Goal: Task Accomplishment & Management: Manage account settings

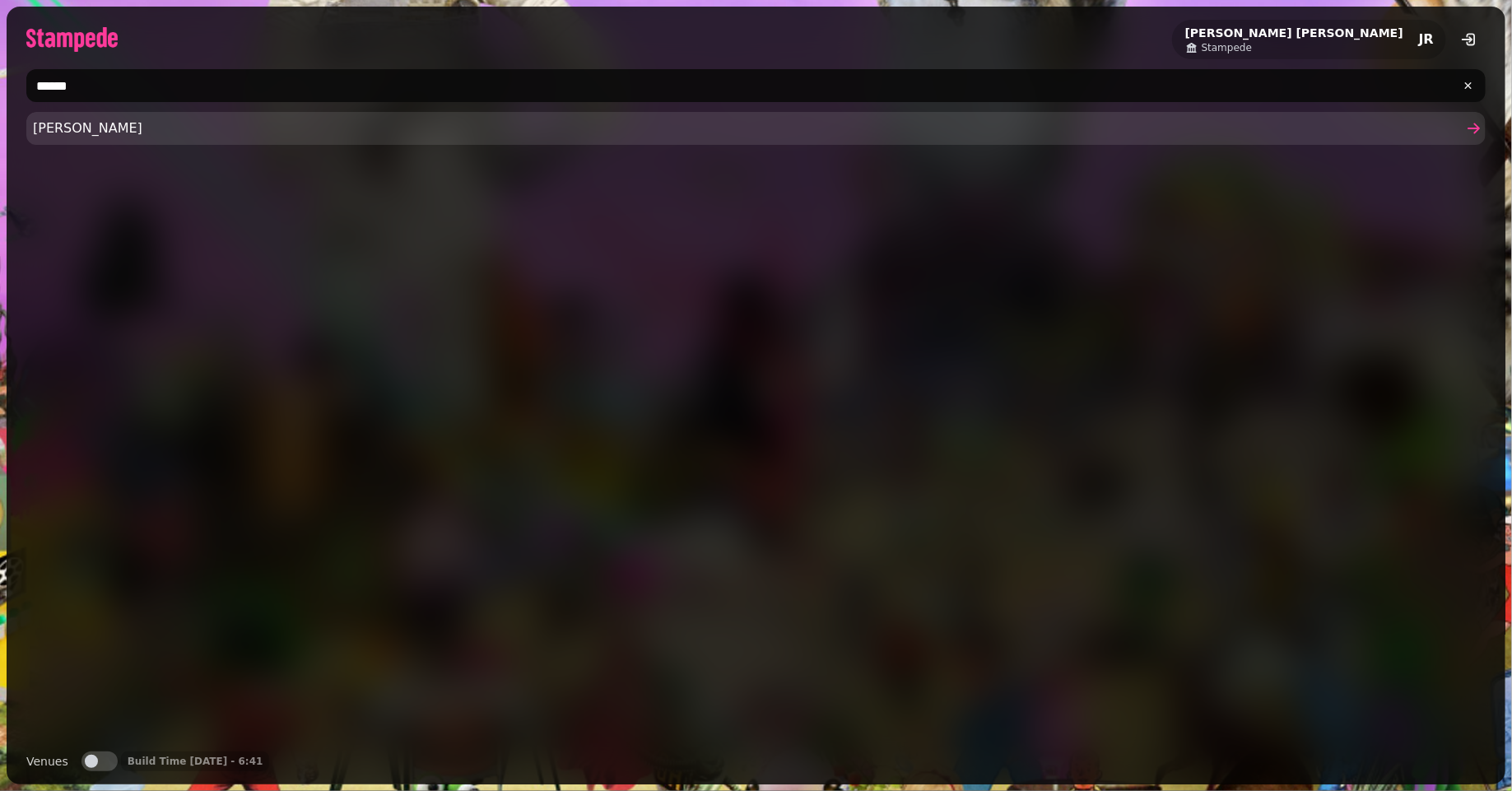
type input "******"
click at [66, 131] on span "Kellas" at bounding box center [748, 129] width 1429 height 20
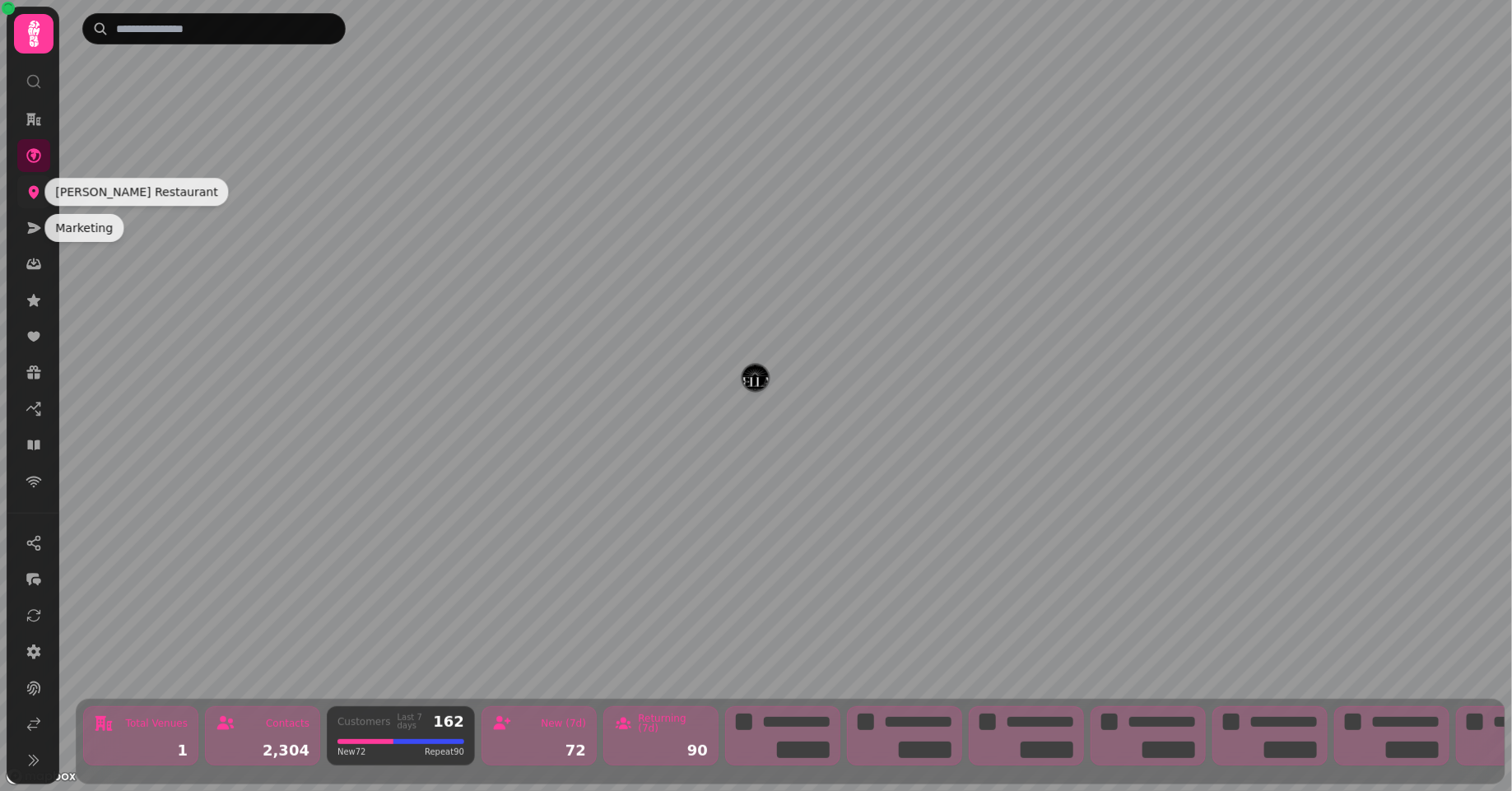
click at [32, 196] on icon at bounding box center [33, 192] width 10 height 13
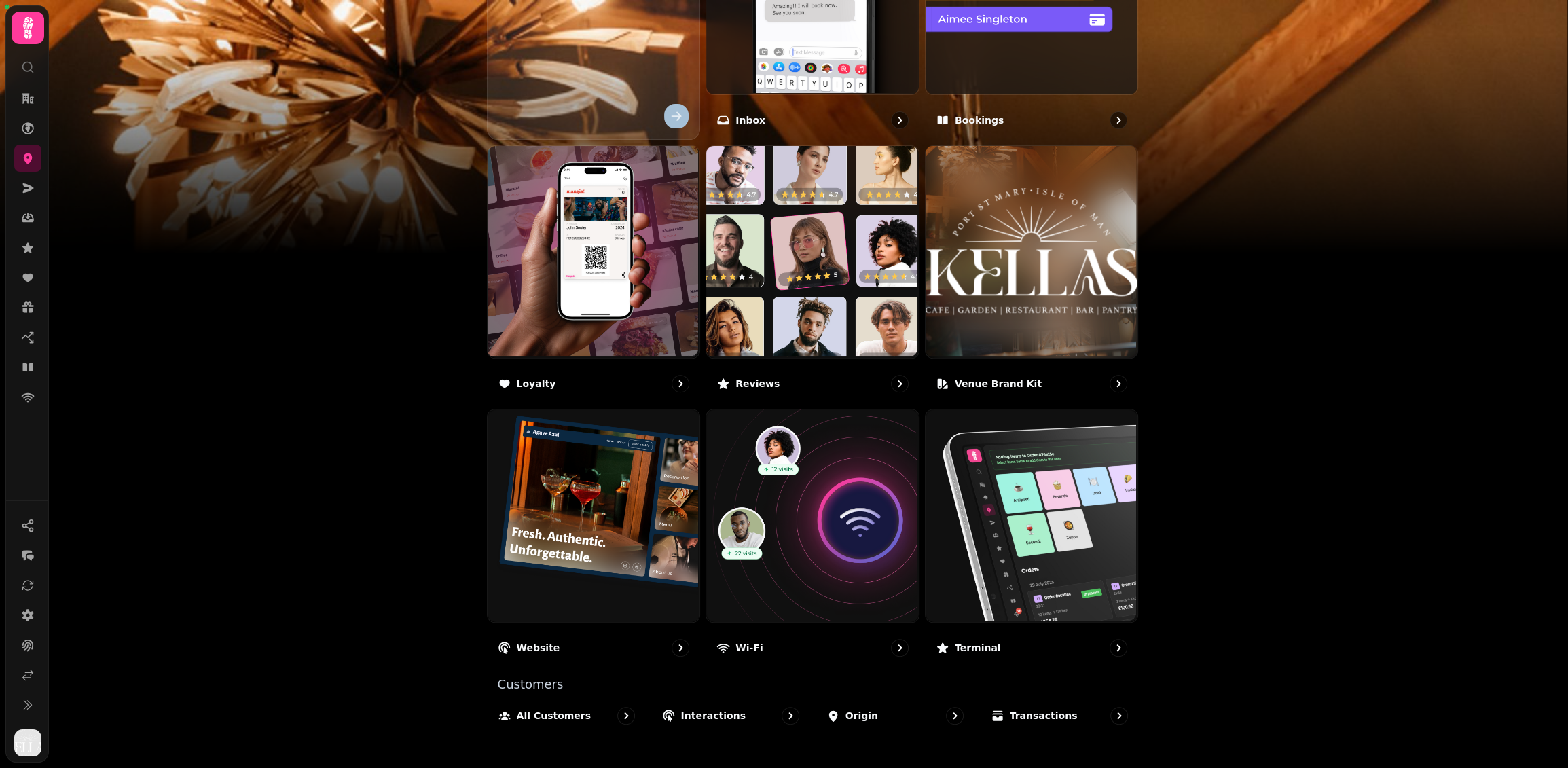
scroll to position [606, 0]
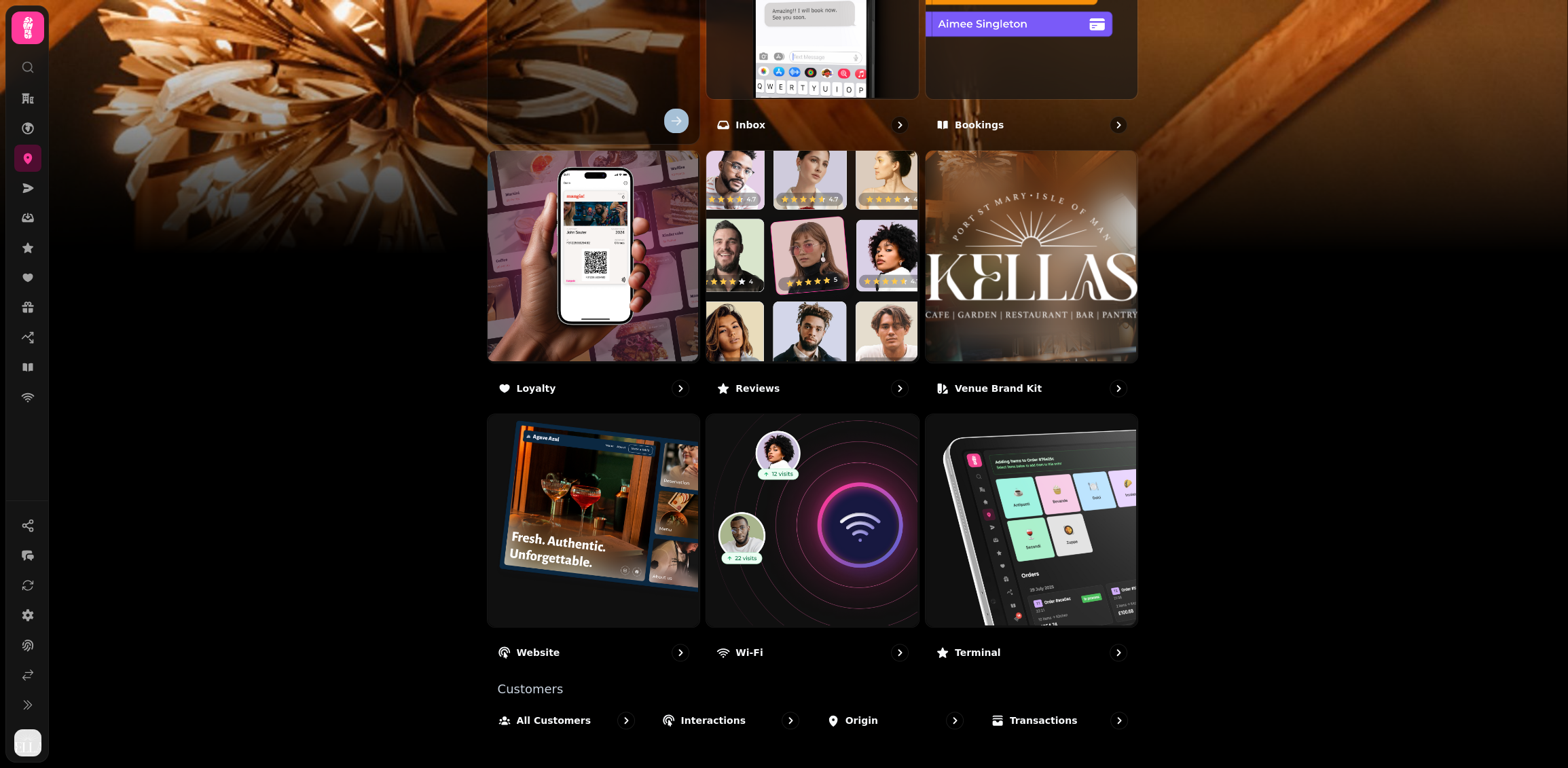
click at [271, 309] on img at bounding box center [784, 170] width 1568 height 339
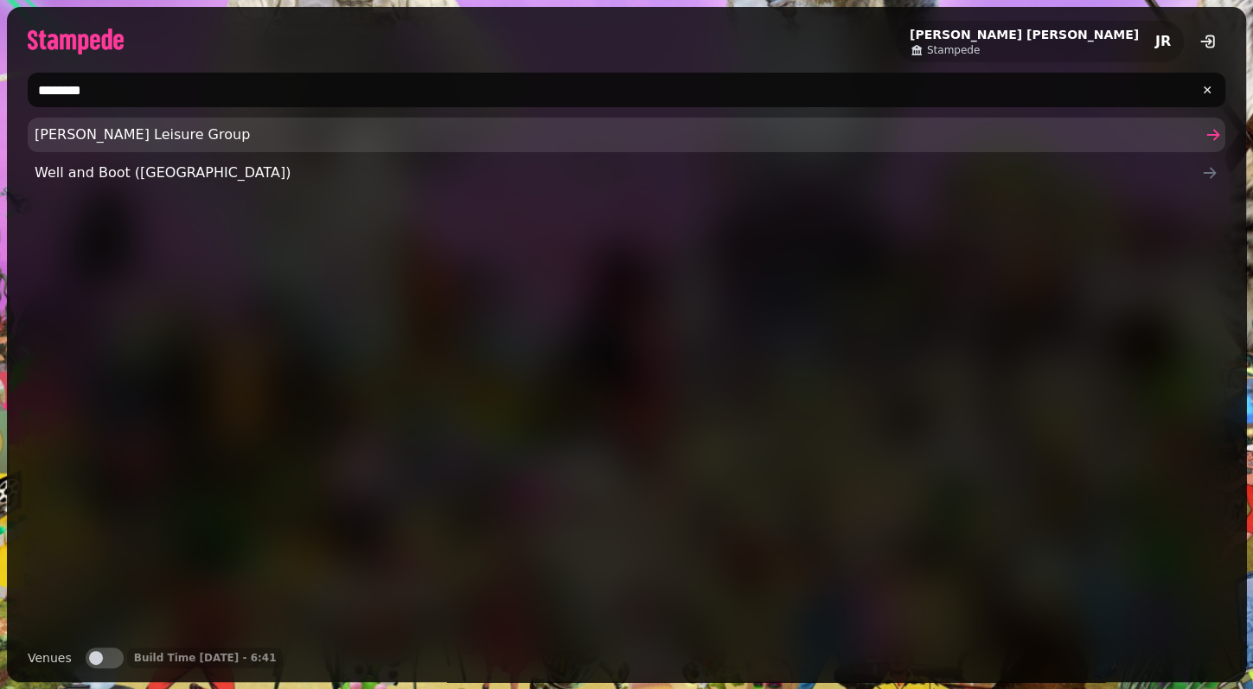
type input "********"
click at [137, 139] on span "Glendola Leisure Group" at bounding box center [618, 135] width 1167 height 21
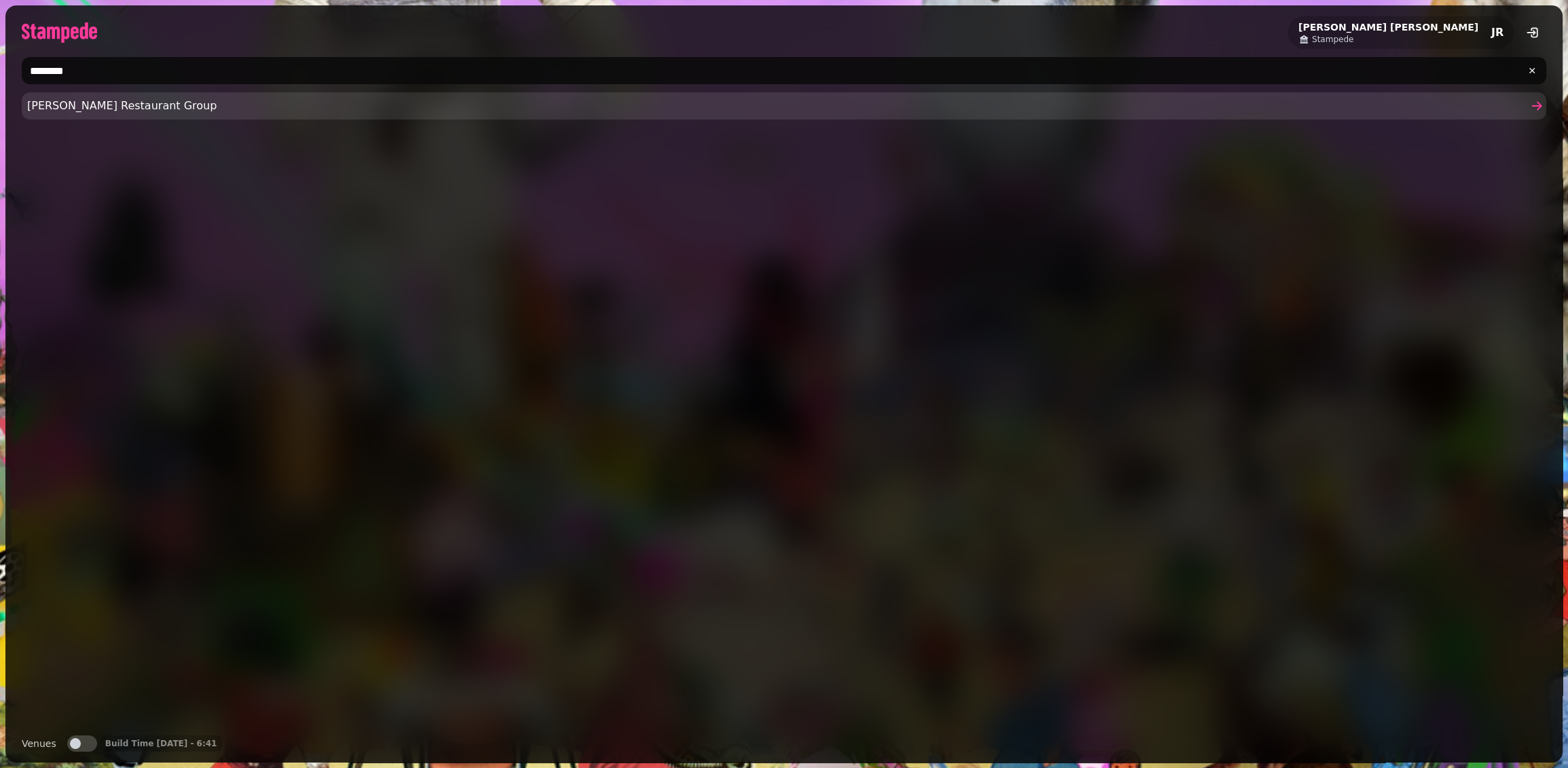
type input "********"
click at [105, 104] on span "Friedman's Restaurant Group" at bounding box center [777, 106] width 1500 height 16
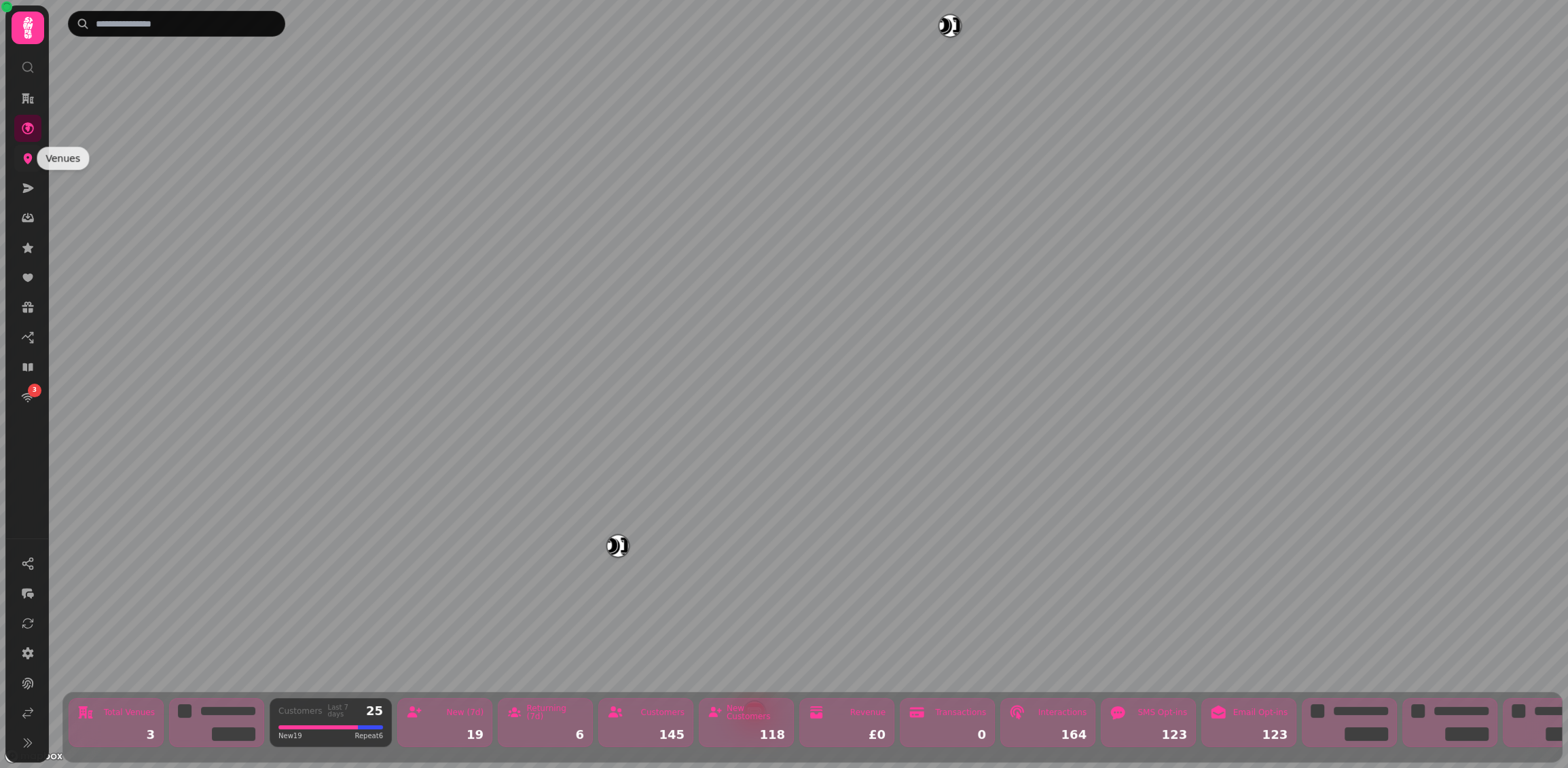
click at [27, 155] on icon at bounding box center [27, 159] width 9 height 11
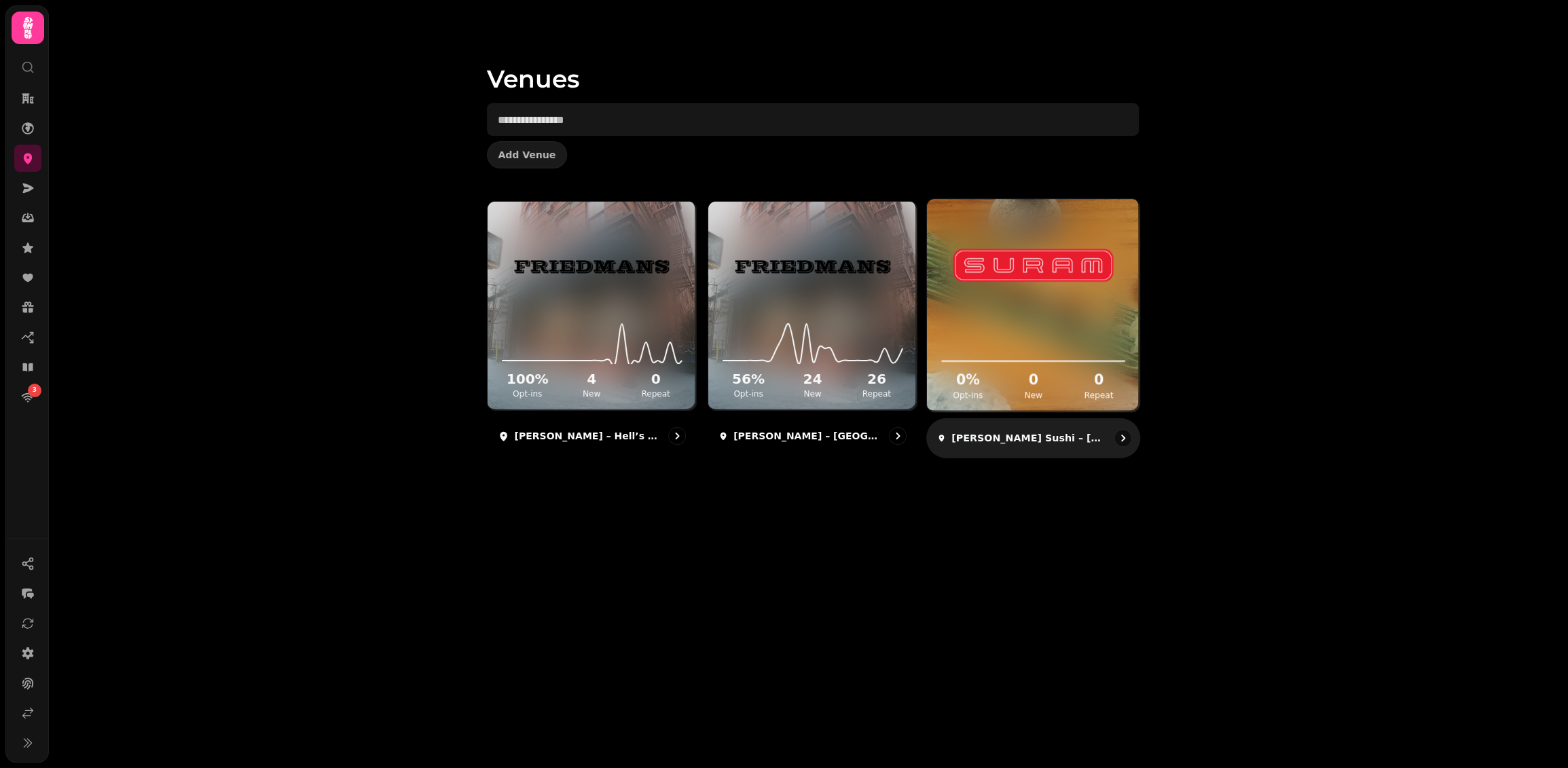
click at [1009, 264] on img at bounding box center [1033, 265] width 159 height 89
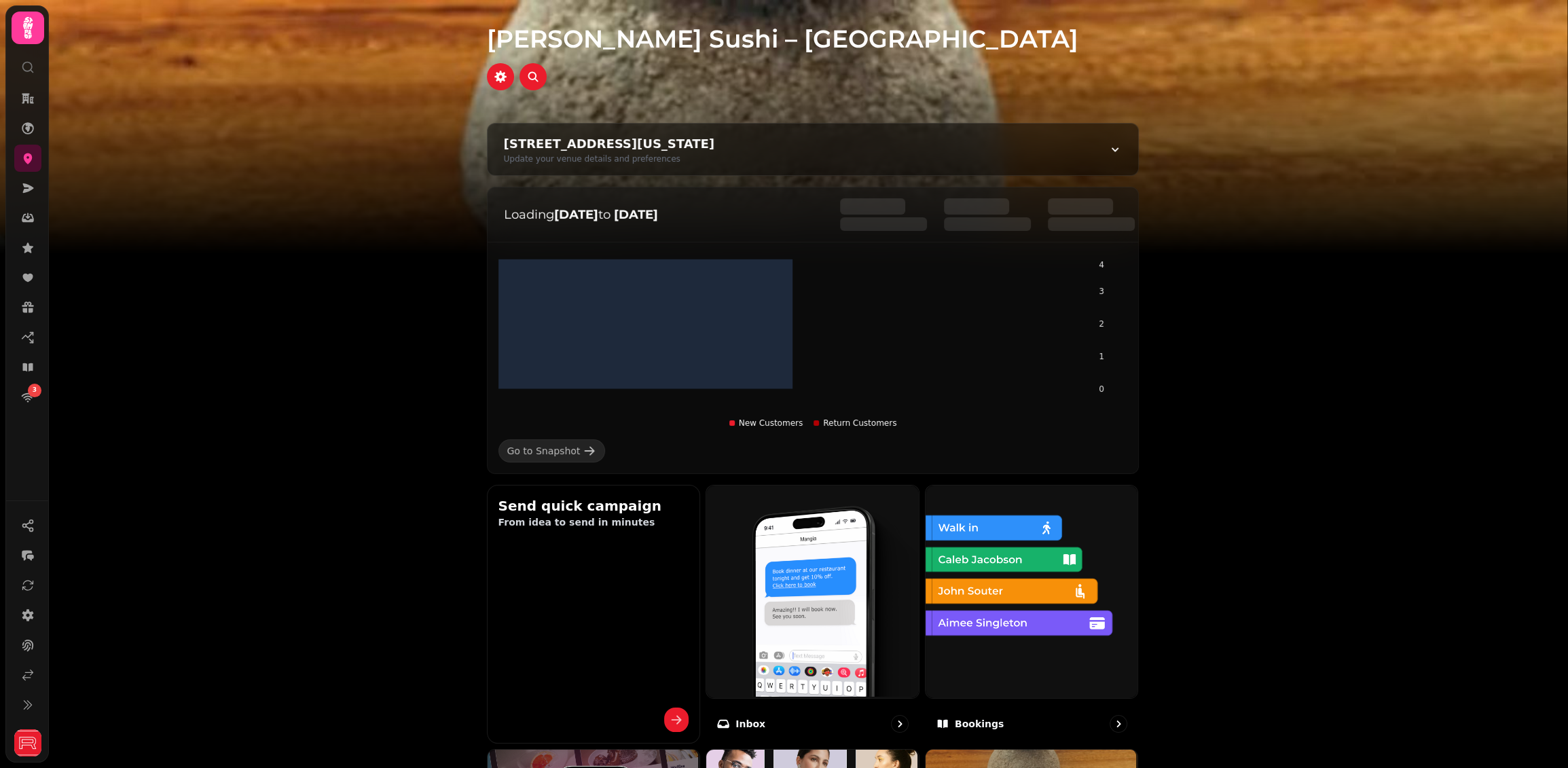
scroll to position [8, 0]
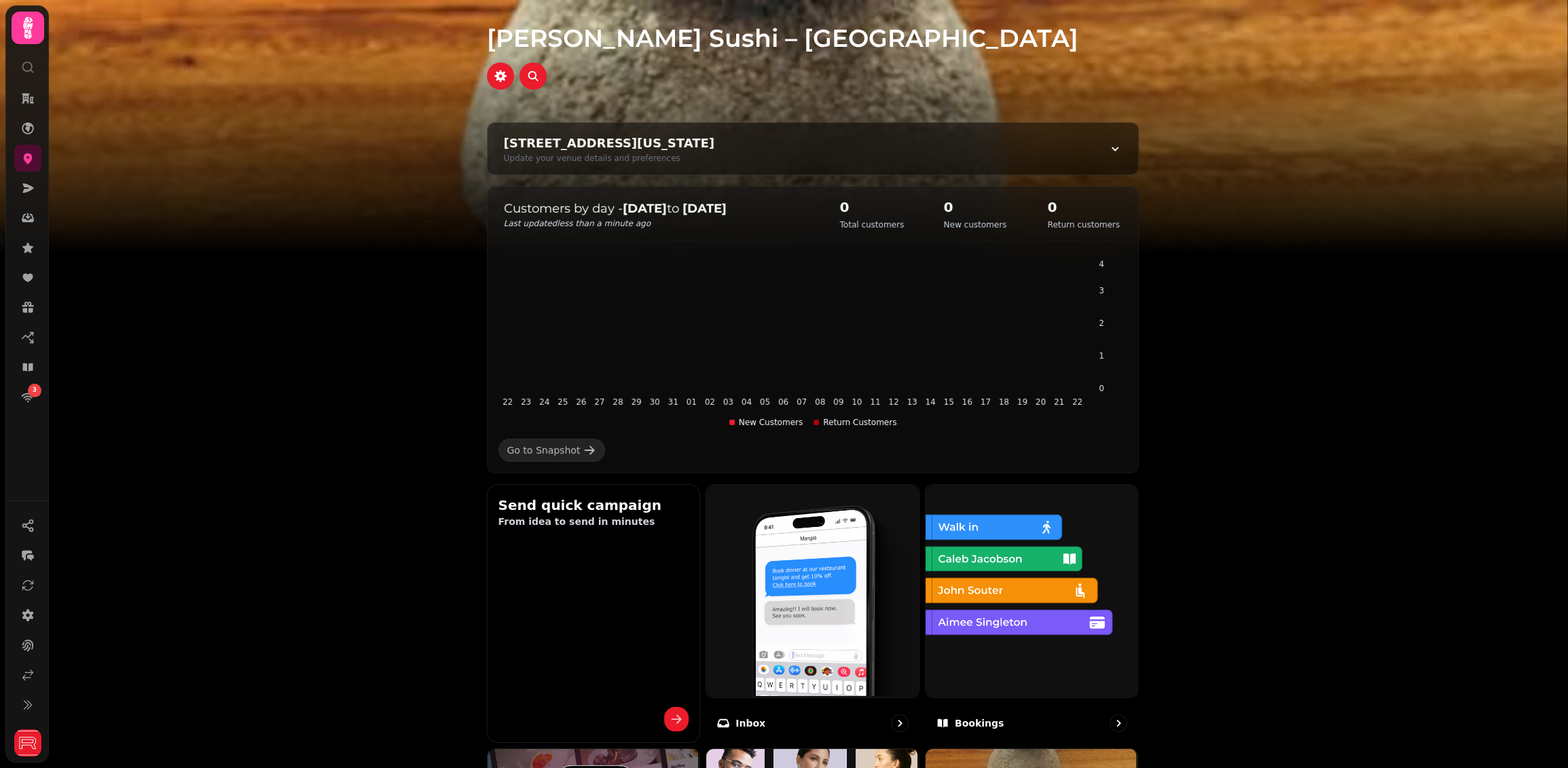
click at [720, 32] on h1 "Suram Sushi – Herald Square" at bounding box center [813, 22] width 652 height 60
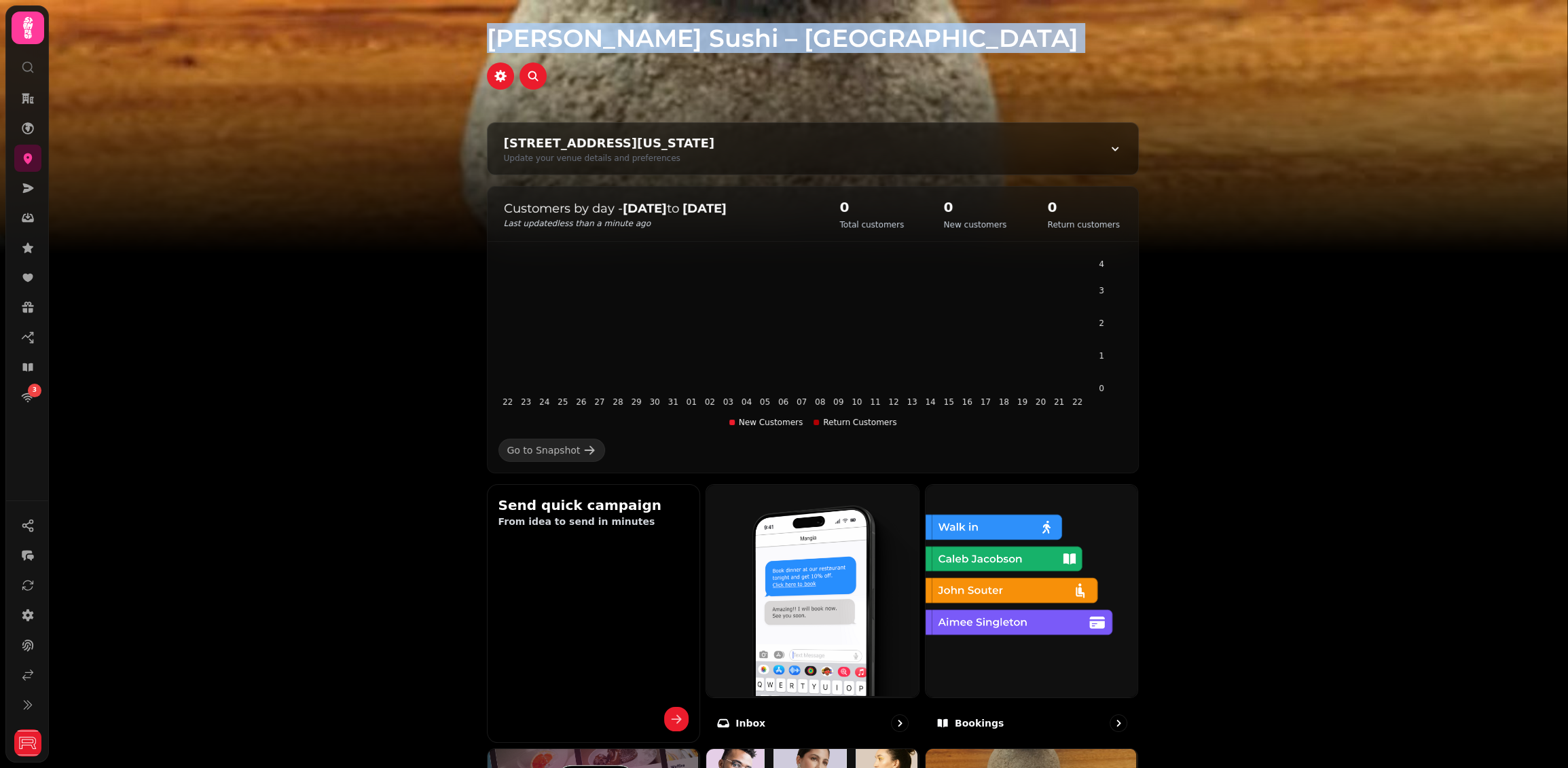
copy div "Suram Sushi – Herald Square 132 W 31st St, New York, NY 10001, USA Update your …"
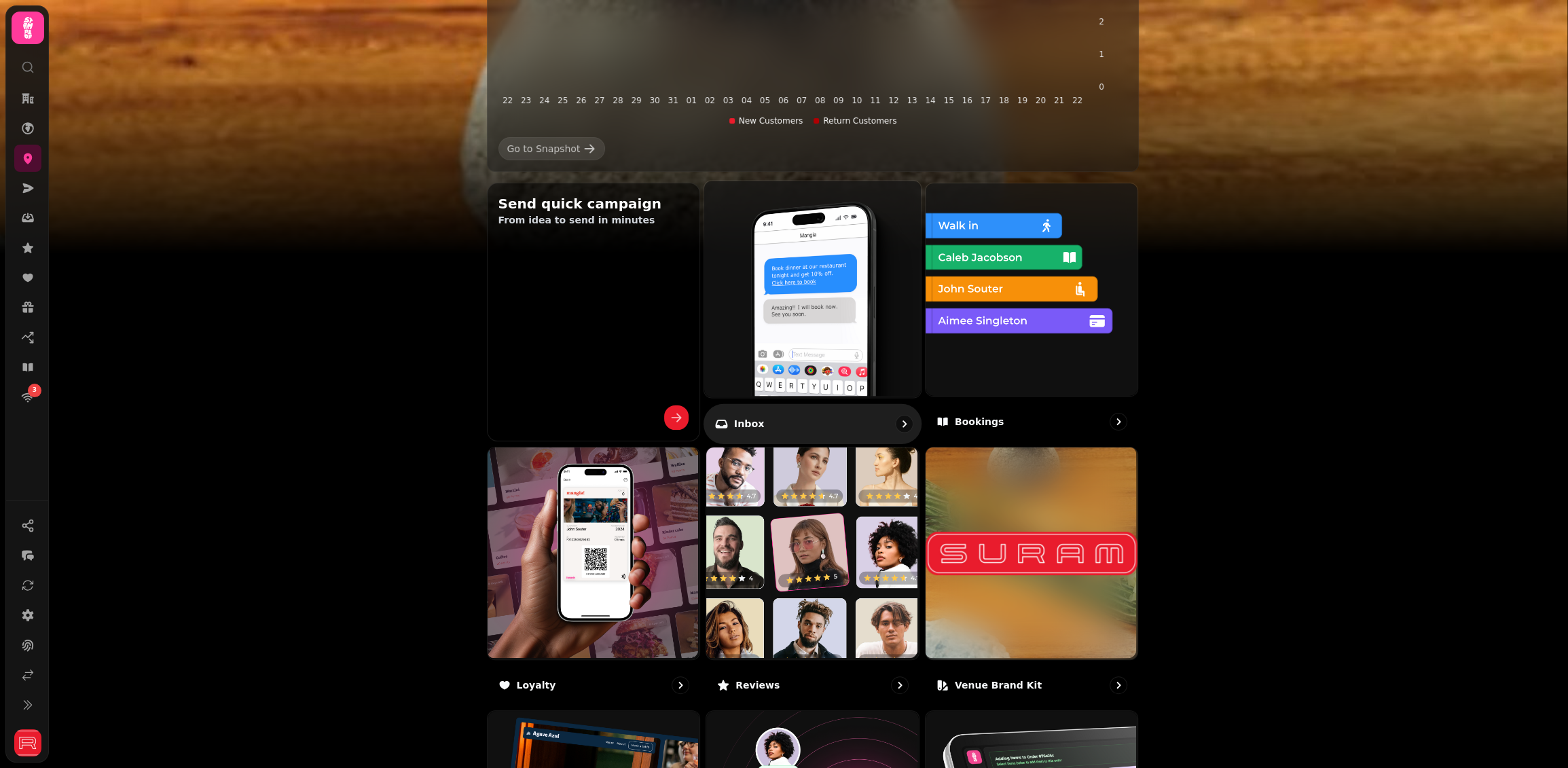
scroll to position [606, 0]
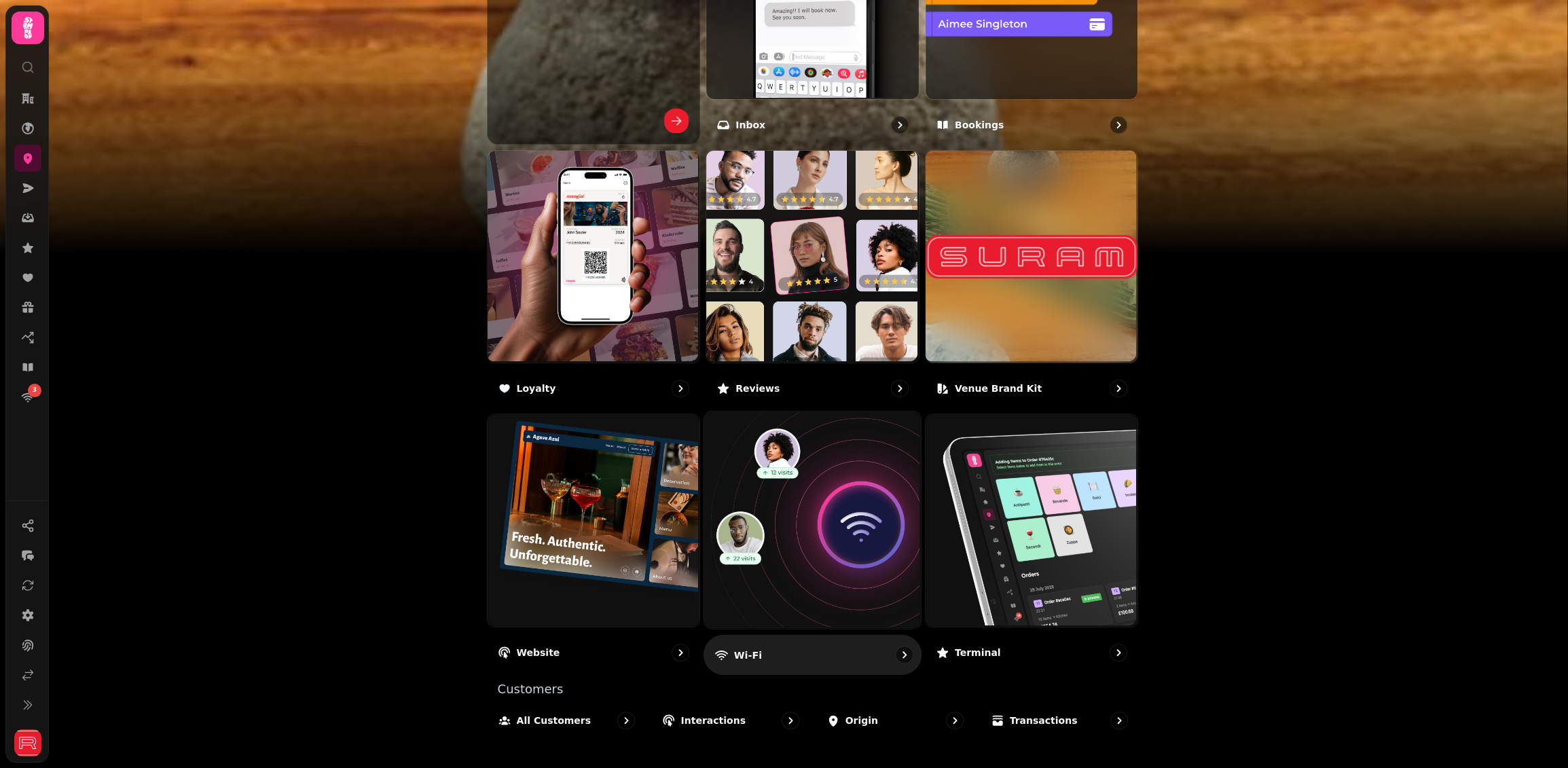
click at [836, 611] on img at bounding box center [811, 519] width 217 height 217
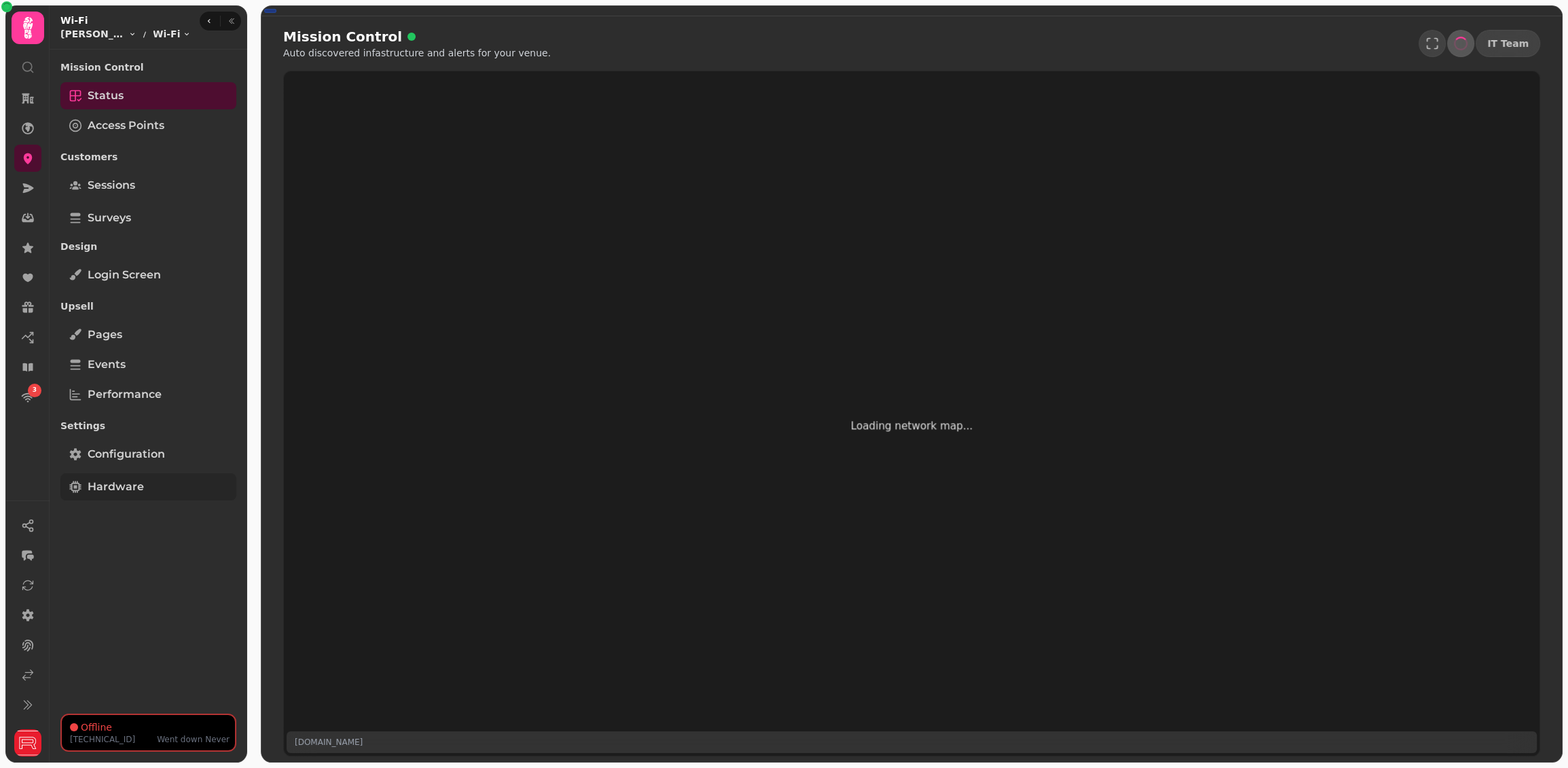
click at [106, 477] on link "Hardware" at bounding box center [148, 487] width 176 height 27
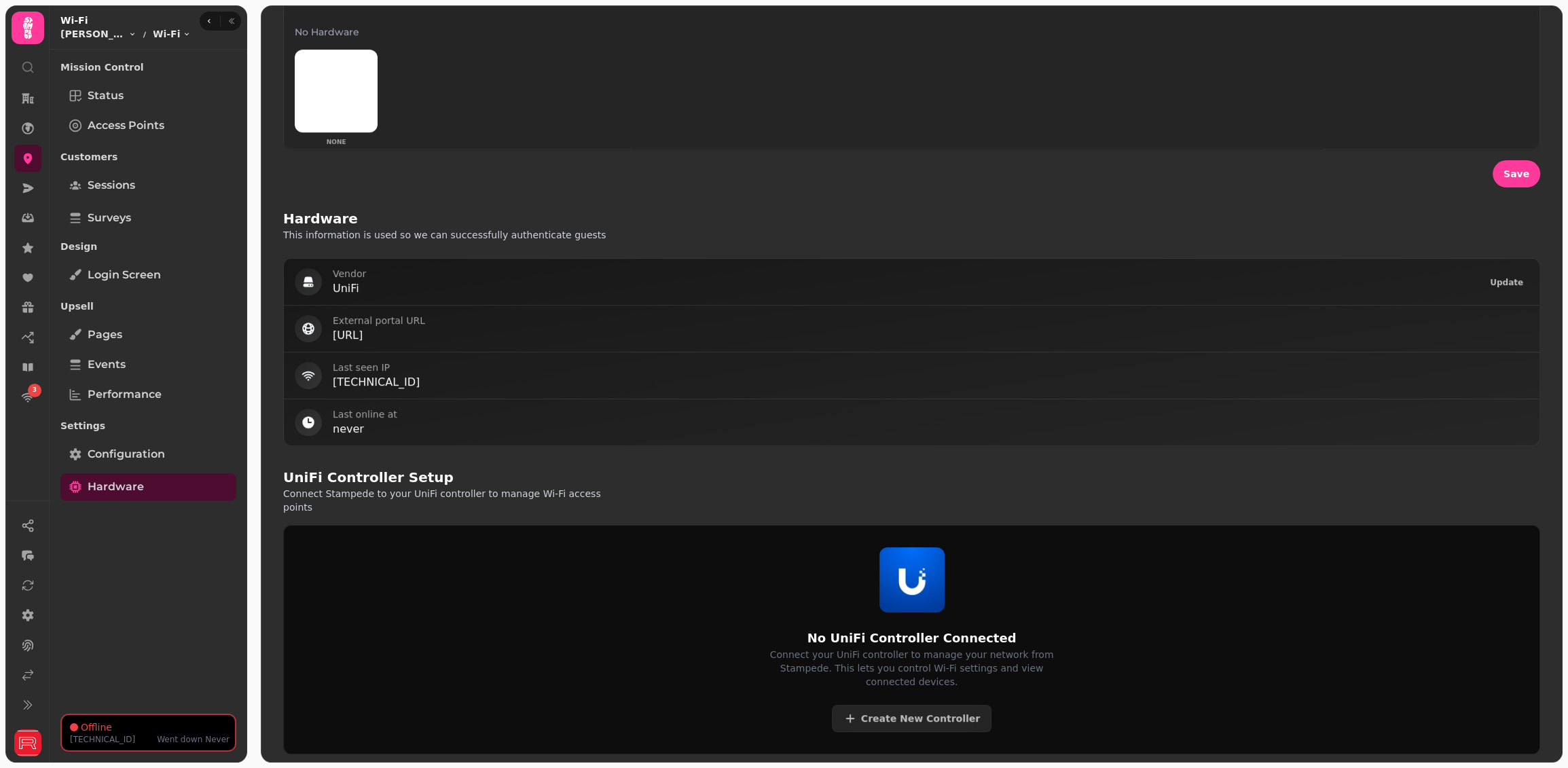
scroll to position [431, 0]
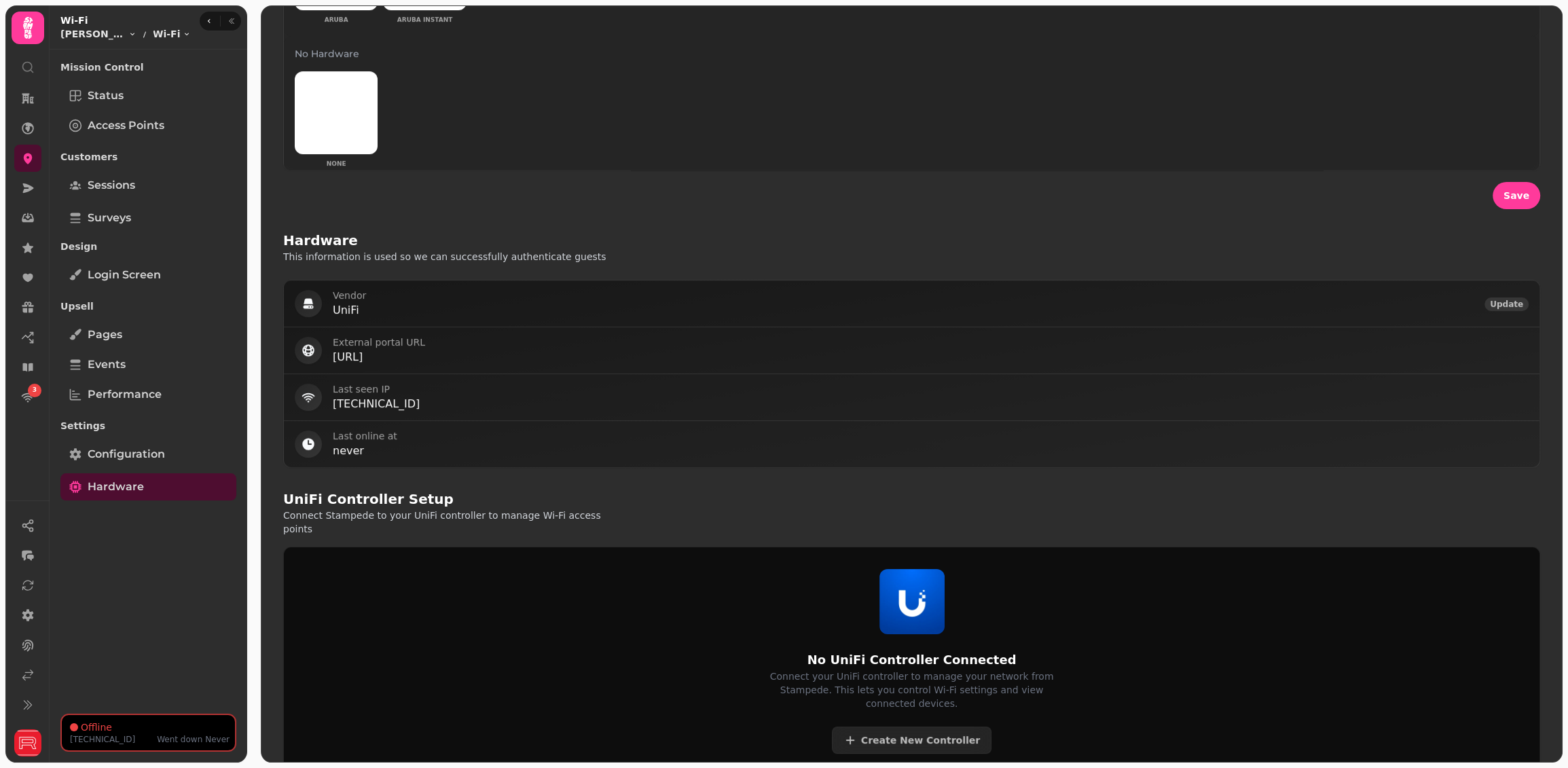
click at [1508, 302] on span "Update" at bounding box center [1506, 304] width 33 height 8
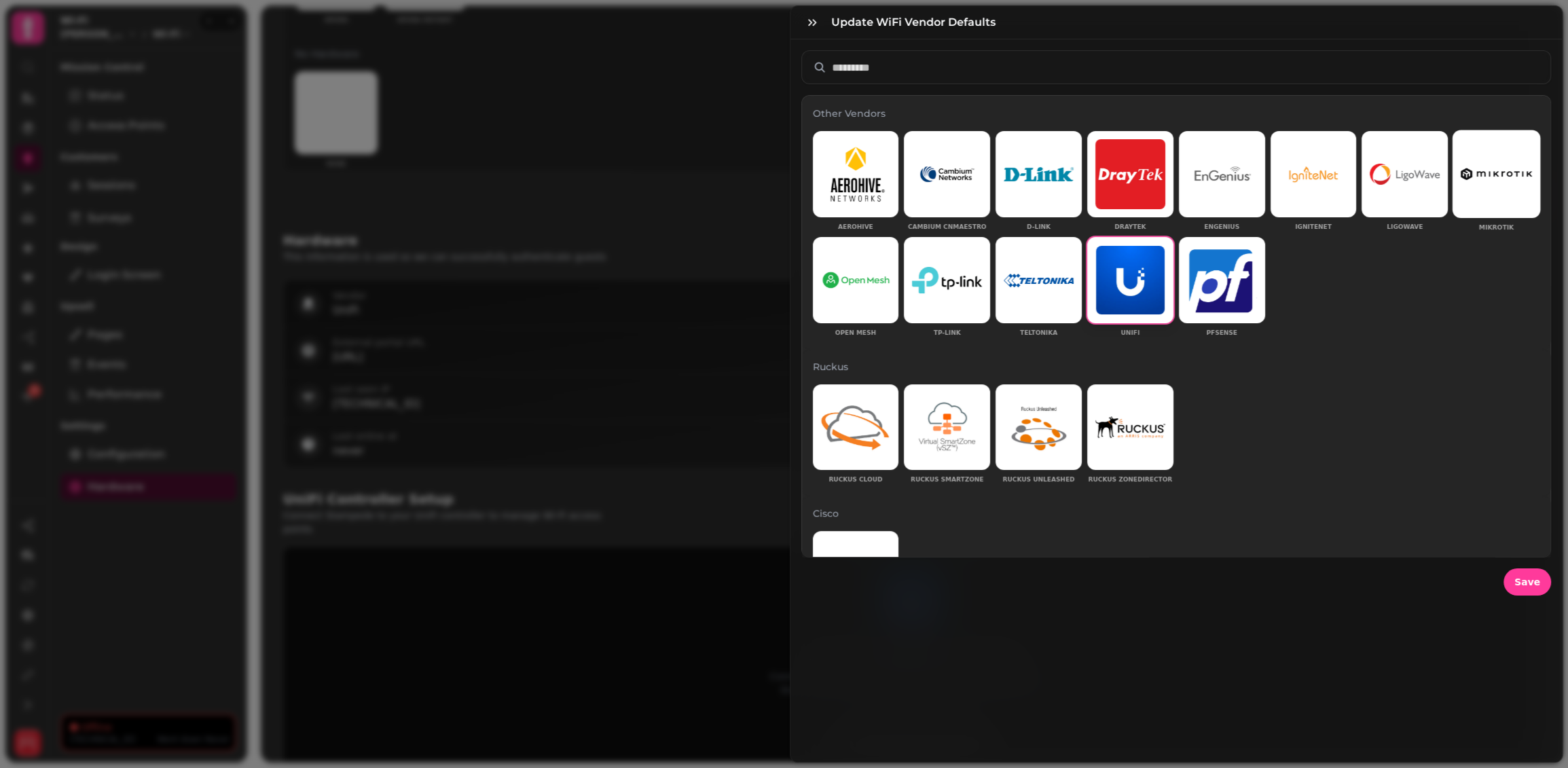
click at [1501, 176] on img at bounding box center [1496, 174] width 71 height 13
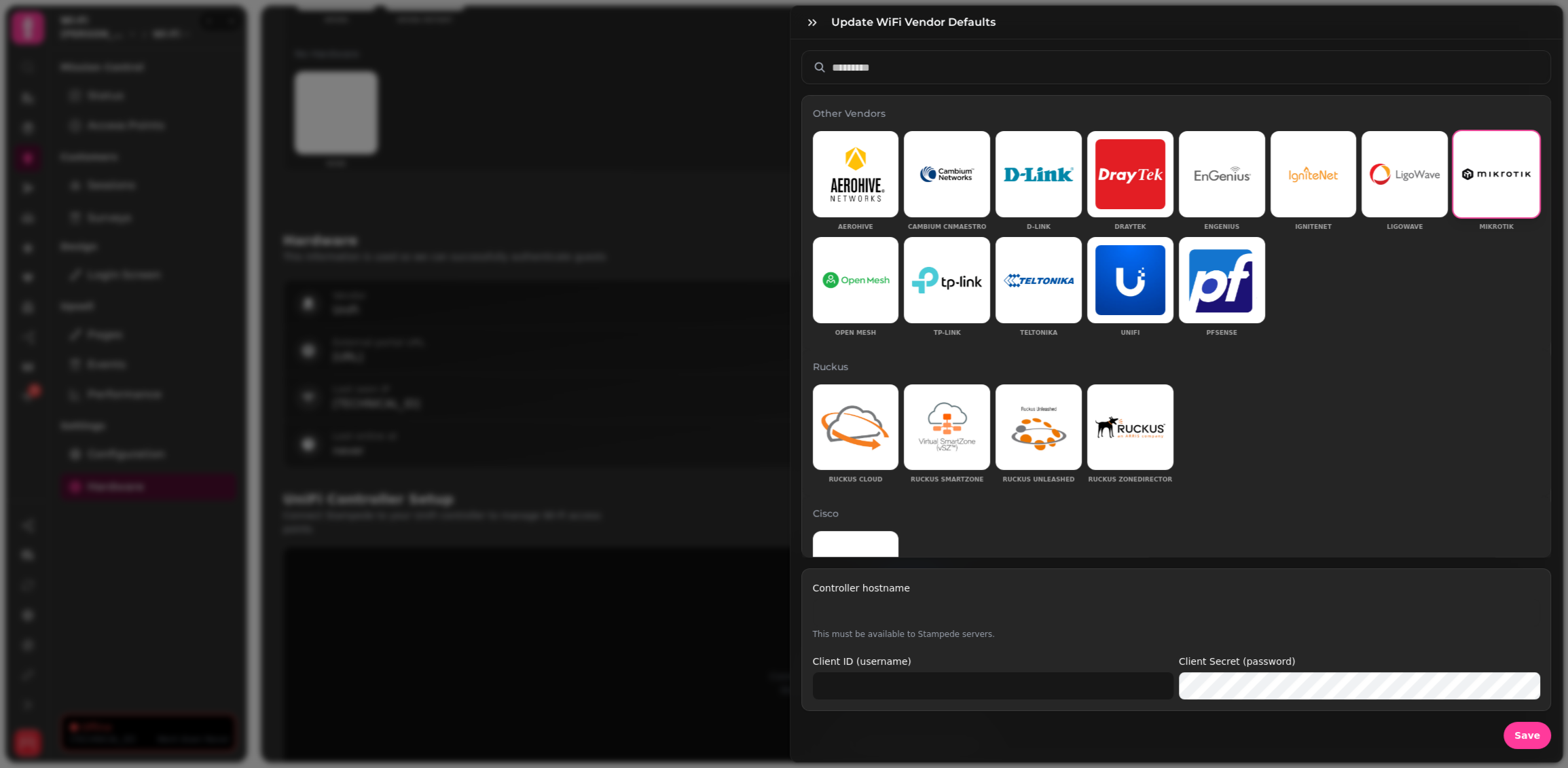
click at [1253, 601] on input "Controller hostname" at bounding box center [1176, 613] width 727 height 27
type input "**********"
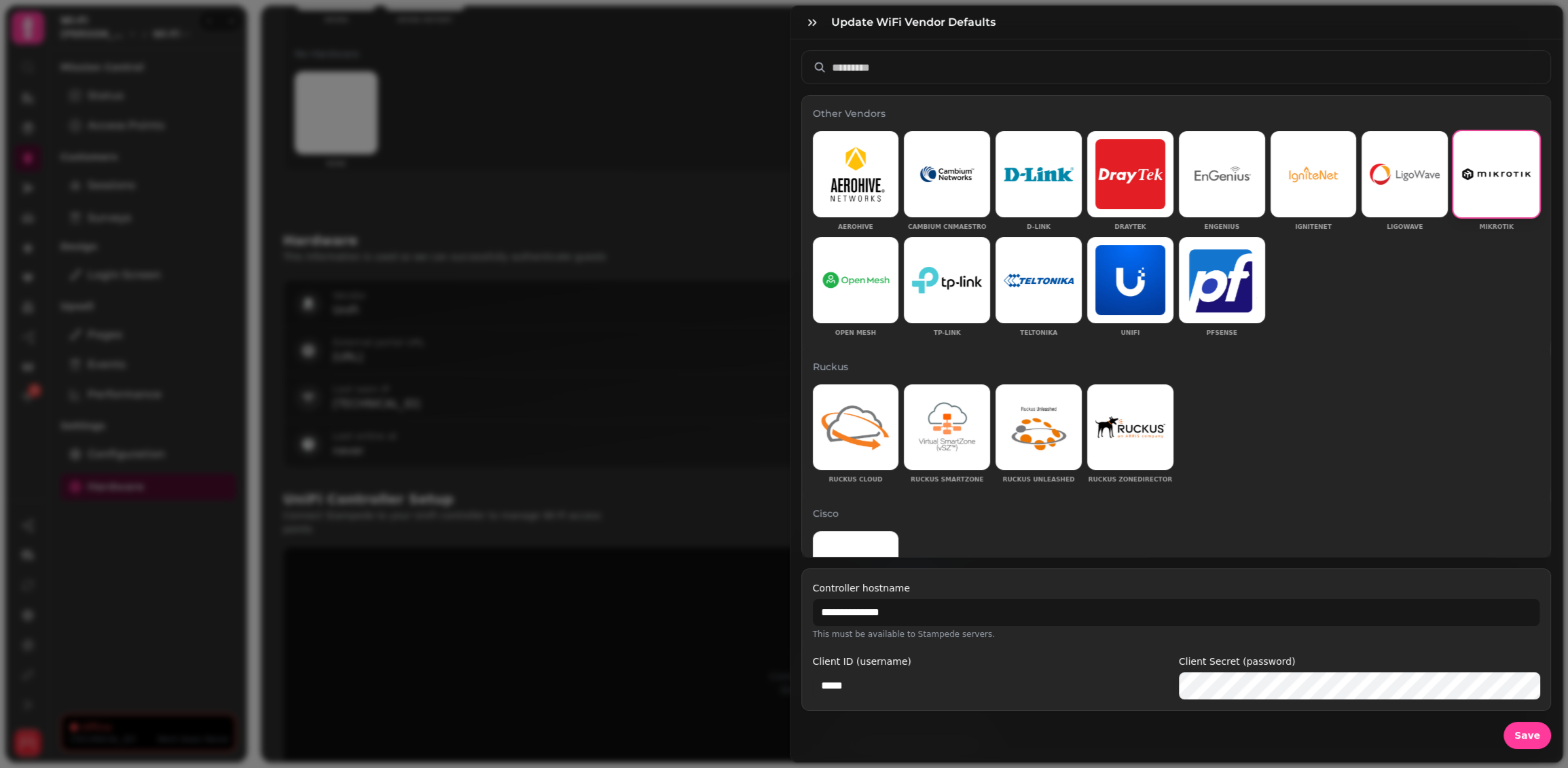
type input "*****"
click at [1504, 722] on button "Save" at bounding box center [1527, 735] width 48 height 27
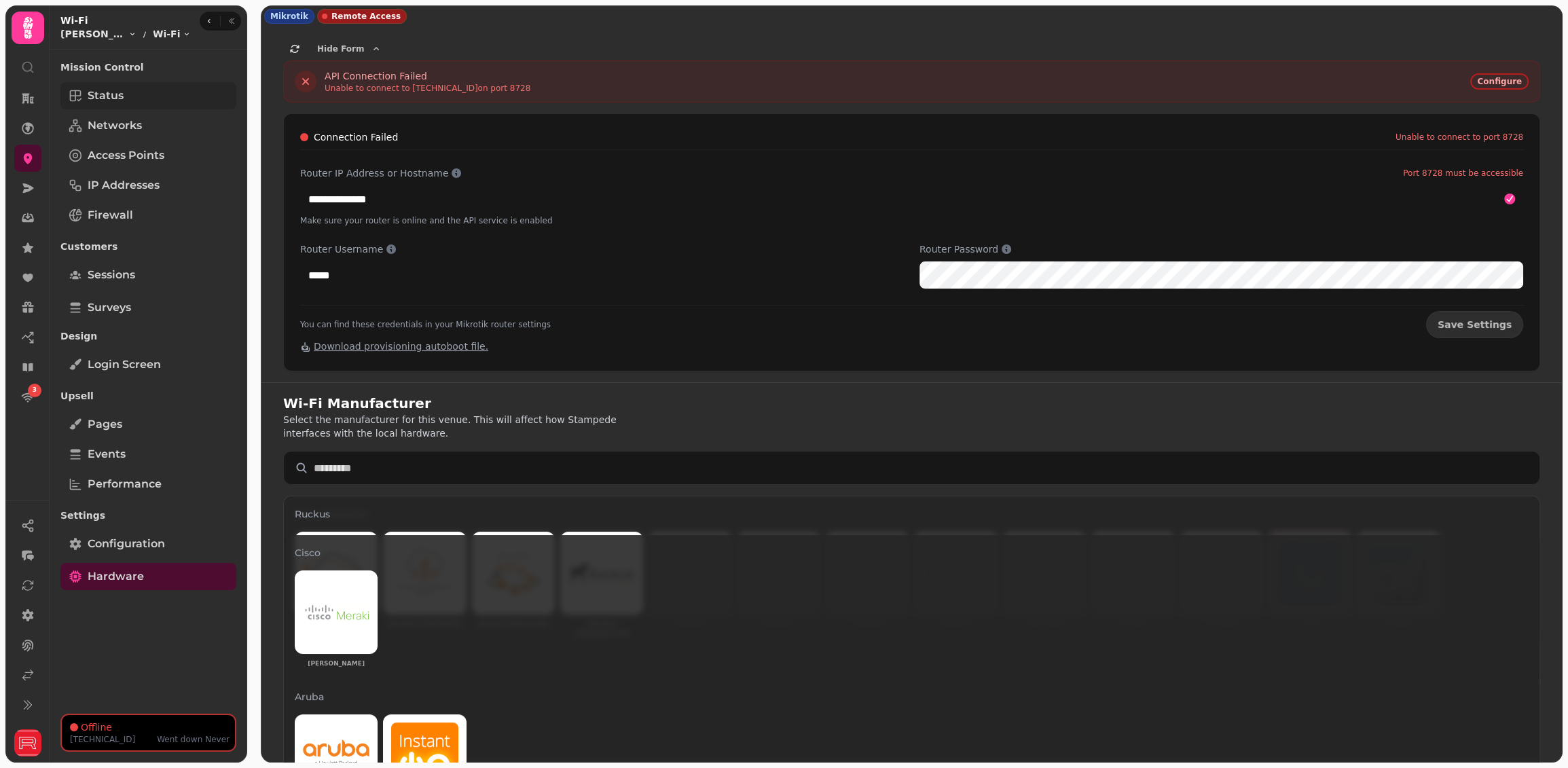
click at [135, 90] on link "Status" at bounding box center [148, 96] width 176 height 27
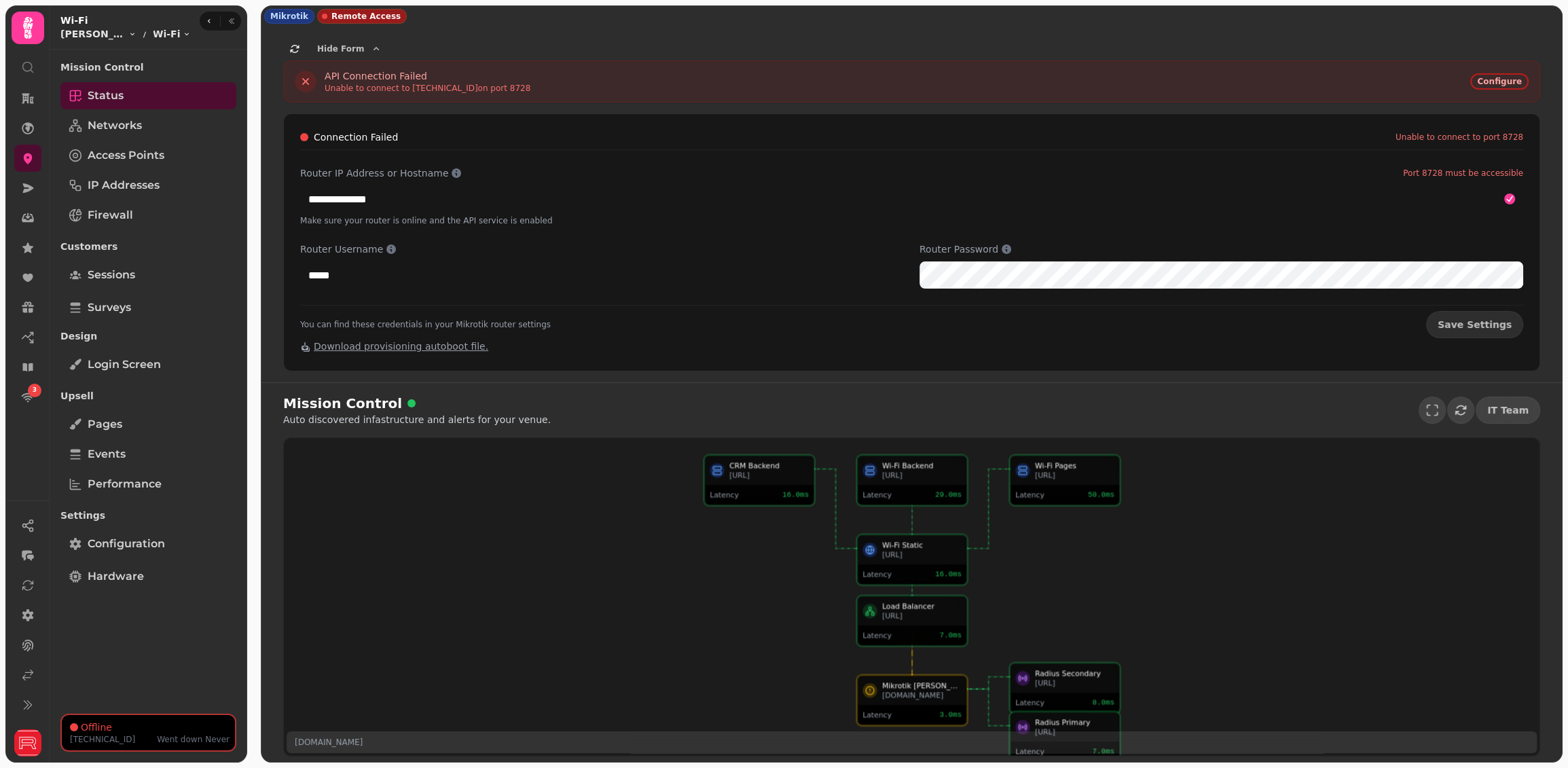
click at [917, 718] on div "Latency" at bounding box center [891, 715] width 58 height 9
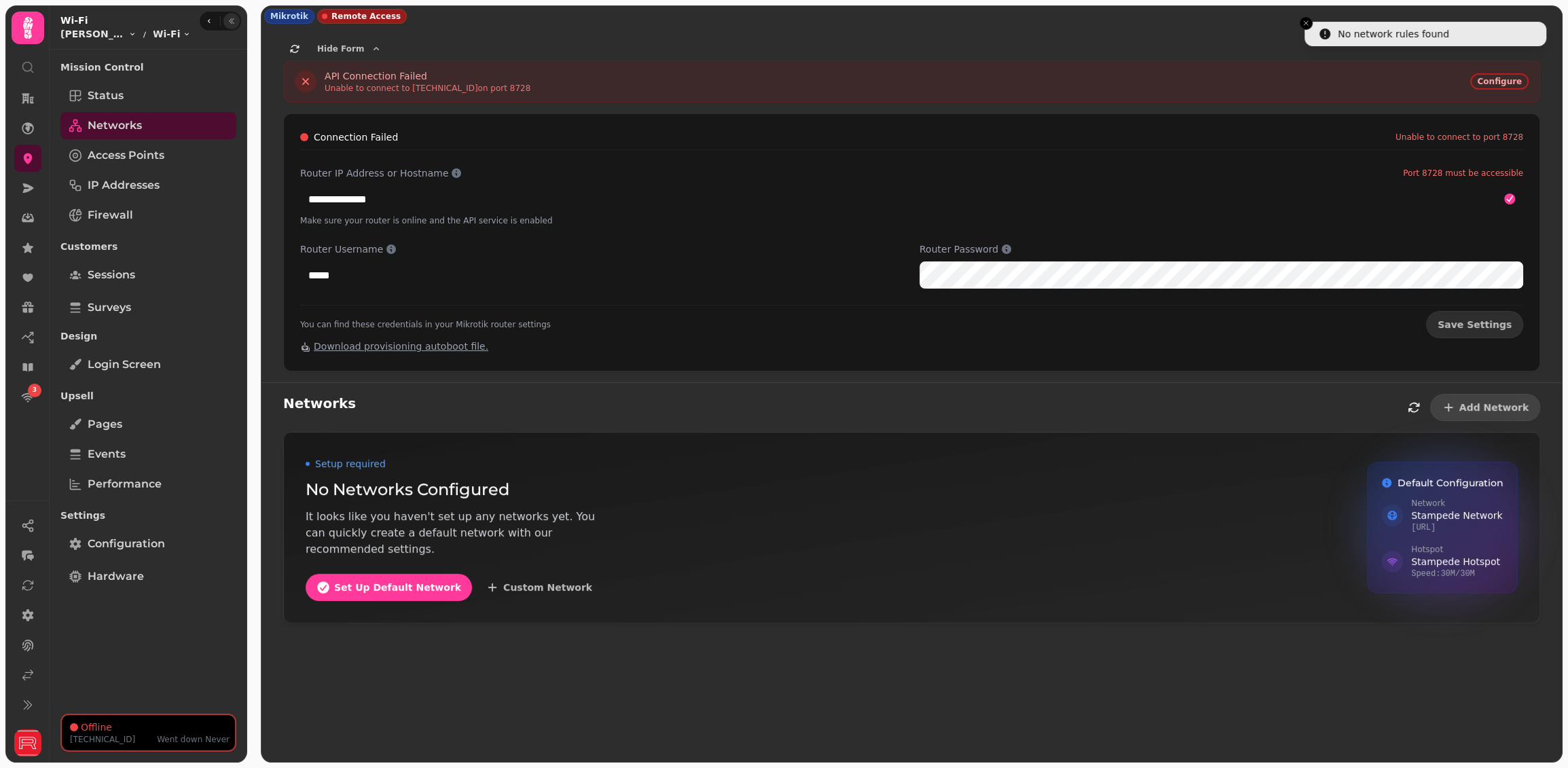
click at [236, 26] on button "button" at bounding box center [232, 20] width 16 height 16
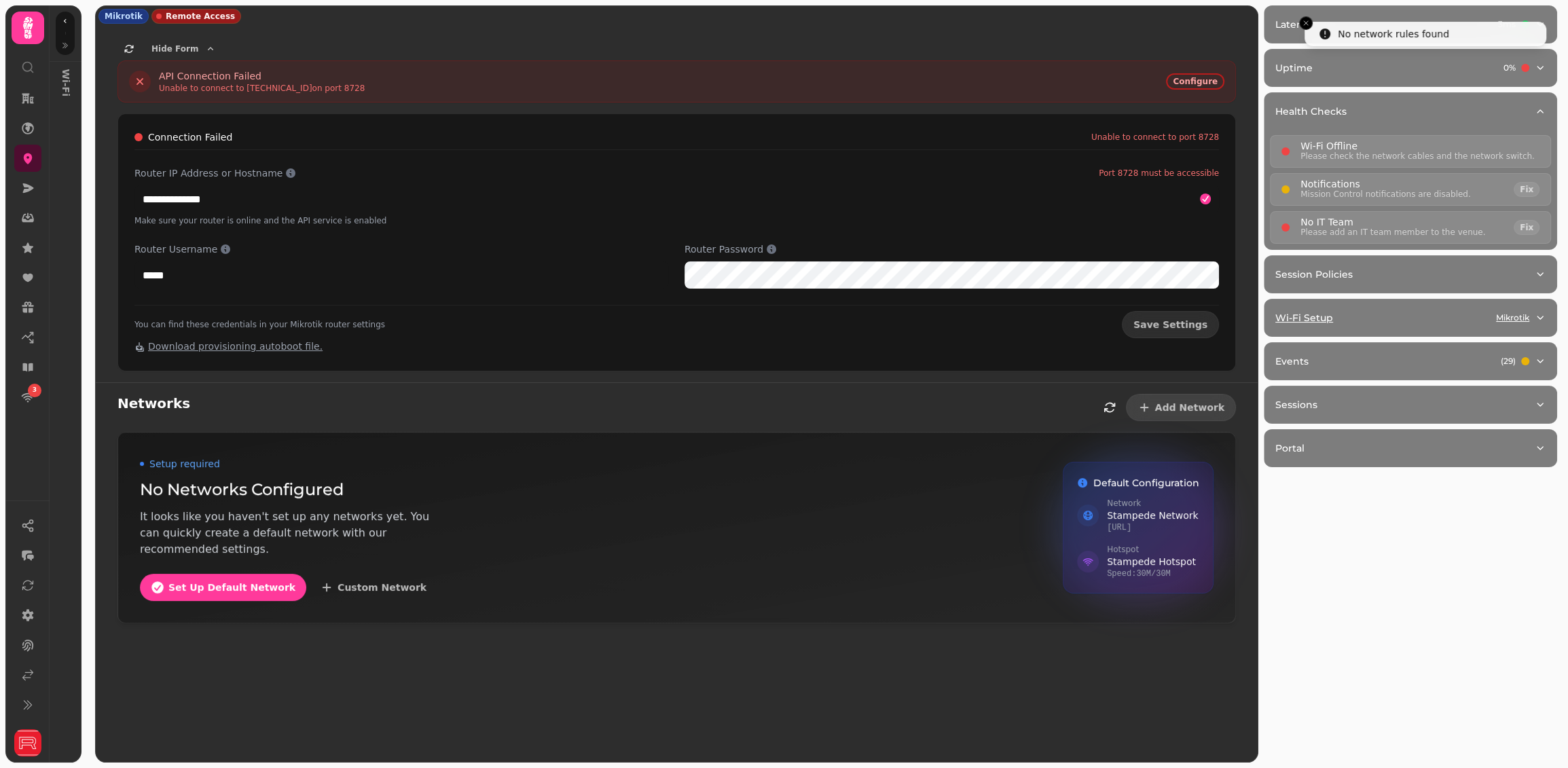
click at [1452, 306] on button "Wi-Fi Setup Mikrotik" at bounding box center [1410, 317] width 292 height 37
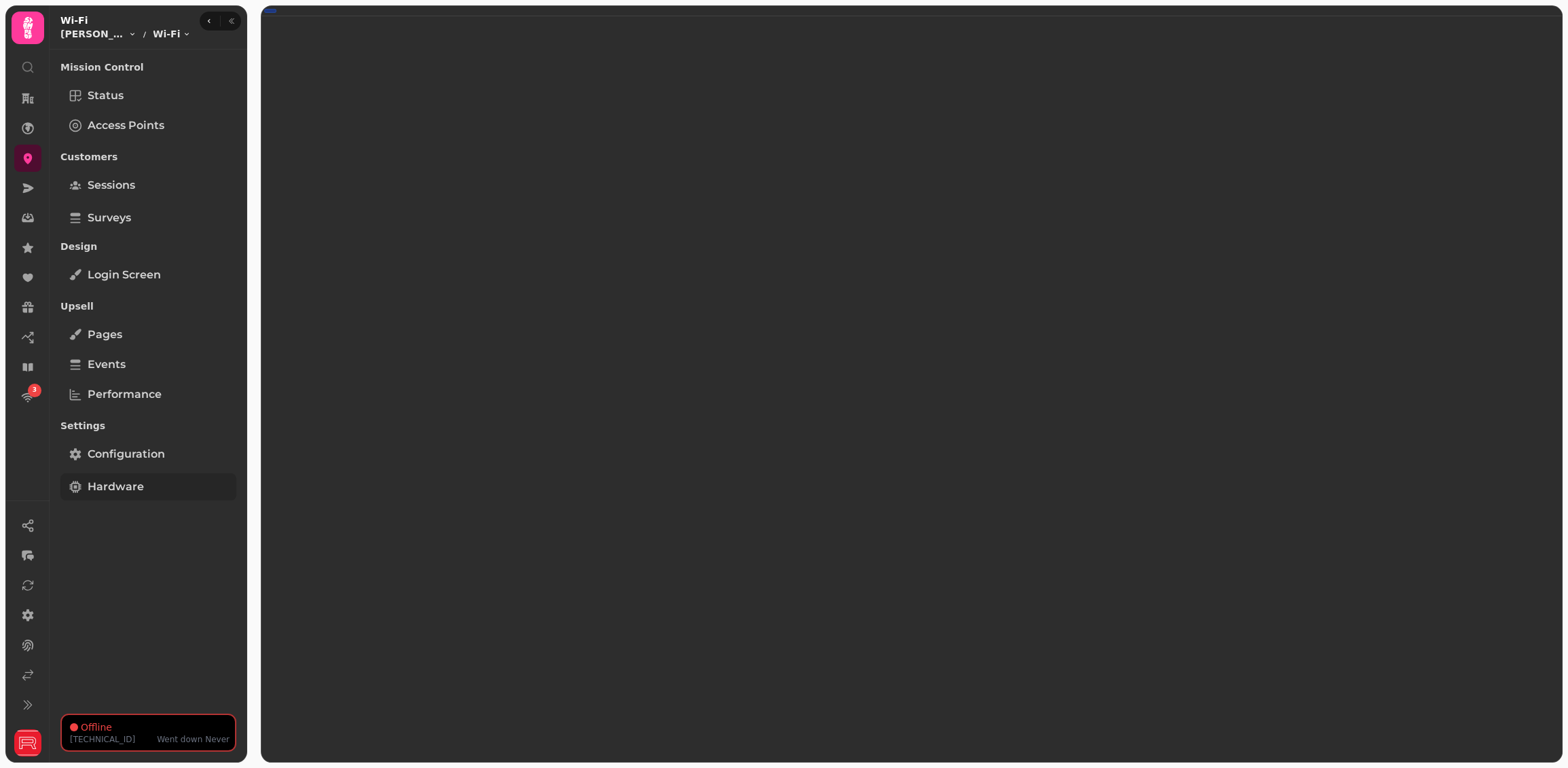
click at [184, 490] on link "Hardware" at bounding box center [148, 487] width 176 height 27
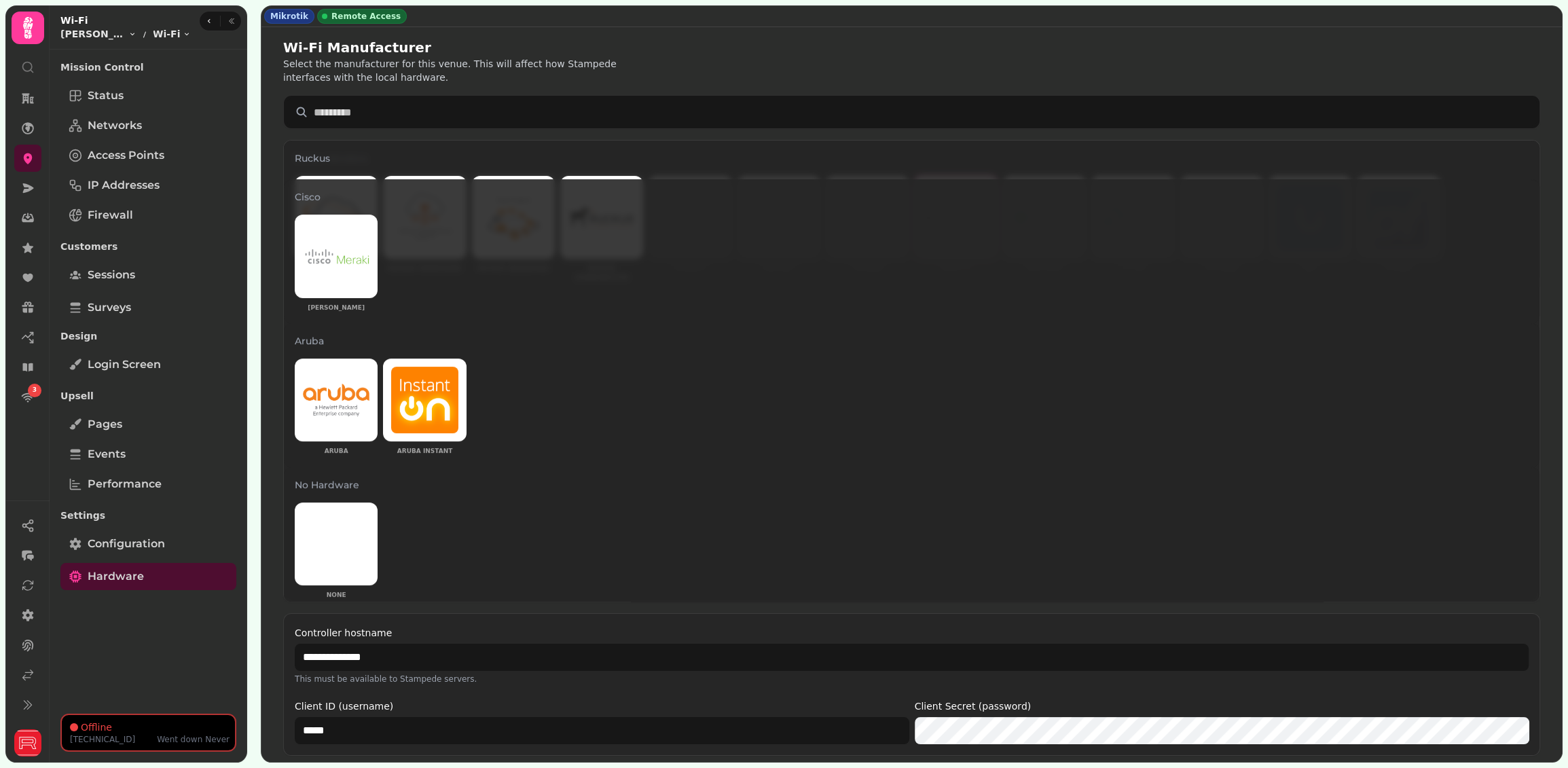
click at [630, 31] on div "**********" at bounding box center [912, 416] width 1300 height 777
click at [644, 10] on div "Mikrotik Remote Access" at bounding box center [912, 16] width 1300 height 20
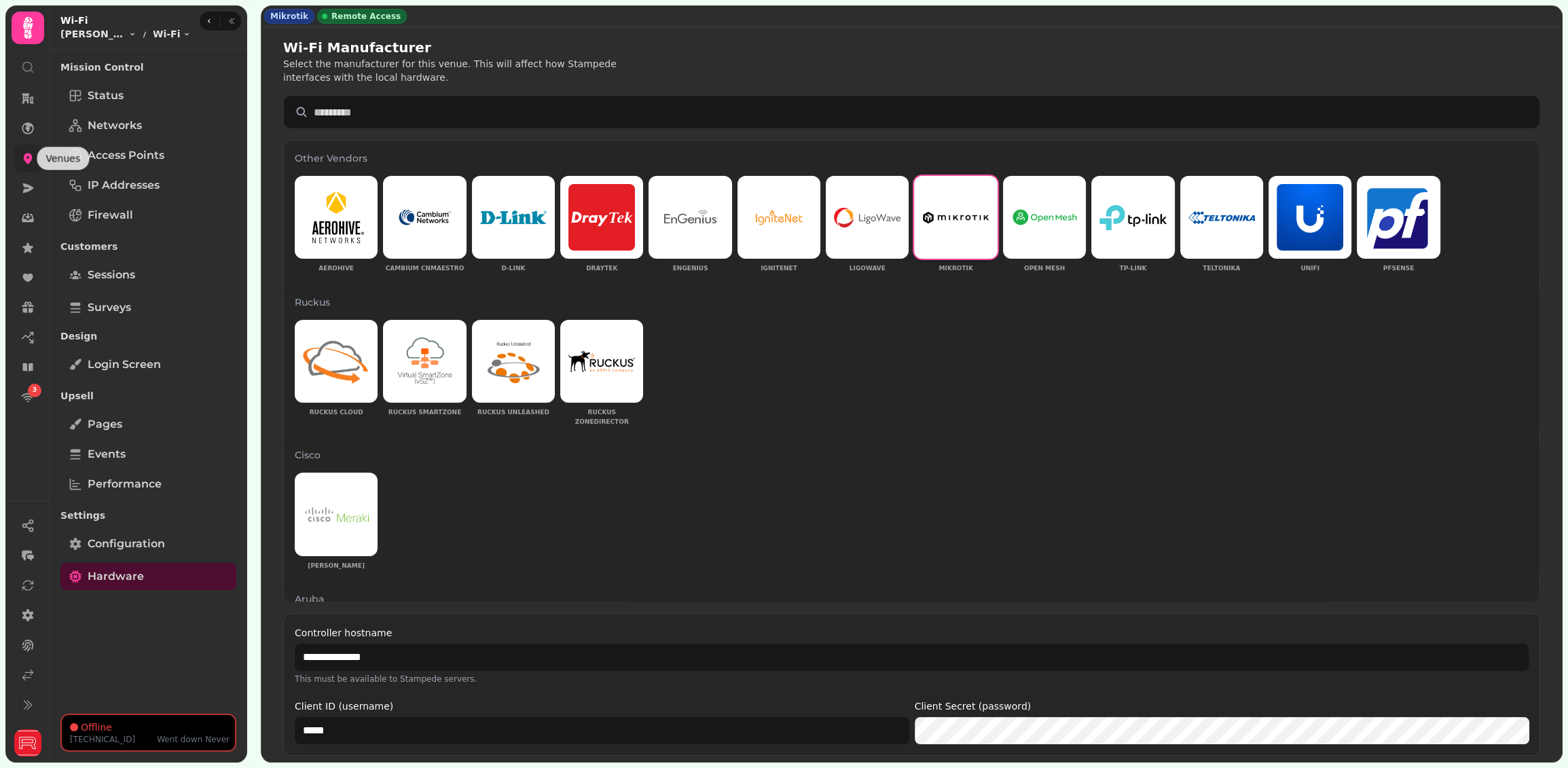
click at [27, 159] on icon at bounding box center [27, 159] width 9 height 11
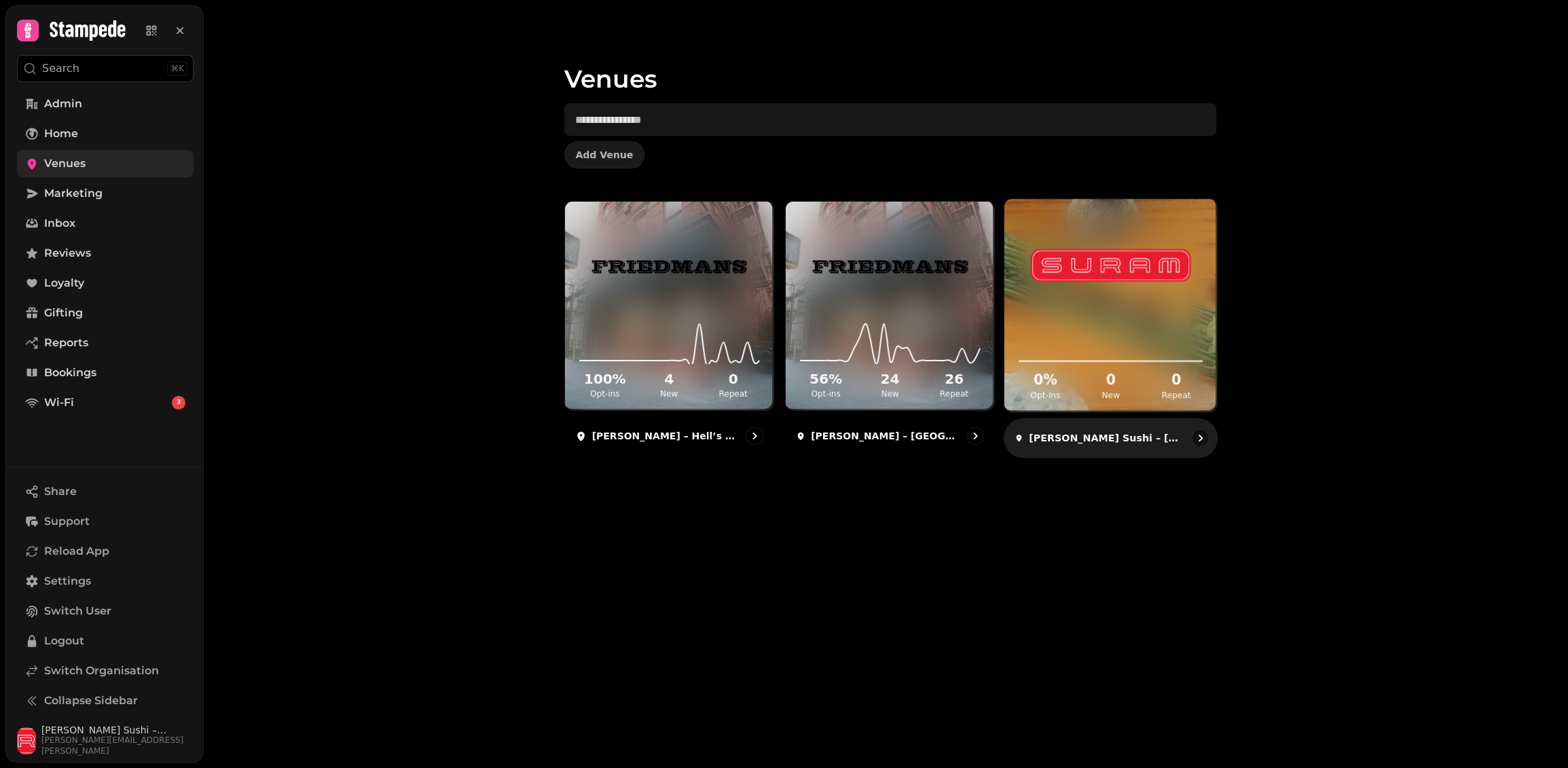
click at [1087, 318] on div "0 % Opt-ins 0 New 0 Repeat" at bounding box center [1110, 360] width 213 height 103
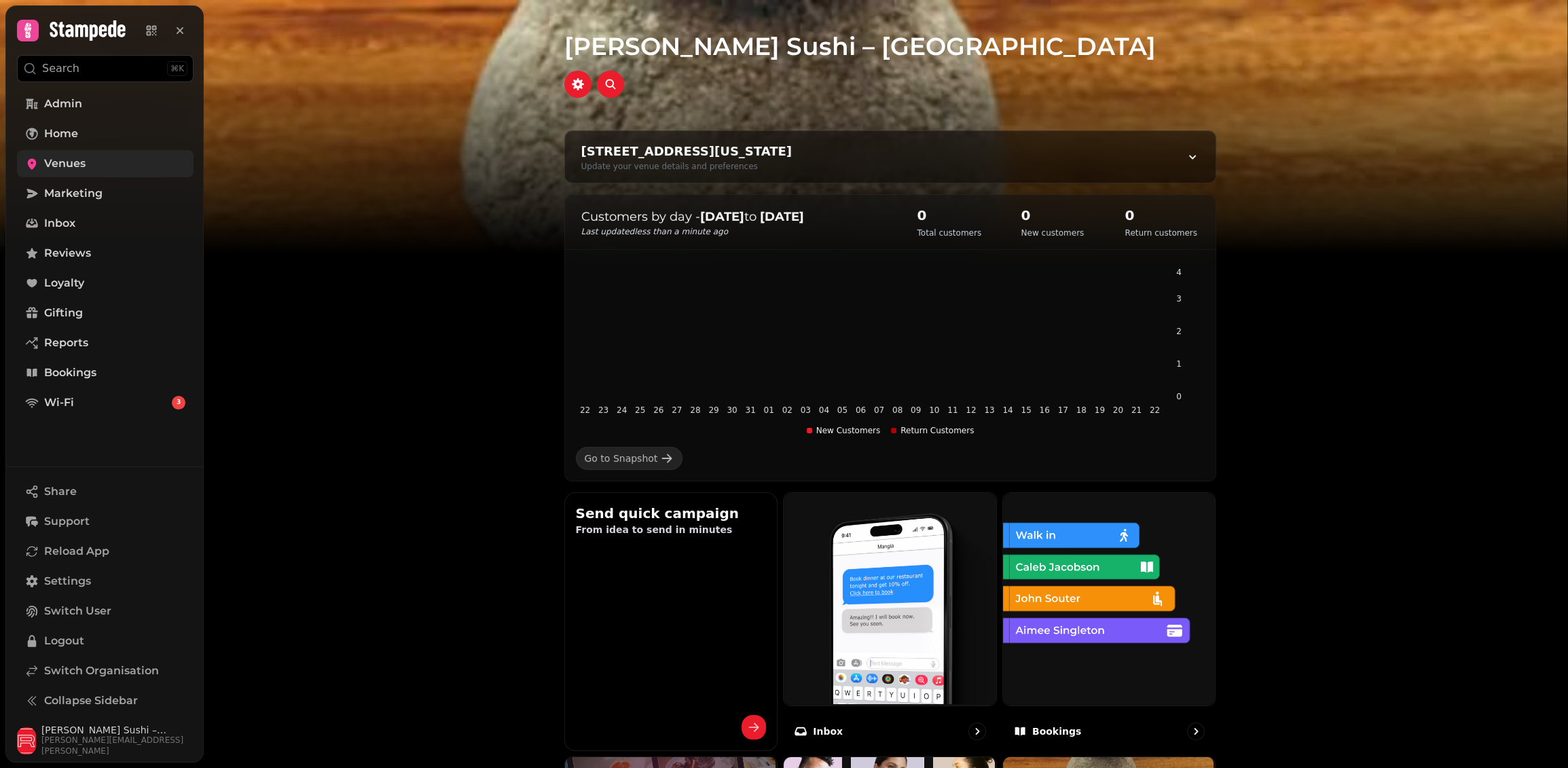
click at [266, 274] on img at bounding box center [784, 170] width 1568 height 339
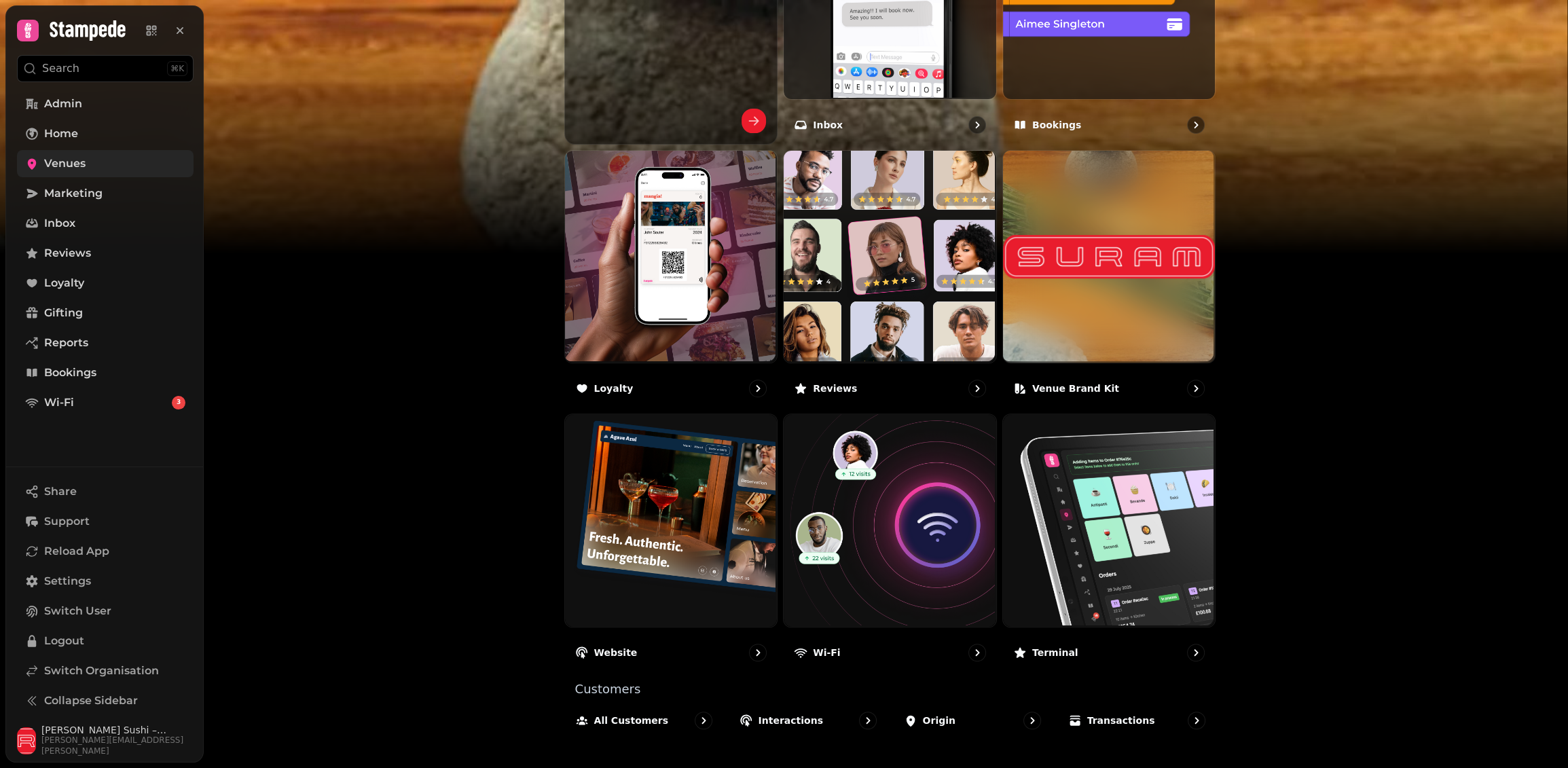
click at [118, 153] on link "Venues" at bounding box center [105, 163] width 177 height 27
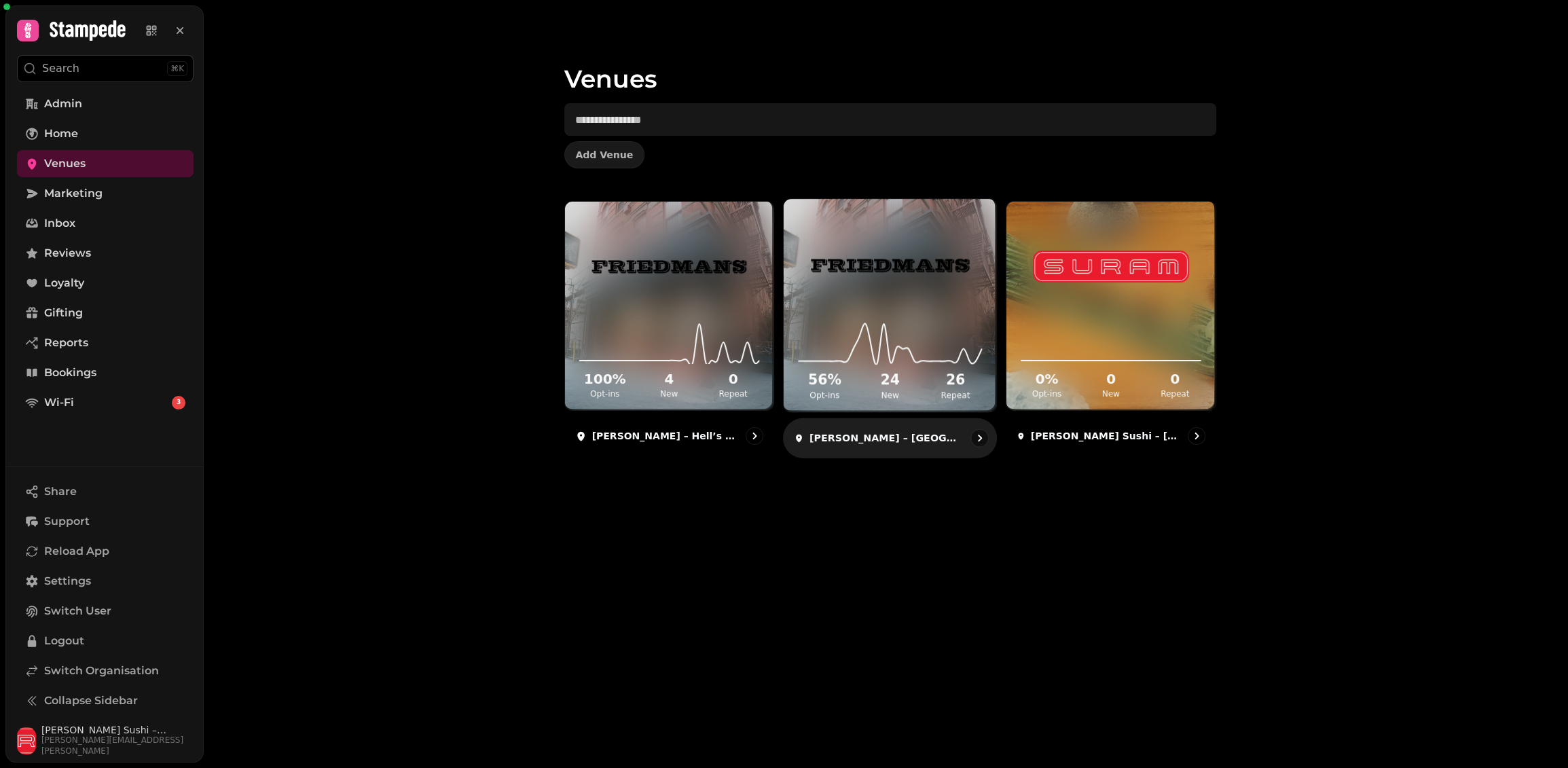
click at [829, 244] on img at bounding box center [890, 265] width 159 height 89
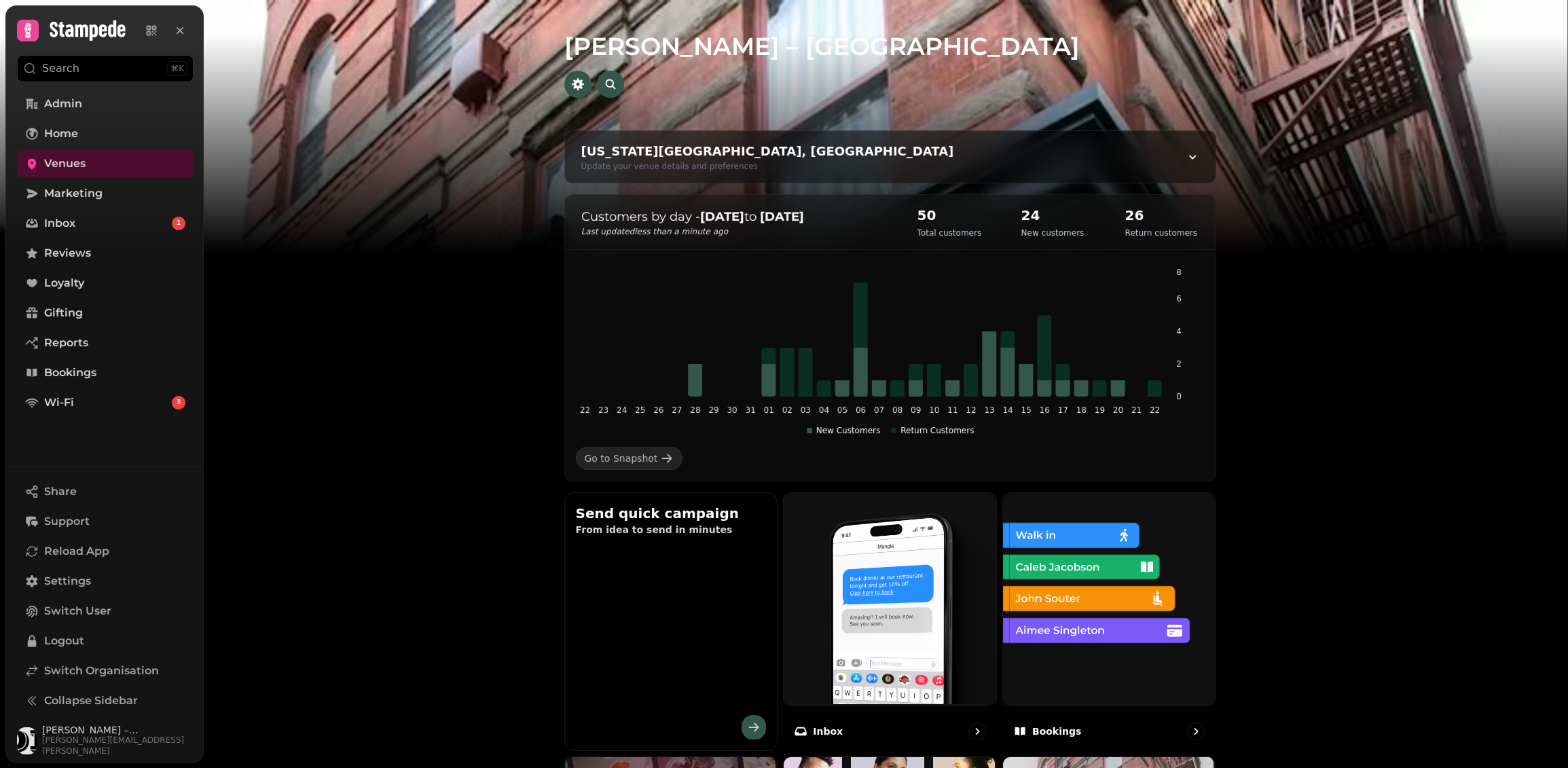
click at [762, 38] on h1 "Friedman’s – West End" at bounding box center [890, 30] width 652 height 60
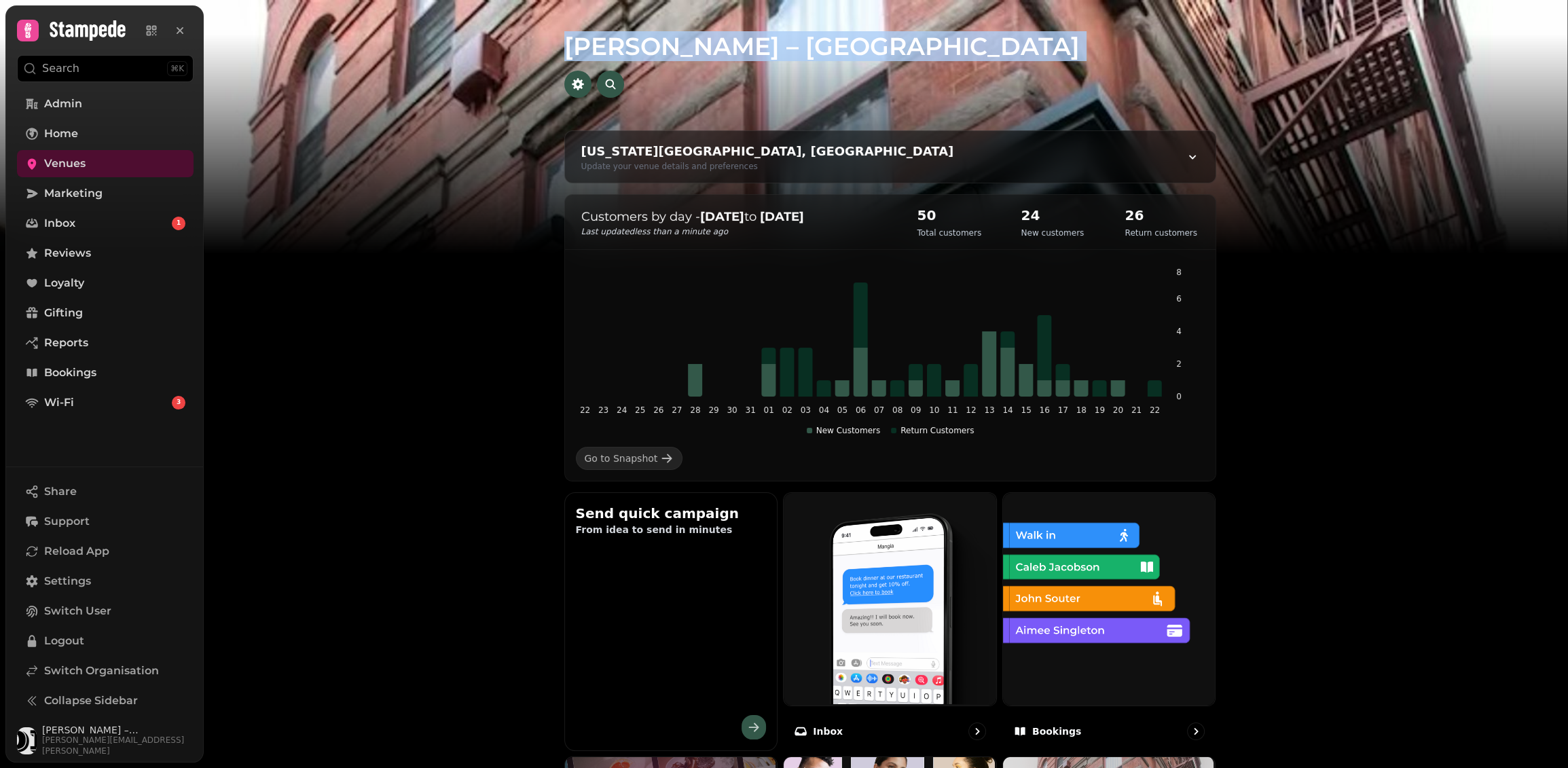
copy div "Friedman’s – West End New York, NY 10023, USA Update your venue details and pre…"
click at [134, 155] on link "Venues" at bounding box center [105, 163] width 177 height 27
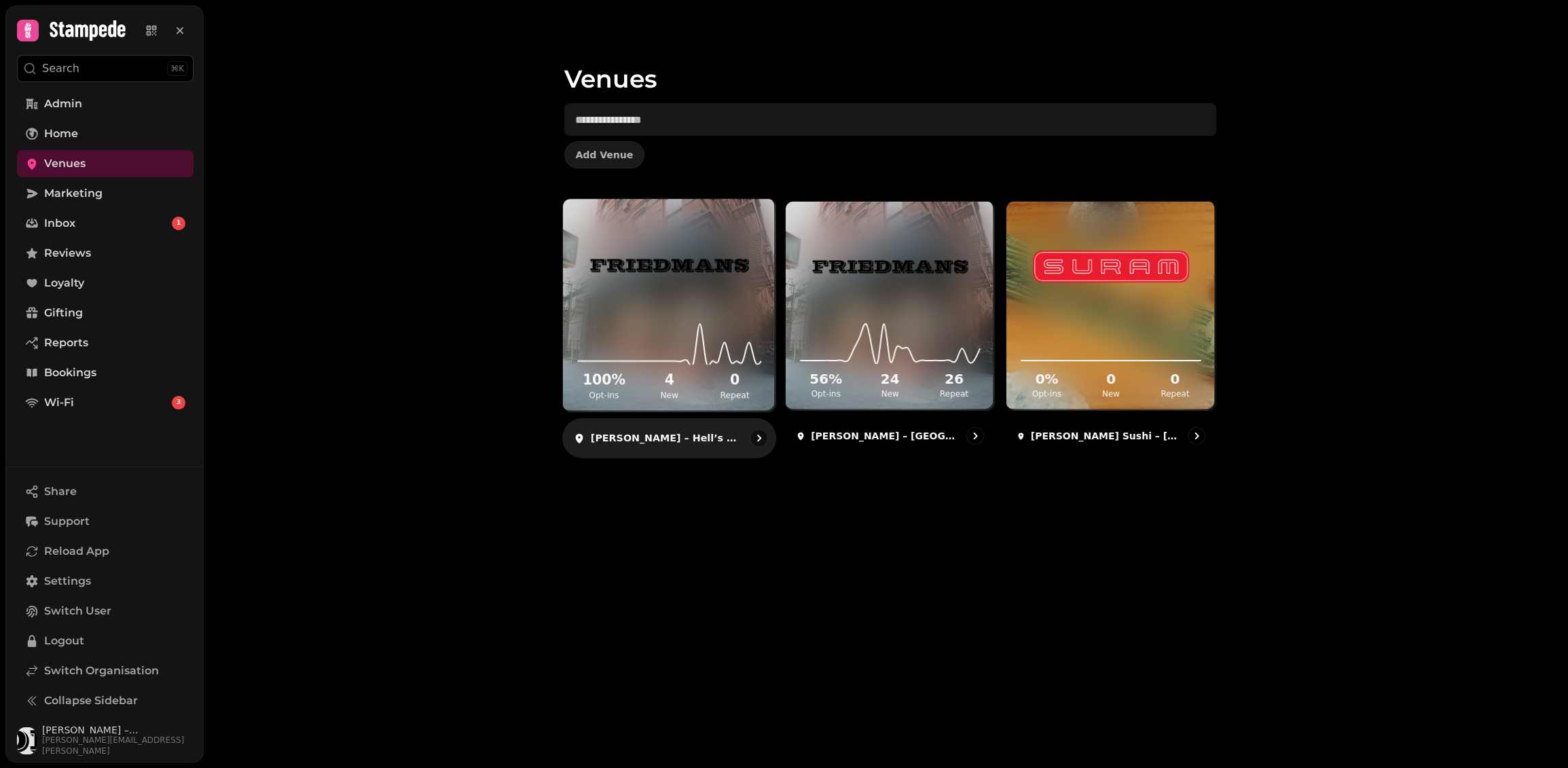
click at [638, 274] on img at bounding box center [669, 265] width 159 height 89
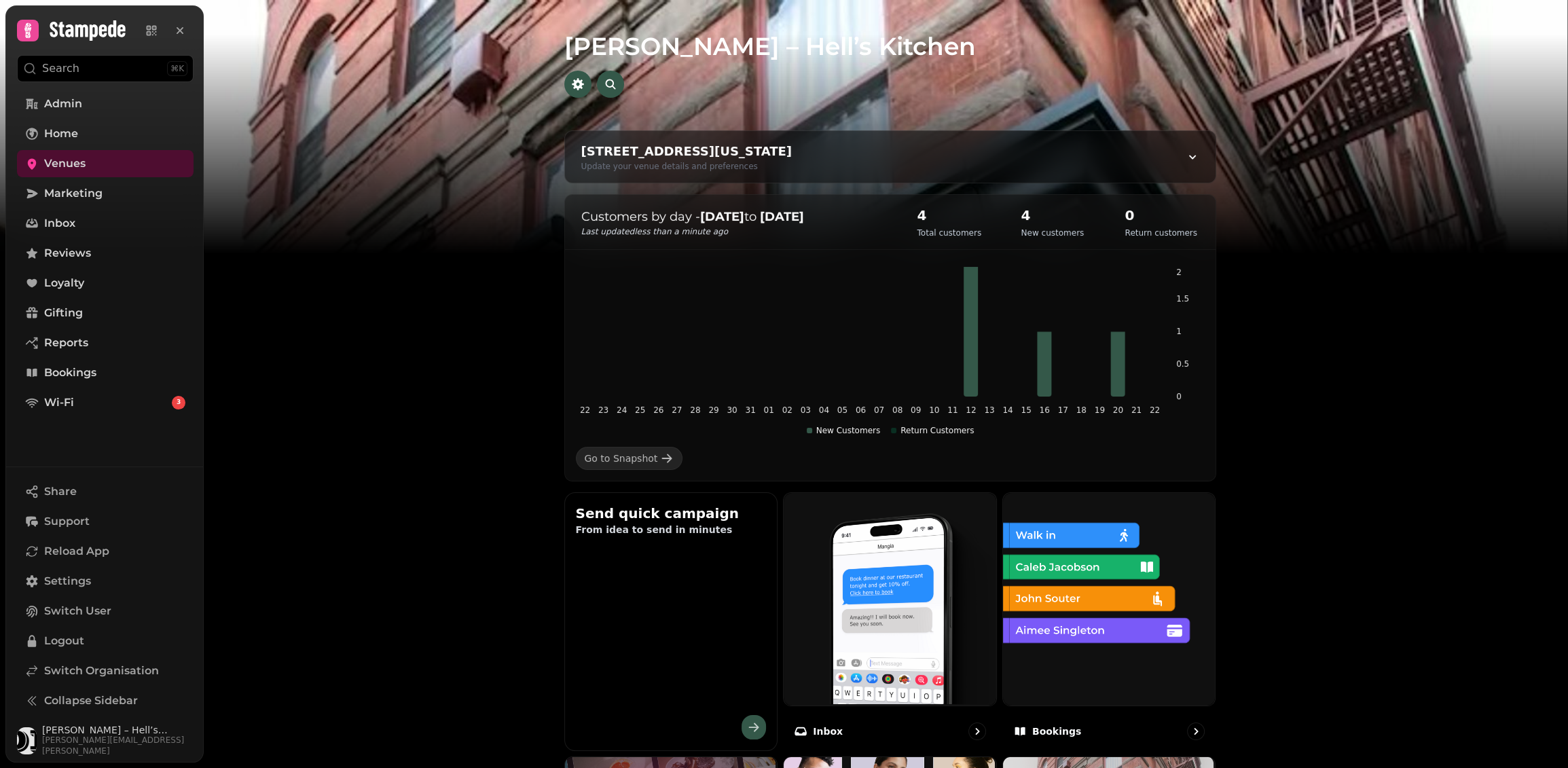
click at [707, 46] on h1 "[PERSON_NAME] – Hell’s Kitchen" at bounding box center [890, 30] width 652 height 60
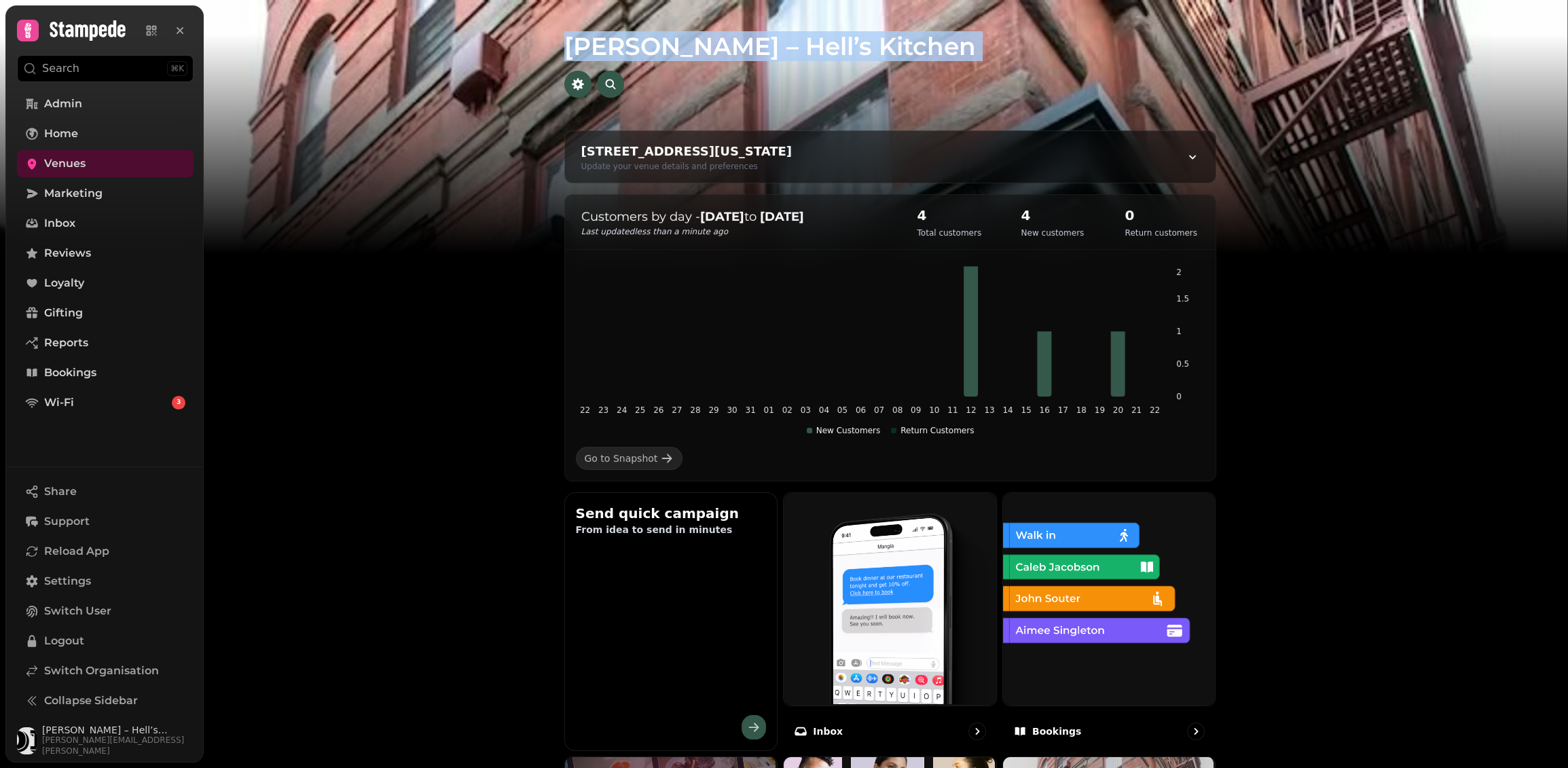
click at [707, 46] on h1 "[PERSON_NAME] – Hell’s Kitchen" at bounding box center [890, 30] width 652 height 60
copy div "Friedman’s – Hell’s Kitchen 450 10th Ave, New York, NY 10018, USA Update your v…"
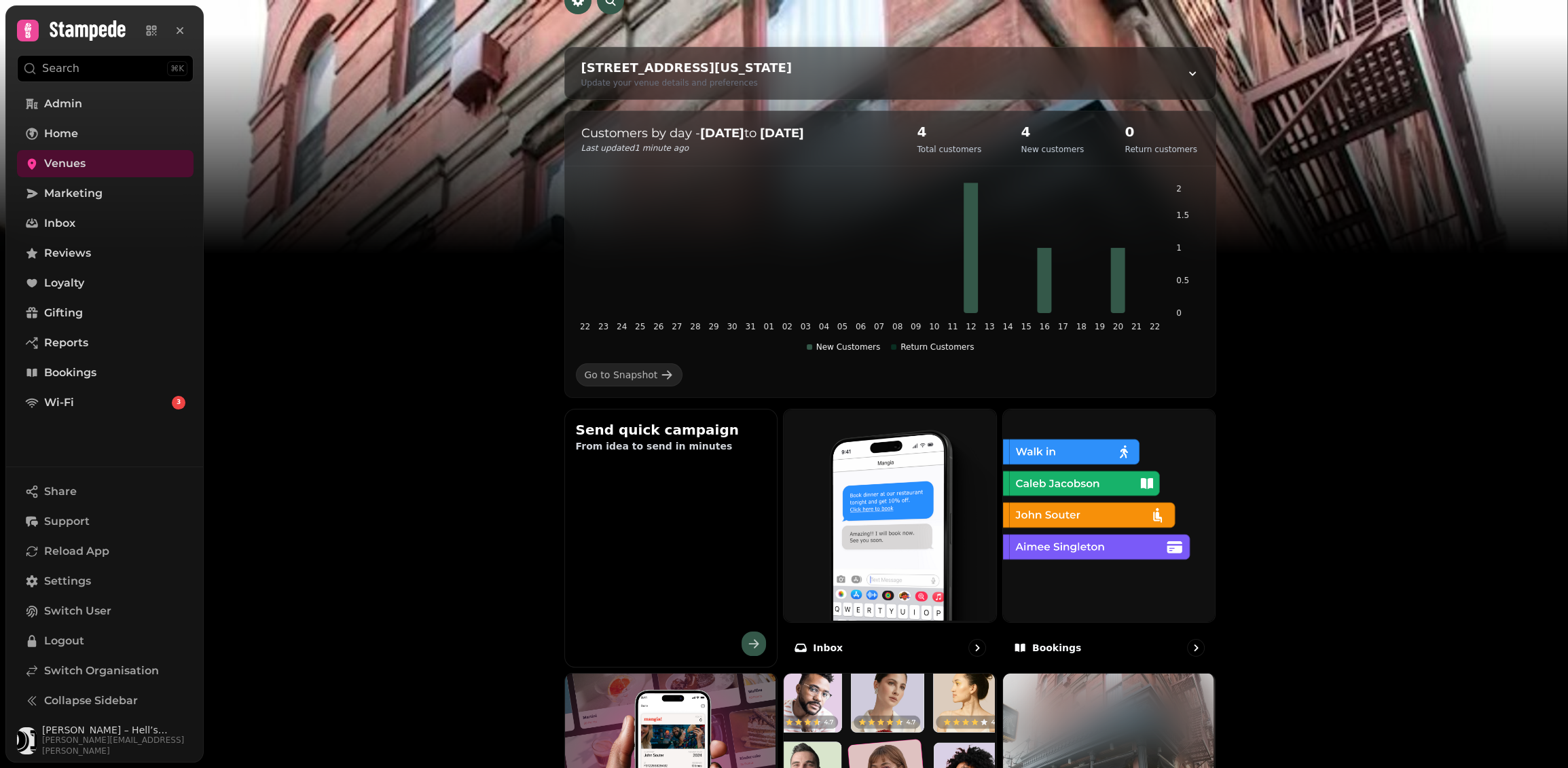
scroll to position [606, 0]
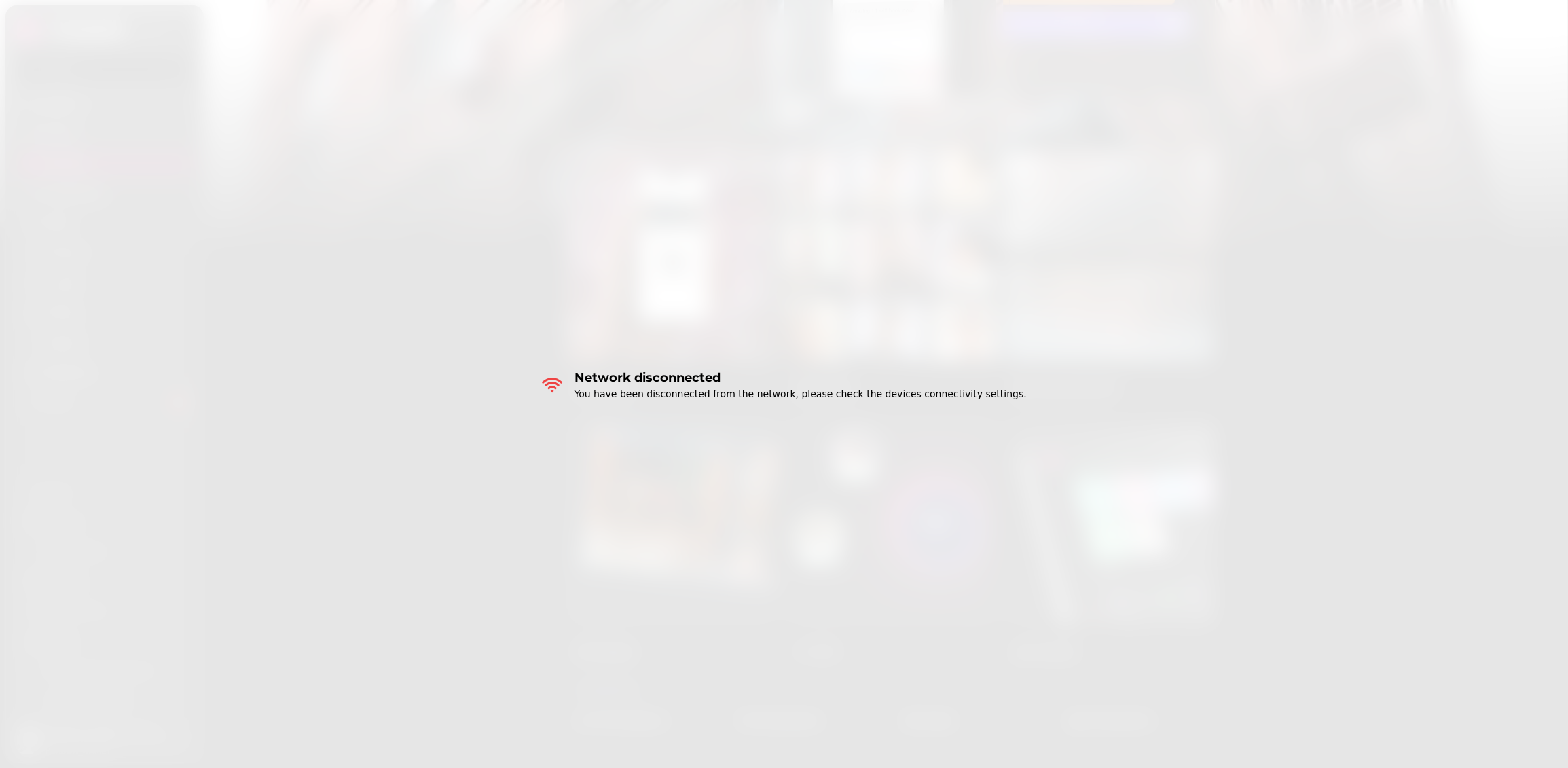
click at [962, 128] on div "Network disconnected You have been disconnected from the network, please check …" at bounding box center [784, 384] width 1568 height 768
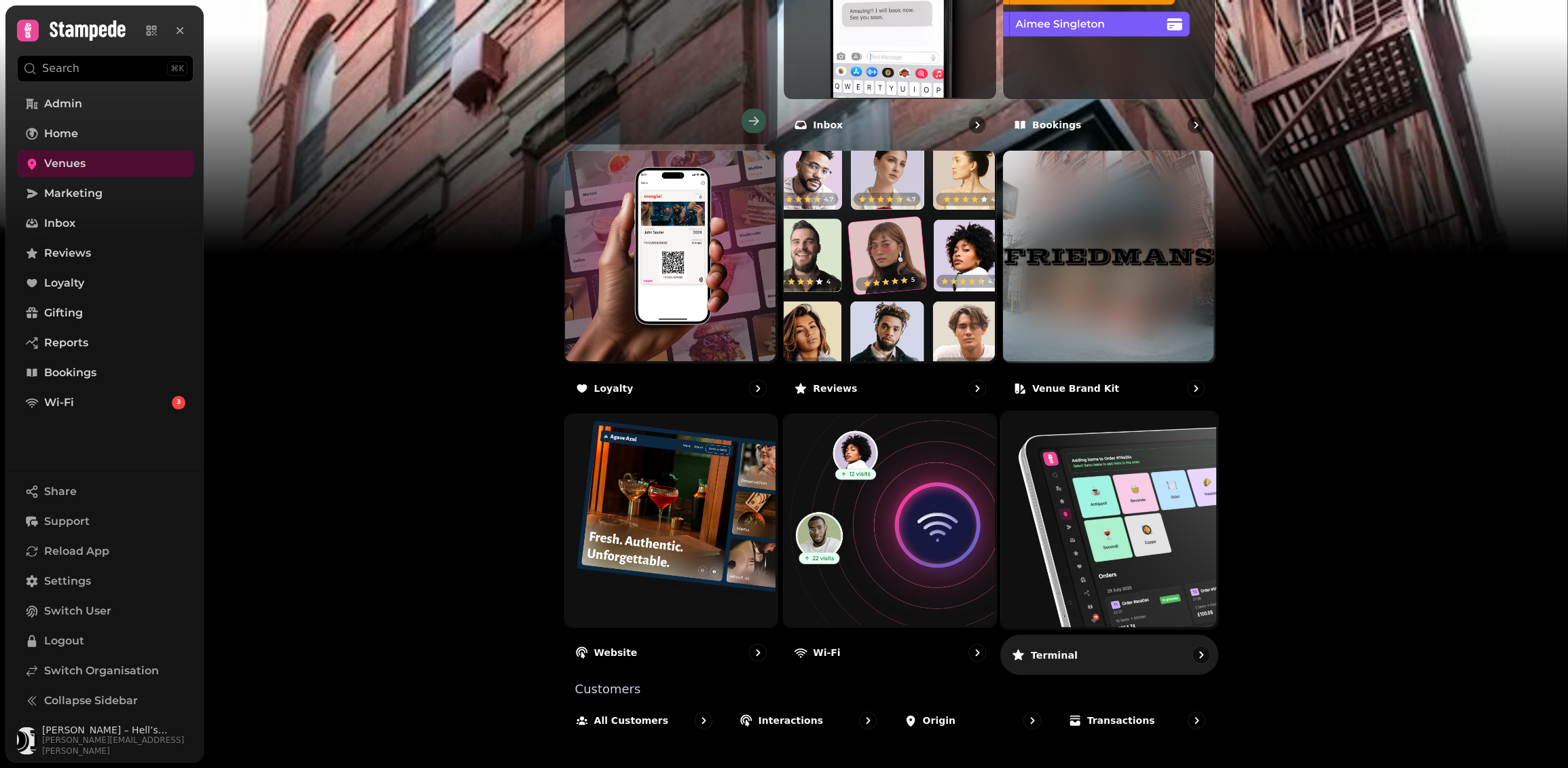
click at [1021, 582] on img at bounding box center [1108, 519] width 217 height 217
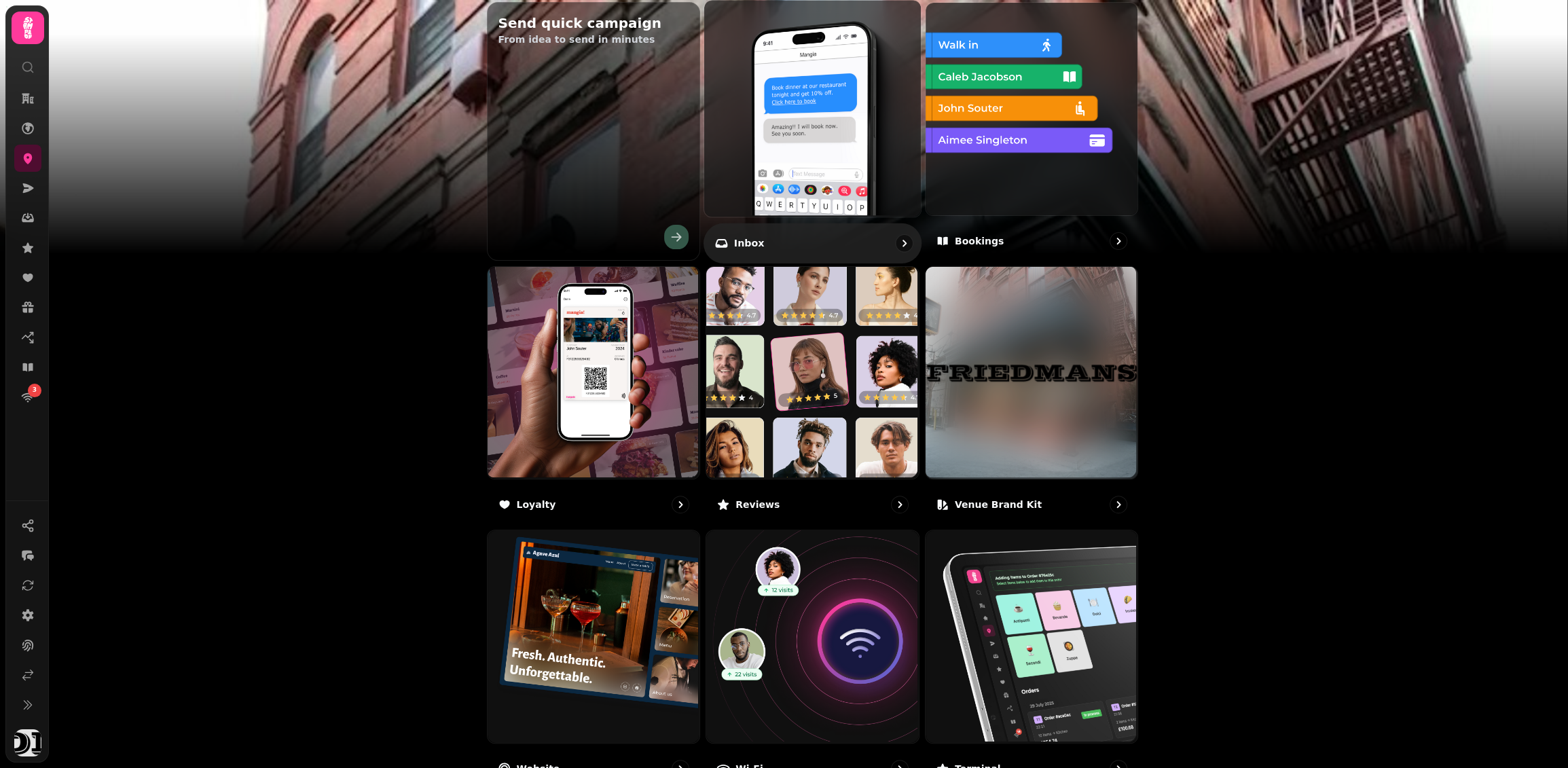
scroll to position [606, 0]
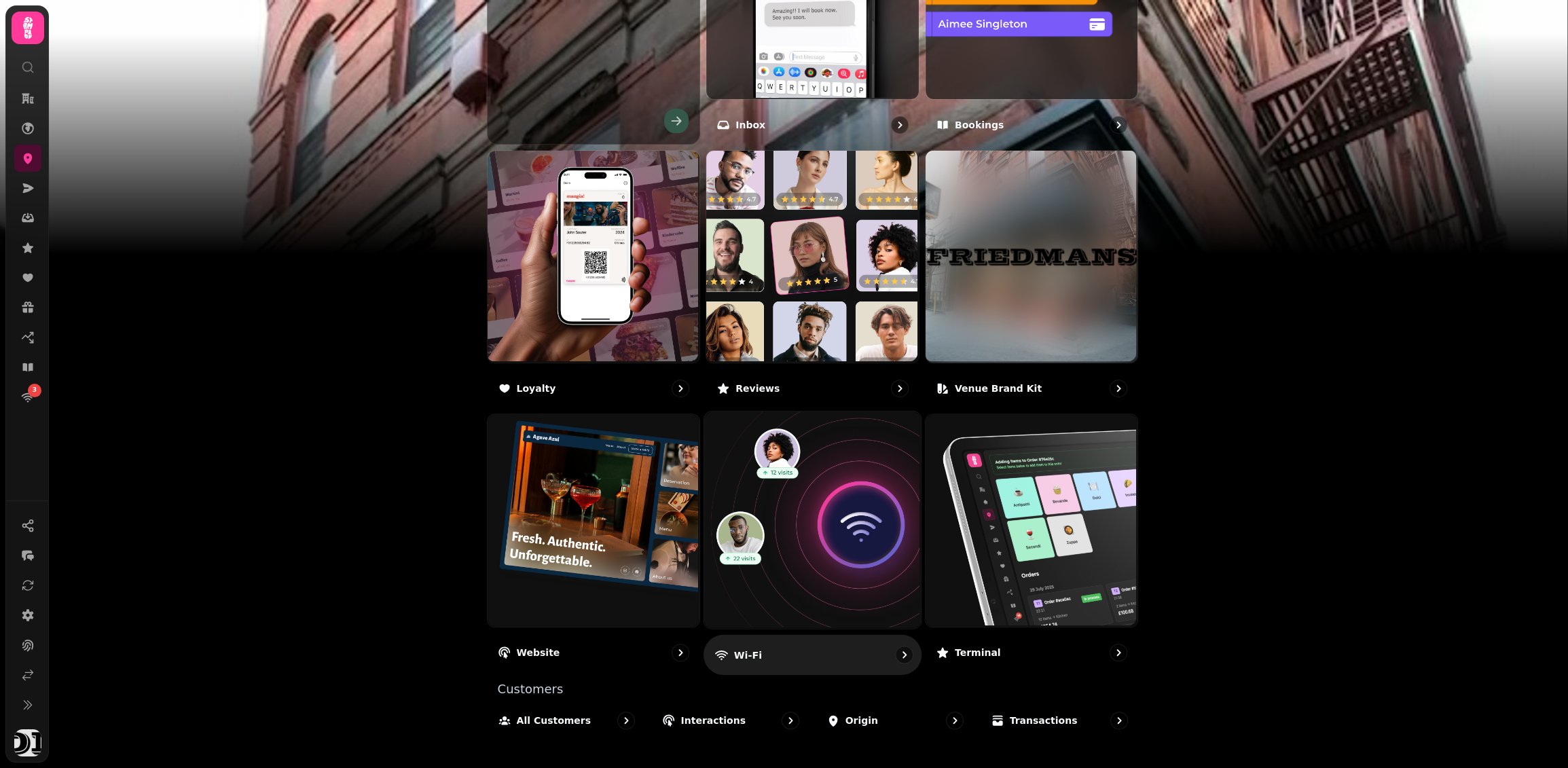
click at [824, 481] on img at bounding box center [811, 519] width 217 height 217
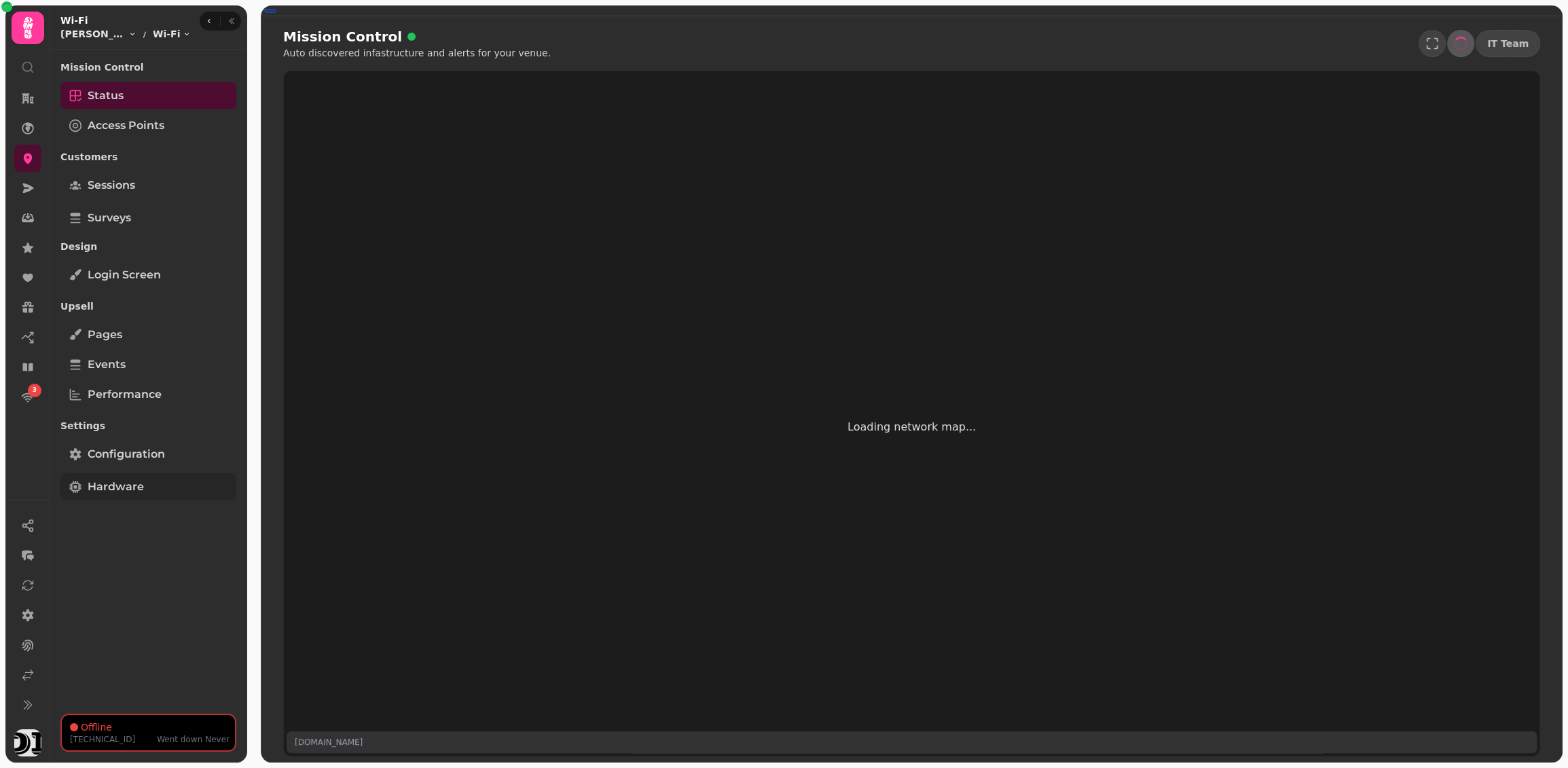
click at [159, 497] on link "Hardware" at bounding box center [148, 487] width 176 height 27
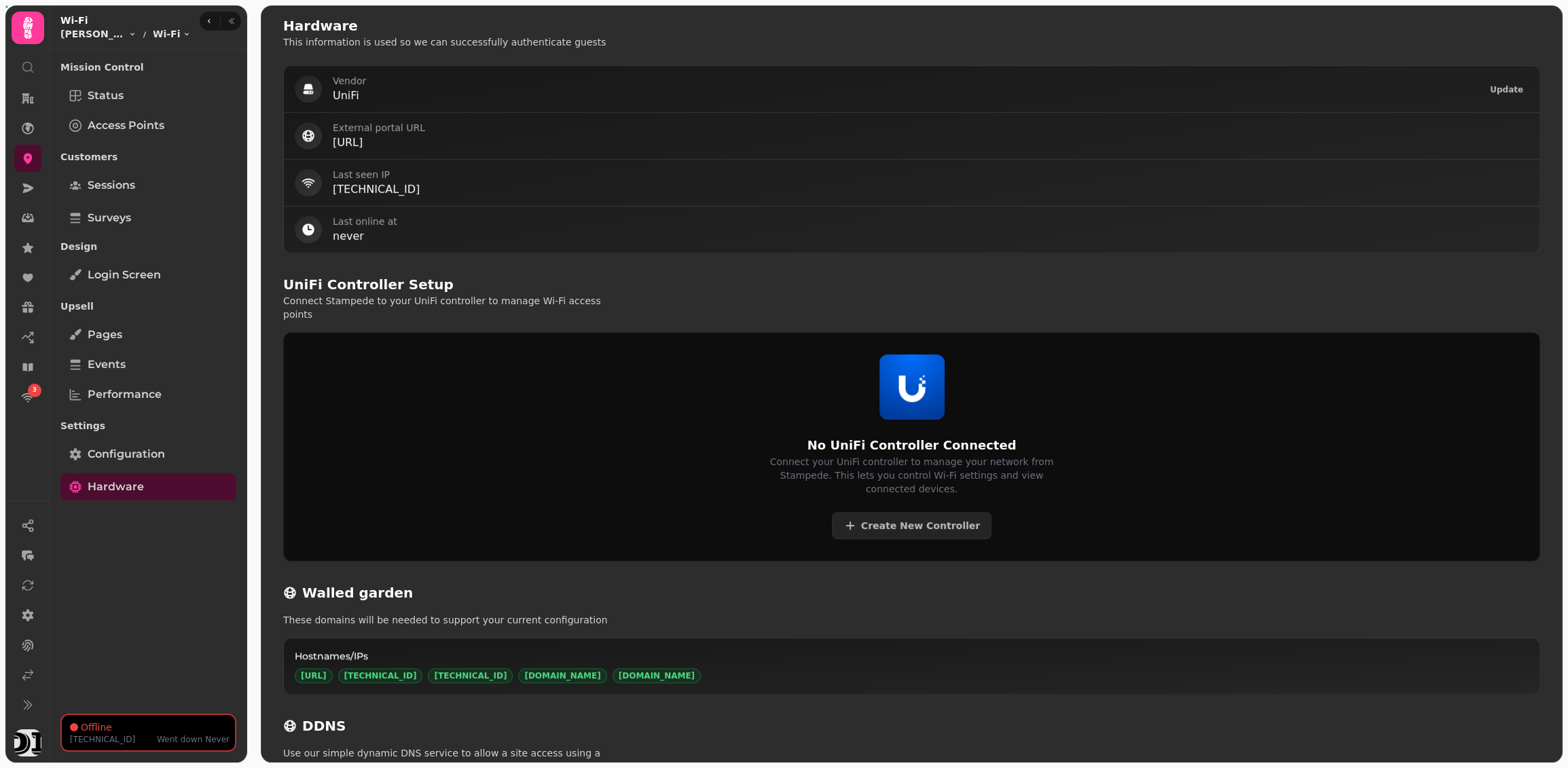
scroll to position [642, 0]
click at [1498, 98] on button "Update" at bounding box center [1507, 93] width 44 height 13
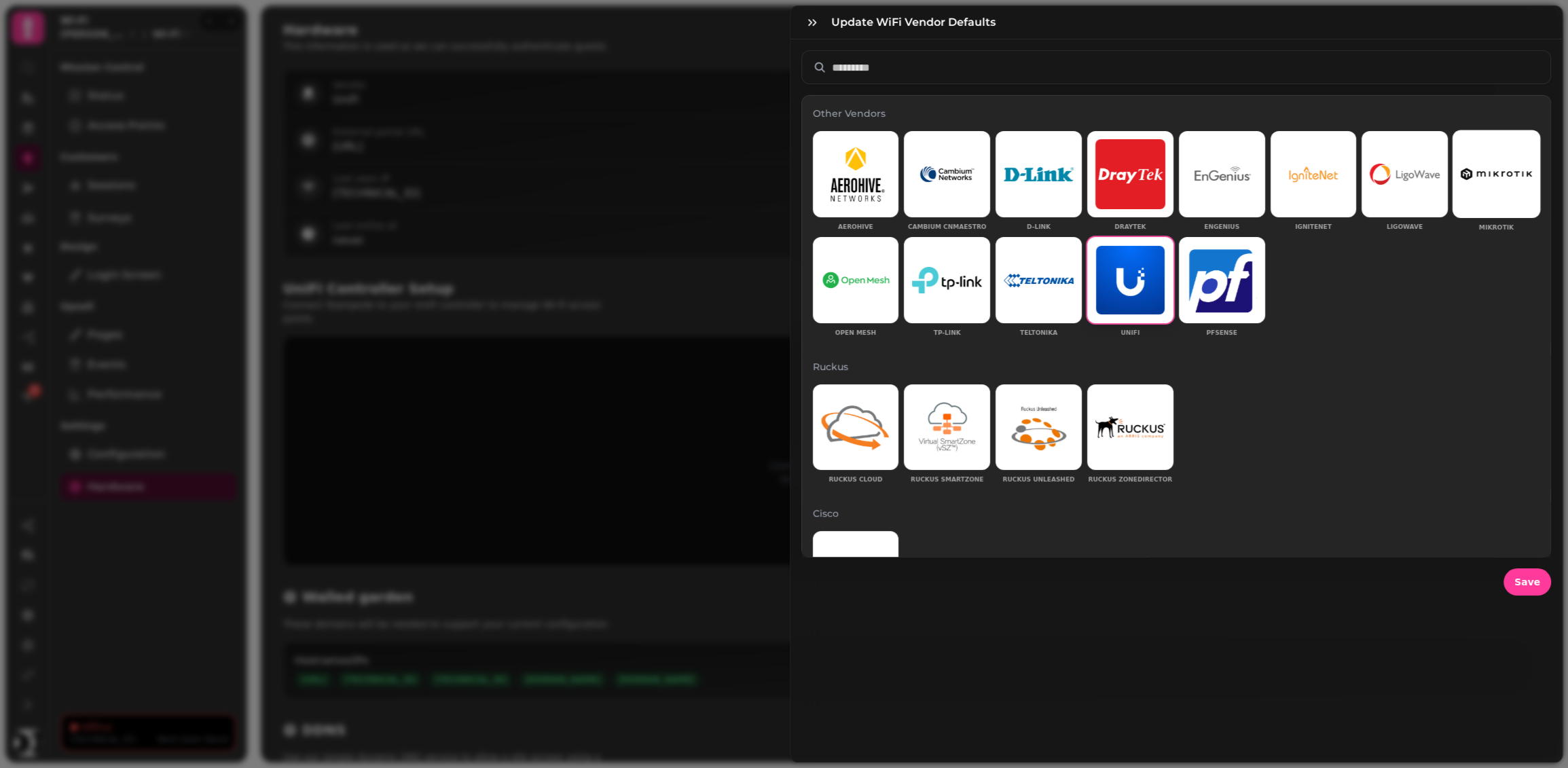
click at [1464, 169] on img at bounding box center [1496, 174] width 71 height 13
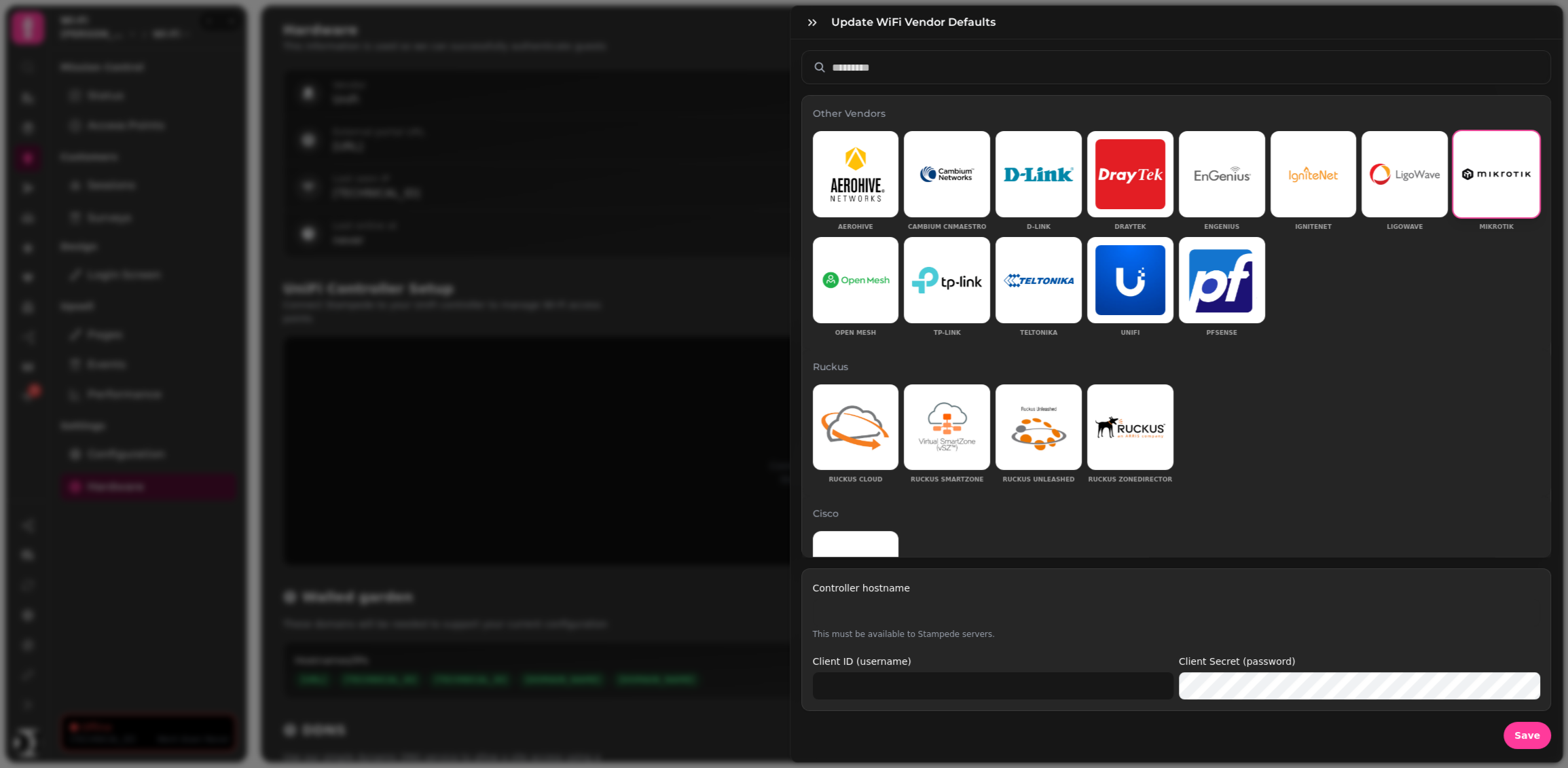
click at [956, 608] on input "Controller hostname" at bounding box center [1176, 613] width 727 height 27
type input "**********"
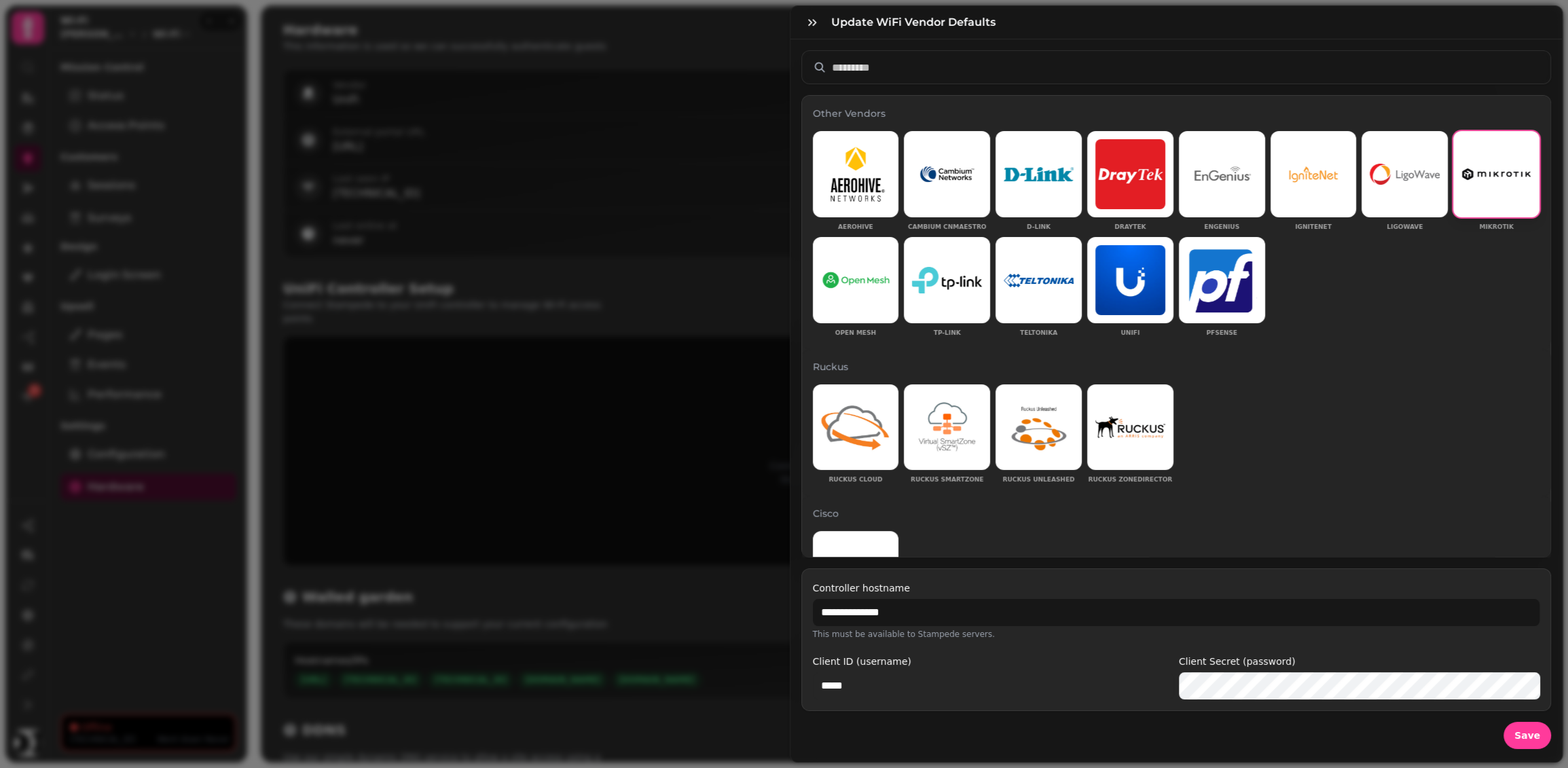
type input "*****"
click at [904, 683] on input "*****" at bounding box center [992, 686] width 360 height 27
paste input "**********"
type input "**********"
type input "*****"
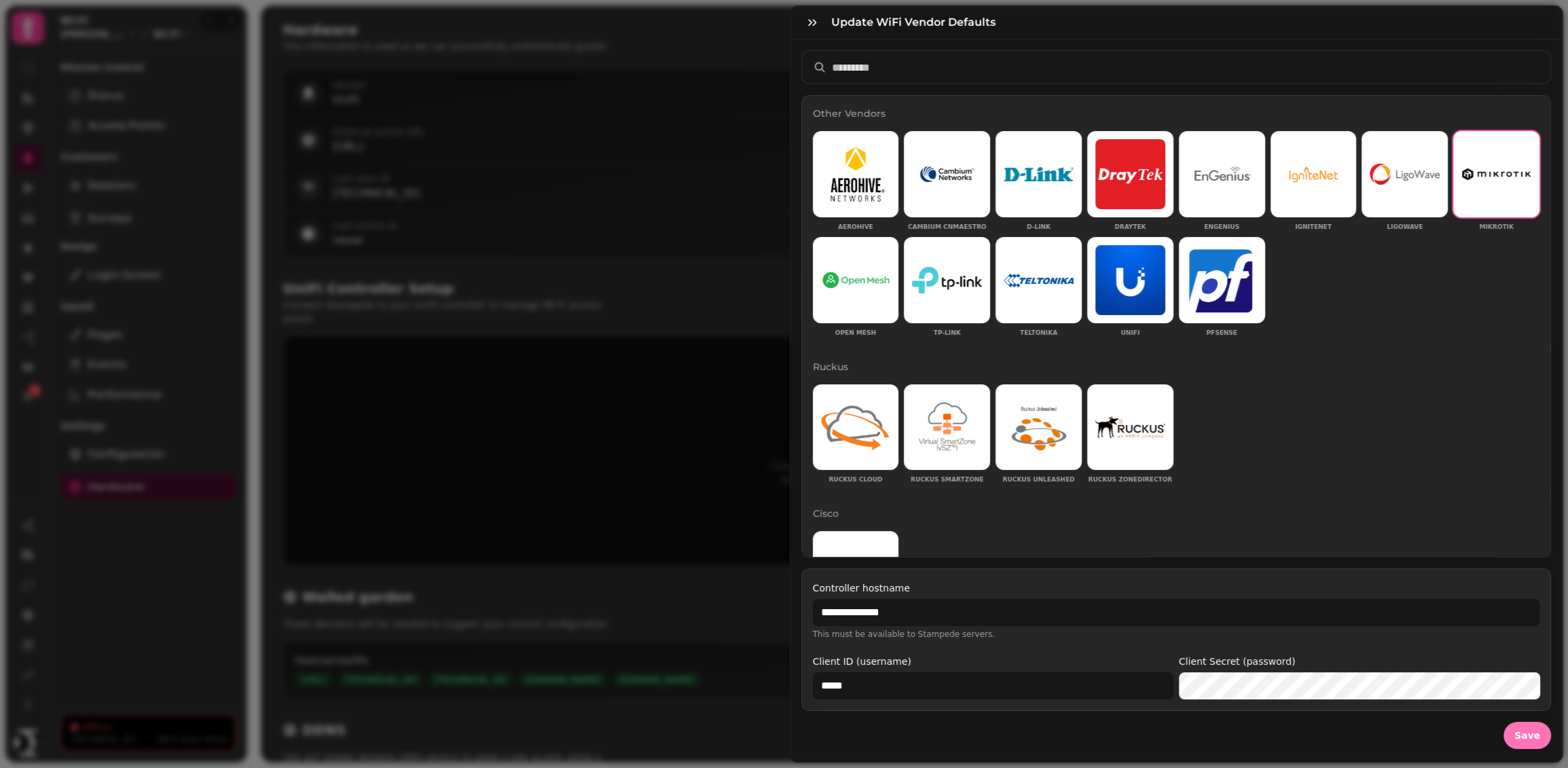
click at [1524, 737] on span "Save" at bounding box center [1527, 736] width 26 height 9
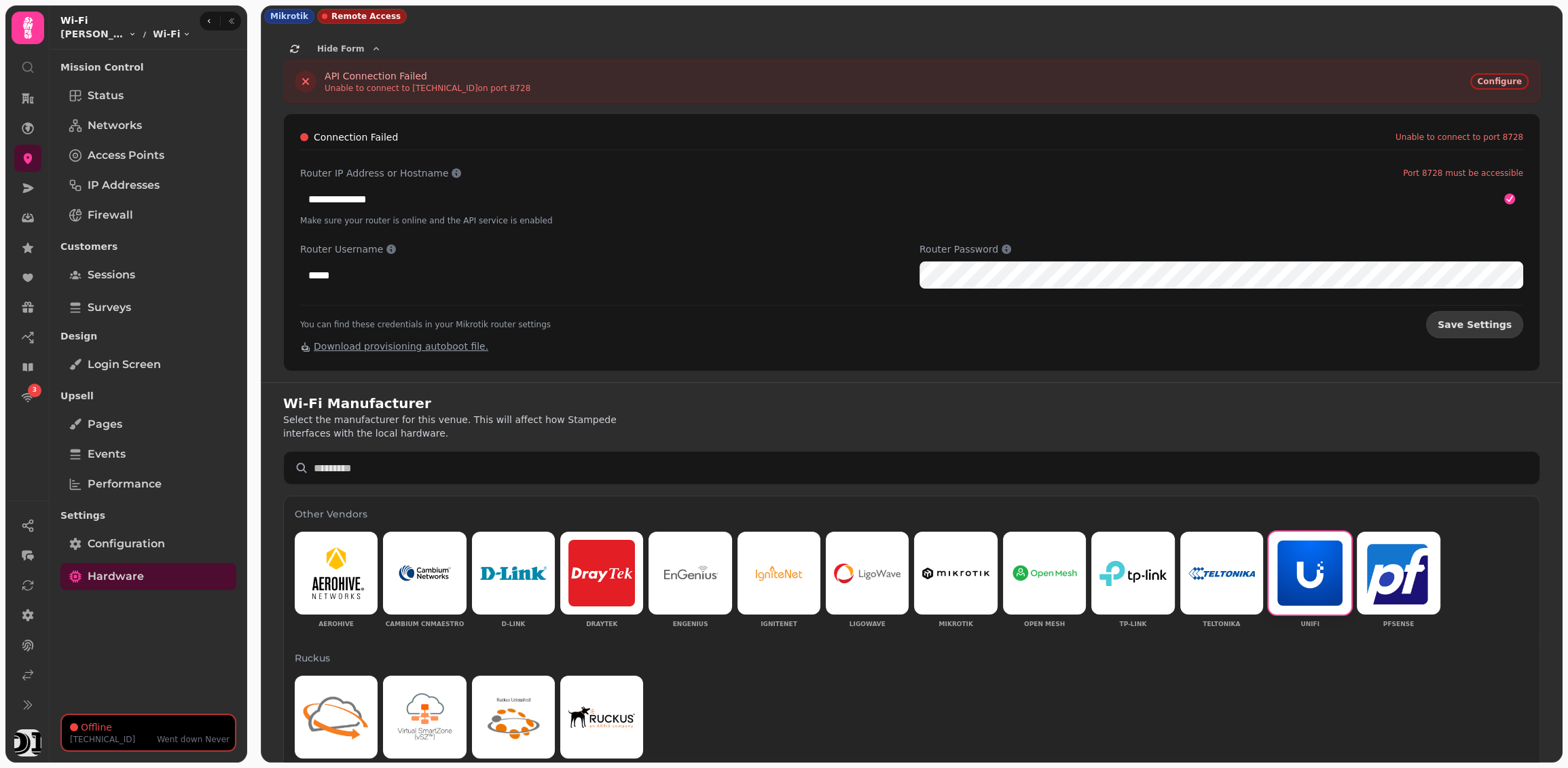
click at [1489, 328] on button "Save Settings" at bounding box center [1475, 324] width 97 height 27
click at [138, 108] on link "Status" at bounding box center [148, 96] width 176 height 27
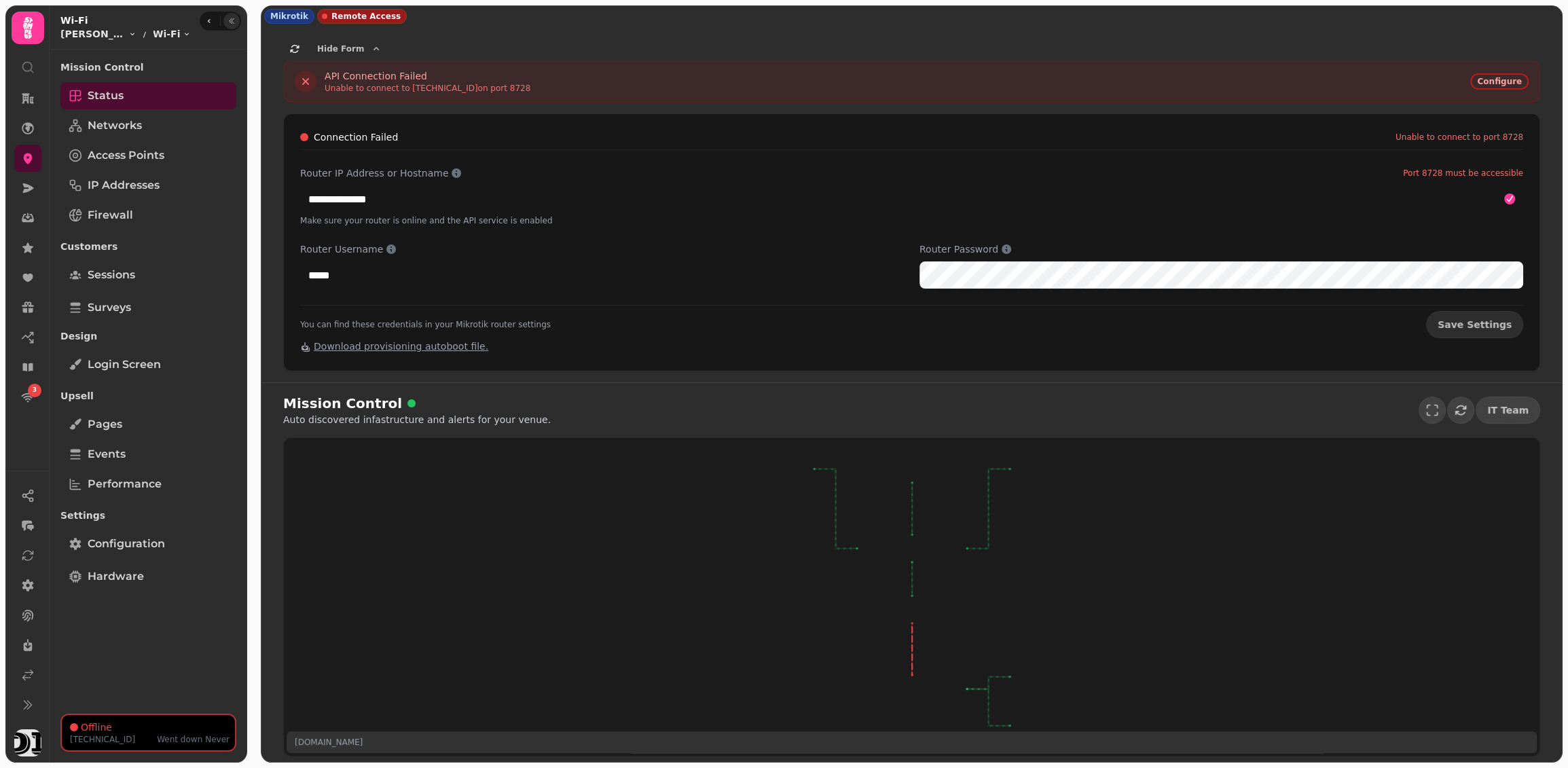
click at [238, 18] on button "button" at bounding box center [232, 20] width 16 height 16
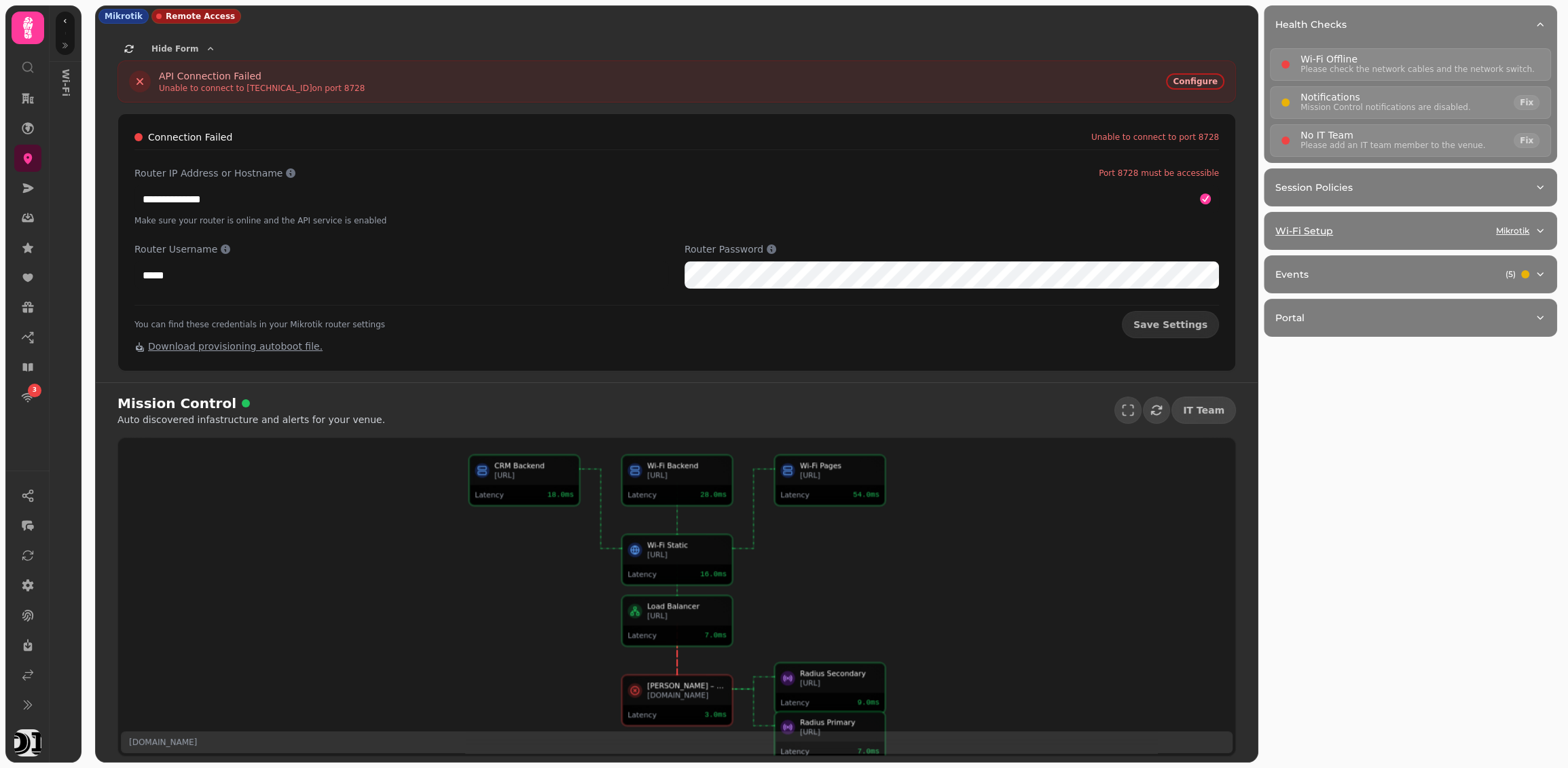
click at [1448, 229] on div "Wi-Fi Setup Mikrotik" at bounding box center [1405, 230] width 259 height 13
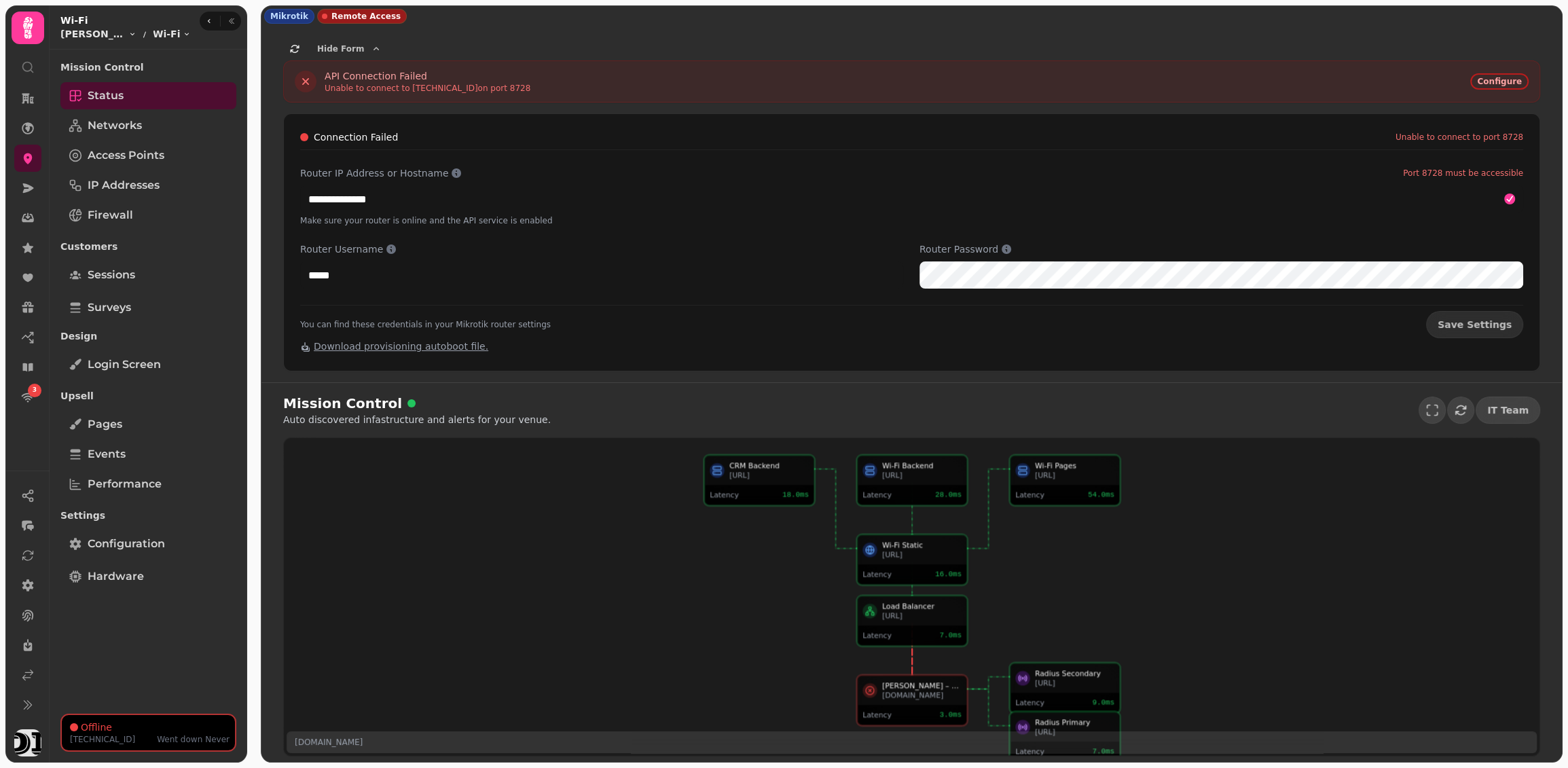
click at [653, 558] on div "Wi-Fi Static wifi.proxy.stampede.ai Latency 16.0 ms CRM Backend morpheus.stampe…" at bounding box center [912, 597] width 1255 height 318
click at [234, 13] on button "button" at bounding box center [232, 20] width 16 height 16
click at [236, 21] on button "button" at bounding box center [232, 20] width 16 height 16
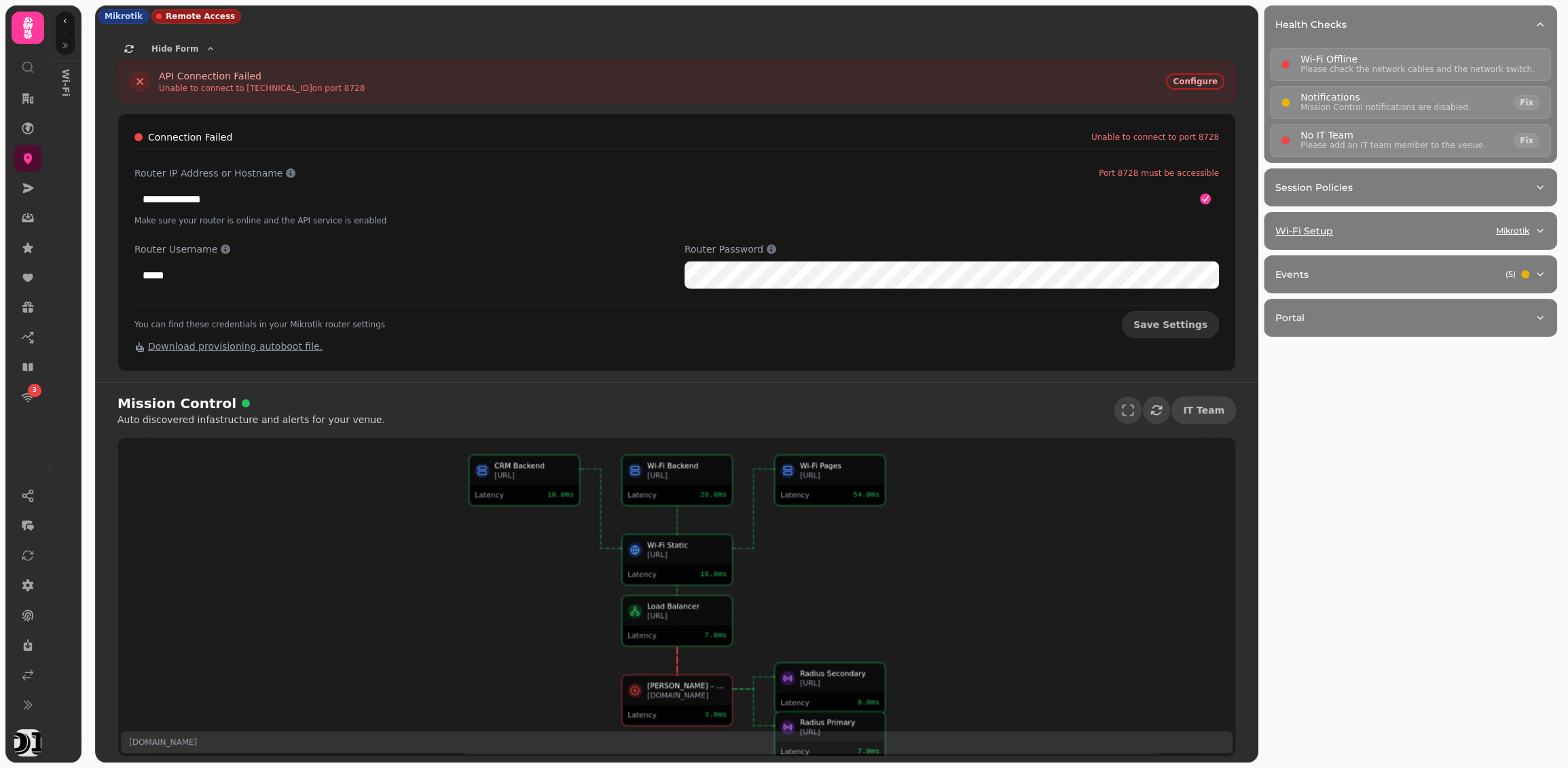
click at [1427, 228] on div "Wi-Fi Setup Mikrotik" at bounding box center [1405, 230] width 259 height 13
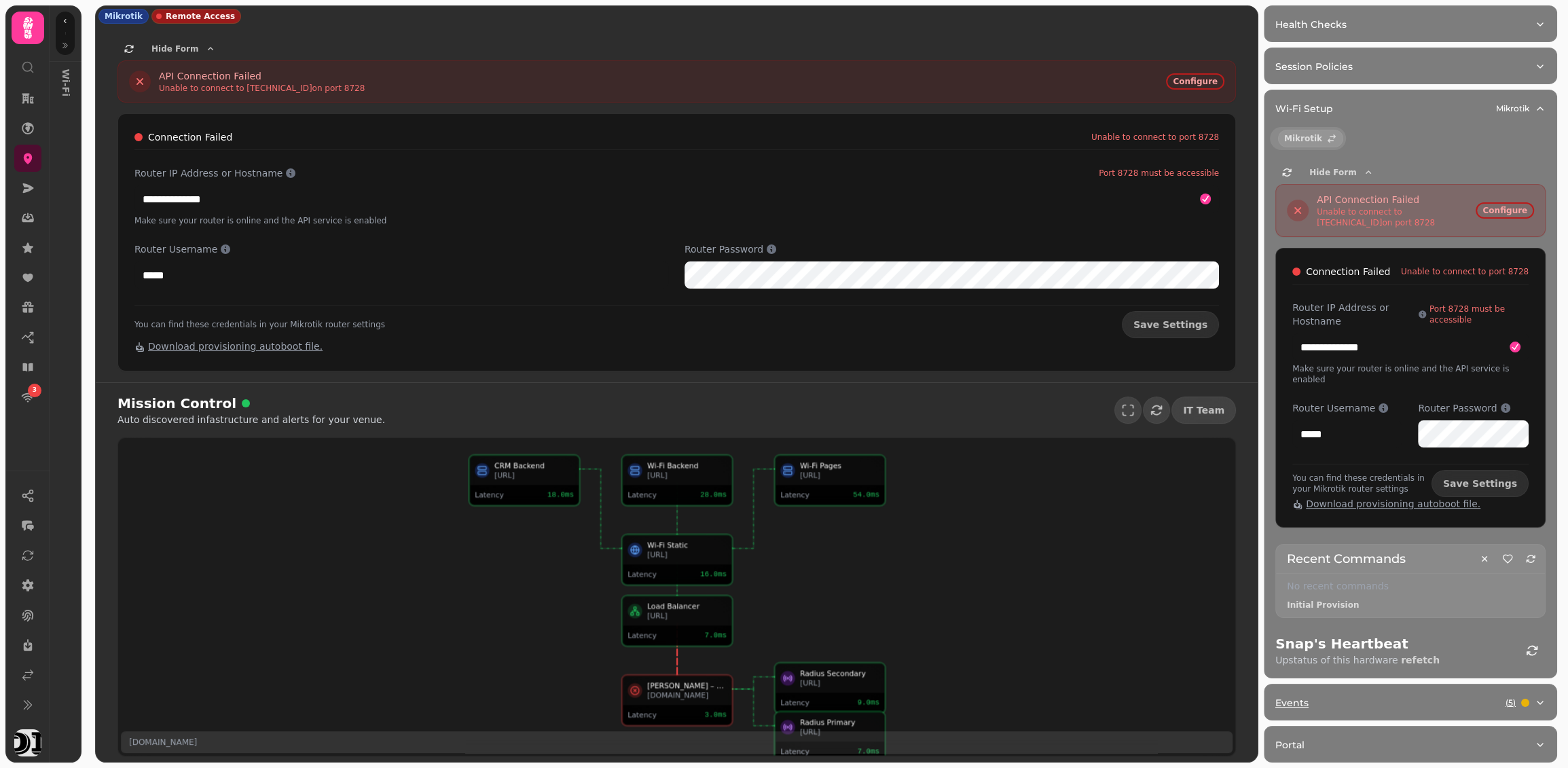
click at [1413, 699] on div "Events ( 5 )" at bounding box center [1405, 702] width 259 height 13
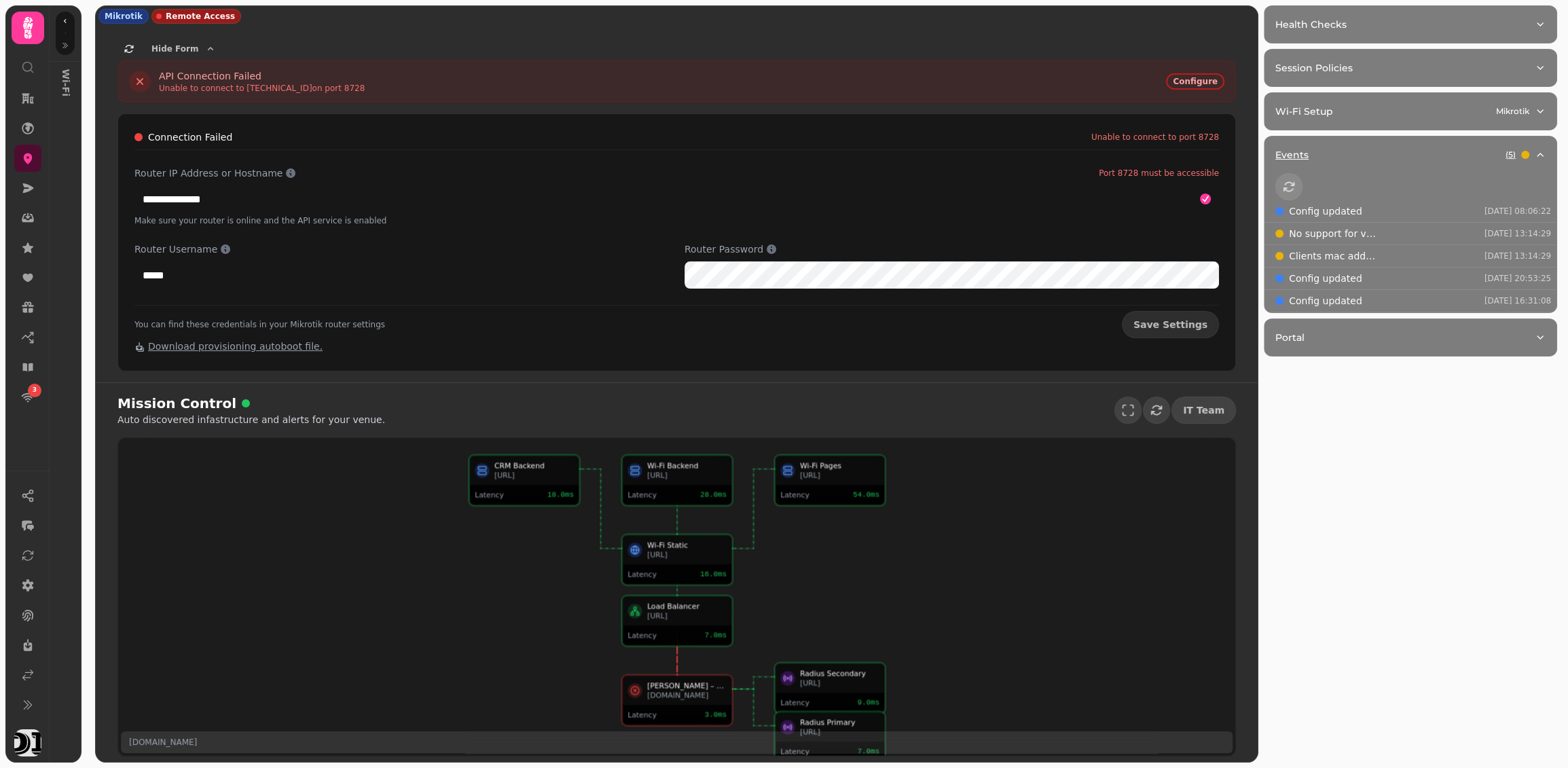
click at [1418, 150] on div "Events ( 5 )" at bounding box center [1405, 155] width 259 height 13
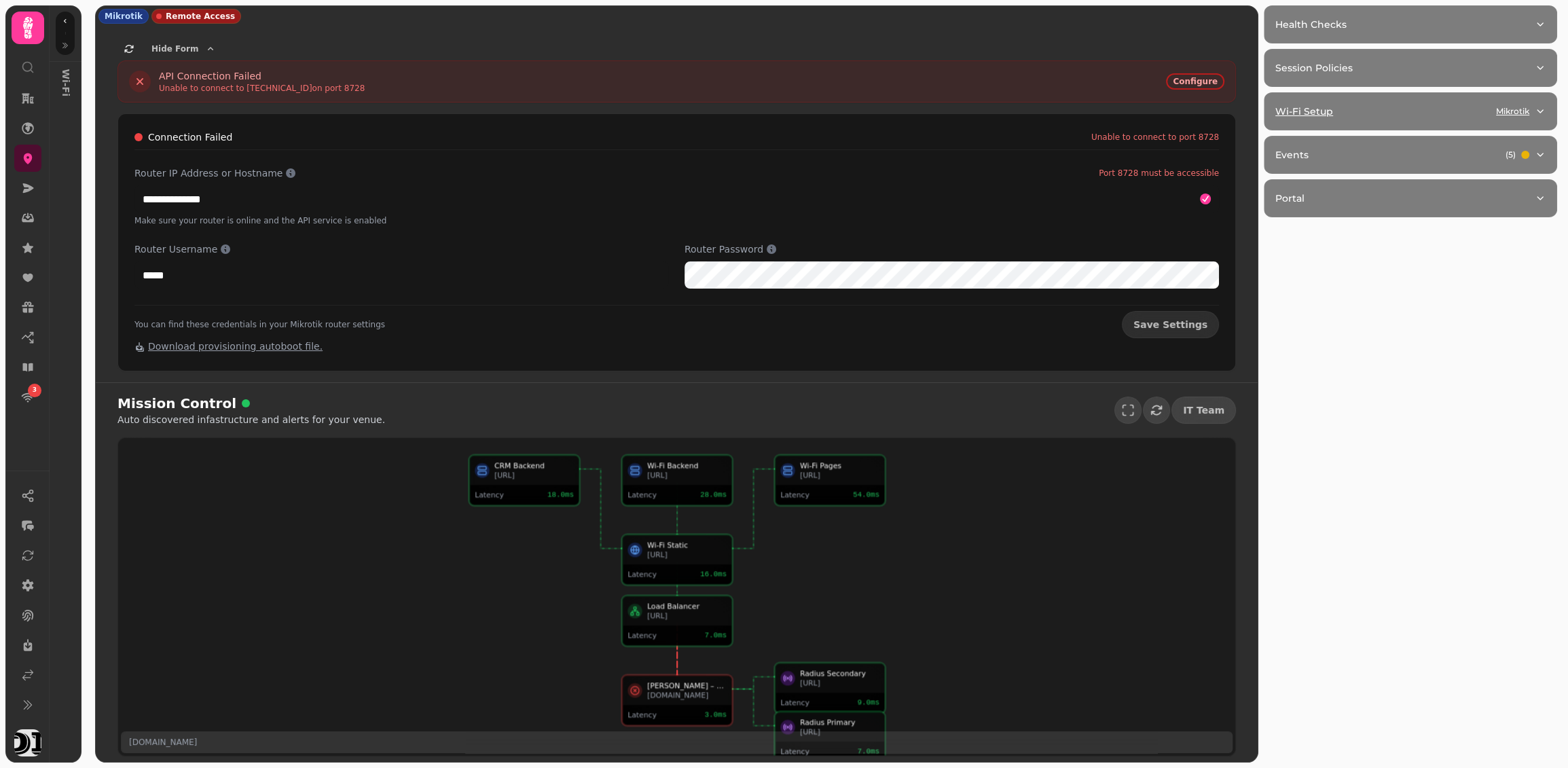
click at [1417, 118] on button "Wi-Fi Setup Mikrotik" at bounding box center [1410, 111] width 292 height 37
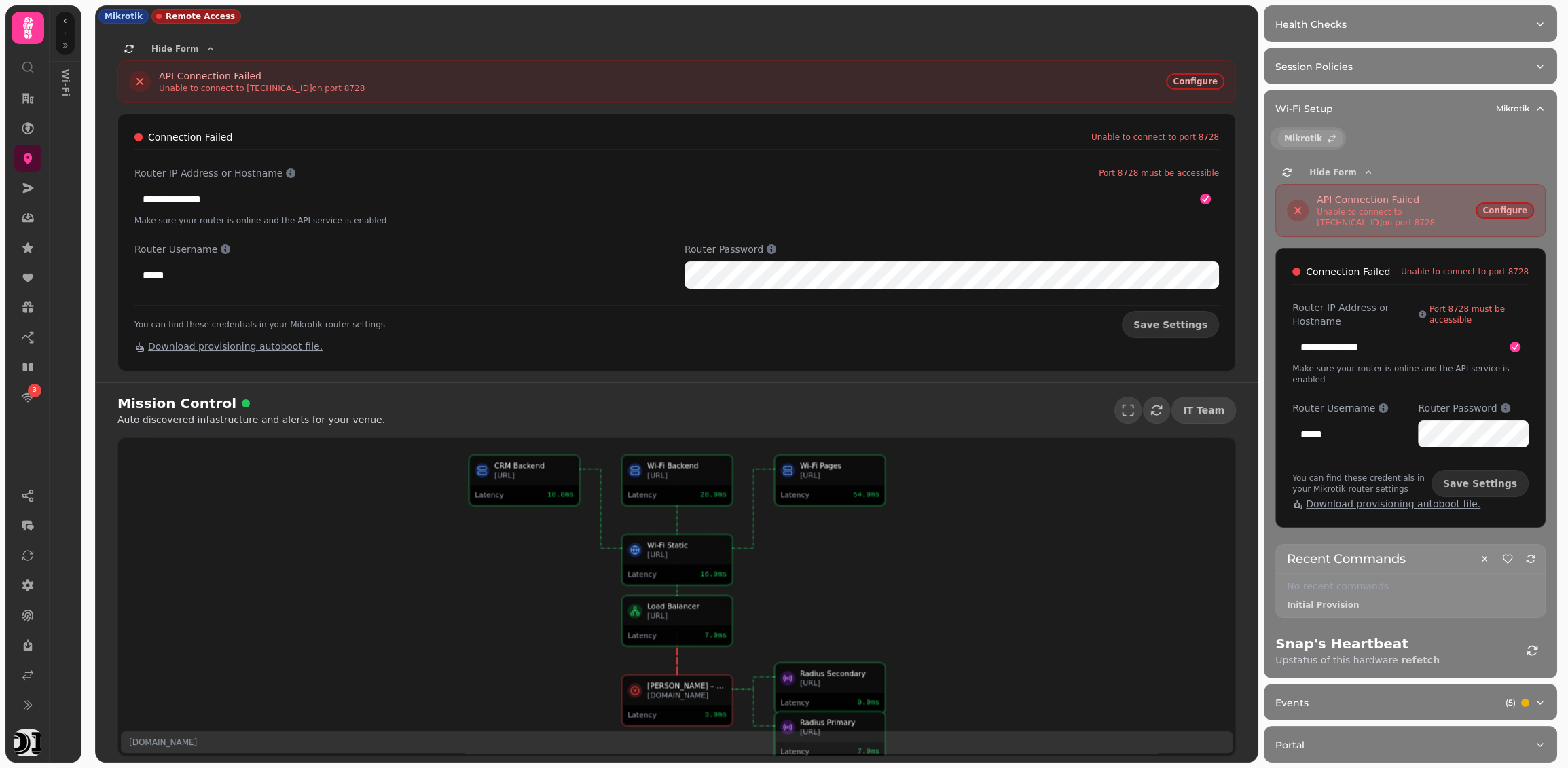
click at [1500, 209] on span "Configure" at bounding box center [1504, 210] width 45 height 8
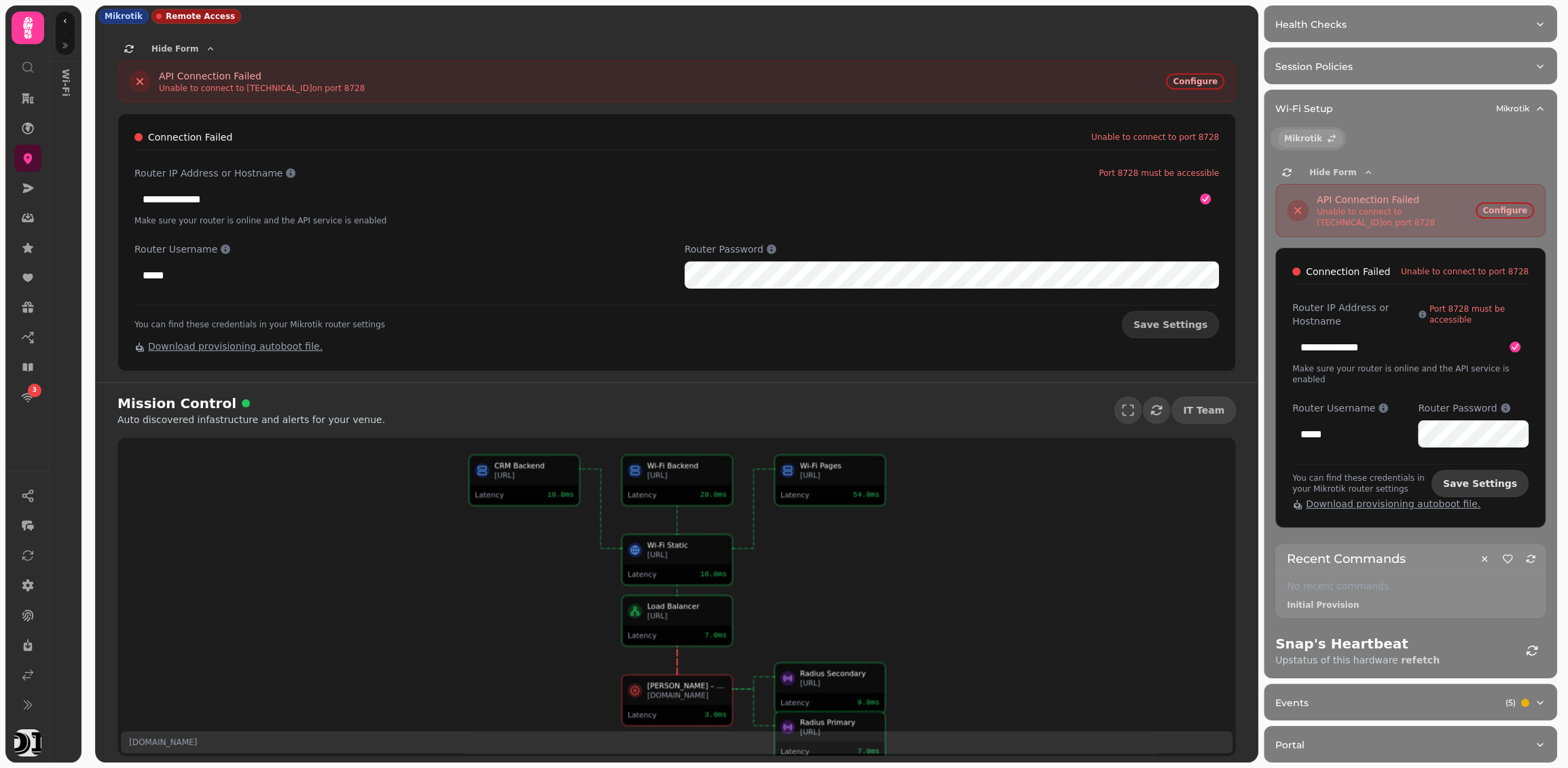
click at [1494, 479] on span "Save Settings" at bounding box center [1480, 484] width 74 height 9
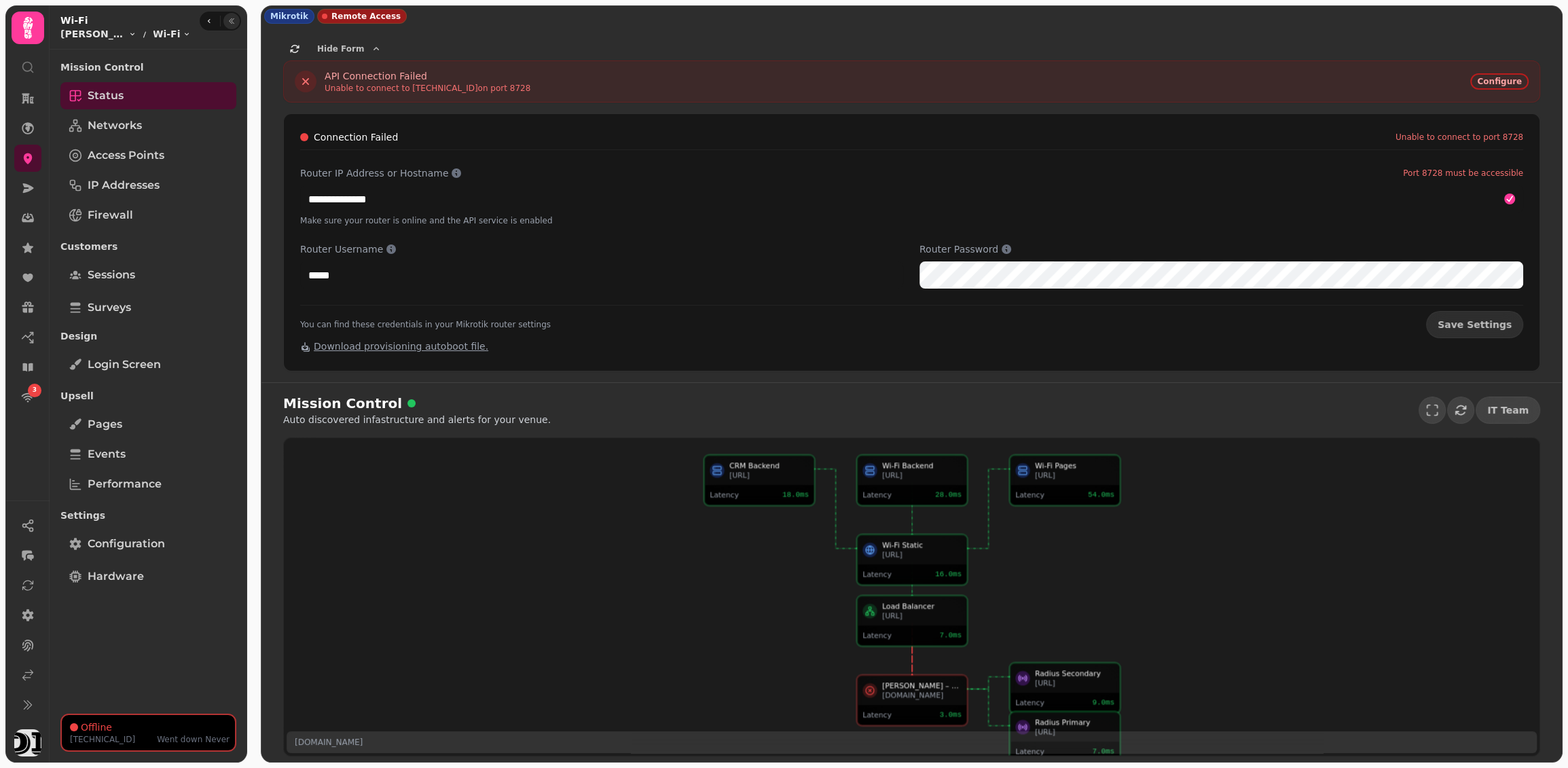
click at [225, 19] on button "button" at bounding box center [232, 20] width 16 height 16
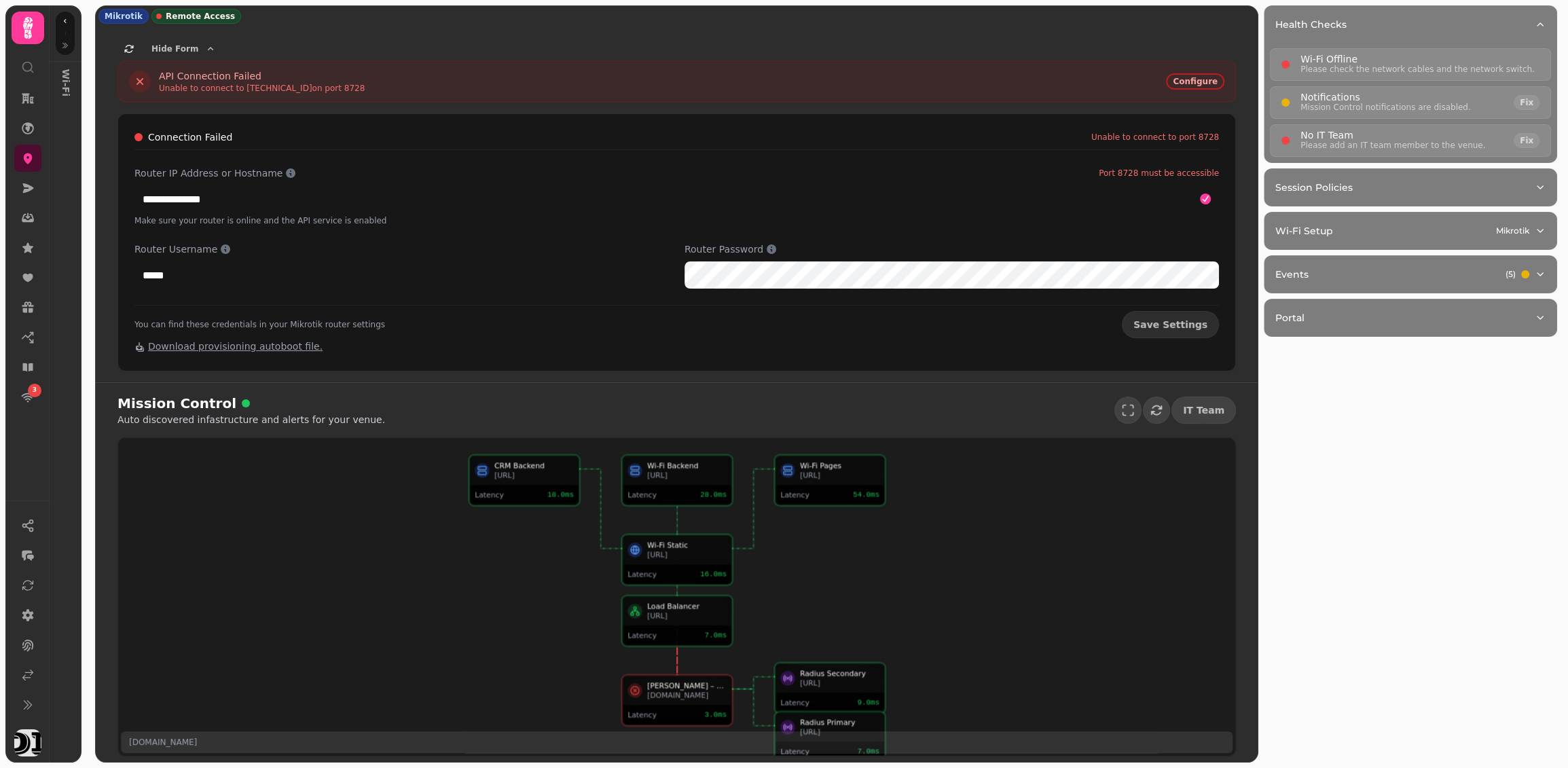
click at [196, 16] on span "Remote Access" at bounding box center [200, 16] width 69 height 11
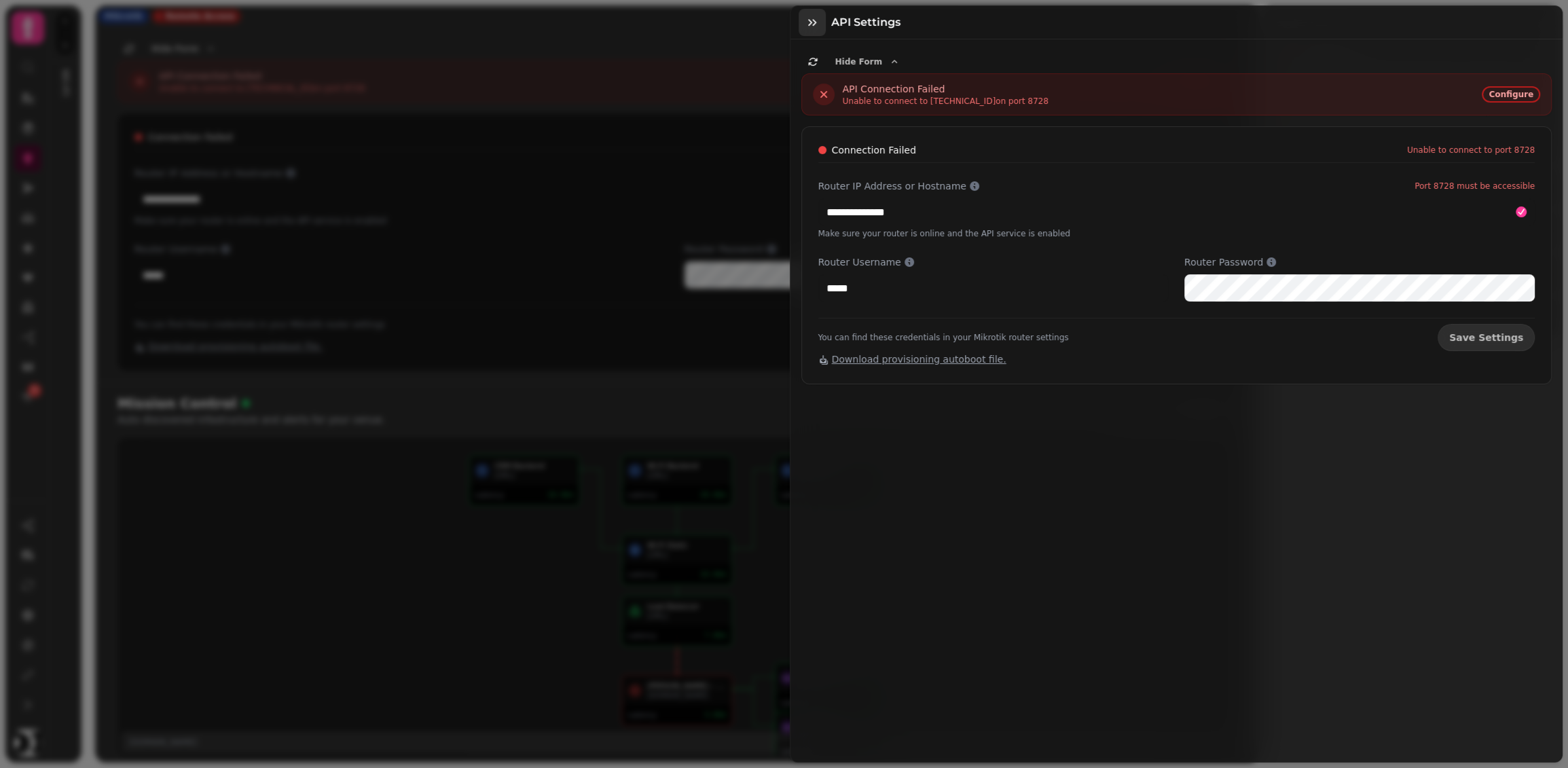
click at [799, 16] on button "button" at bounding box center [812, 22] width 27 height 27
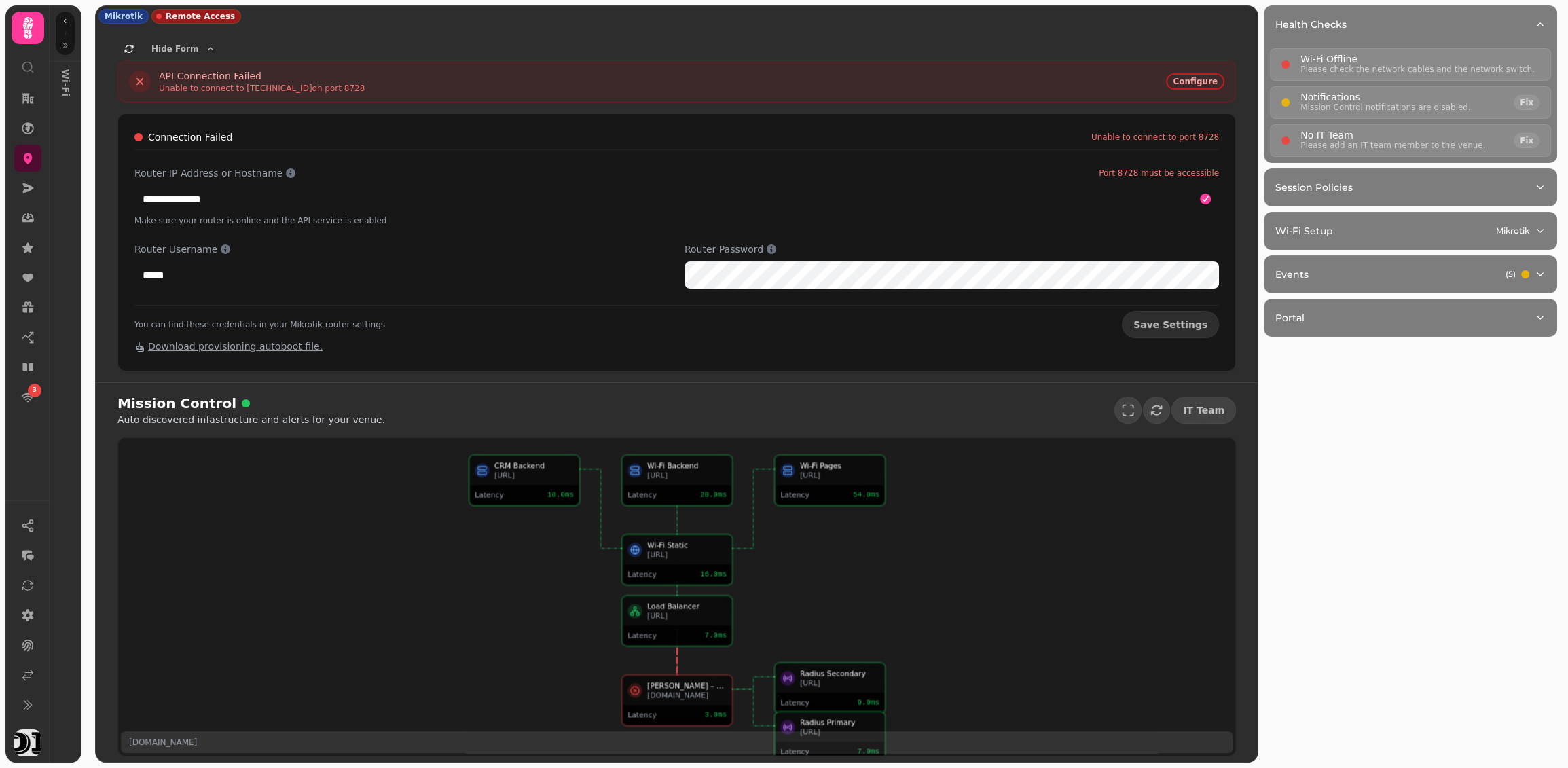
click at [991, 48] on div "Hide Form" at bounding box center [677, 49] width 1118 height 23
click at [957, 61] on div "API Connection Failed Unable to connect to 80.235.230.123 on port 8728 Configure" at bounding box center [677, 82] width 1118 height 42
click at [872, 49] on div "Hide Form" at bounding box center [677, 49] width 1118 height 23
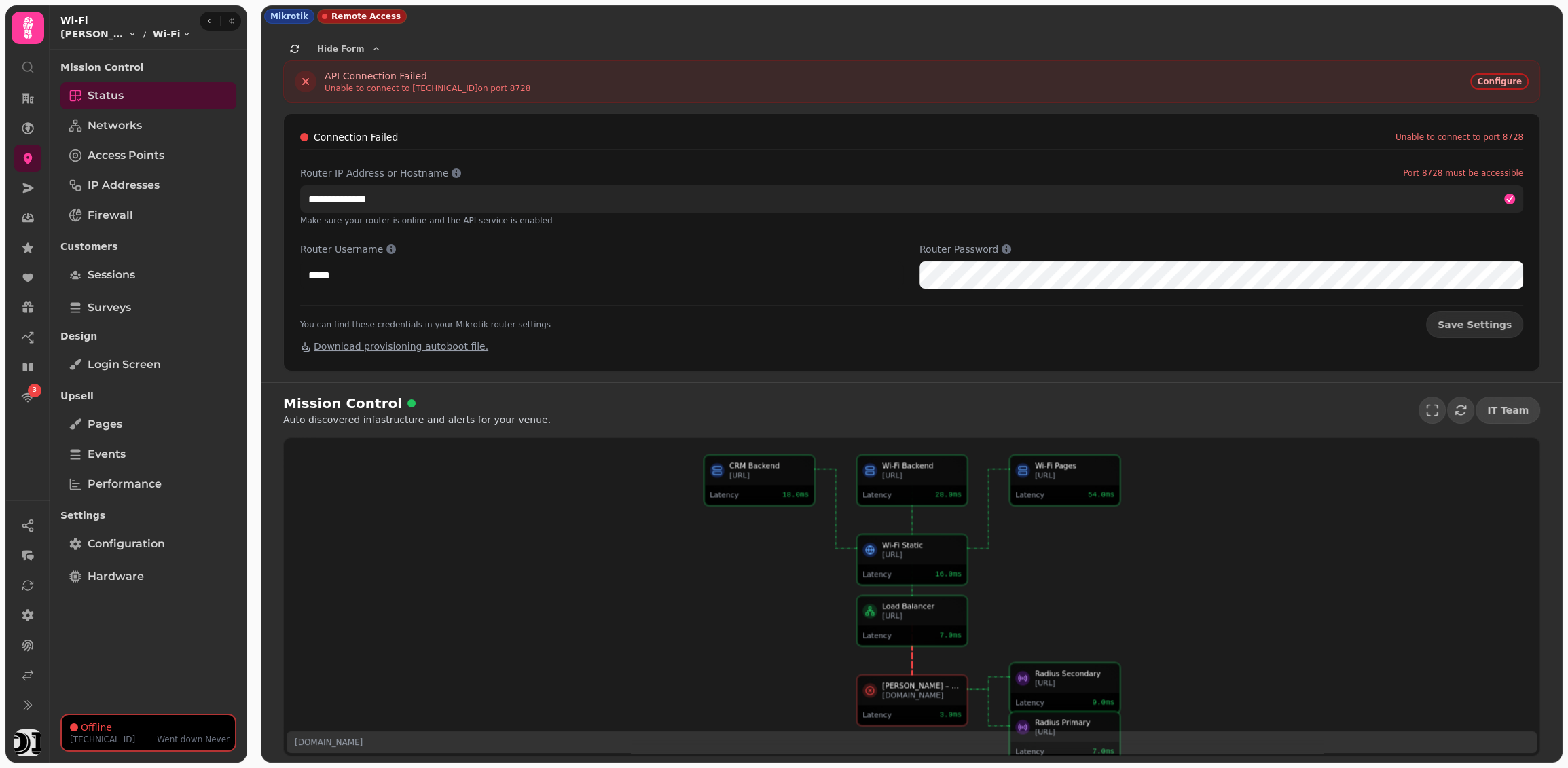
click at [475, 192] on input "**********" at bounding box center [912, 199] width 1223 height 27
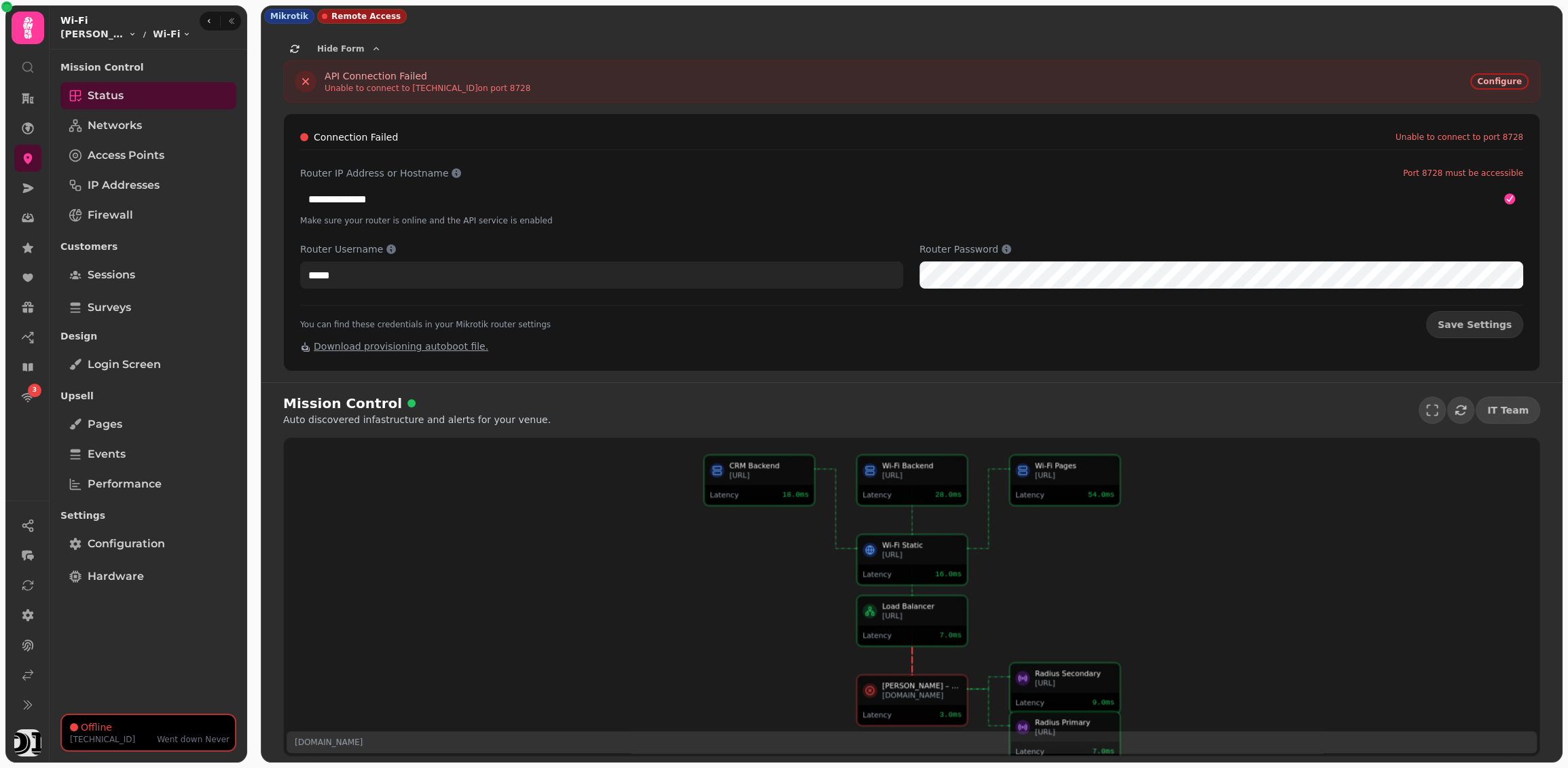
click at [475, 272] on input "*****" at bounding box center [601, 275] width 603 height 27
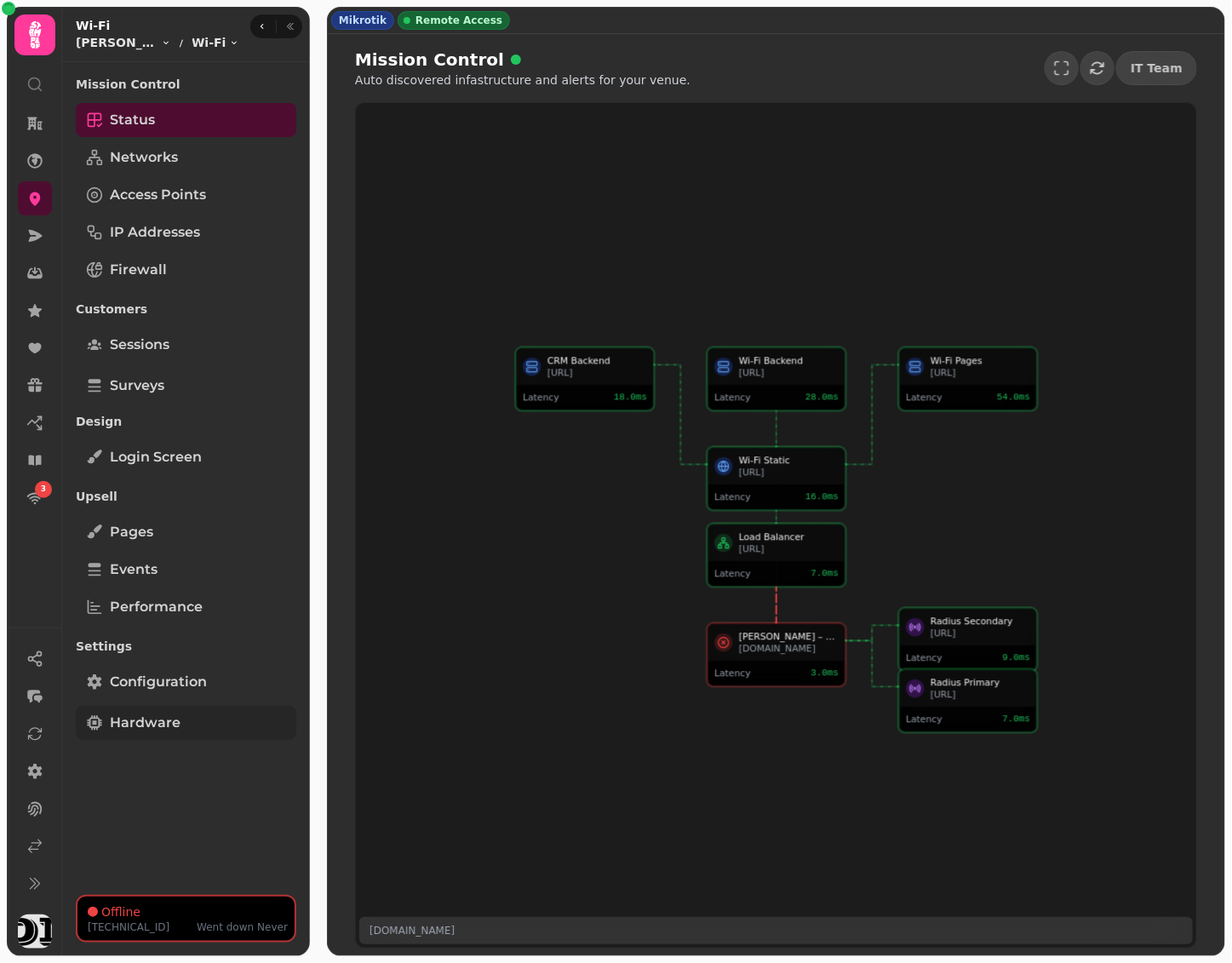
click at [170, 714] on span "Hardware" at bounding box center [146, 723] width 71 height 21
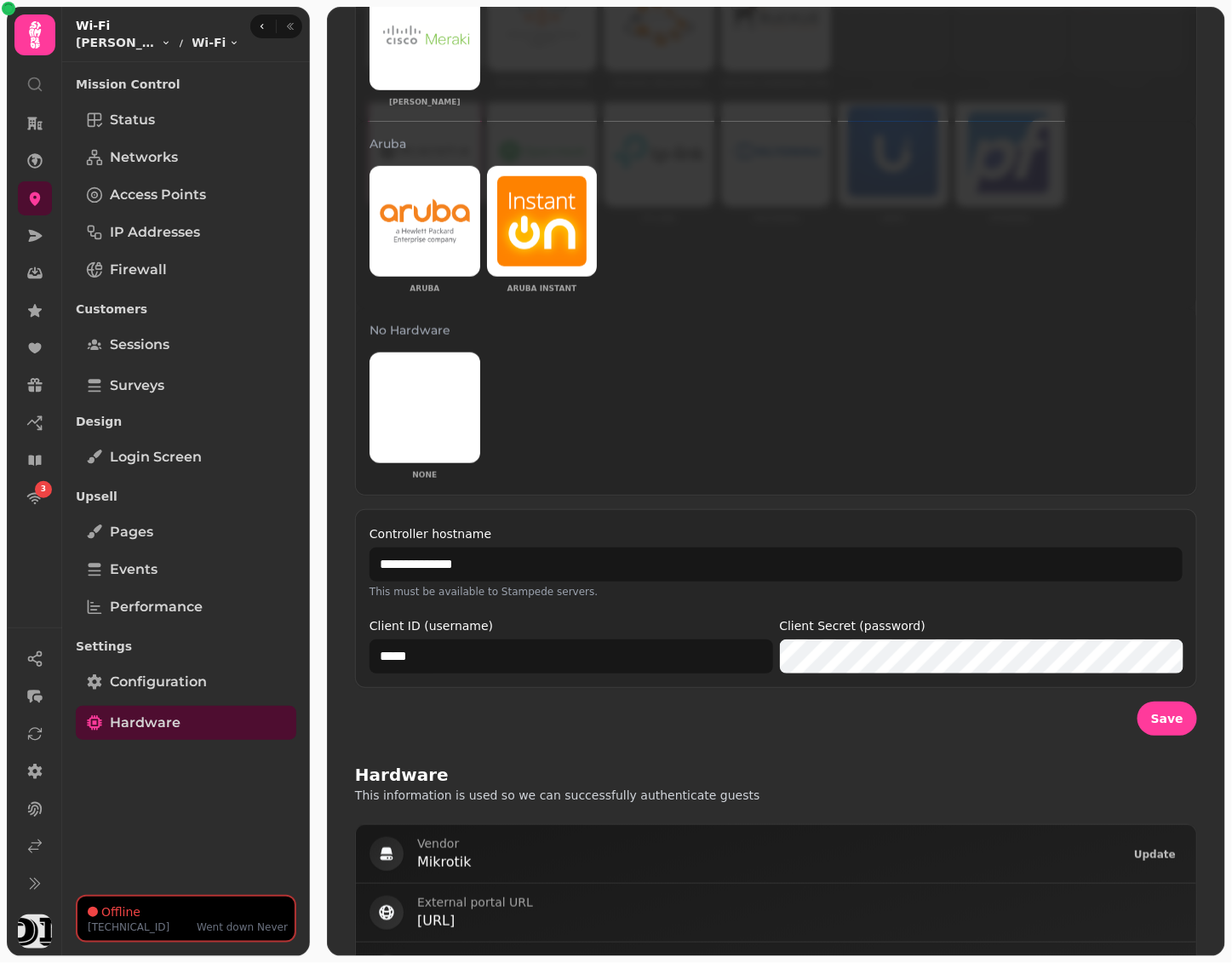
scroll to position [377, 0]
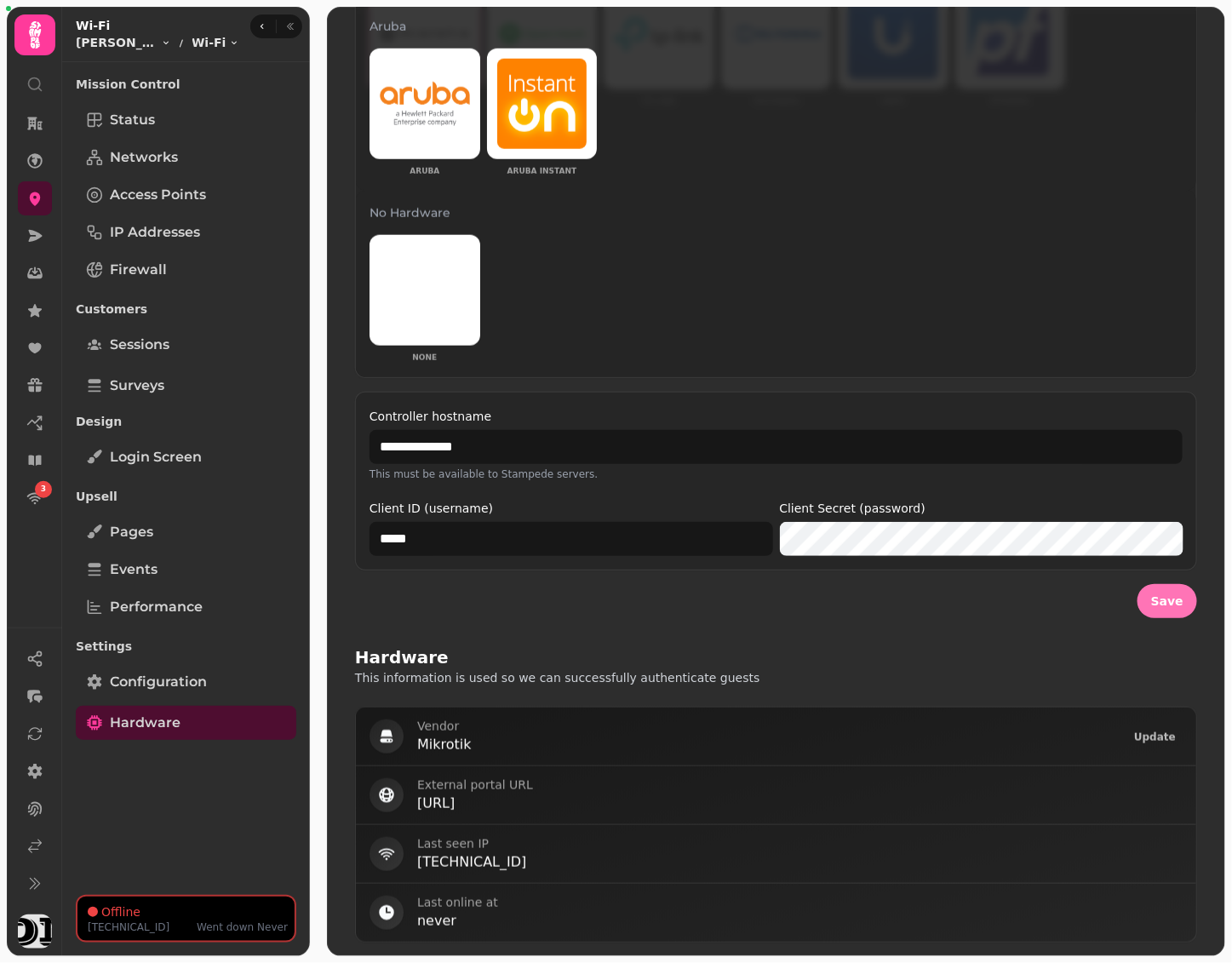
click at [1172, 602] on span "Save" at bounding box center [1167, 602] width 32 height 12
click at [993, 359] on div "None" at bounding box center [776, 299] width 813 height 129
click at [1180, 597] on span "Save" at bounding box center [1167, 602] width 32 height 12
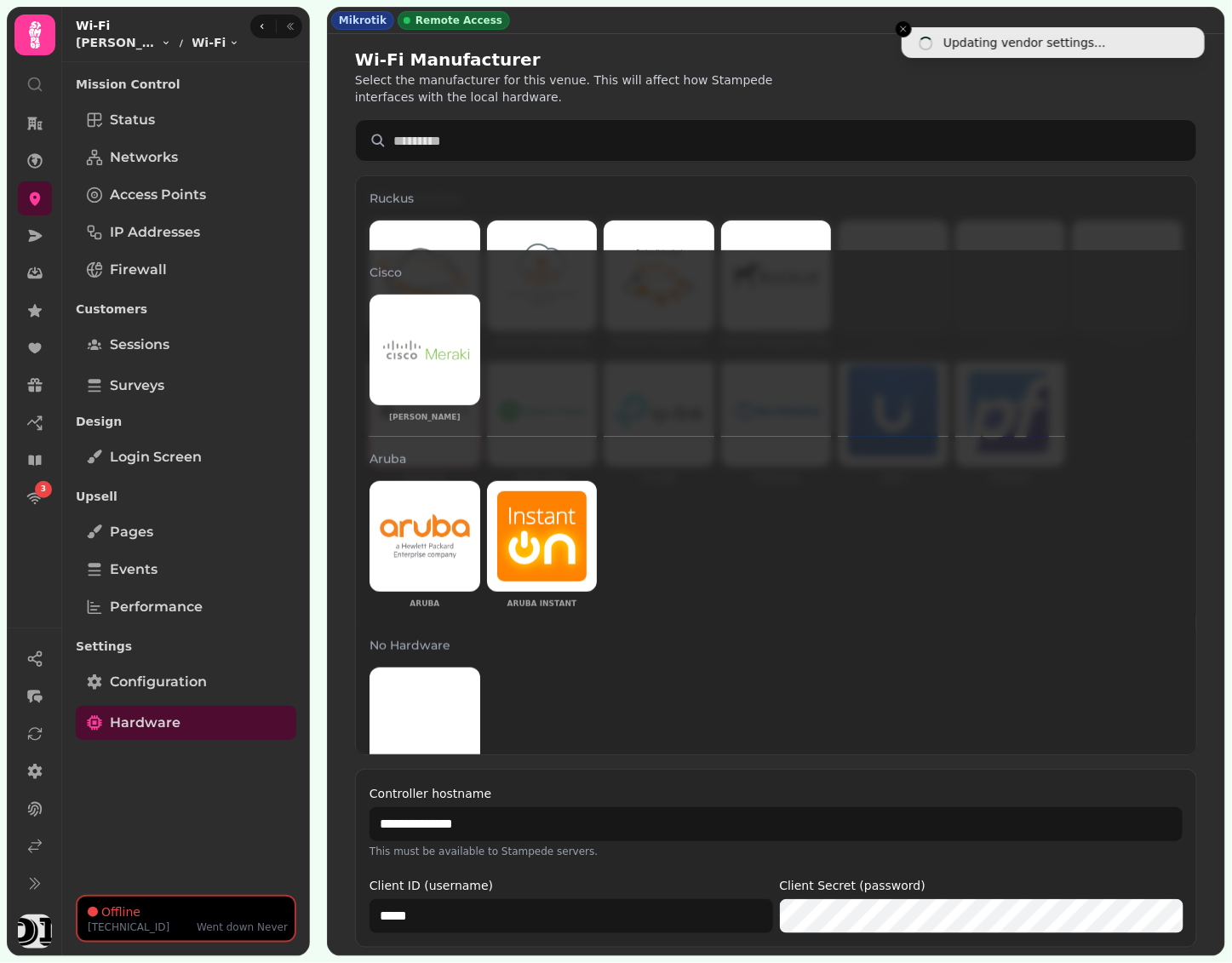
scroll to position [90, 0]
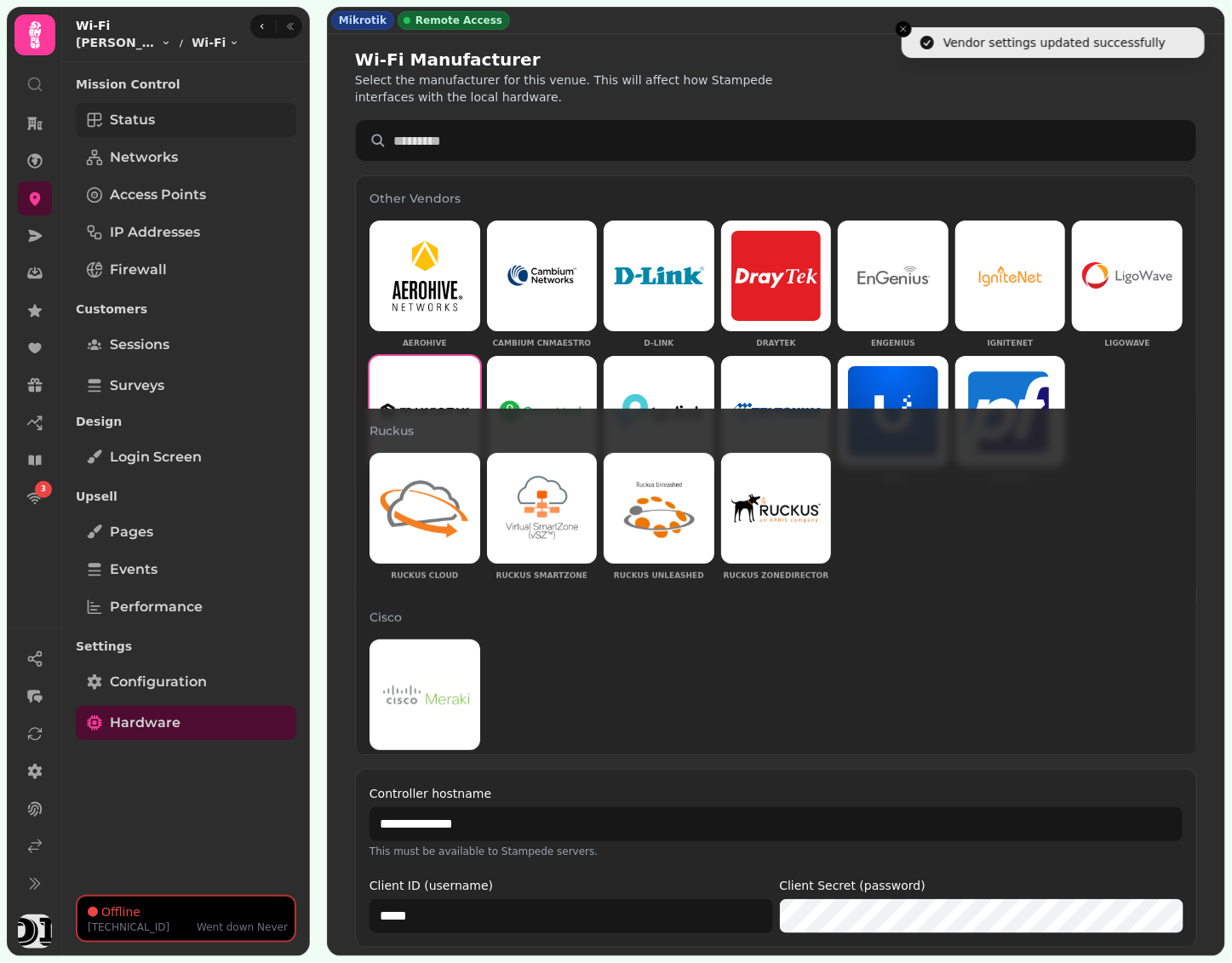
click at [197, 118] on link "Status" at bounding box center [186, 120] width 221 height 34
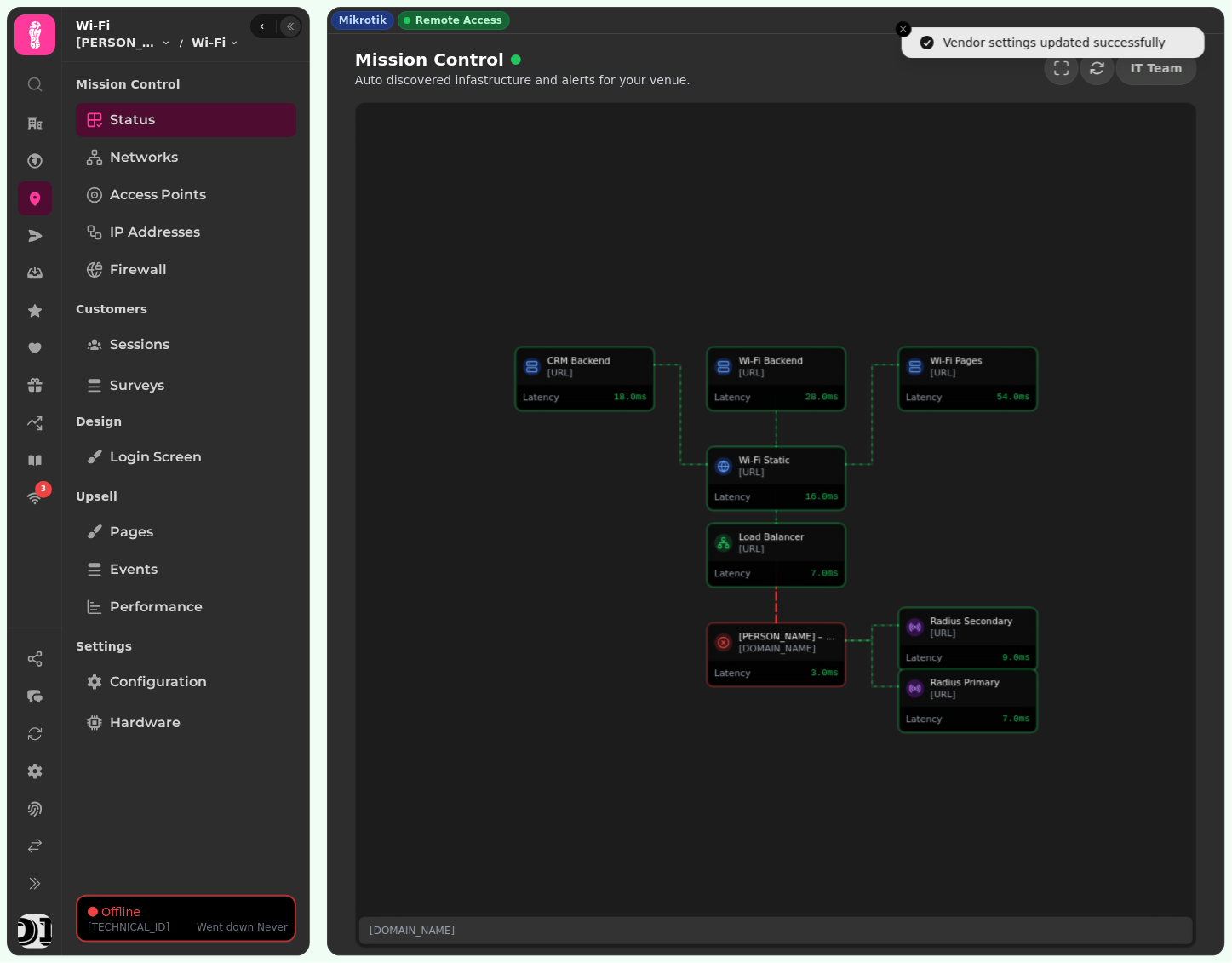
click at [295, 27] on button "button" at bounding box center [291, 26] width 21 height 21
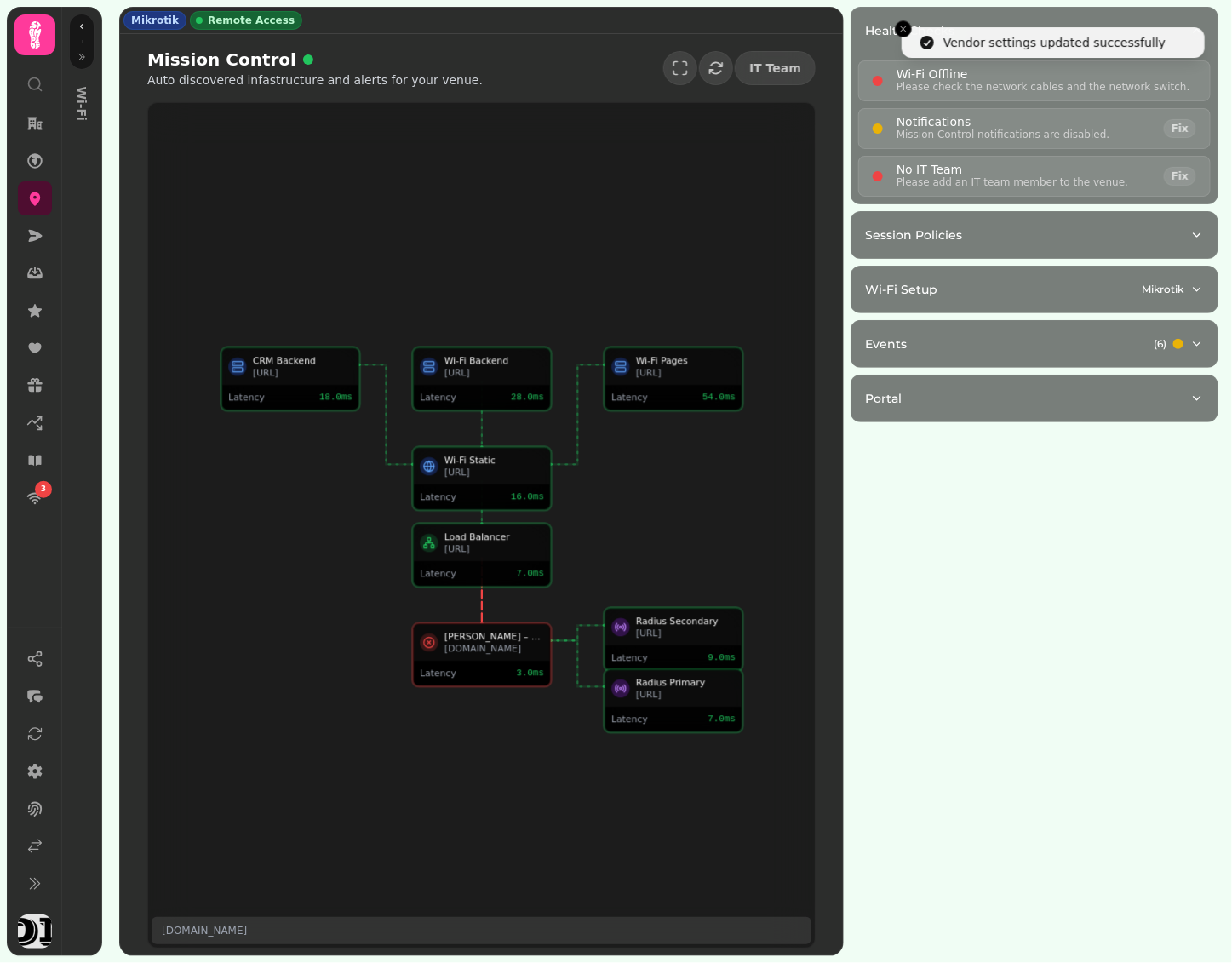
click at [477, 662] on div "Latency 3.0 ms" at bounding box center [481, 673] width 136 height 25
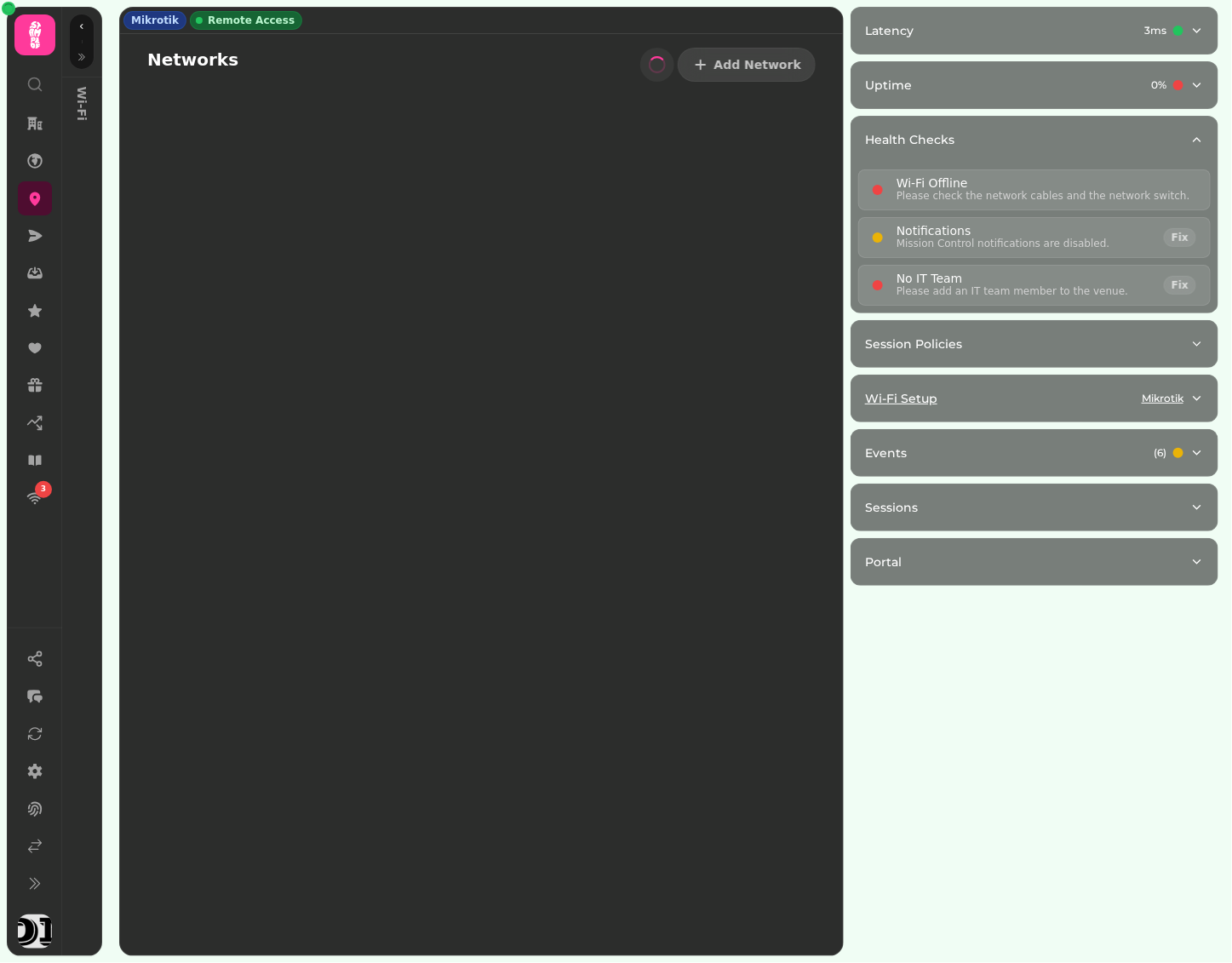
click at [1144, 392] on p "Mikrotik" at bounding box center [1163, 399] width 41 height 14
select select "**"
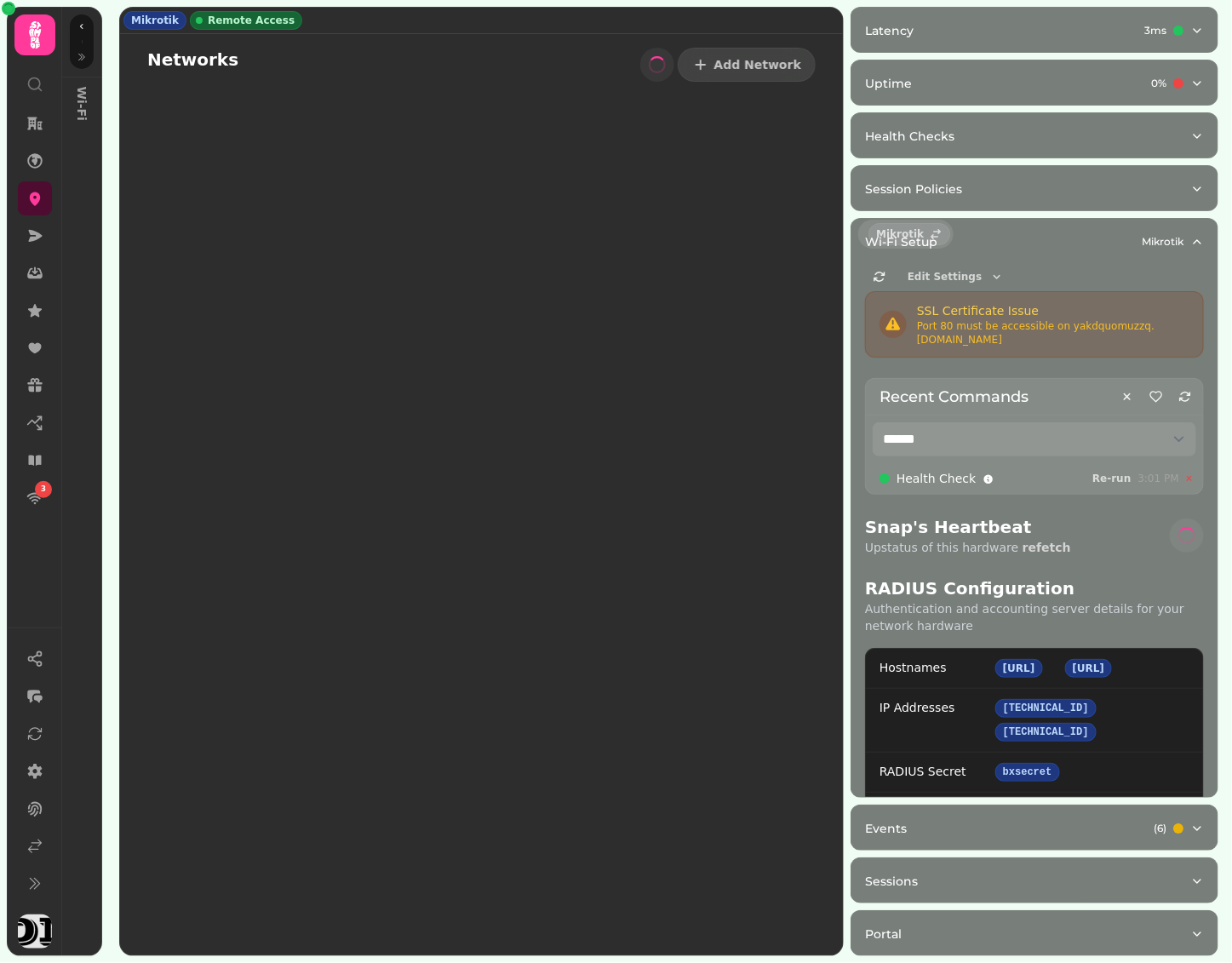
scroll to position [184, 0]
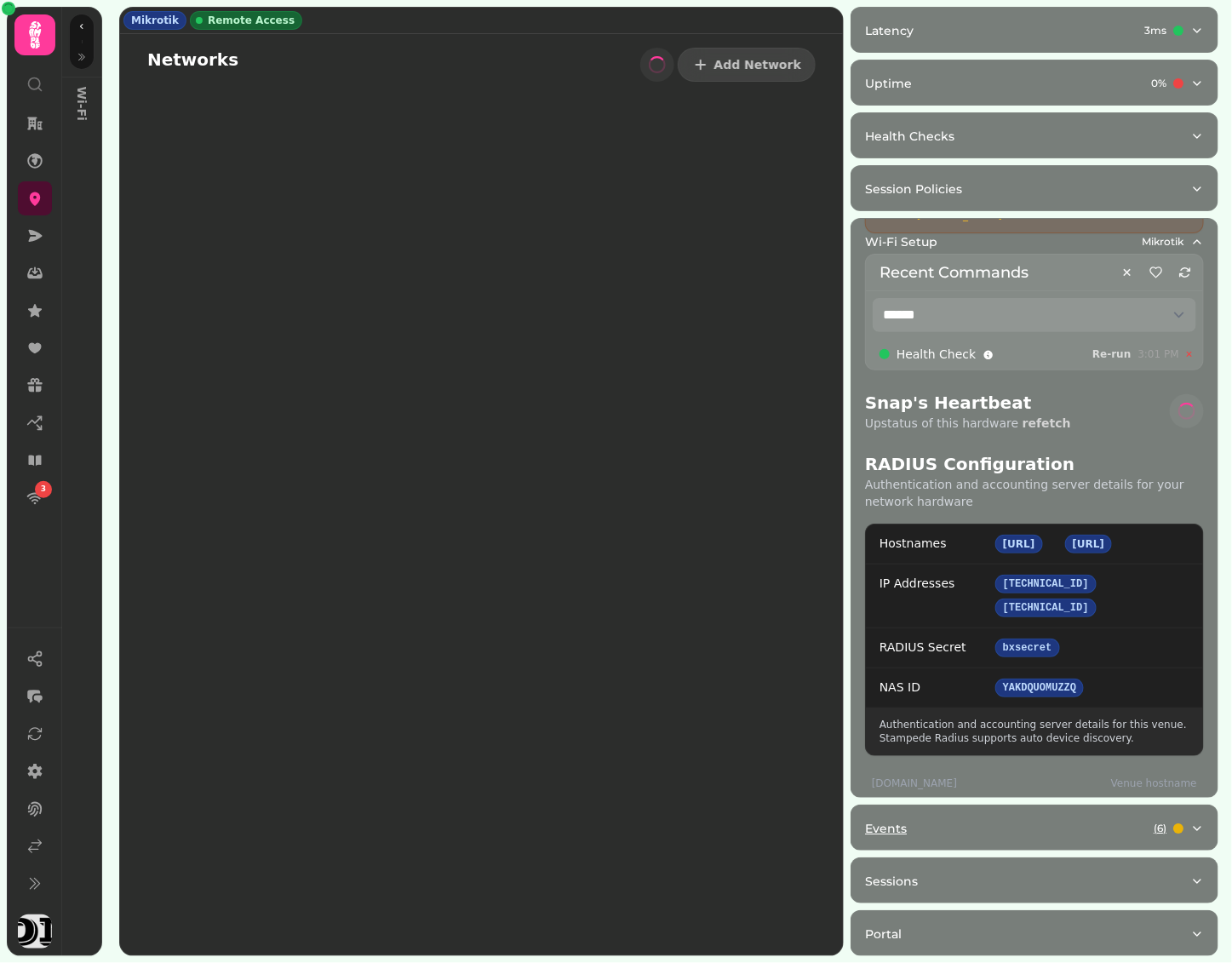
click at [1058, 845] on button "Events ( 6 )" at bounding box center [1035, 828] width 366 height 46
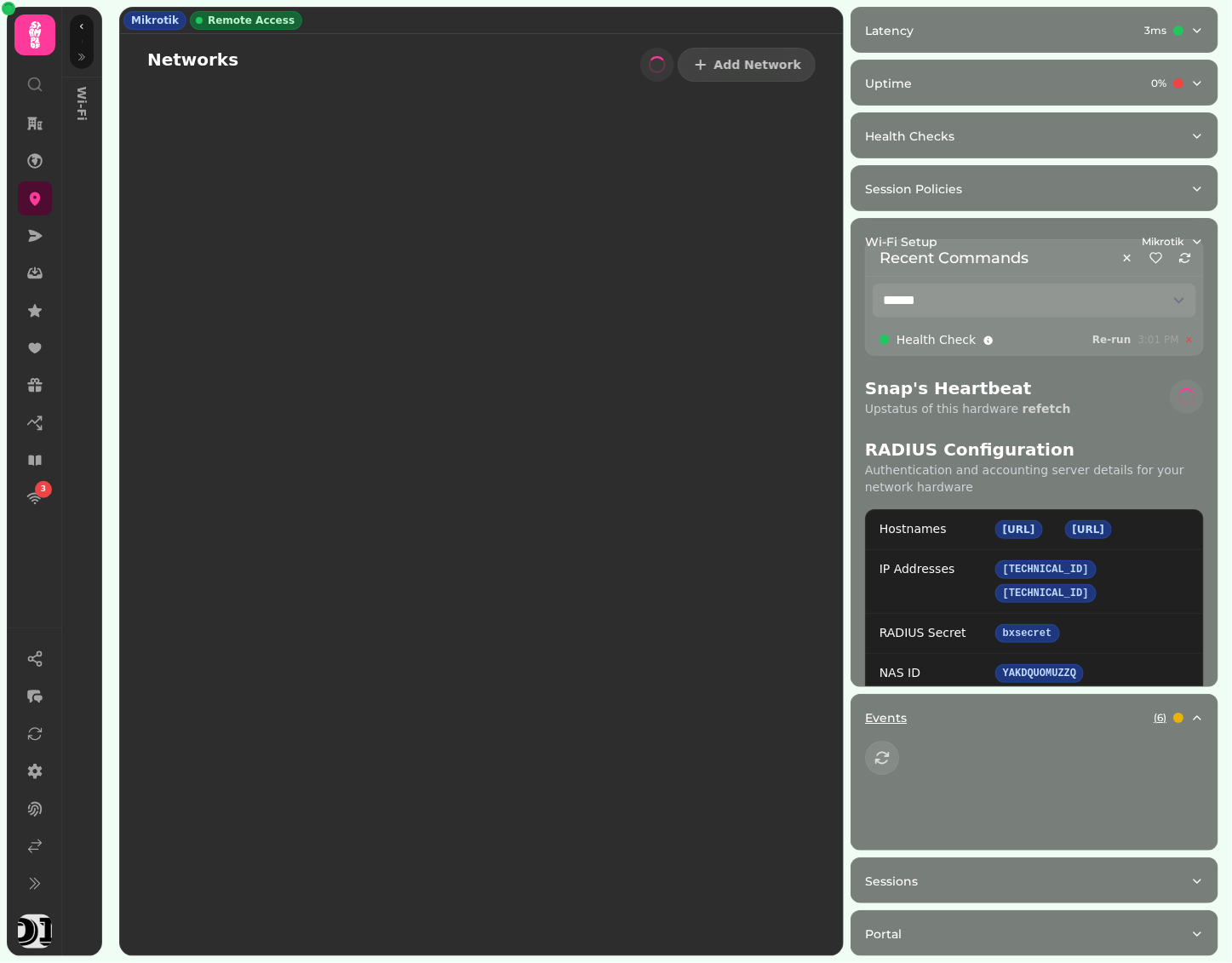
scroll to position [0, 0]
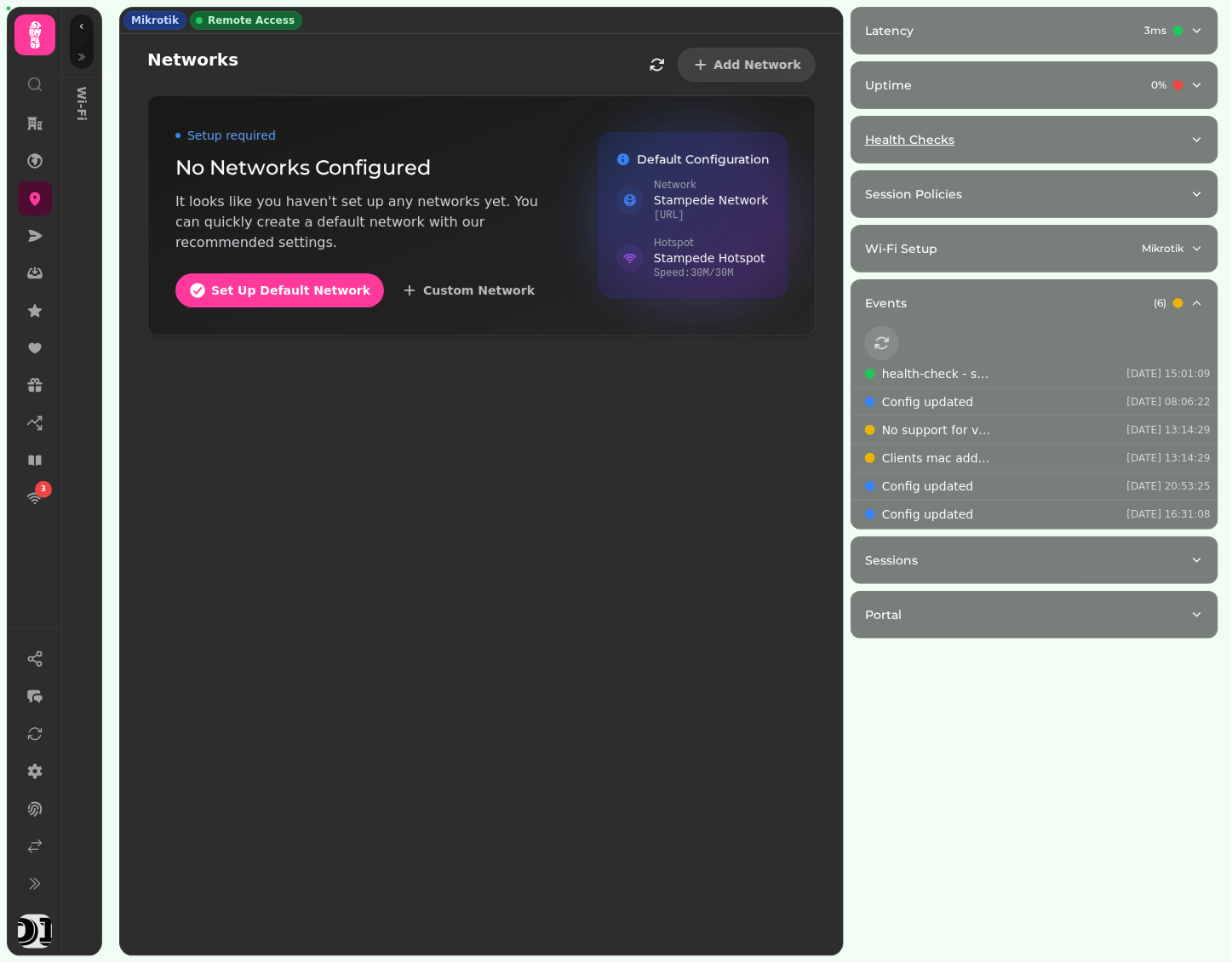
click at [1046, 136] on div "Health Checks" at bounding box center [1028, 139] width 325 height 17
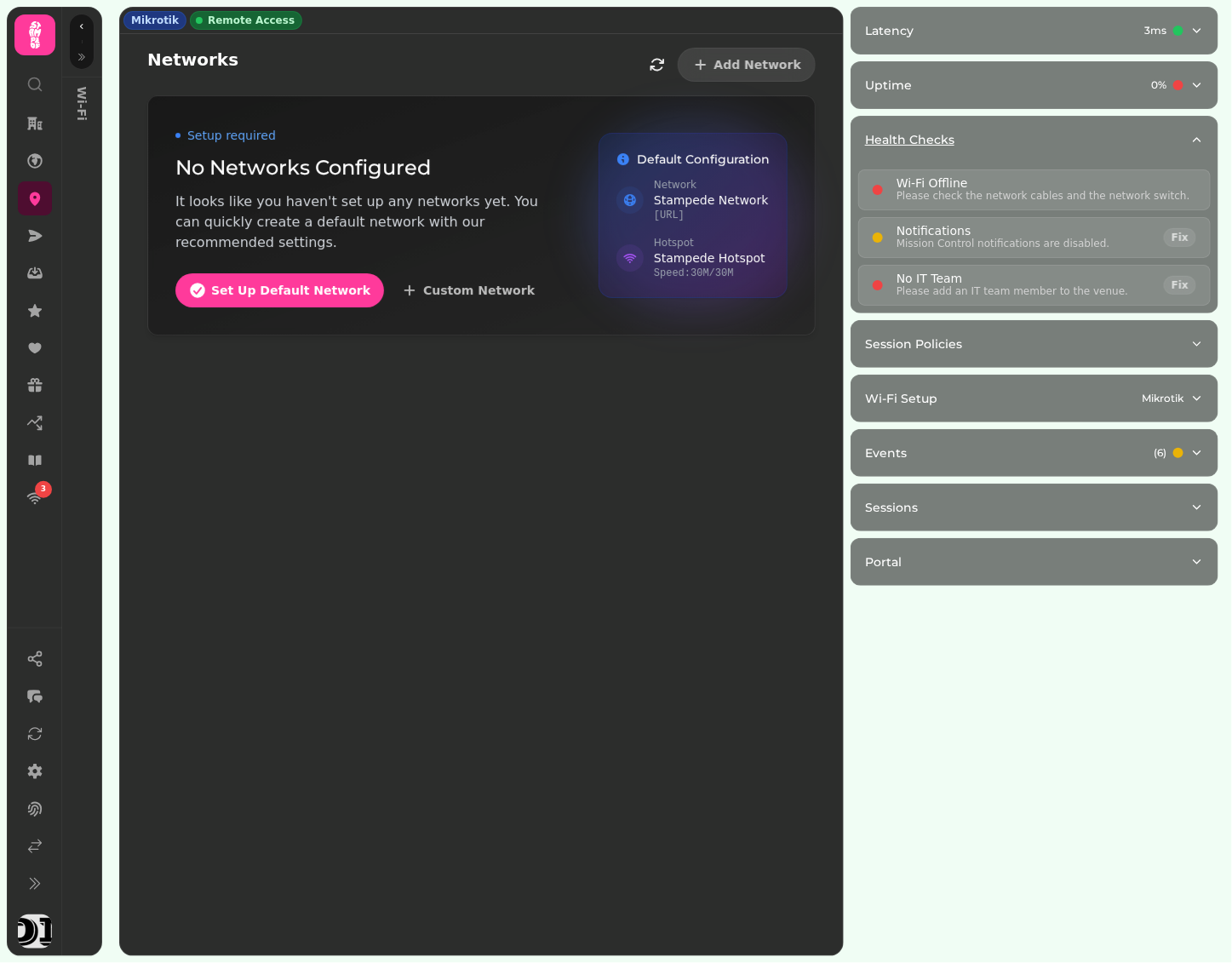
click at [1046, 136] on div "Health Checks" at bounding box center [1028, 139] width 325 height 17
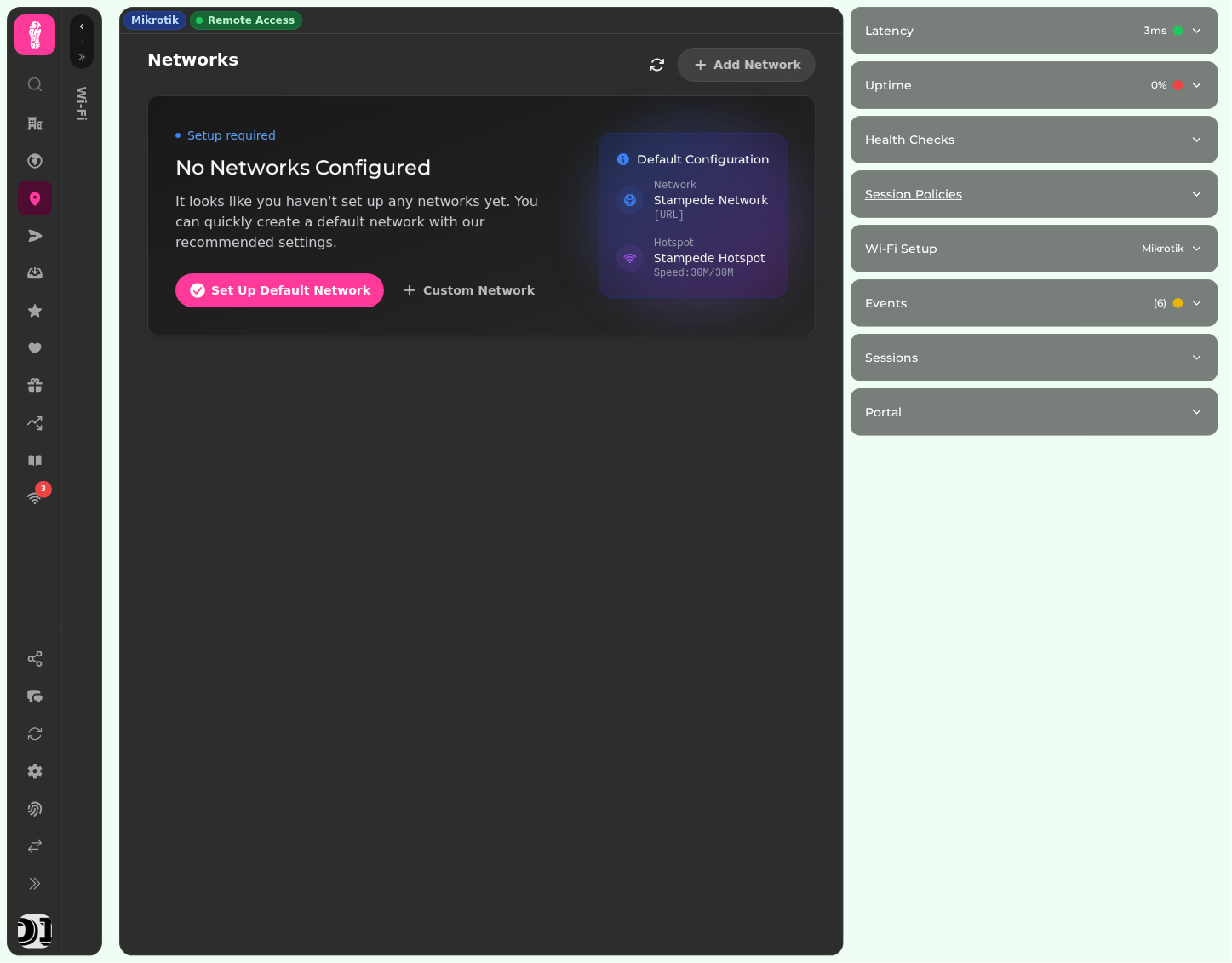
click at [1045, 196] on div "Session Policies" at bounding box center [1028, 194] width 325 height 17
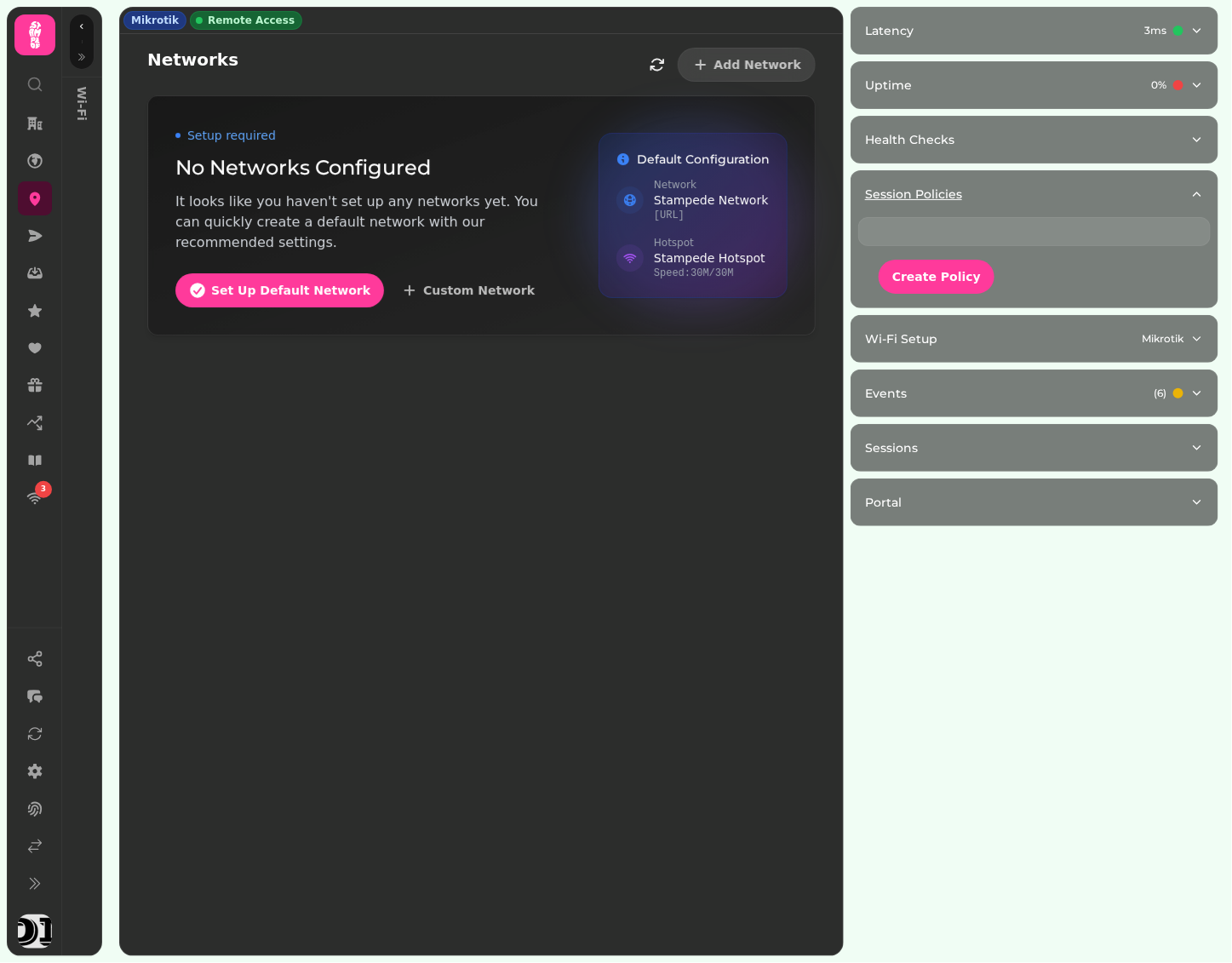
click at [1068, 193] on div "Session Policies" at bounding box center [1028, 194] width 325 height 17
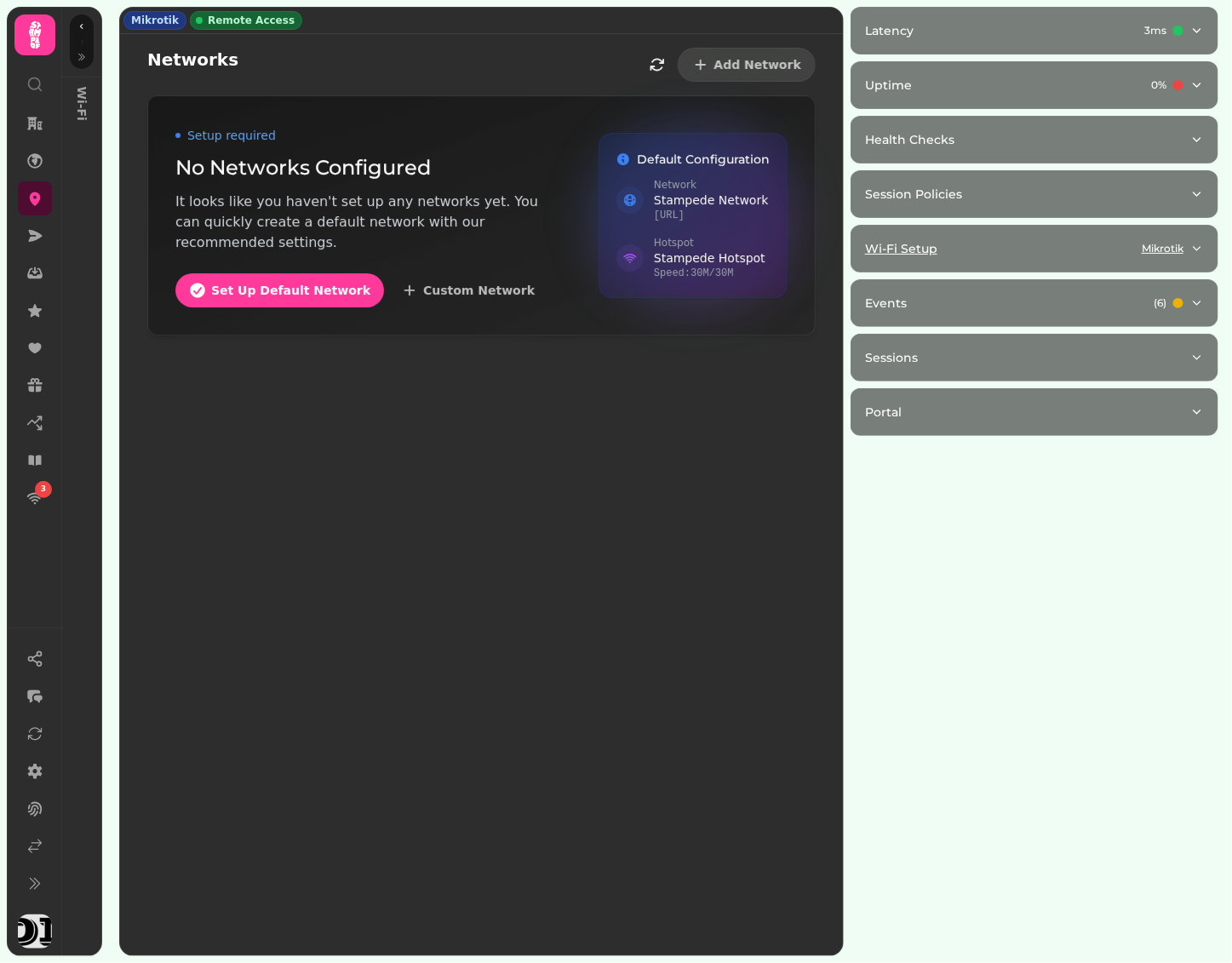
click at [1066, 227] on button "Wi-Fi Setup Mikrotik" at bounding box center [1035, 248] width 366 height 46
select select "**"
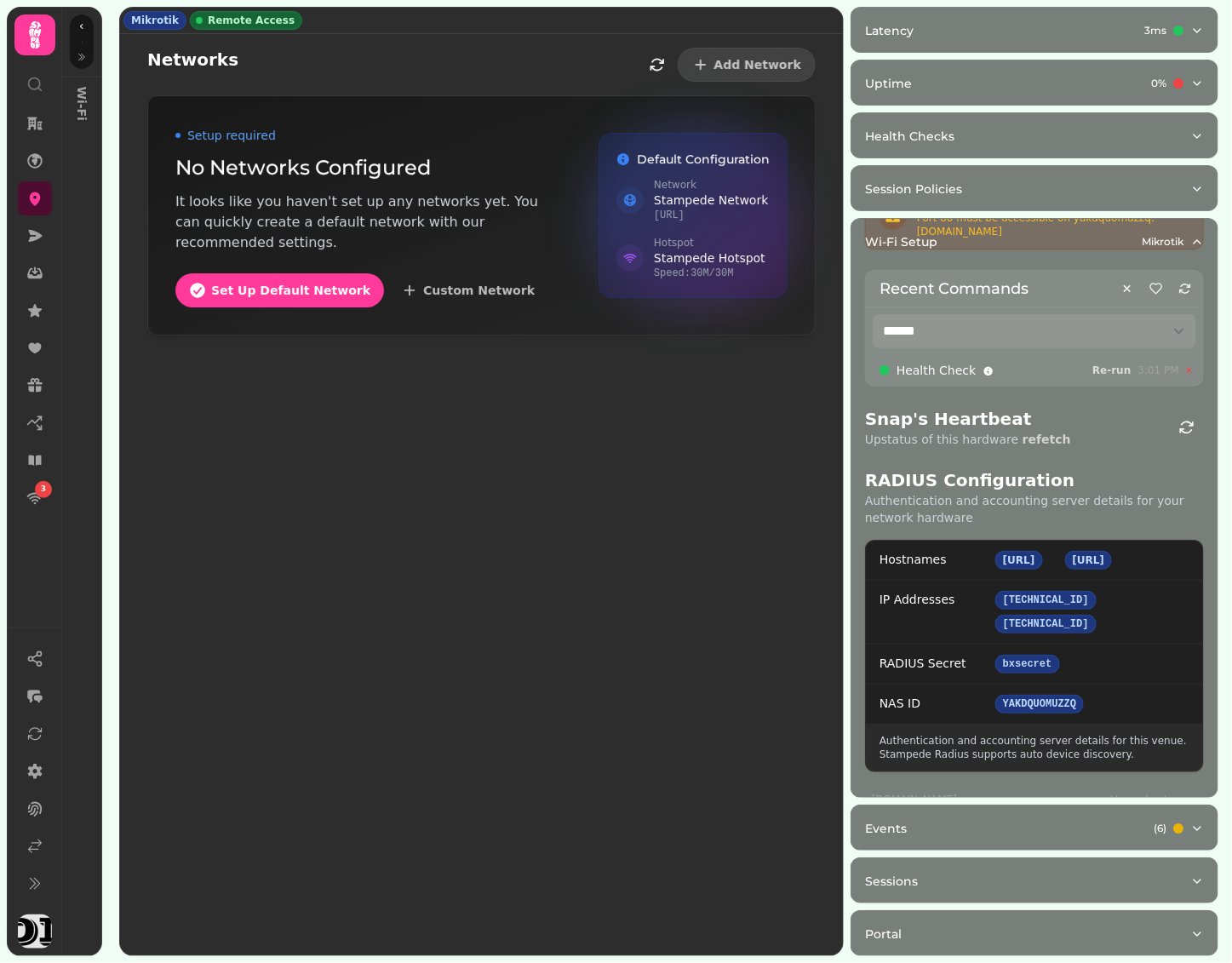
scroll to position [147, 0]
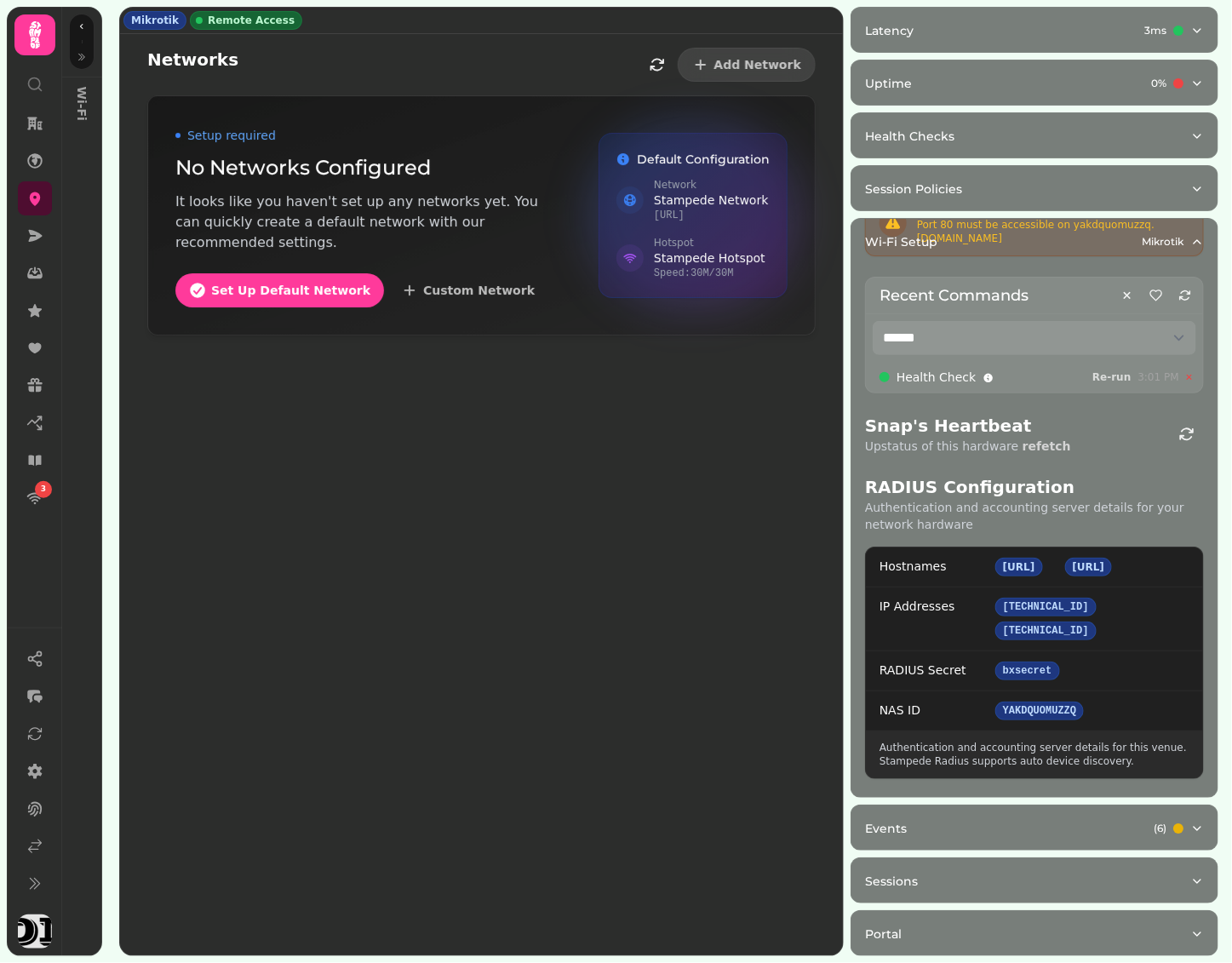
click at [1074, 342] on select "**********" at bounding box center [1034, 338] width 324 height 34
click at [873, 321] on select "**********" at bounding box center [1034, 338] width 324 height 34
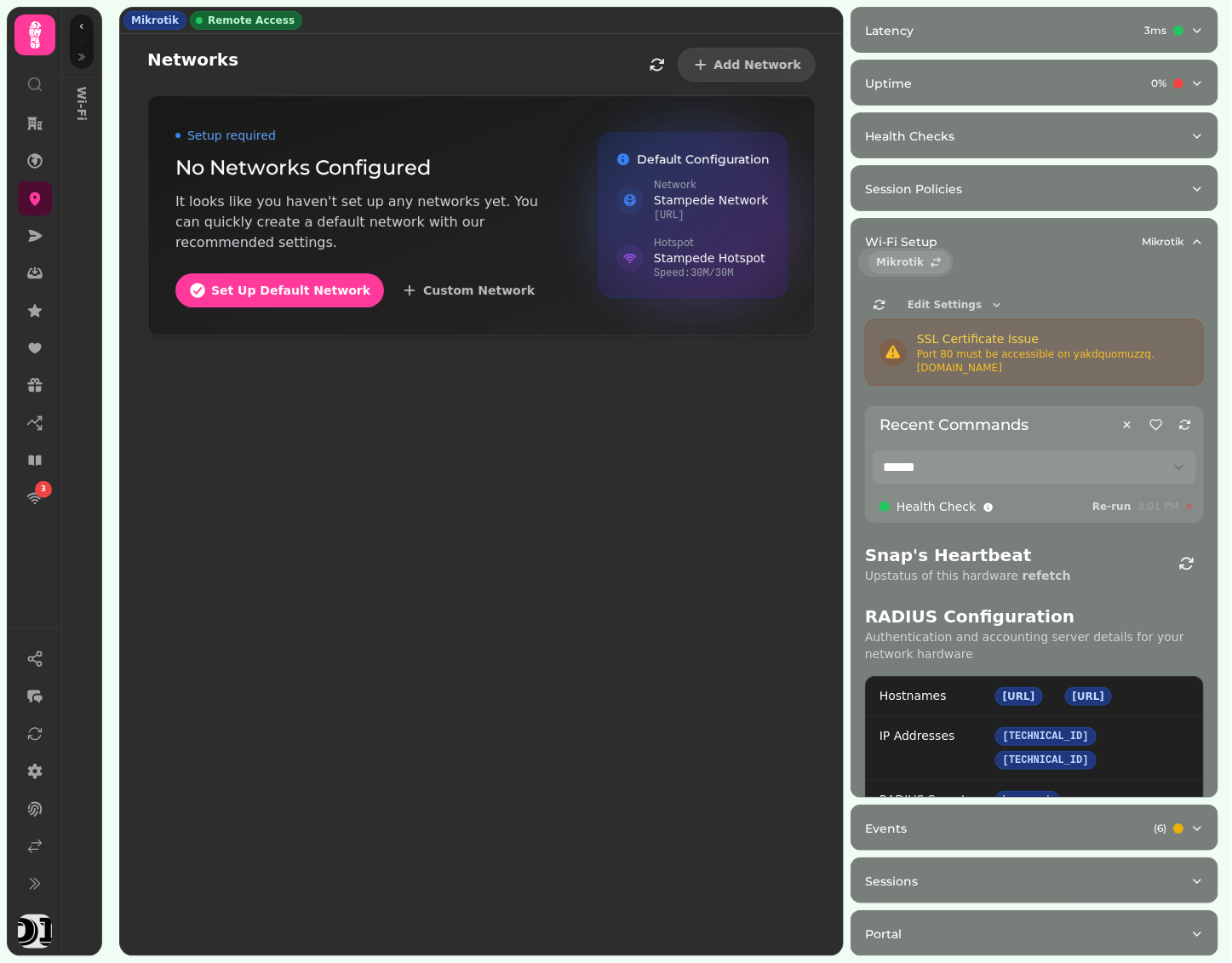
scroll to position [0, 0]
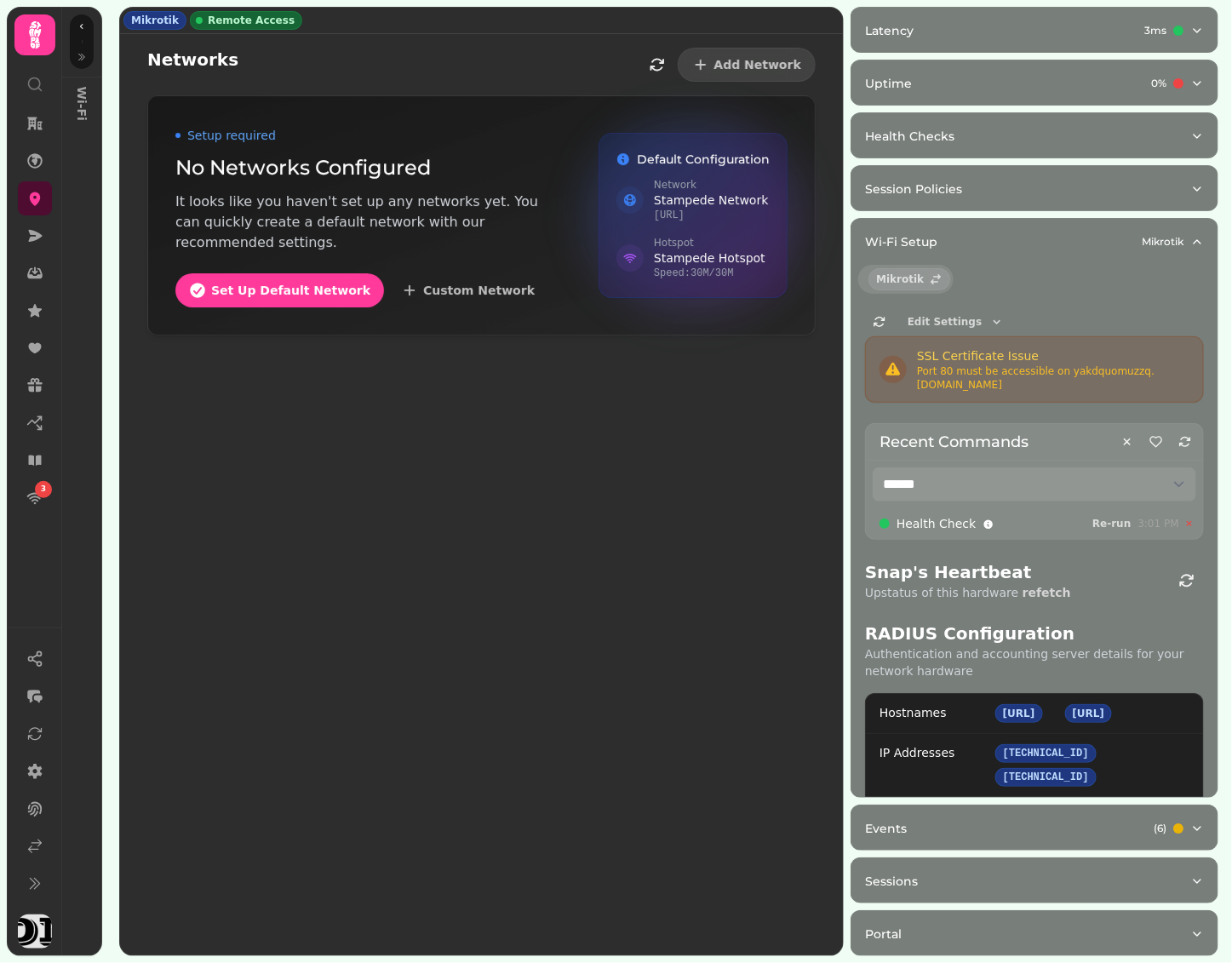
click at [967, 331] on div "Edit Settings" at bounding box center [939, 321] width 146 height 29
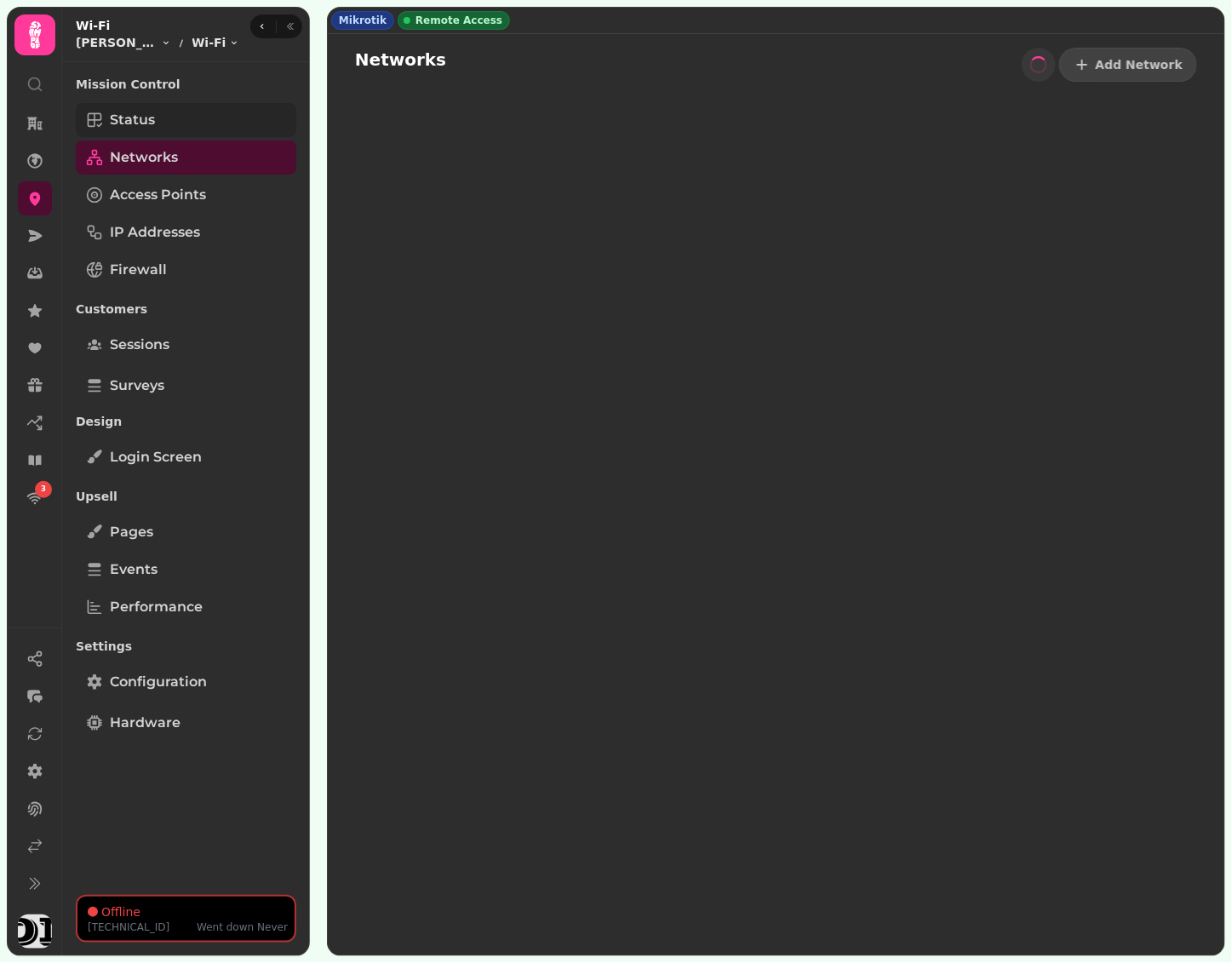
click at [185, 123] on link "Status" at bounding box center [186, 120] width 221 height 34
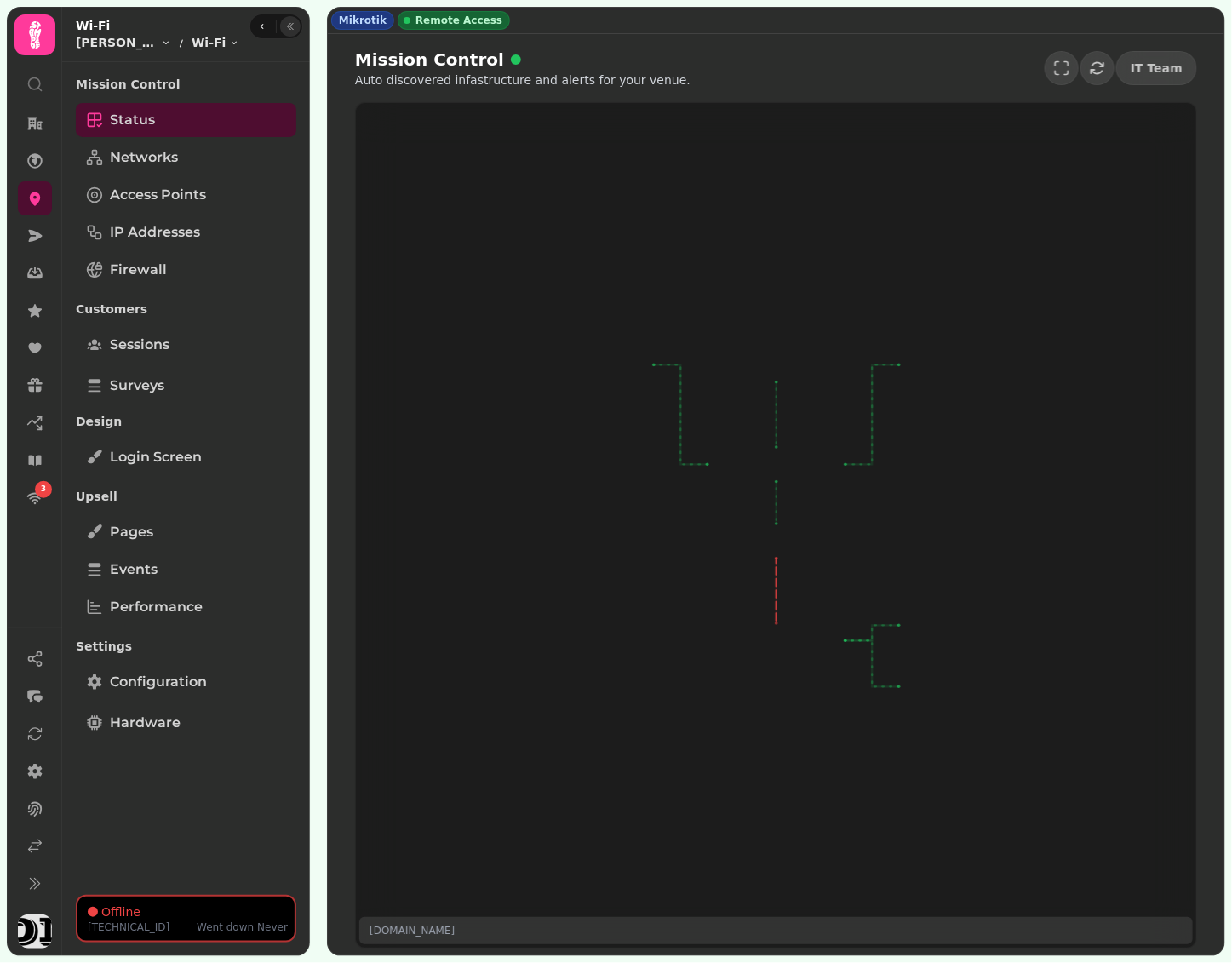
click at [292, 27] on icon "button" at bounding box center [291, 27] width 10 height 10
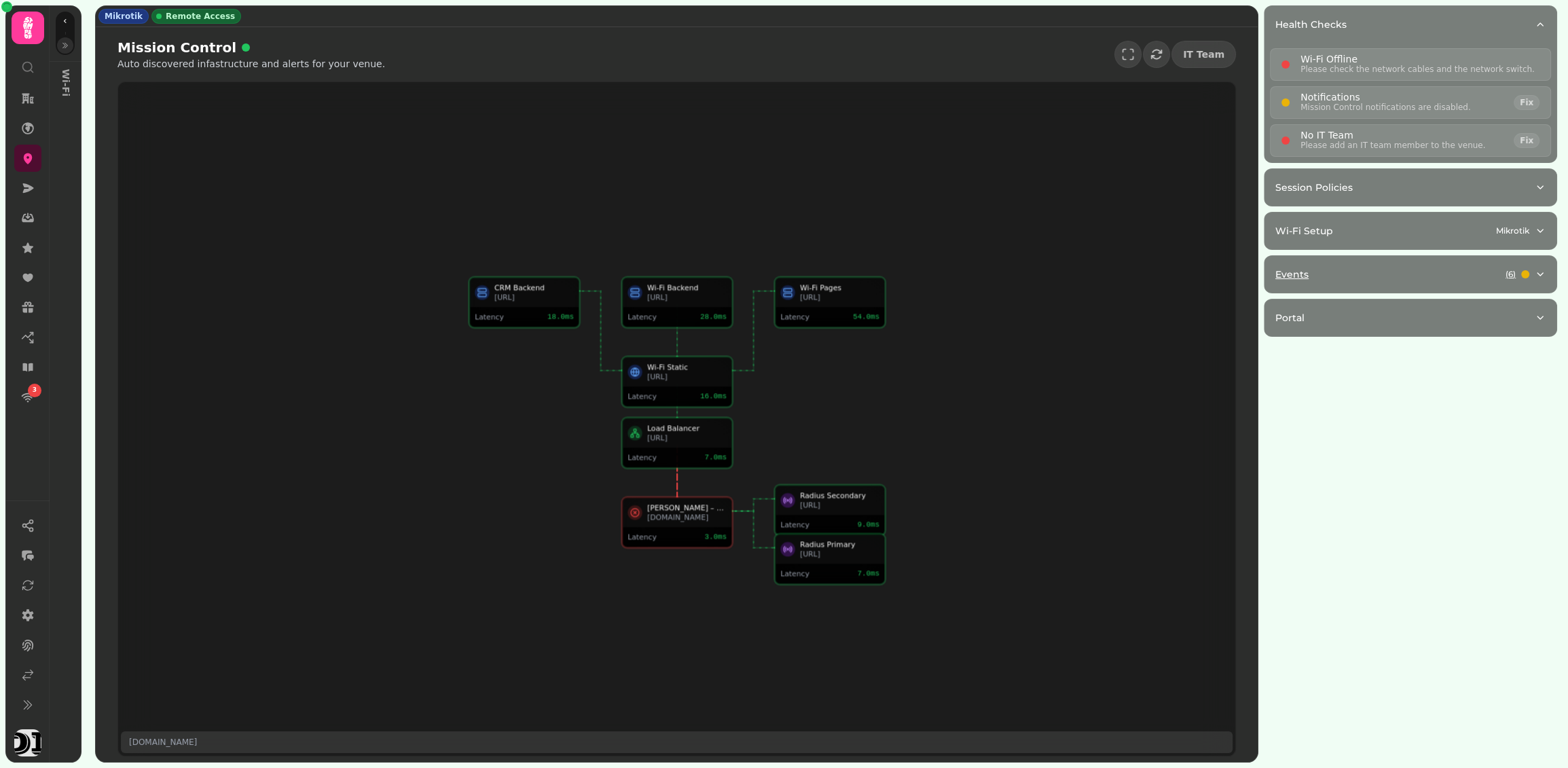
click at [982, 283] on button "Events ( 6 )" at bounding box center [1410, 274] width 292 height 37
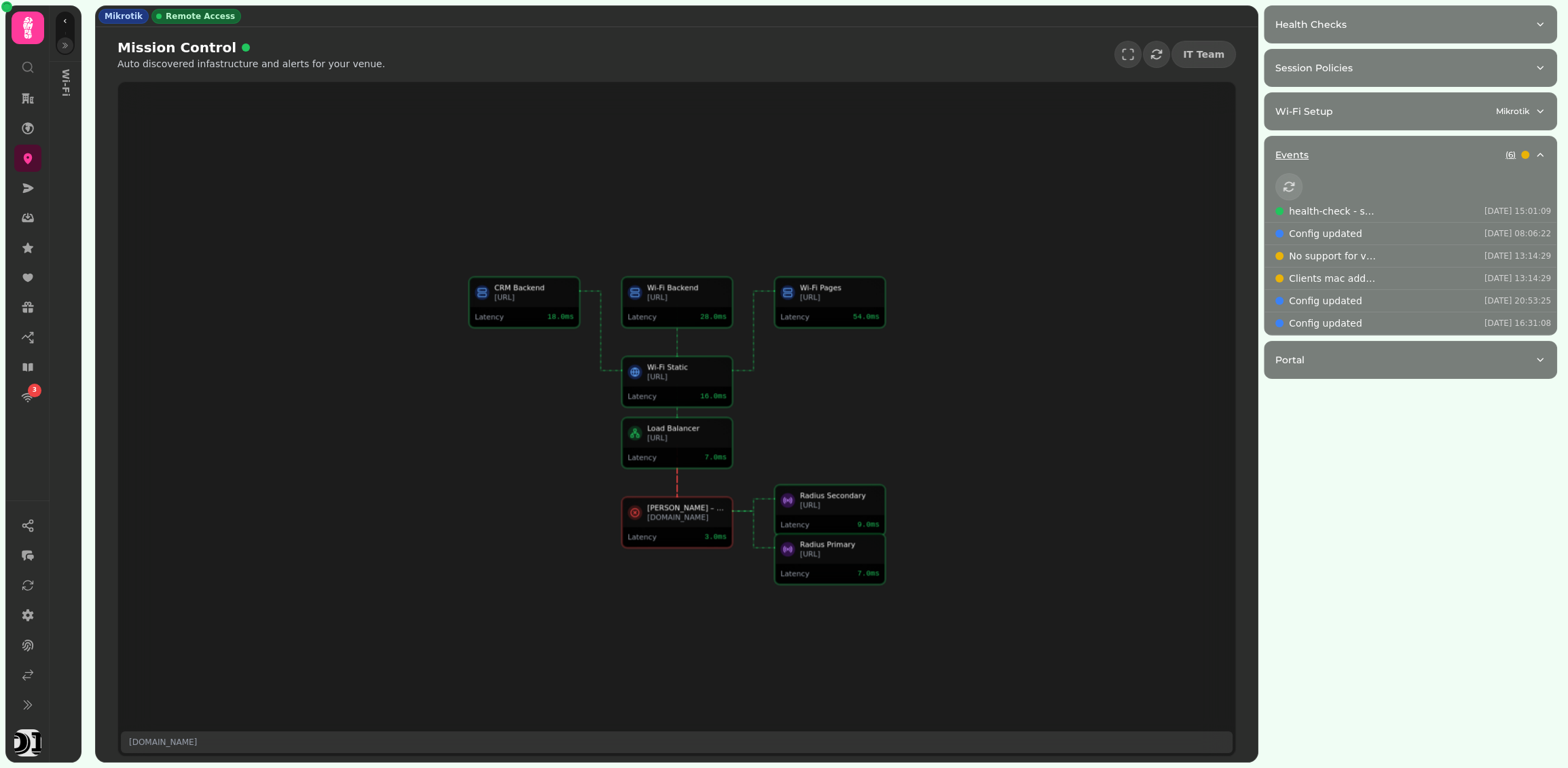
click at [982, 159] on div "Events ( 6 )" at bounding box center [1405, 155] width 259 height 13
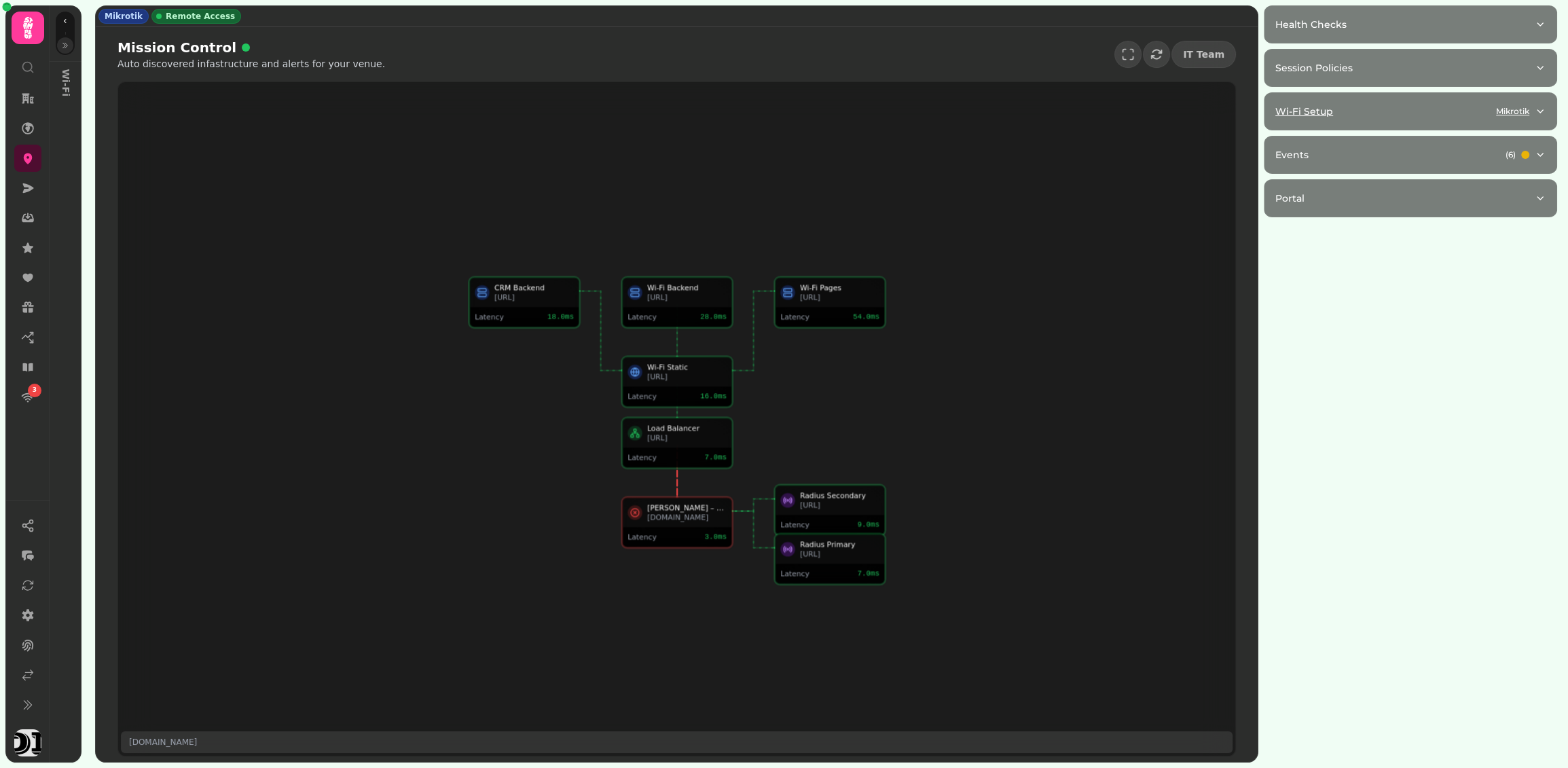
click at [982, 97] on button "Wi-Fi Setup Mikrotik" at bounding box center [1410, 111] width 292 height 37
select select "**"
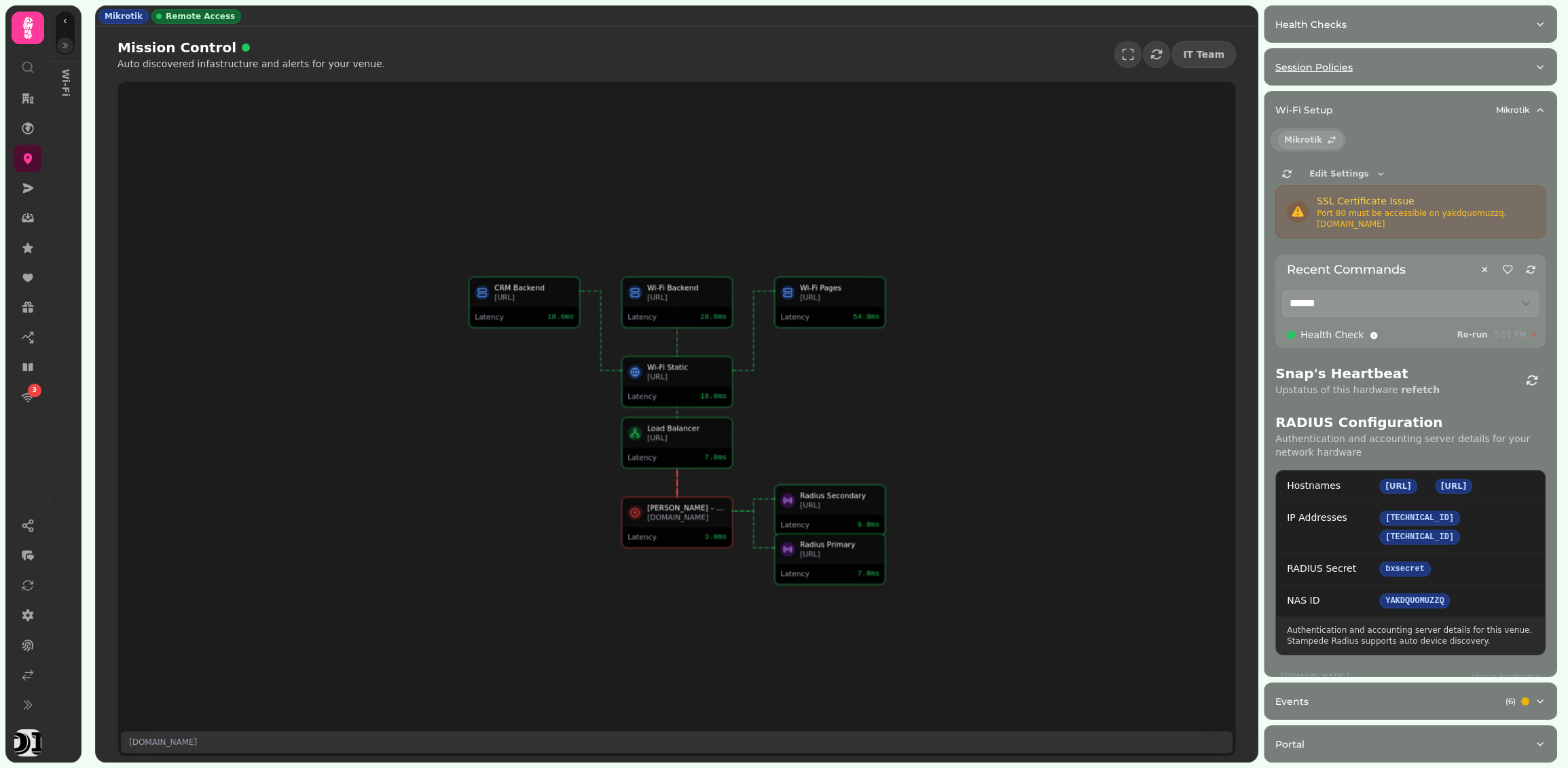
click at [982, 67] on div "Session Policies" at bounding box center [1405, 67] width 259 height 13
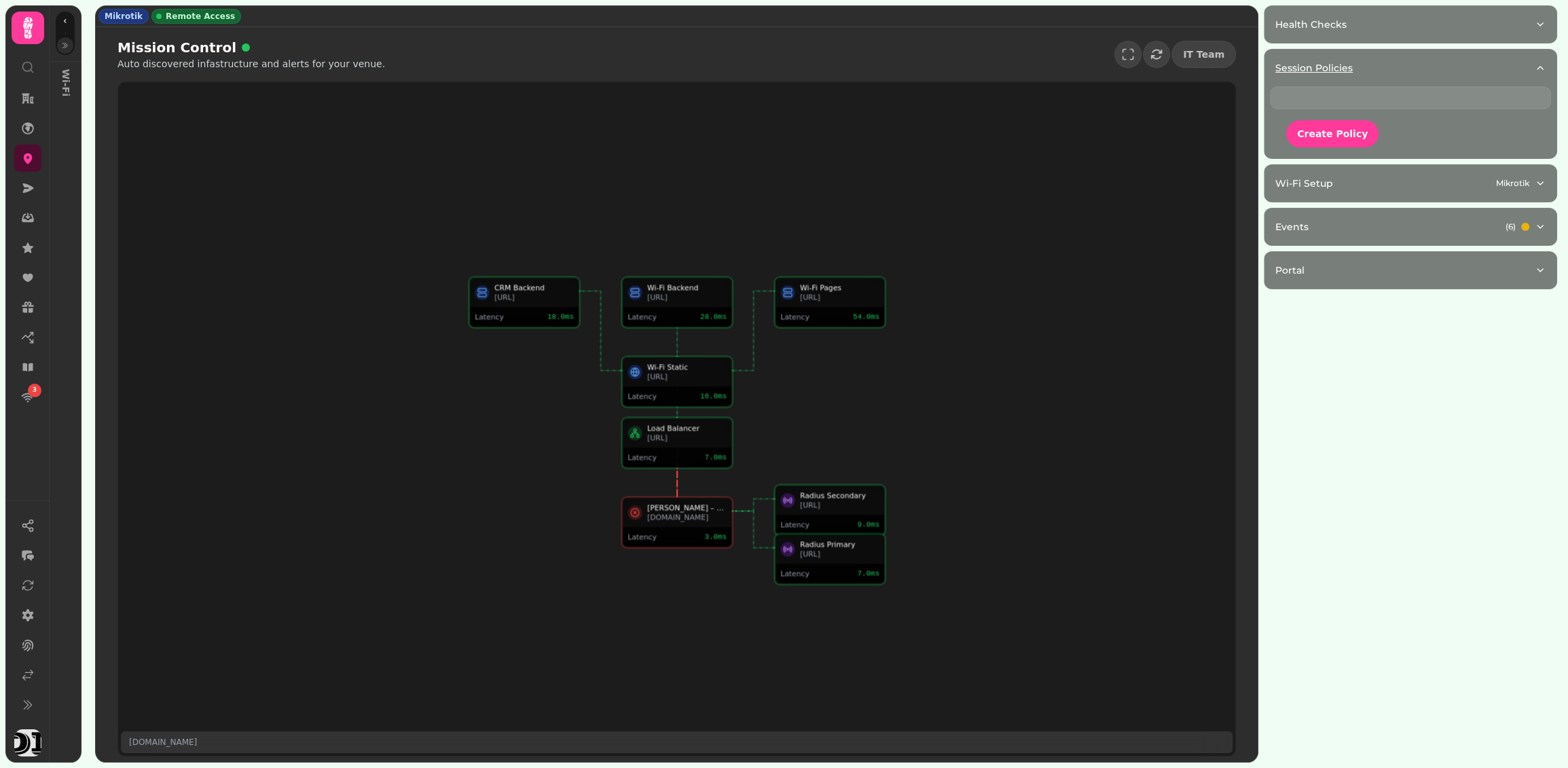
click at [982, 67] on div "Session Policies" at bounding box center [1405, 68] width 259 height 13
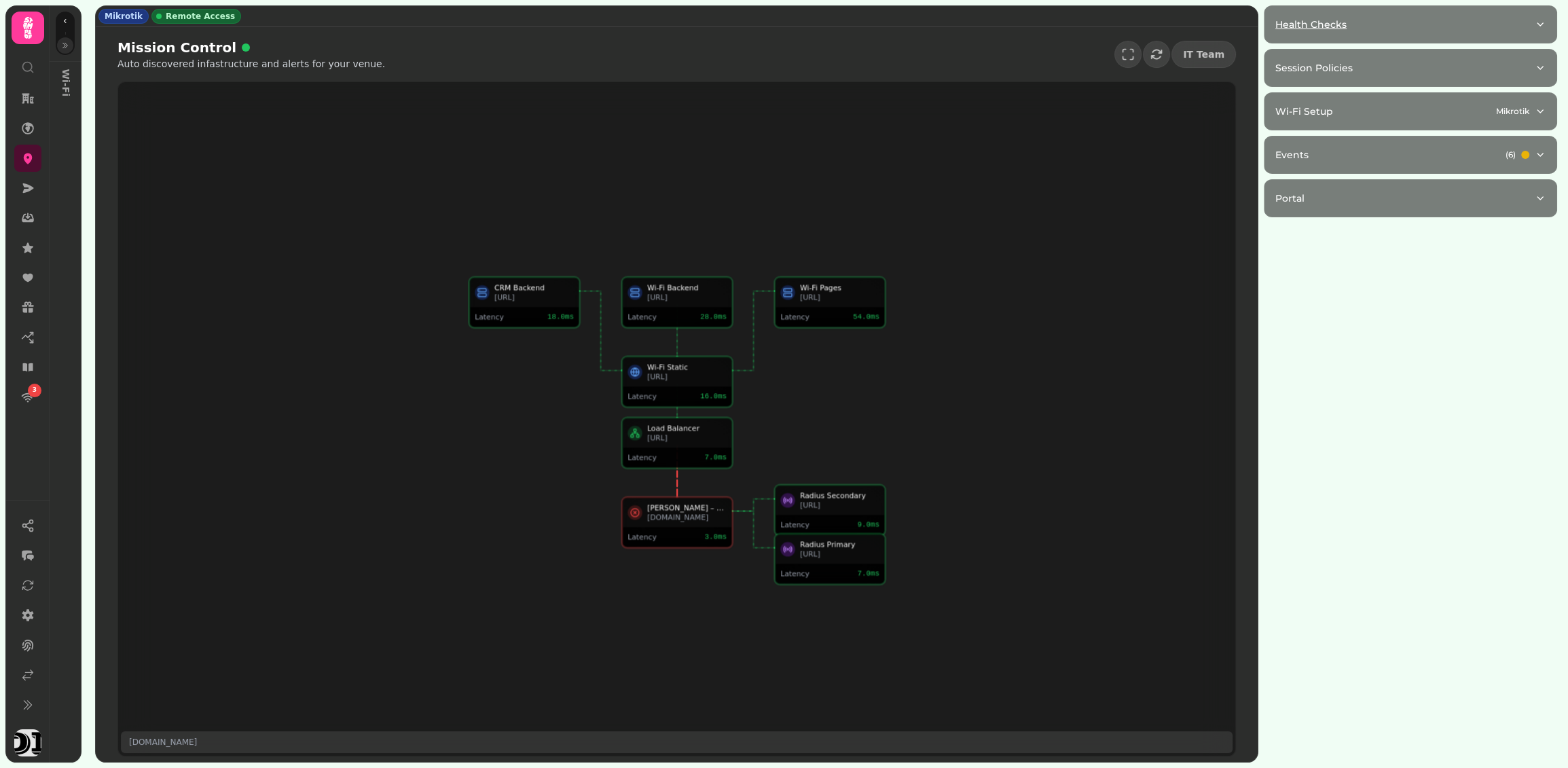
click at [982, 29] on div "Health Checks" at bounding box center [1405, 24] width 259 height 13
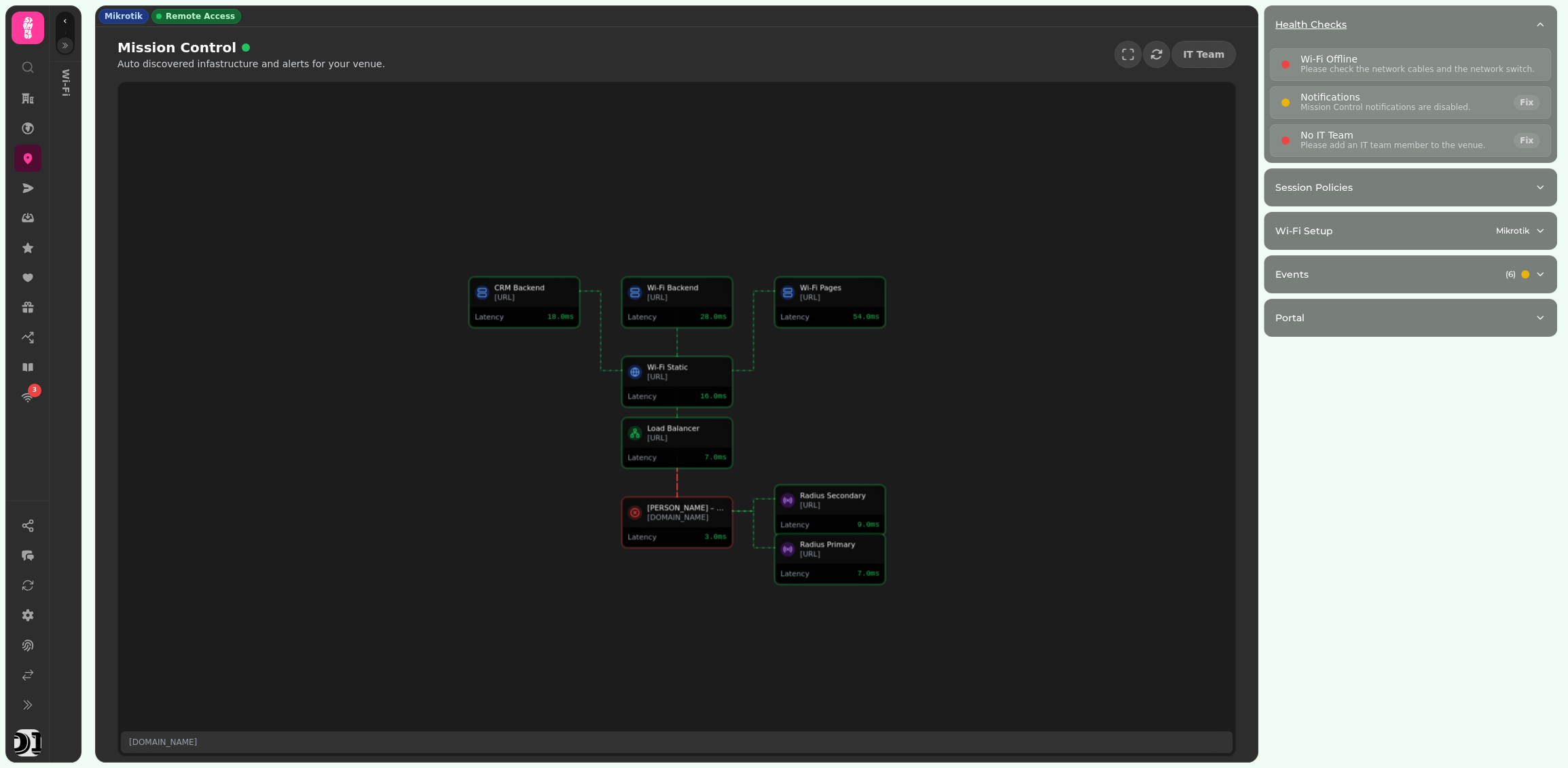
click at [982, 29] on div "Health Checks" at bounding box center [1405, 24] width 259 height 13
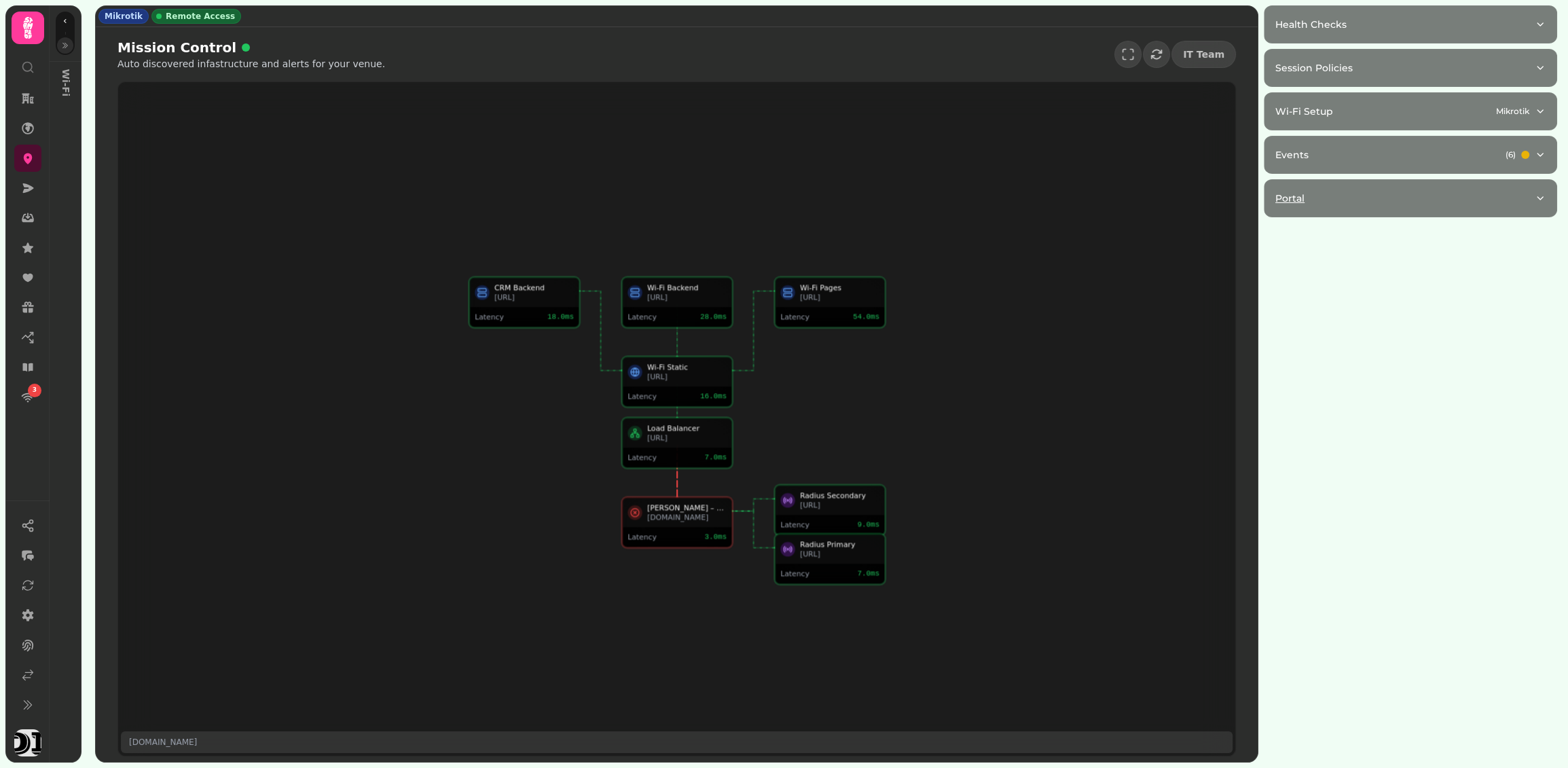
click at [982, 194] on div "Portal" at bounding box center [1405, 198] width 259 height 13
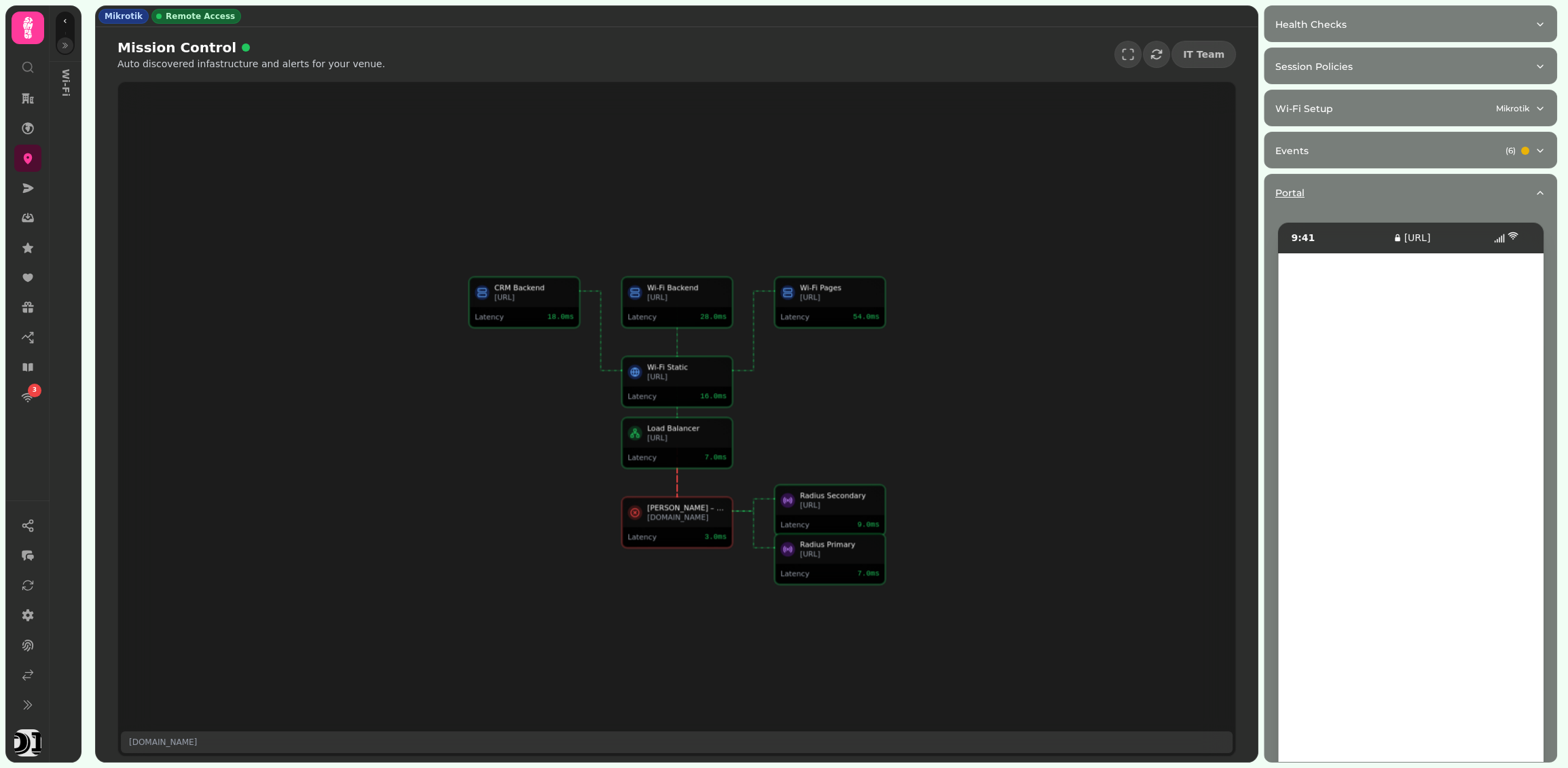
click at [982, 194] on div "Portal" at bounding box center [1405, 192] width 259 height 13
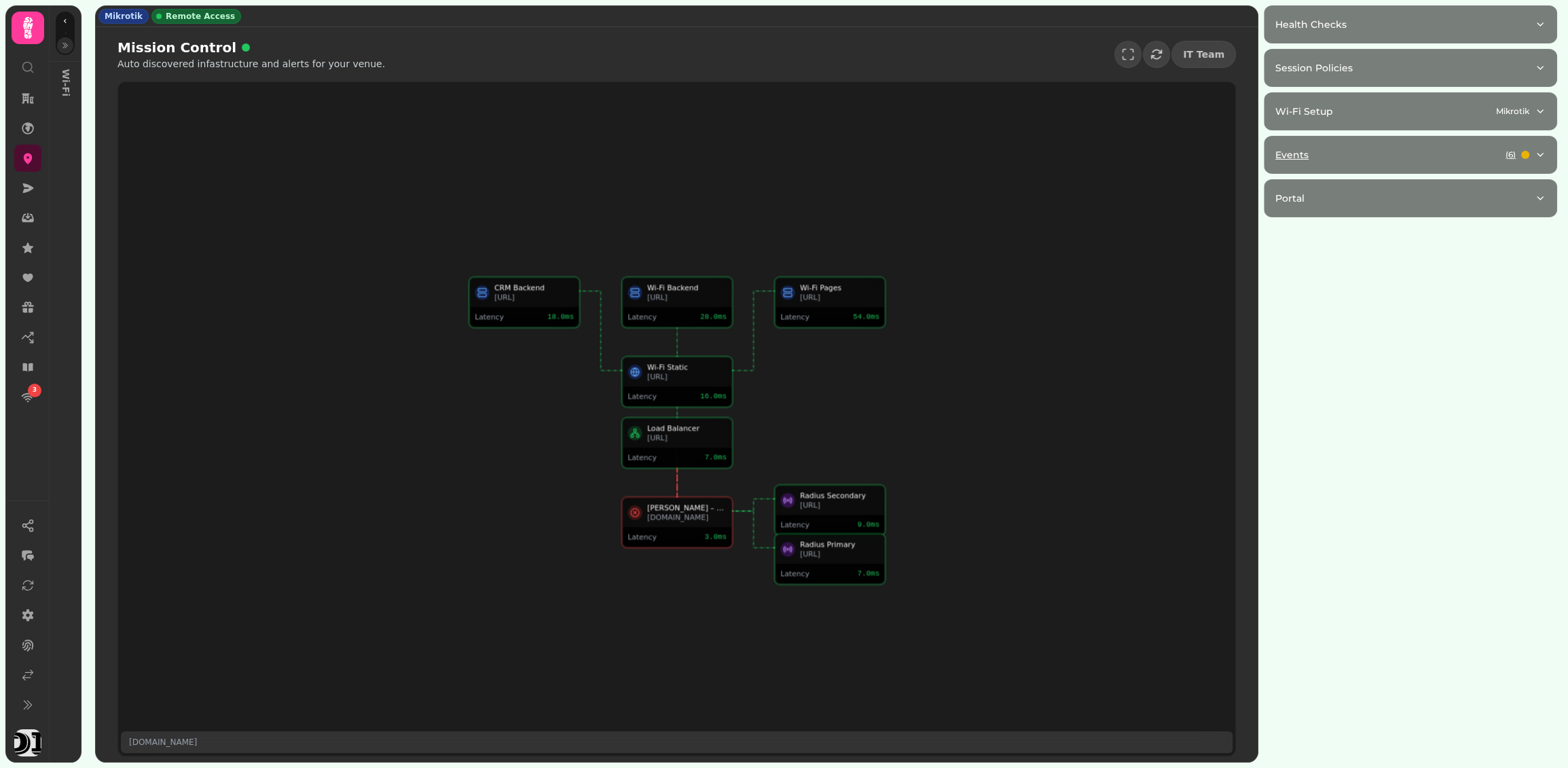
click at [982, 159] on div "Events ( 6 )" at bounding box center [1405, 155] width 259 height 13
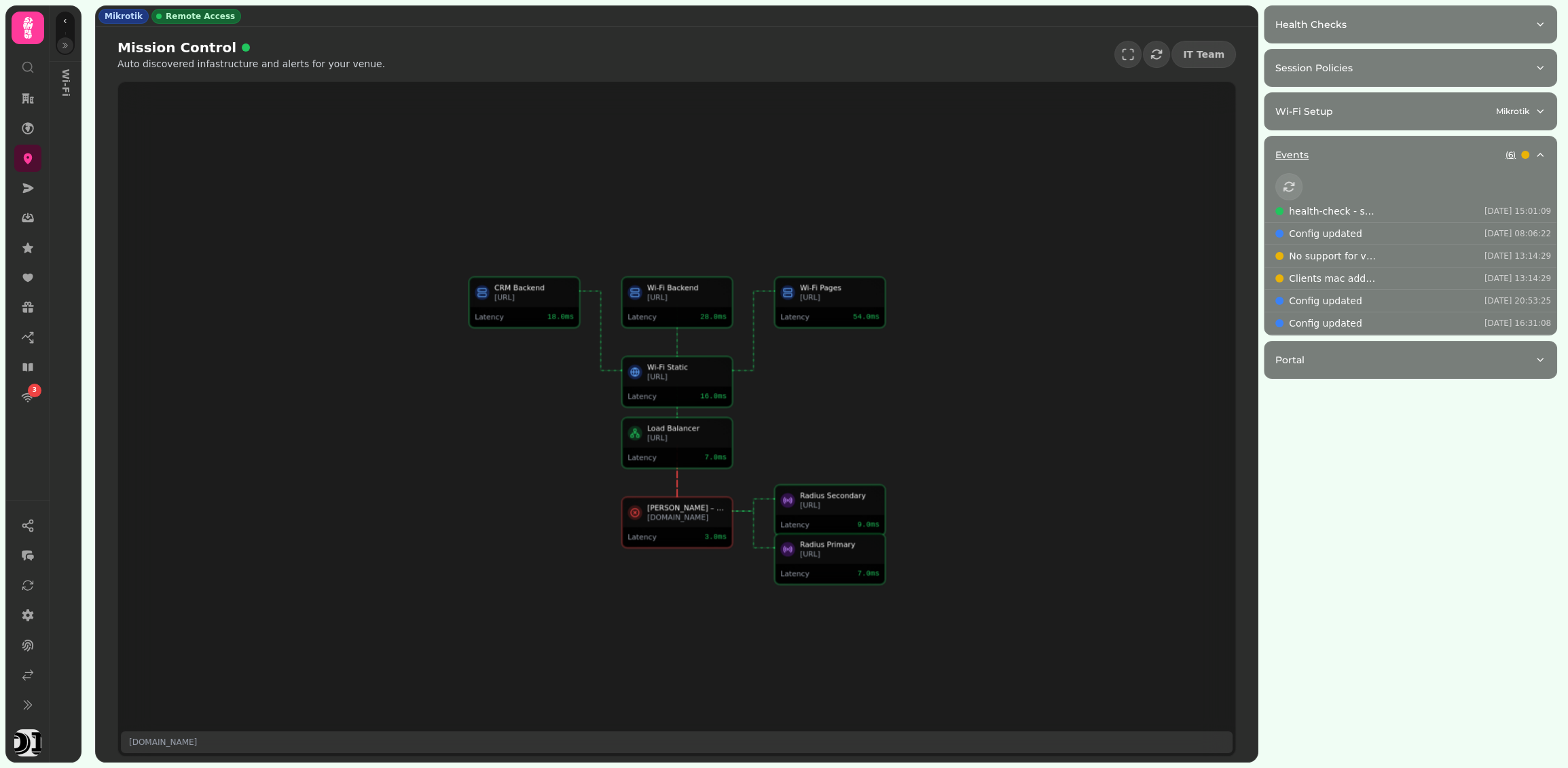
click at [982, 159] on div "Events ( 6 )" at bounding box center [1405, 155] width 259 height 13
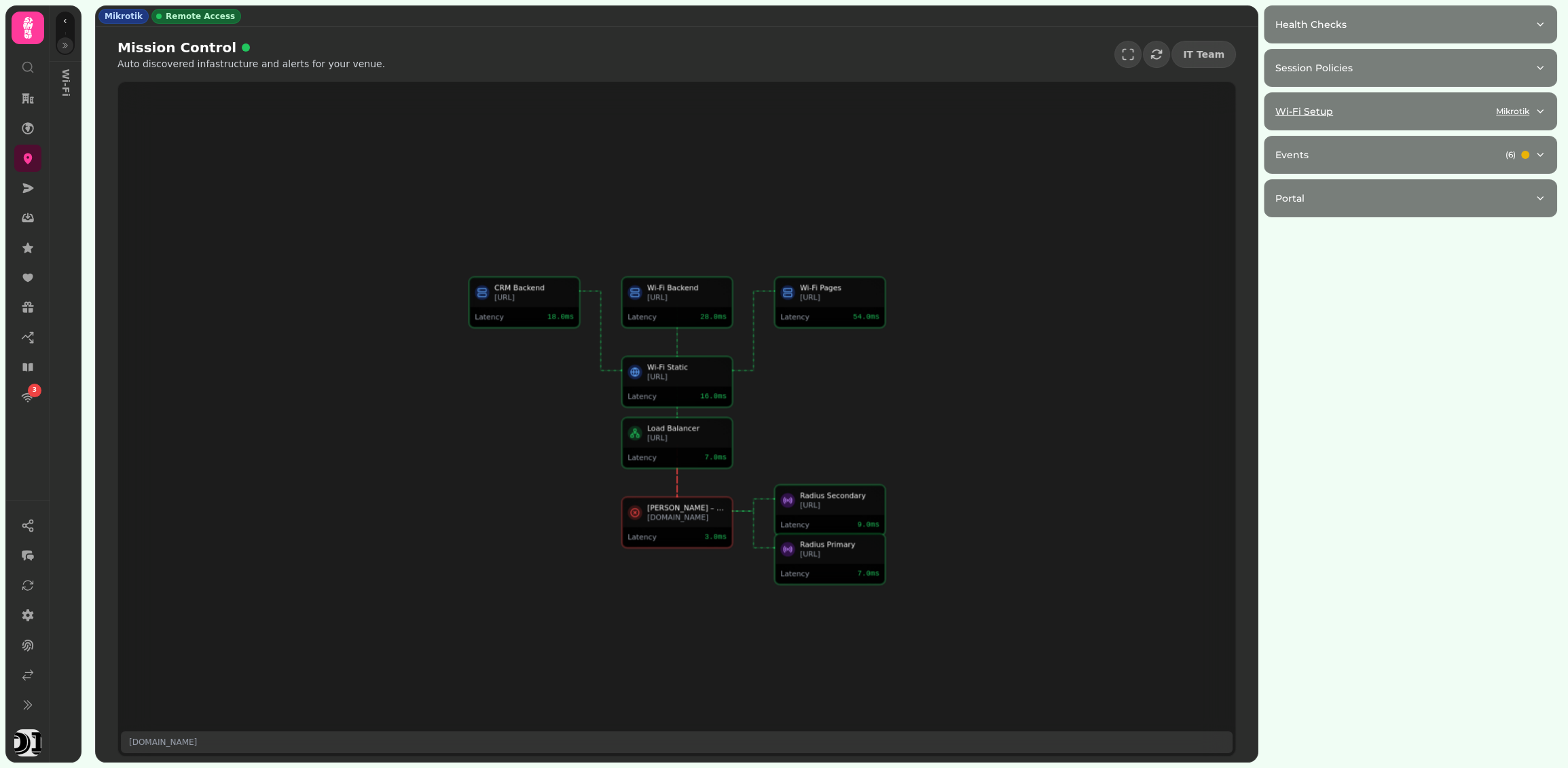
click at [982, 105] on div "Wi-Fi Setup Mikrotik" at bounding box center [1405, 111] width 259 height 13
select select "**"
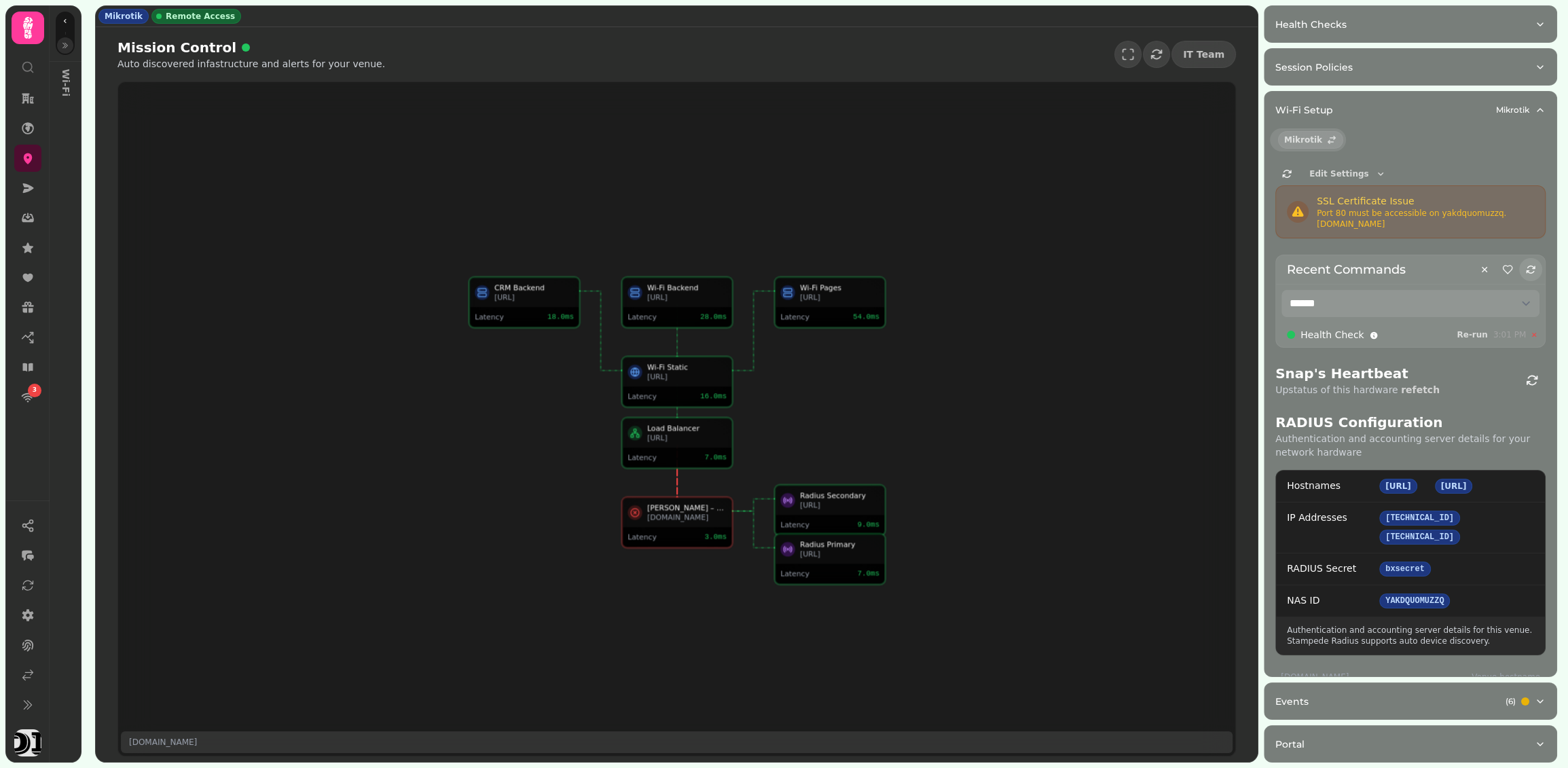
click at [982, 265] on icon "button" at bounding box center [1530, 269] width 11 height 11
click at [982, 166] on button "Edit Settings" at bounding box center [1348, 174] width 88 height 16
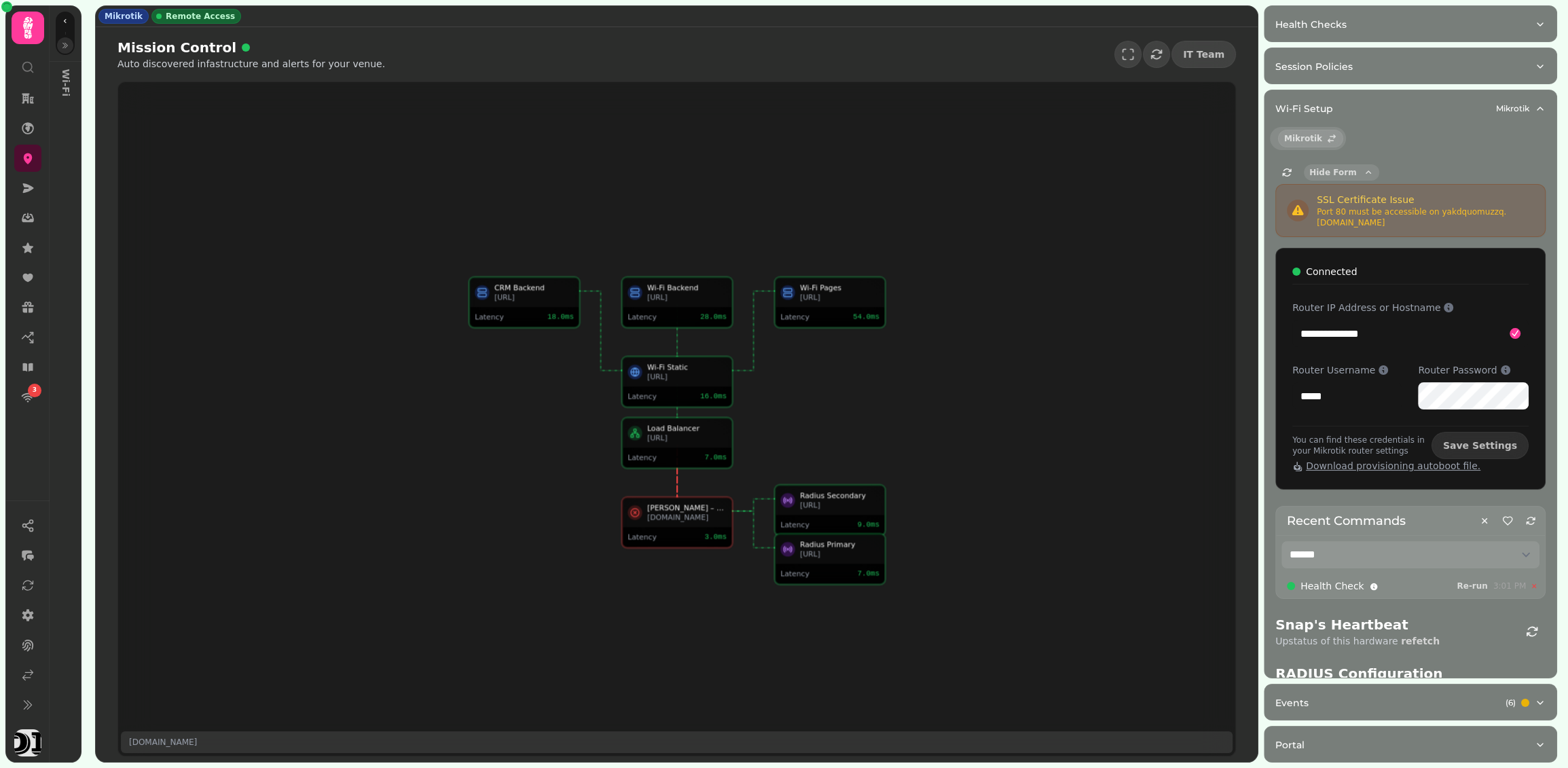
click at [982, 164] on button "Hide Form" at bounding box center [1342, 172] width 75 height 16
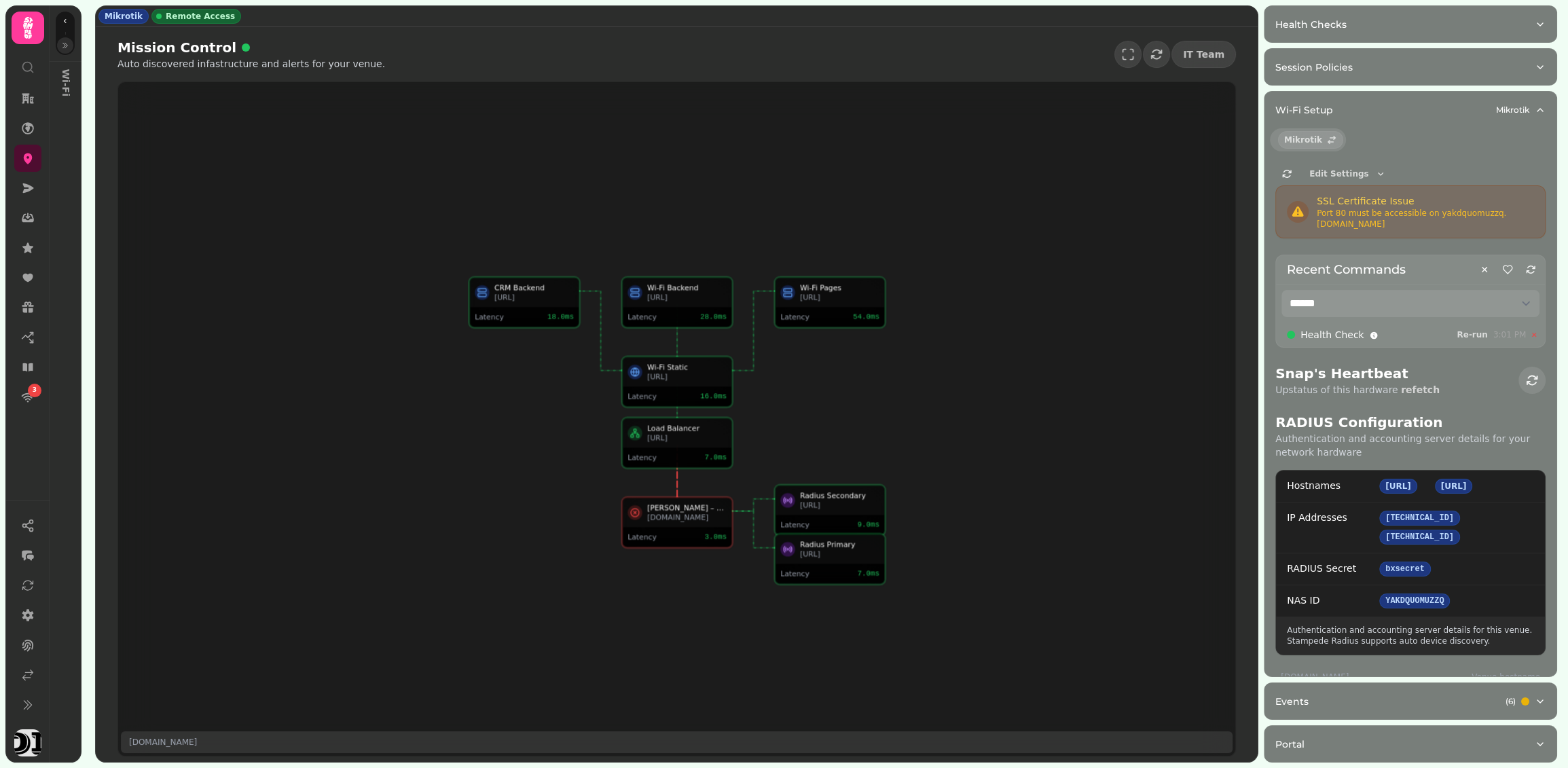
click at [982, 376] on icon "button" at bounding box center [1531, 380] width 13 height 13
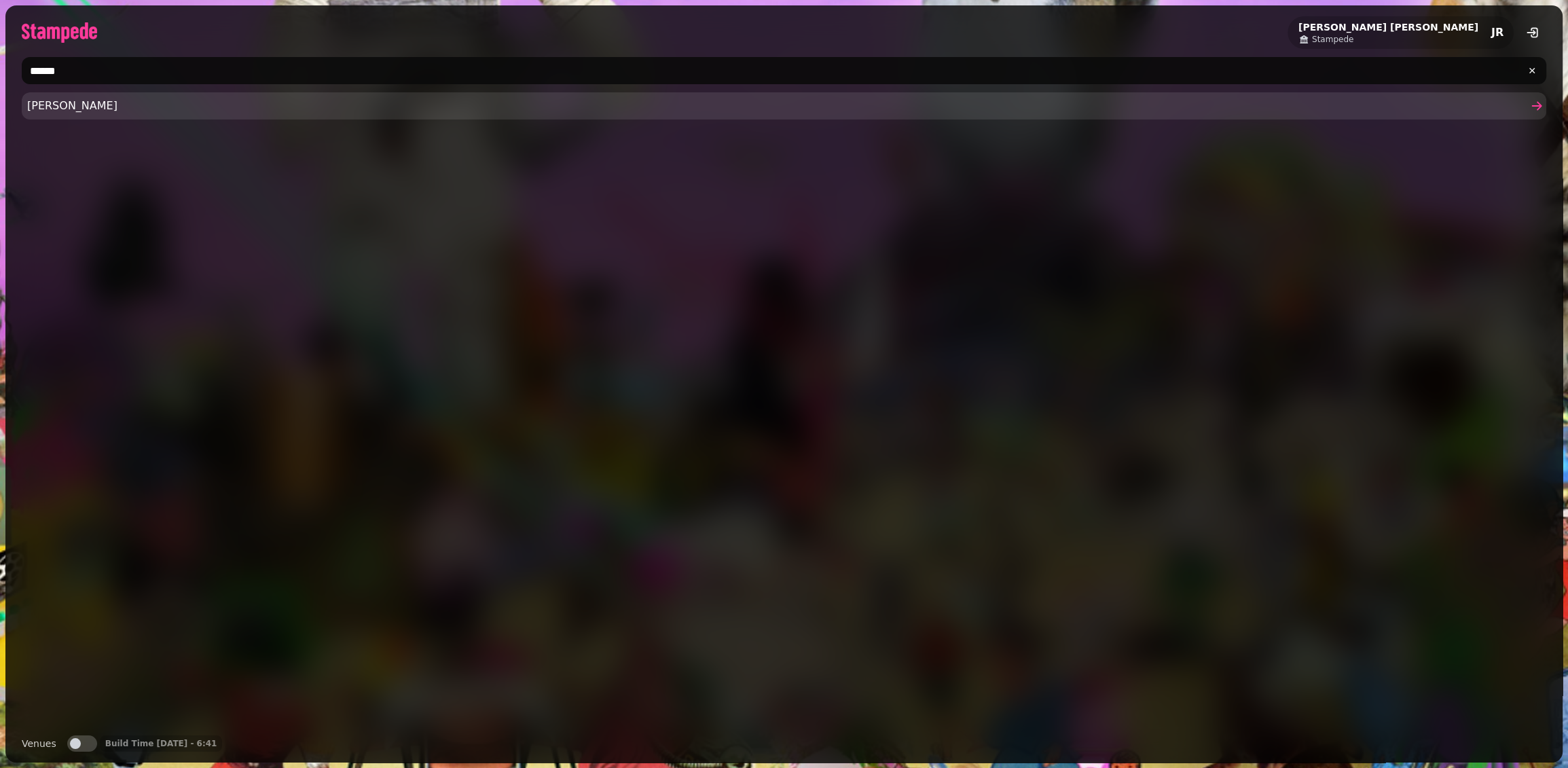
type input "******"
click at [93, 118] on link "[PERSON_NAME]" at bounding box center [784, 106] width 1525 height 27
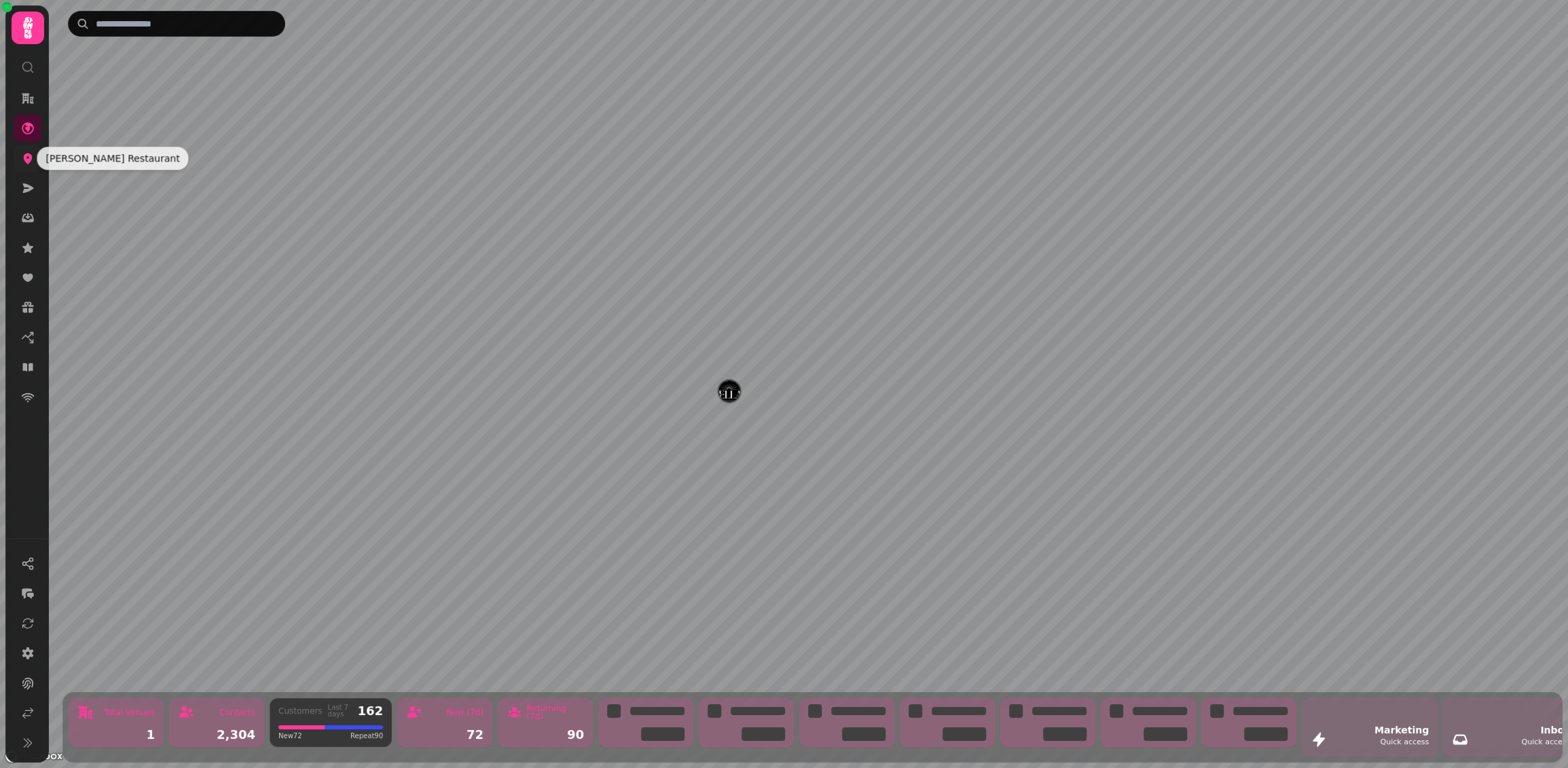
click at [32, 159] on icon at bounding box center [27, 158] width 13 height 13
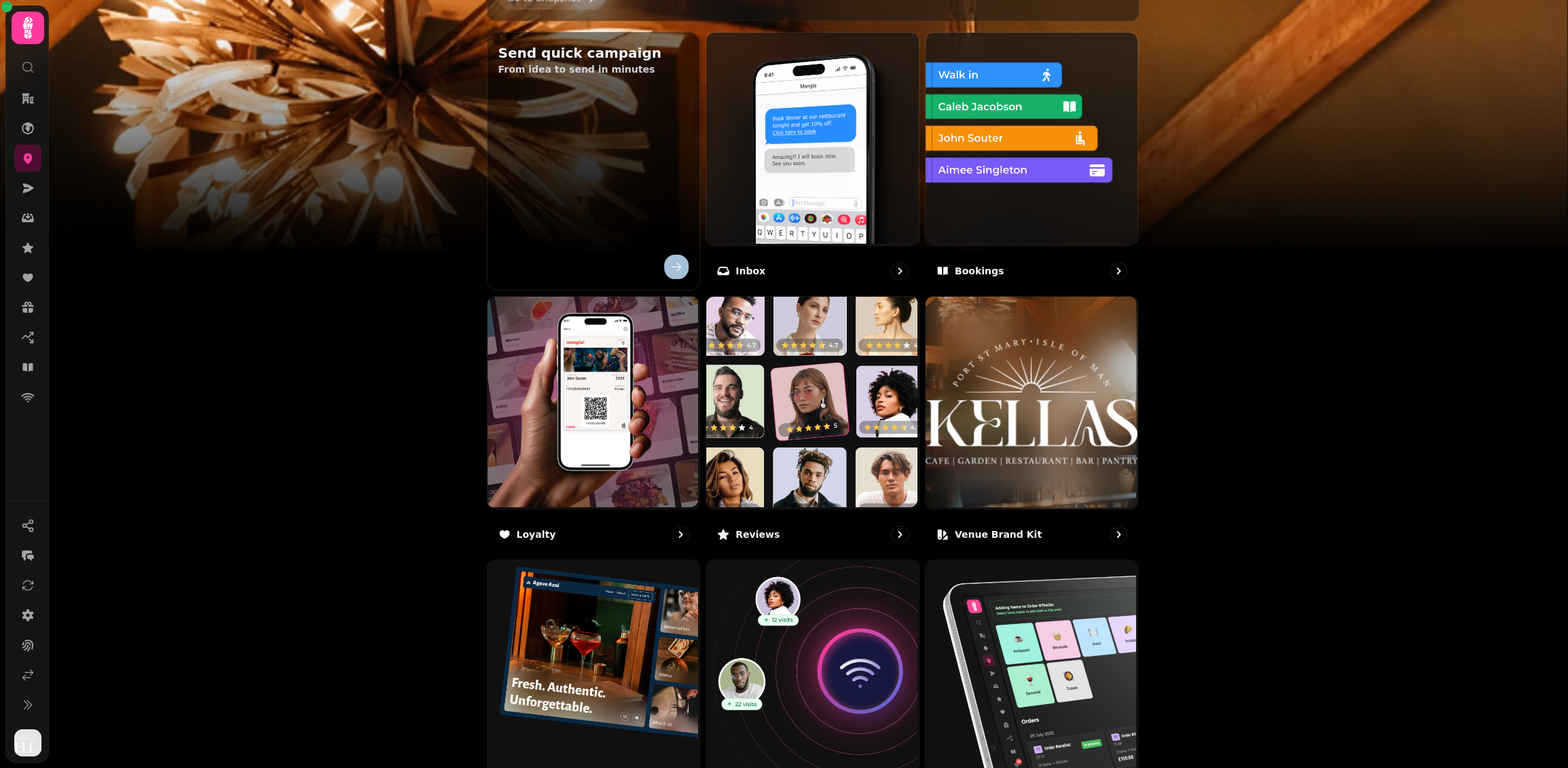
scroll to position [606, 0]
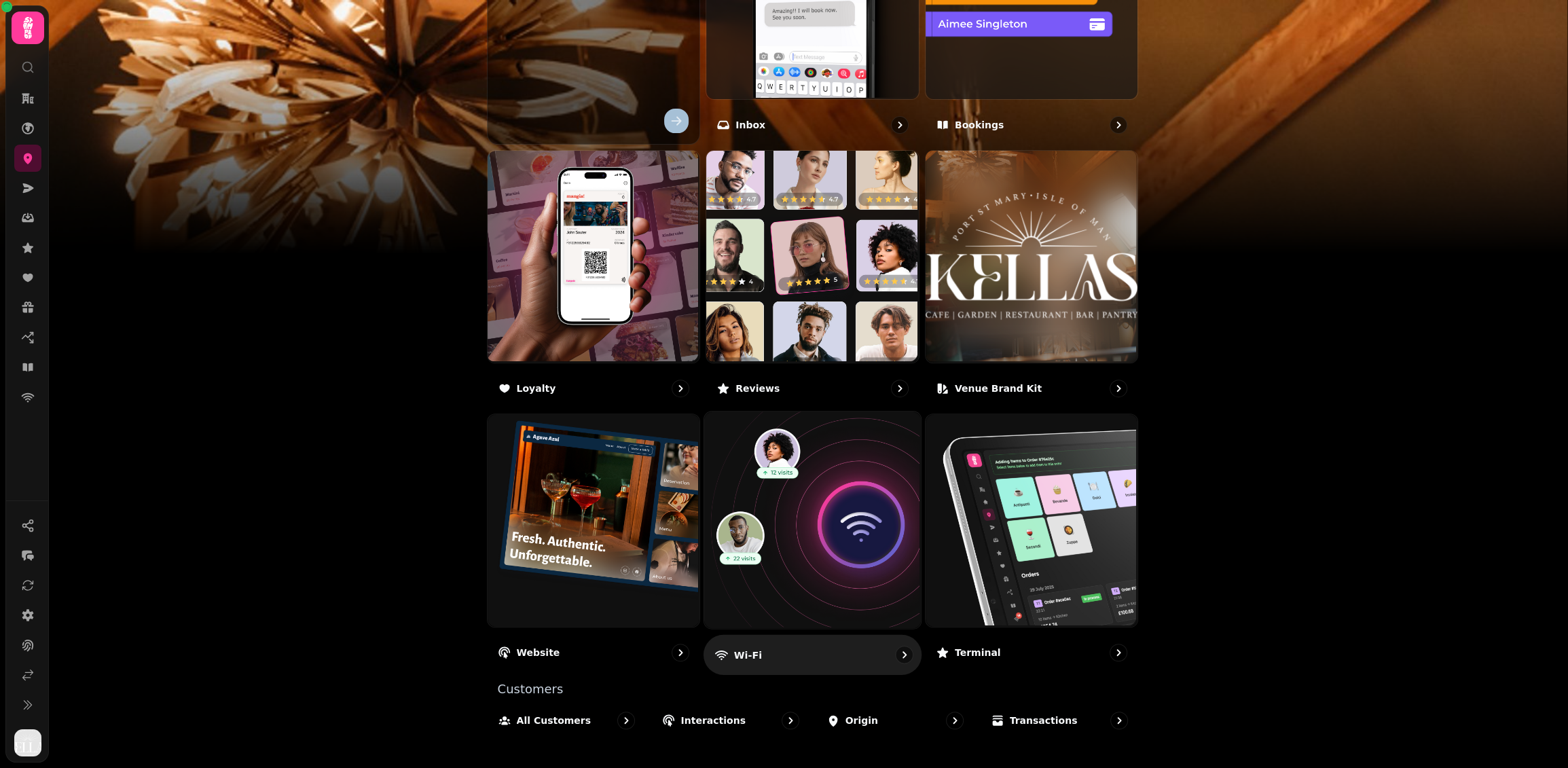
click at [827, 515] on img at bounding box center [811, 519] width 217 height 217
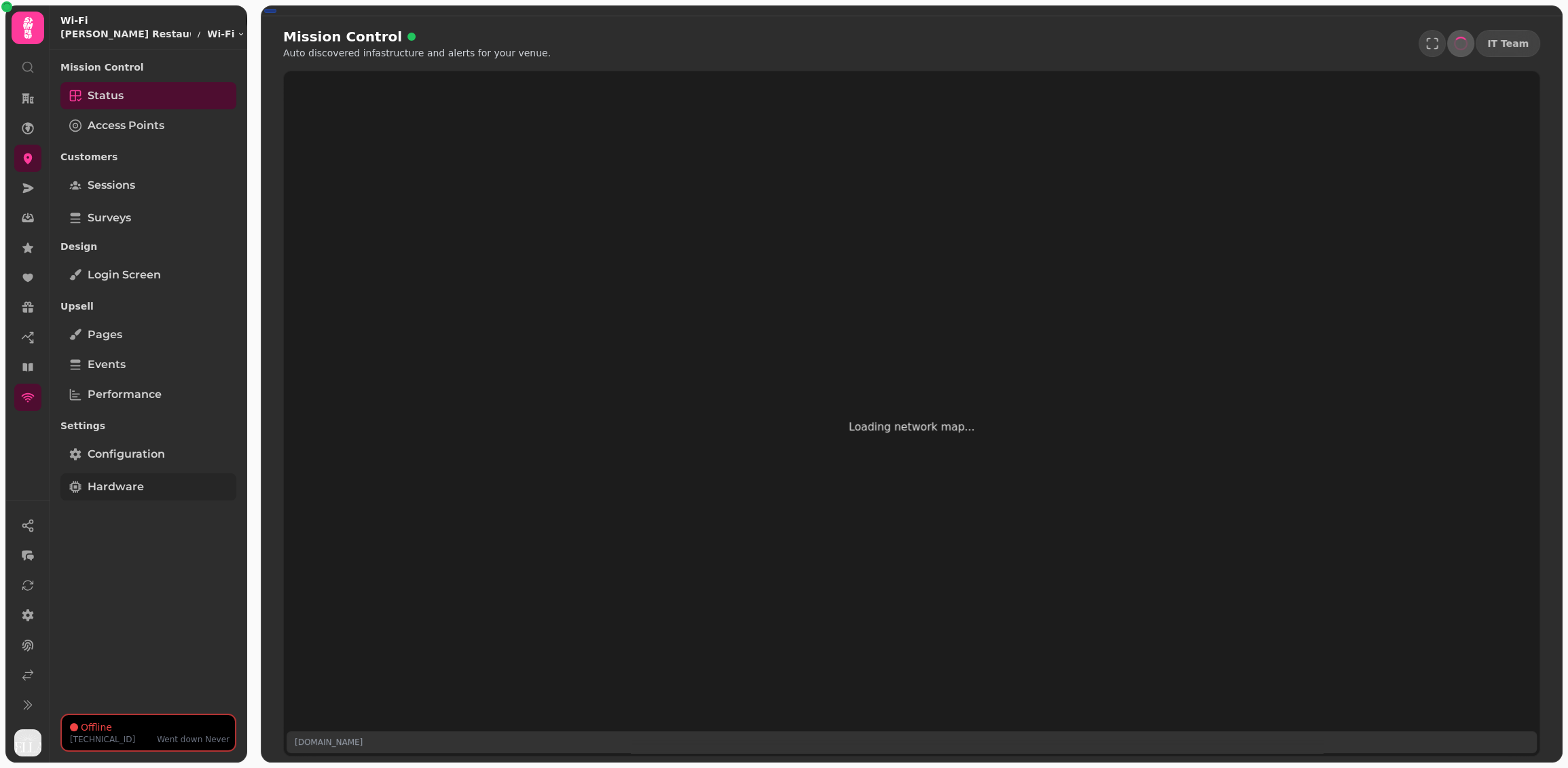
click at [137, 480] on span "Hardware" at bounding box center [116, 487] width 57 height 16
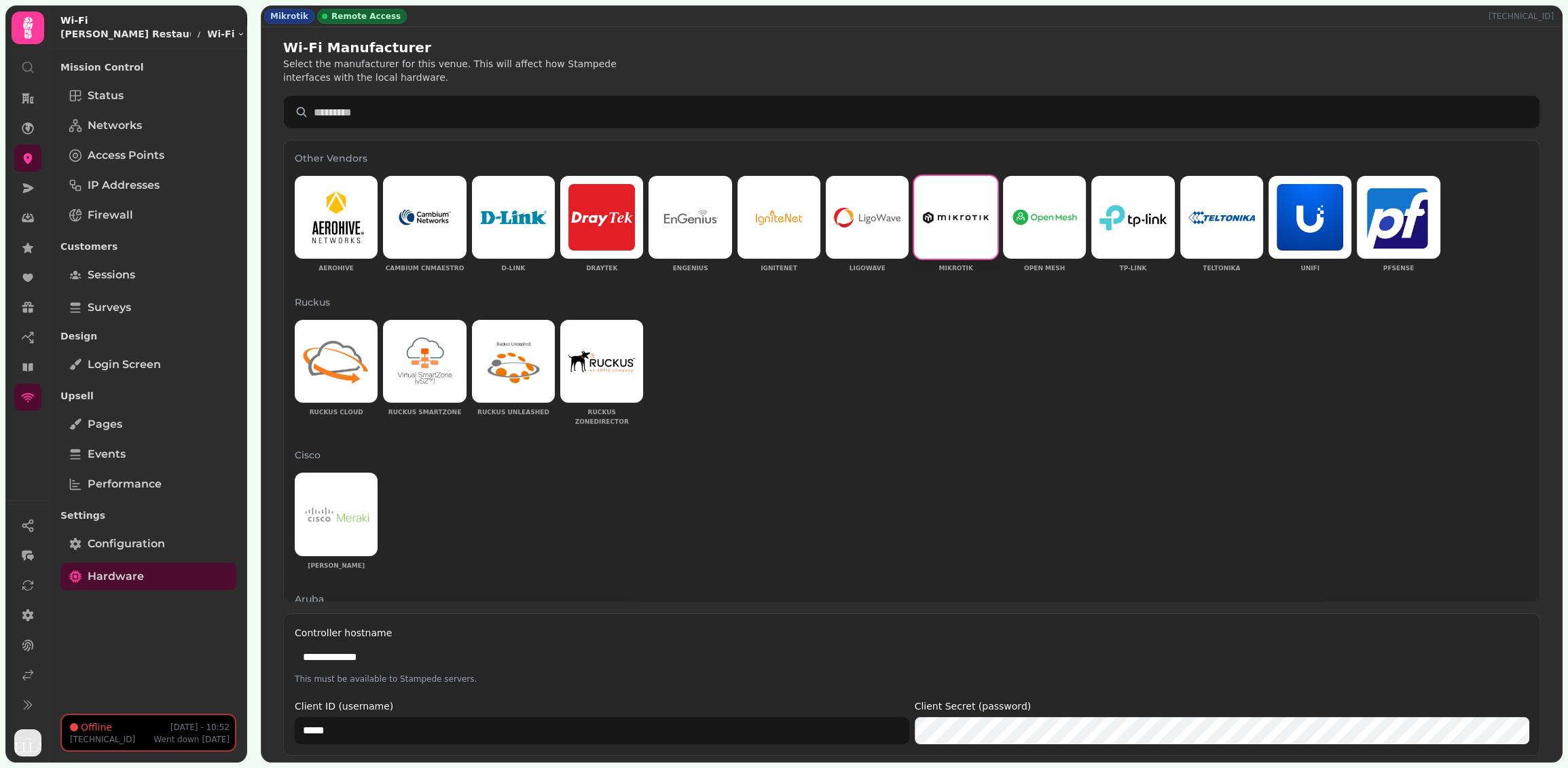
click at [341, 654] on input "**********" at bounding box center [911, 657] width 1234 height 27
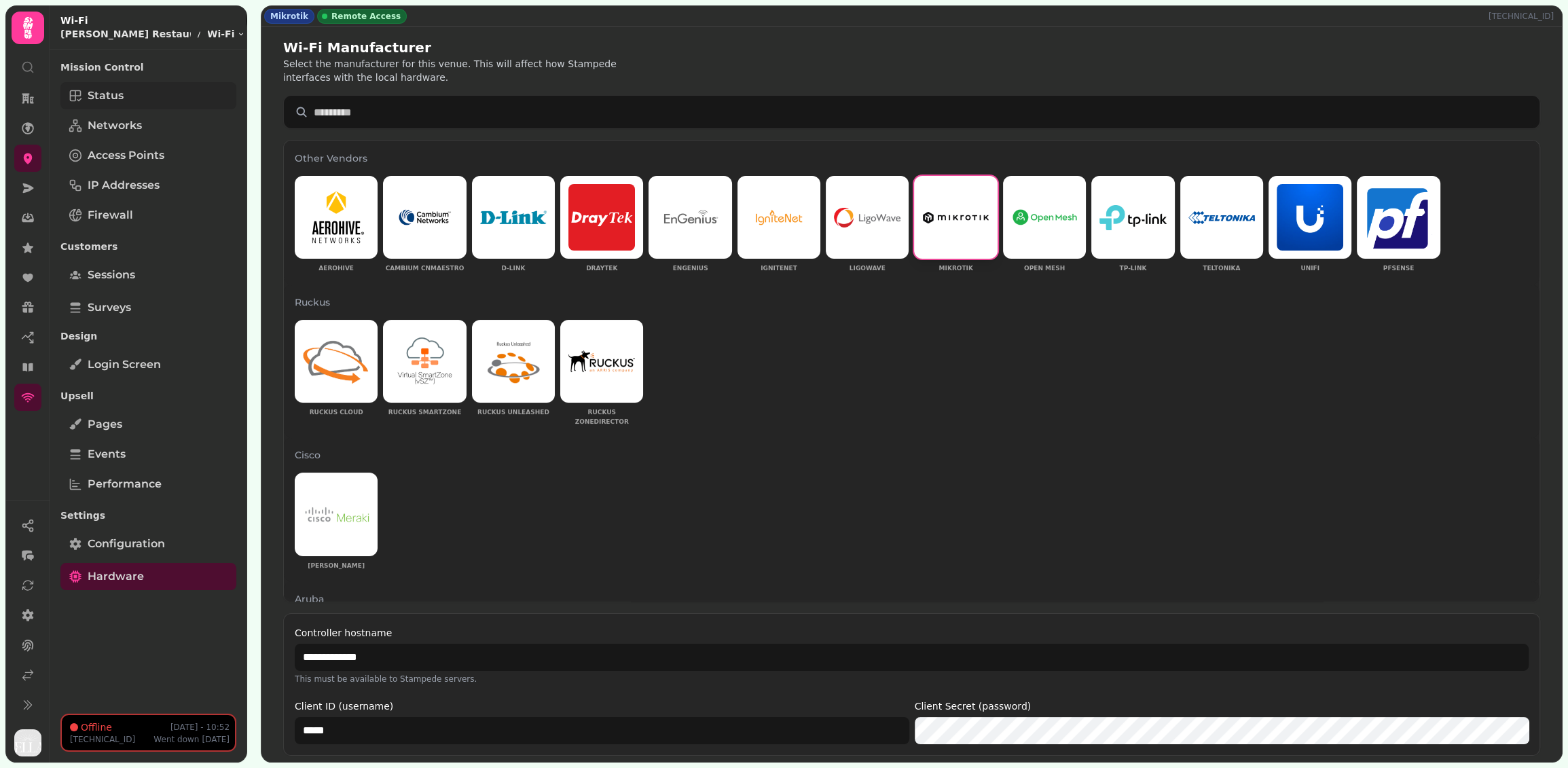
click at [153, 94] on link "Status" at bounding box center [148, 96] width 176 height 27
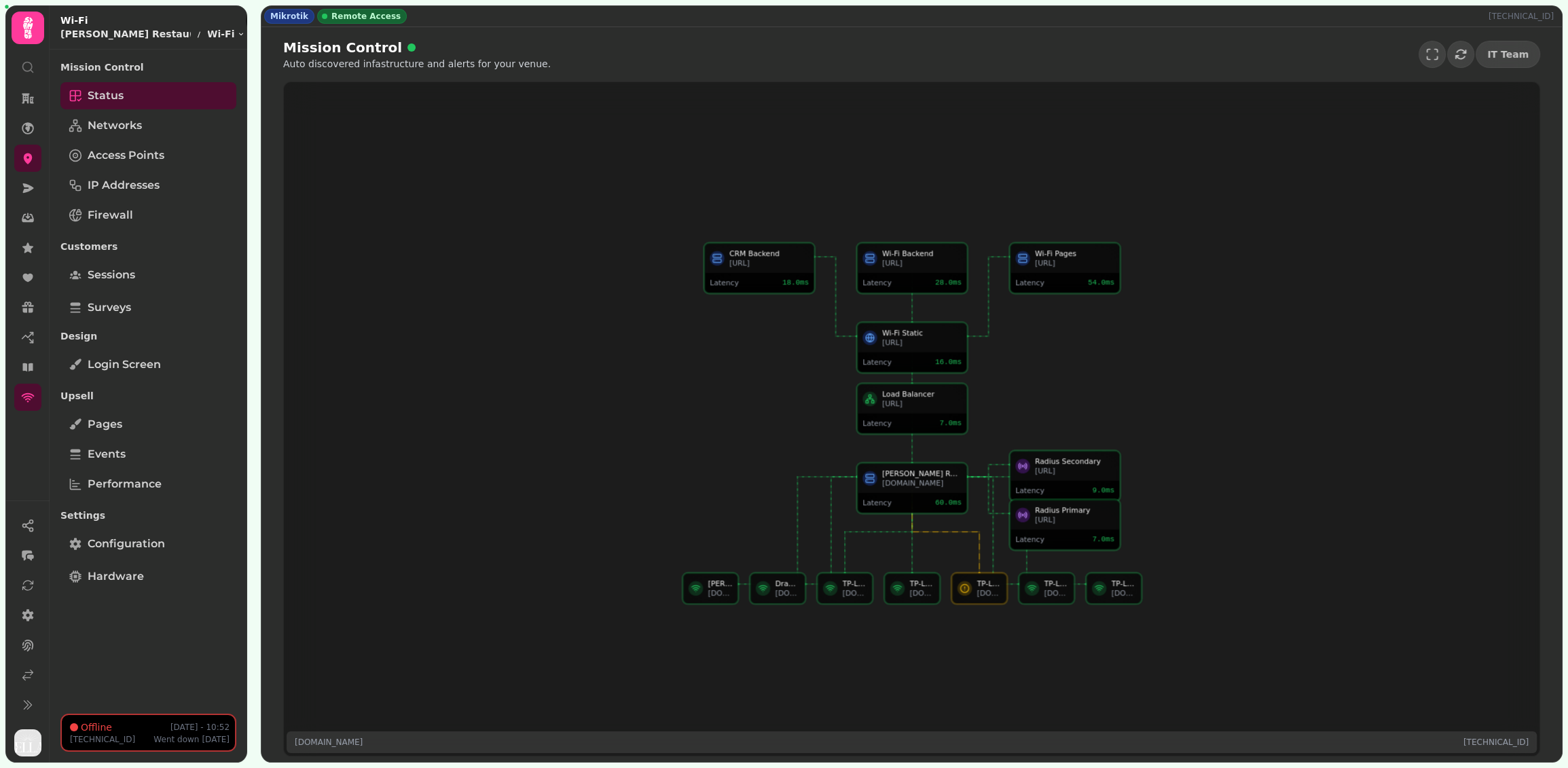
click at [274, 20] on icon "button" at bounding box center [278, 21] width 8 height 8
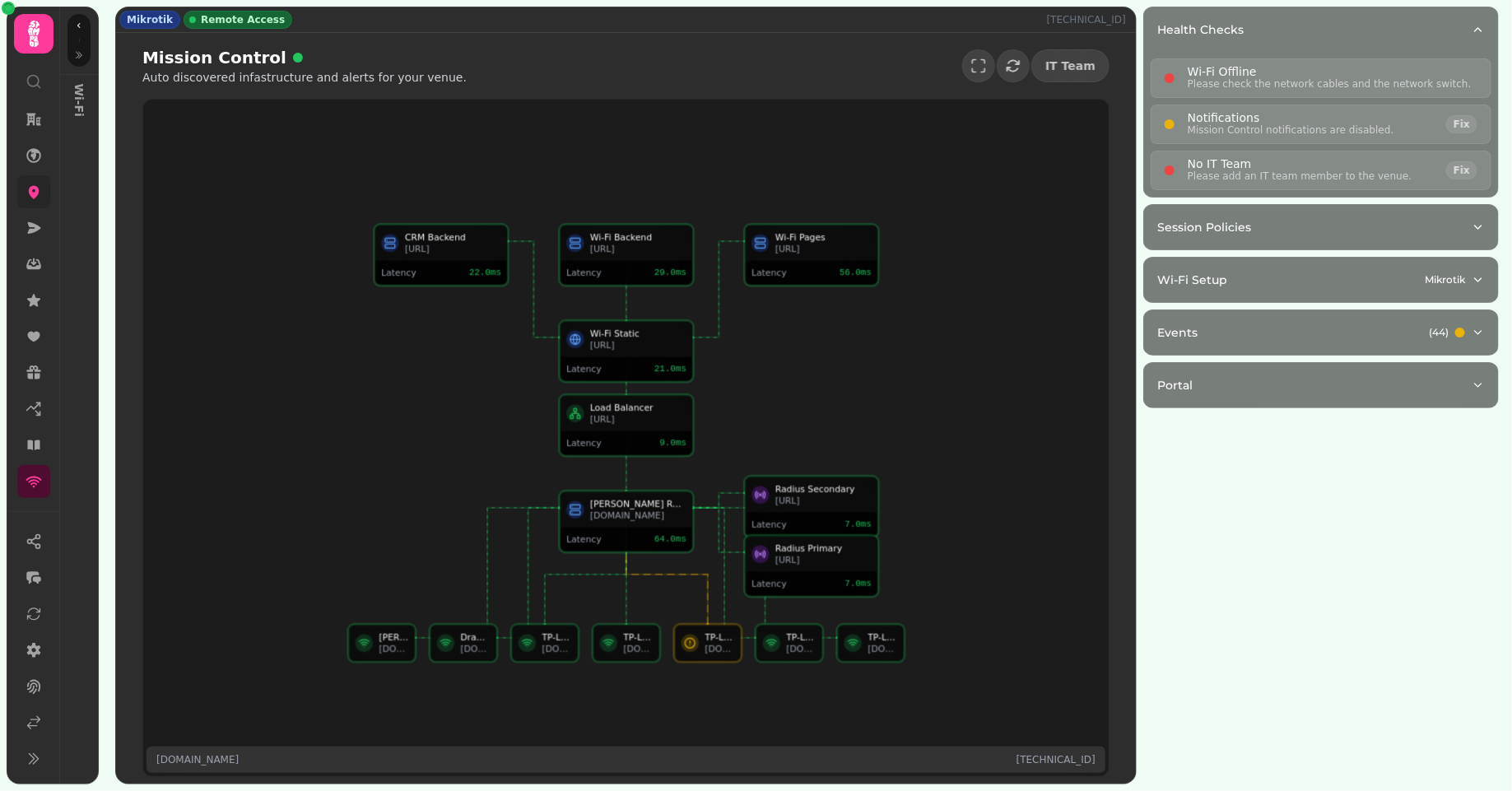
click at [34, 181] on link at bounding box center [33, 191] width 33 height 33
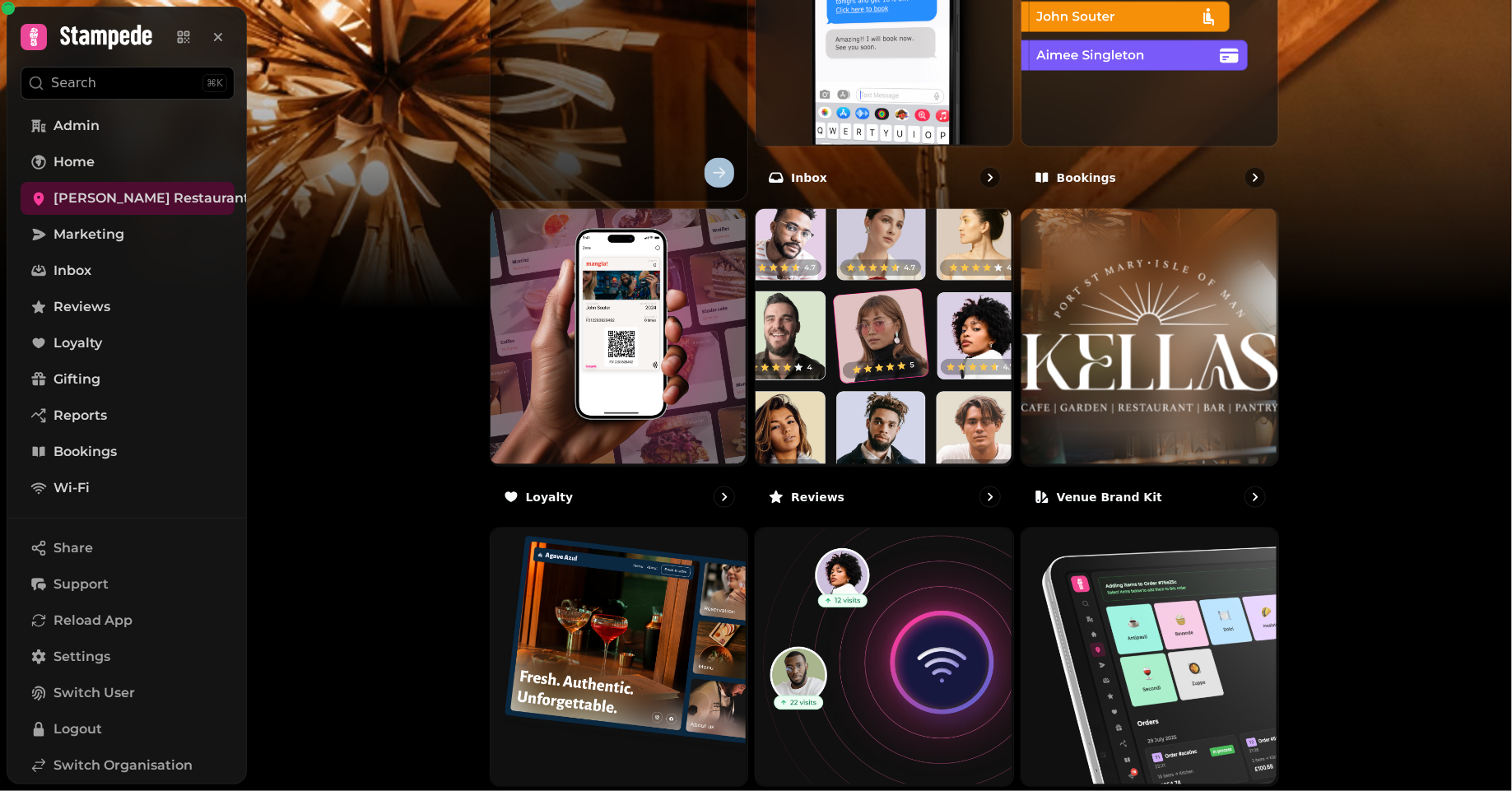
scroll to position [713, 0]
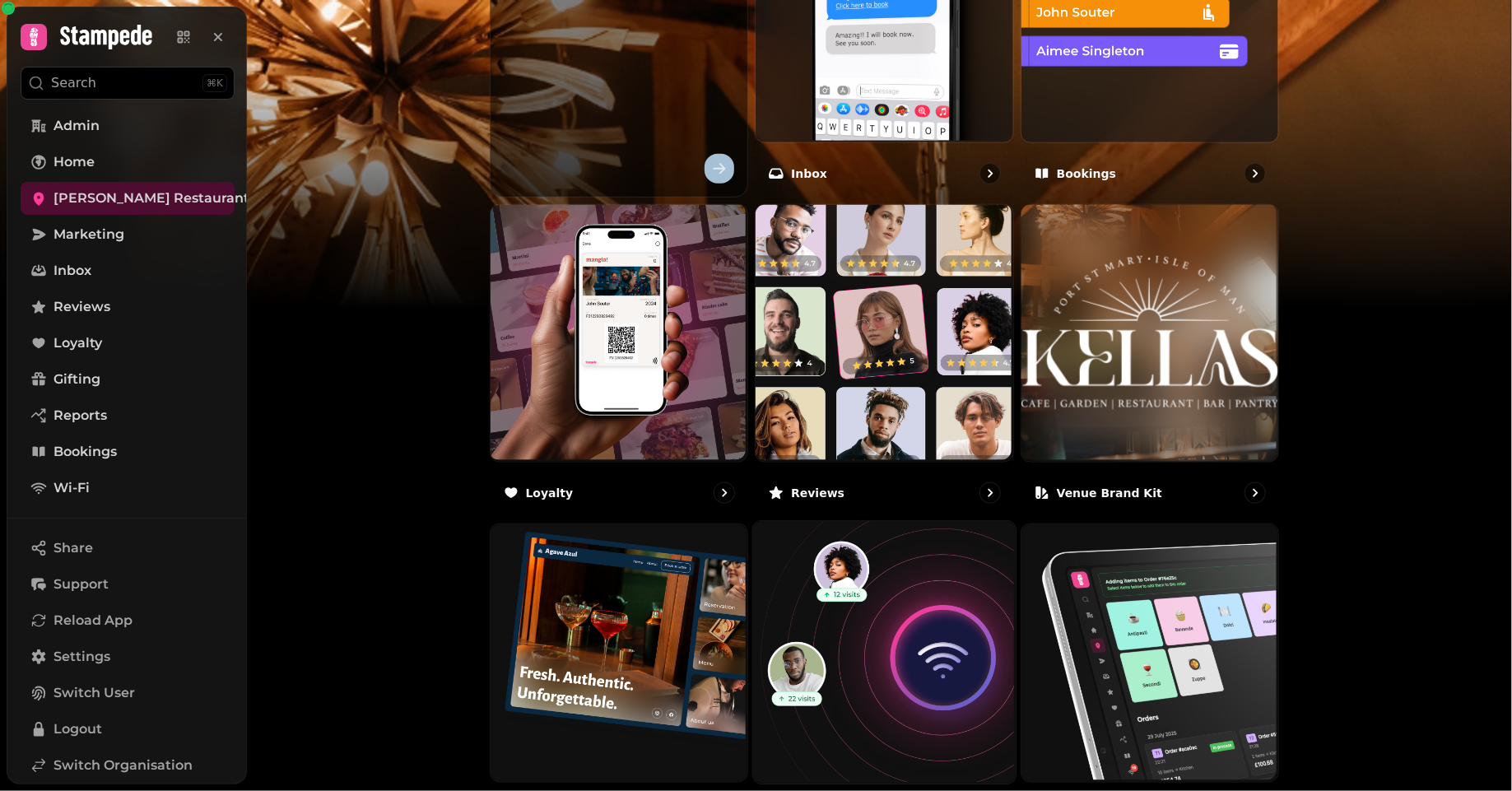
click at [915, 639] on img at bounding box center [883, 652] width 263 height 263
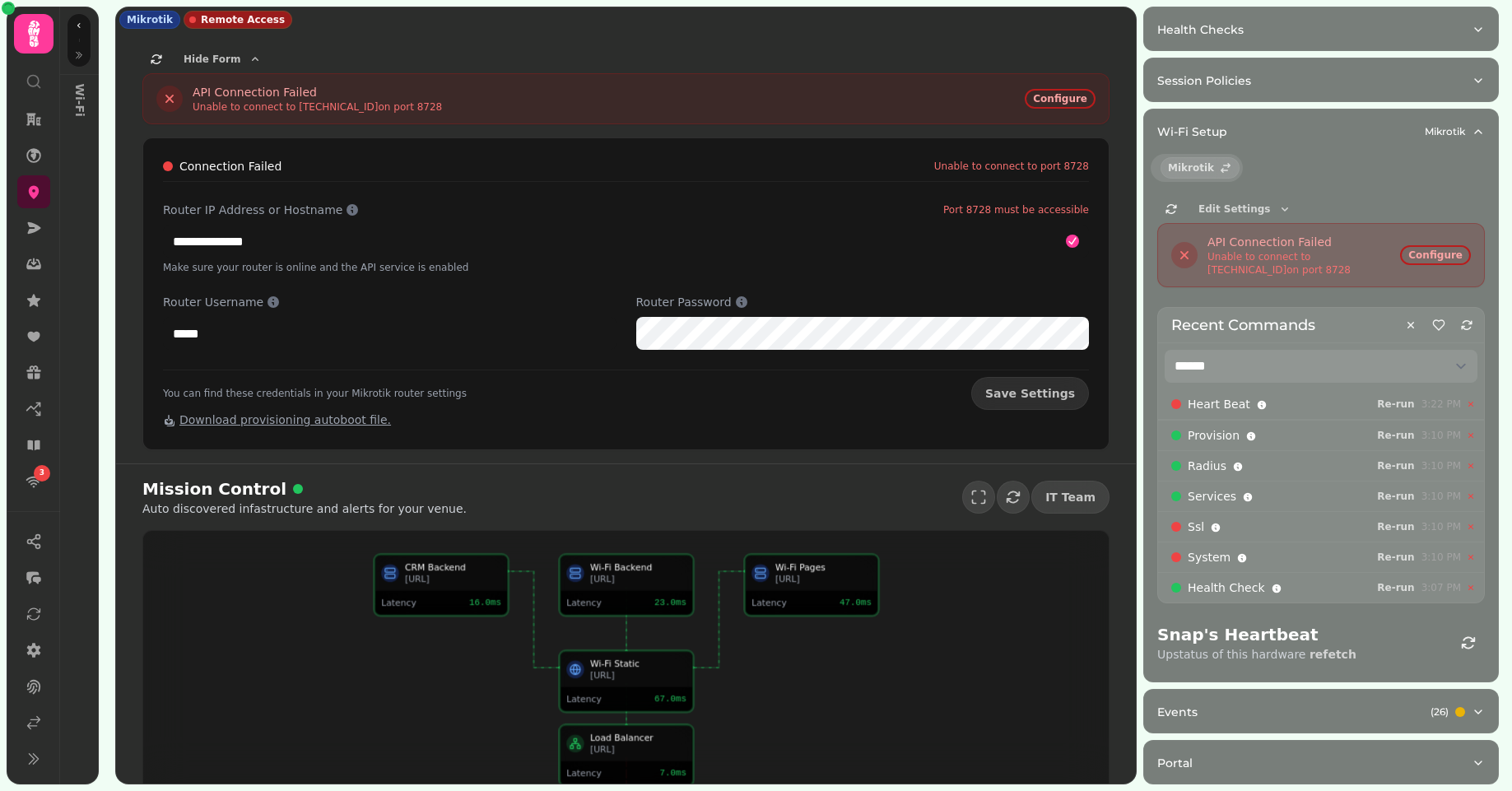
select select "**"
click at [30, 192] on icon at bounding box center [33, 192] width 10 height 13
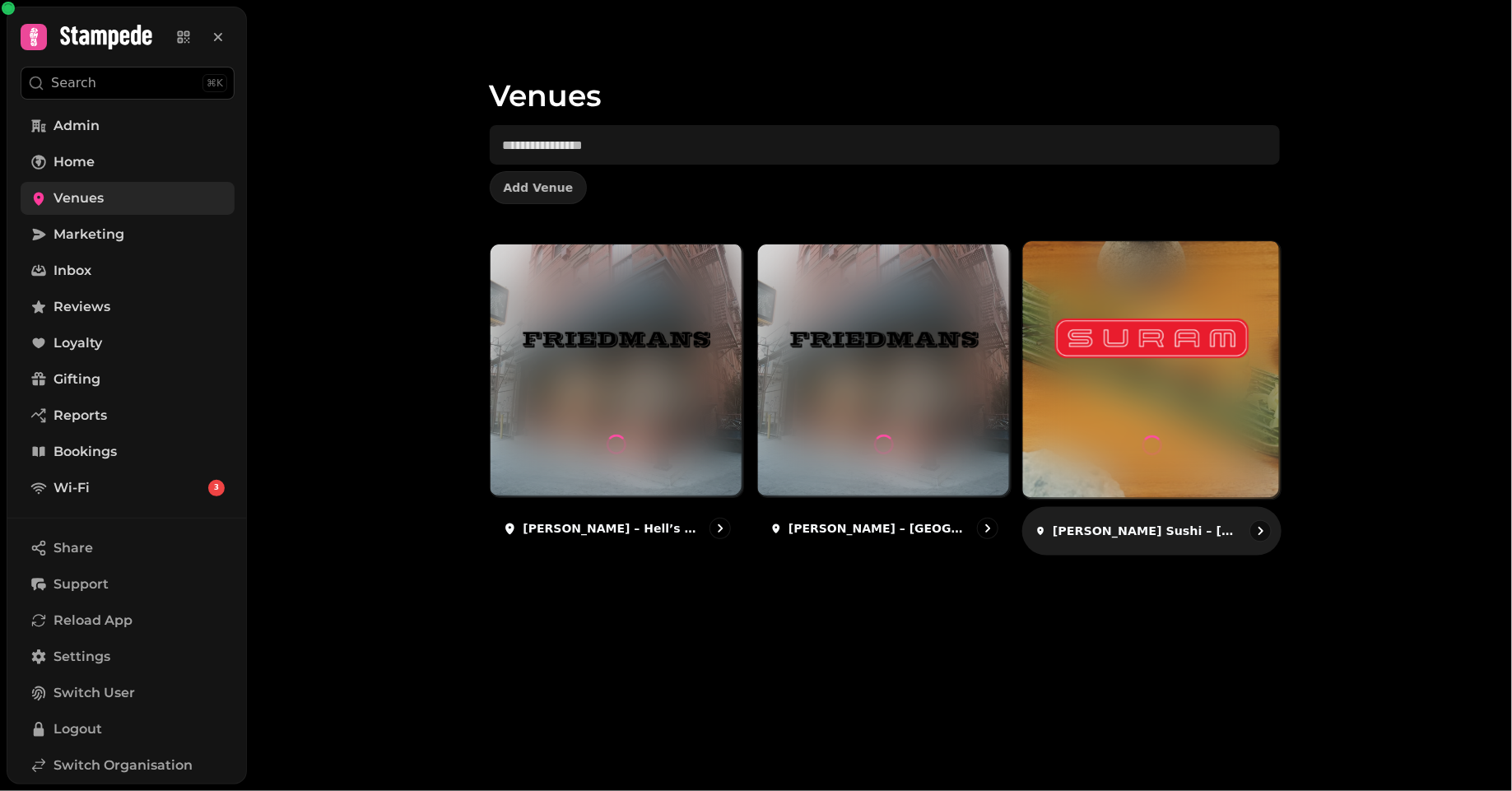
click at [1168, 390] on img at bounding box center [1151, 338] width 193 height 108
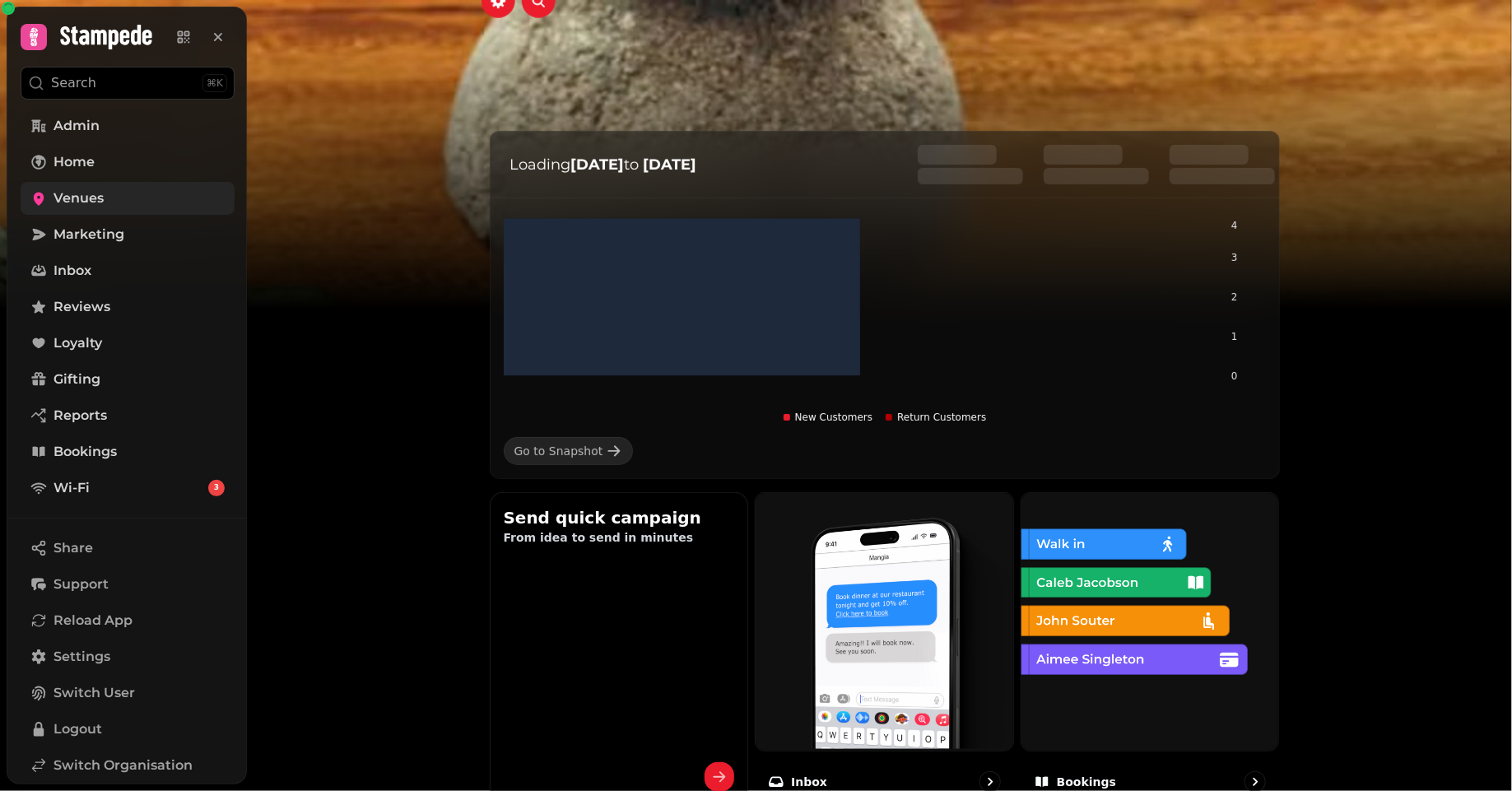
scroll to position [875, 0]
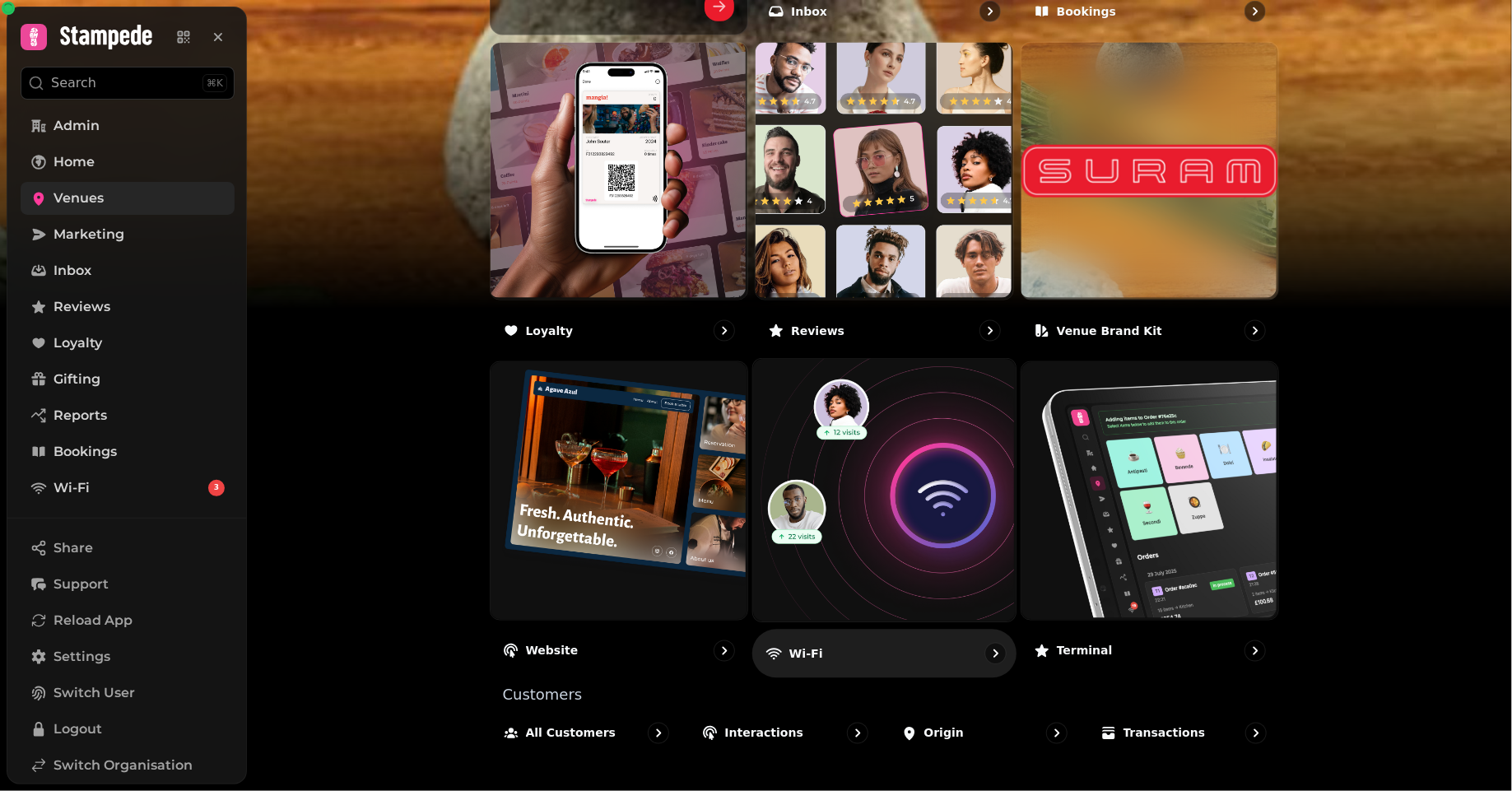
click at [850, 528] on img at bounding box center [883, 489] width 263 height 263
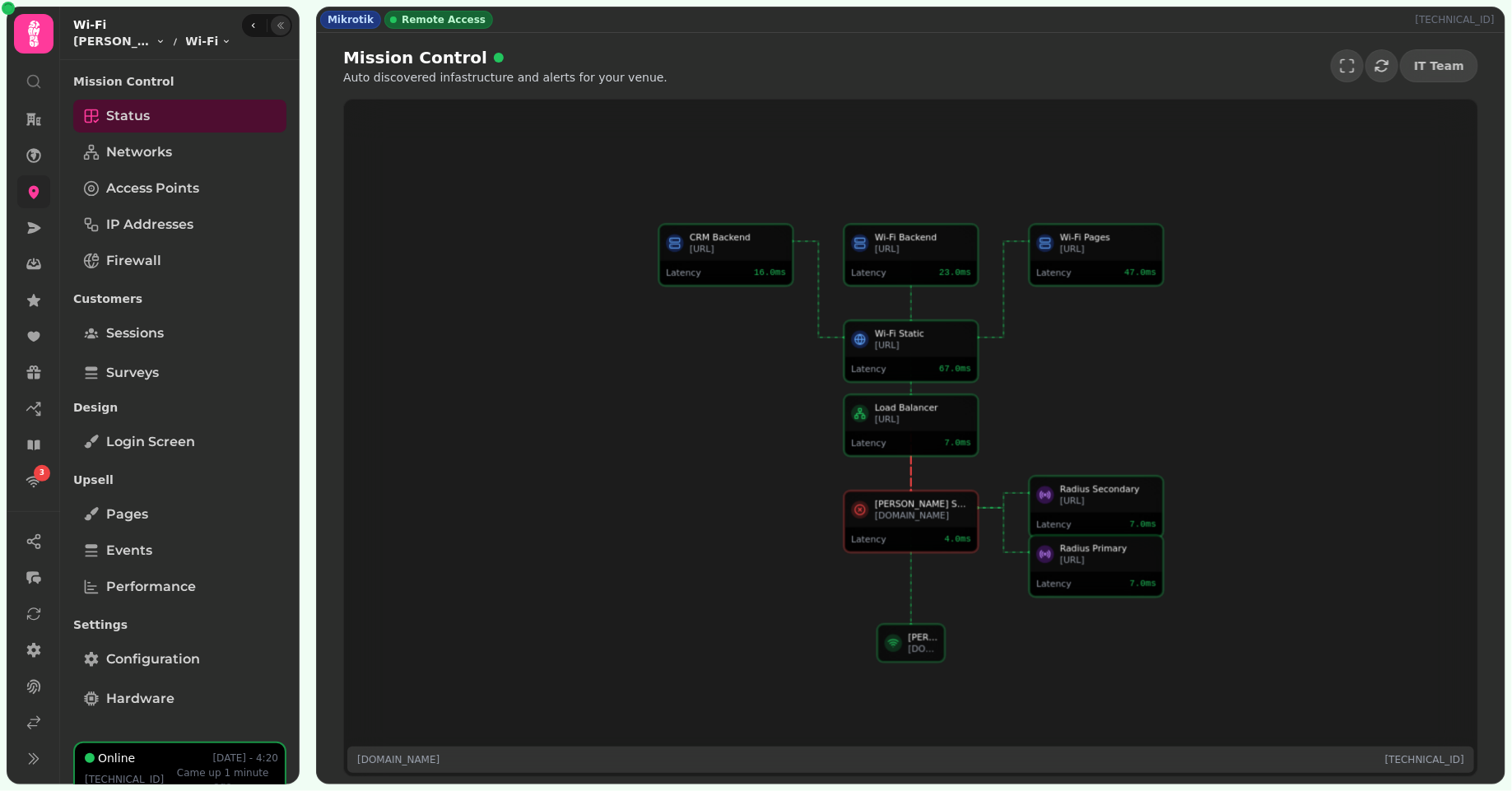
click at [280, 33] on button "button" at bounding box center [281, 25] width 20 height 20
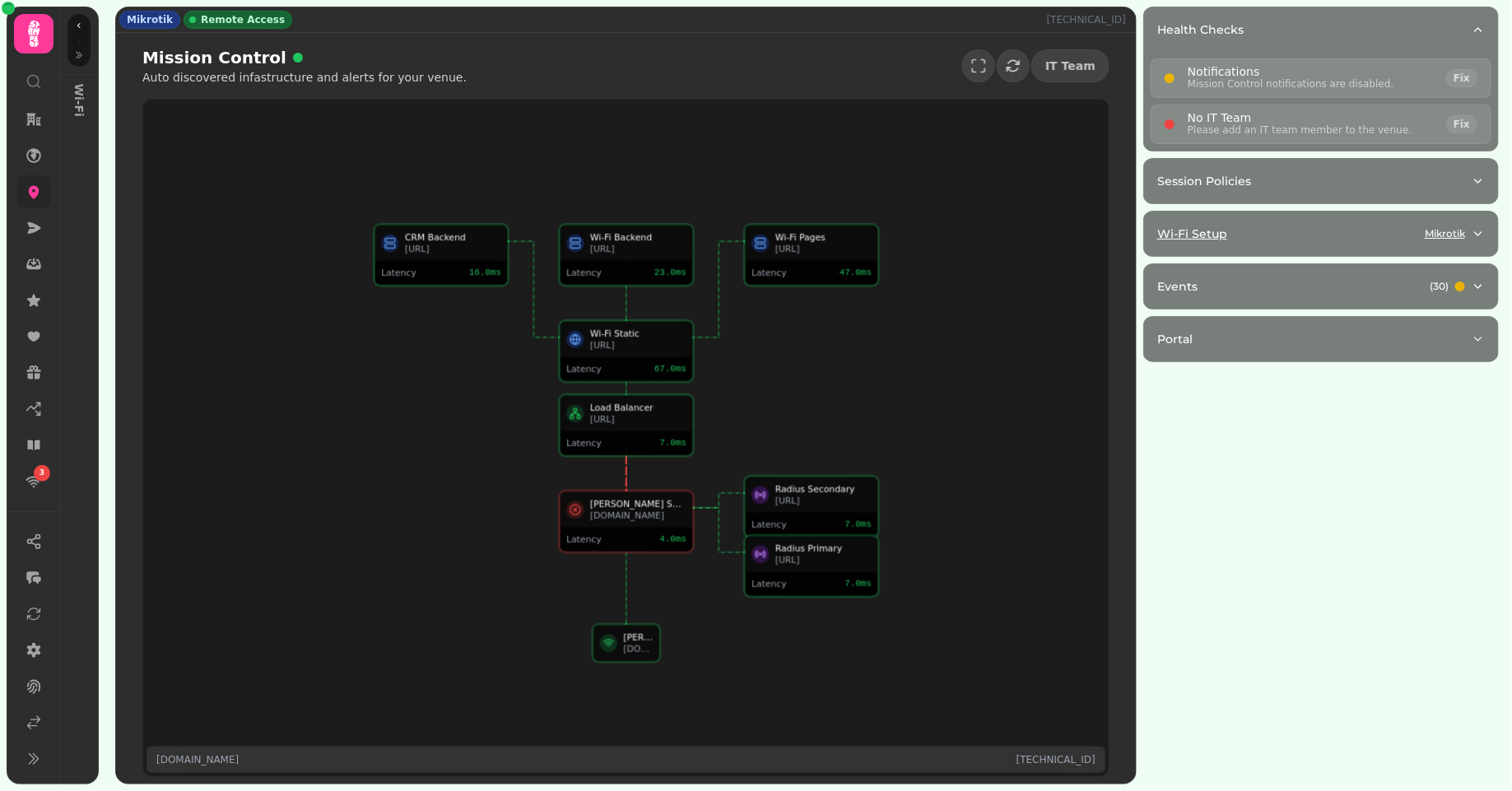
click at [1252, 238] on div "Wi-Fi Setup Mikrotik" at bounding box center [1314, 233] width 314 height 16
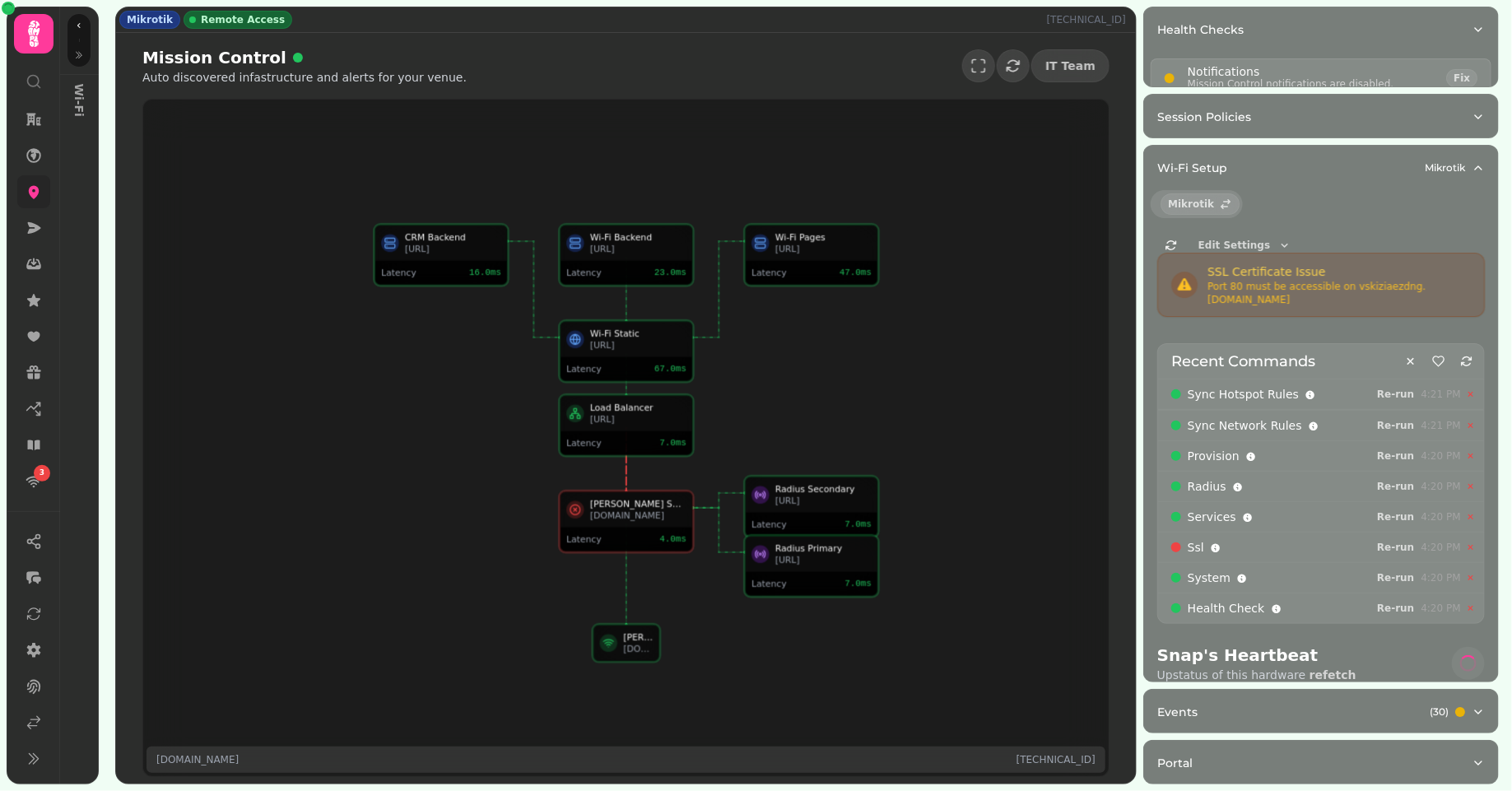
select select "**"
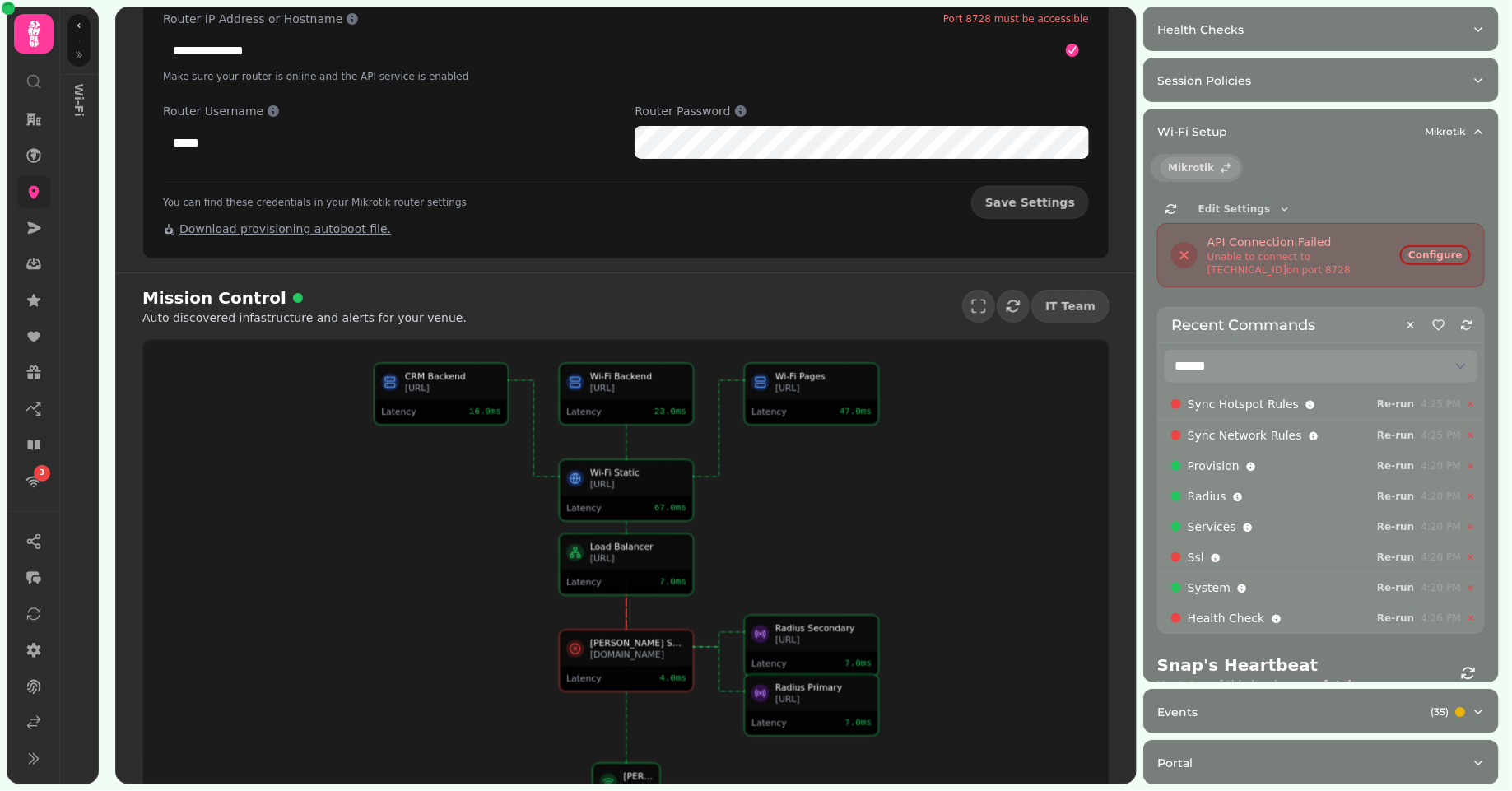
scroll to position [225, 0]
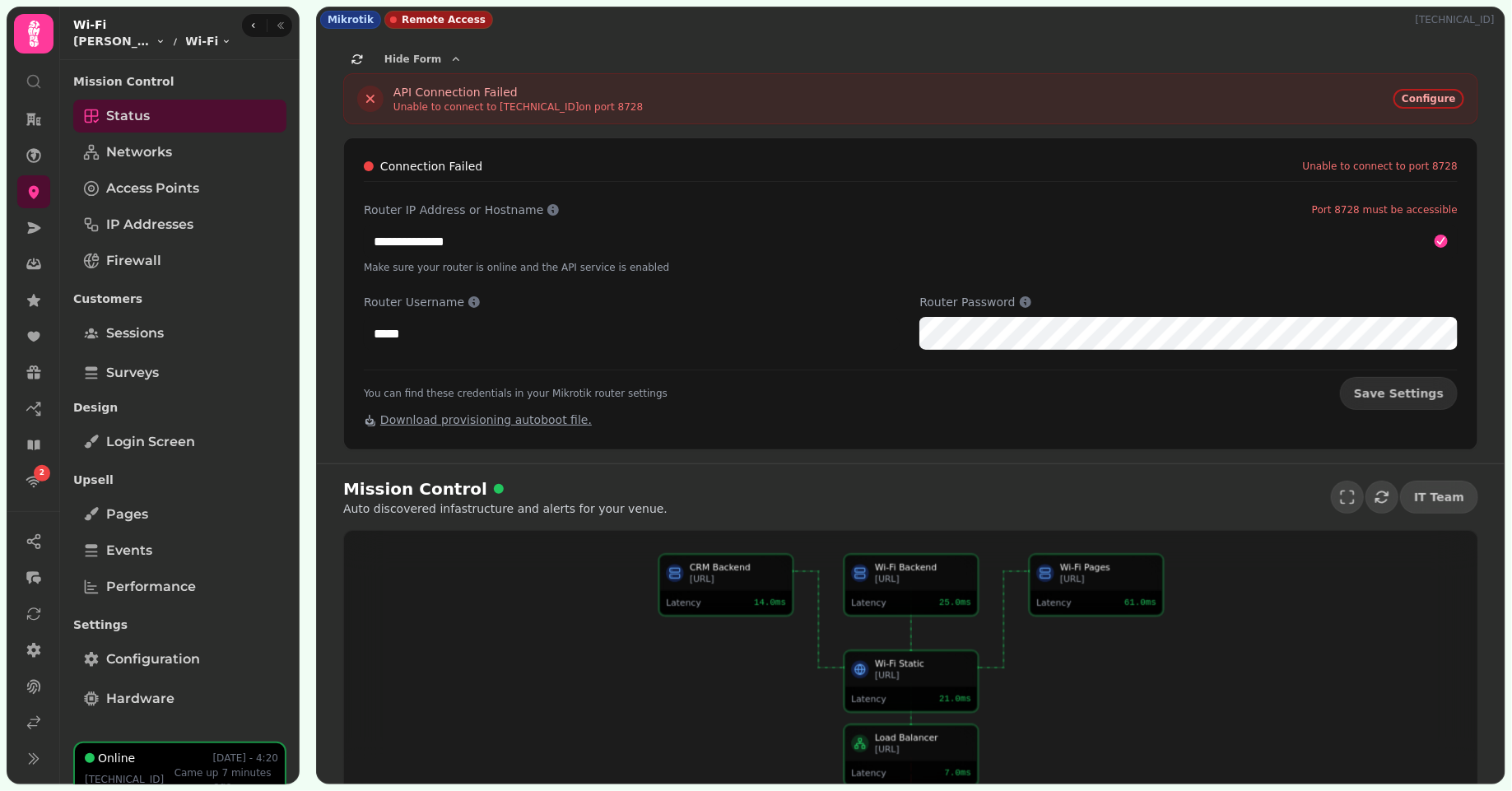
click at [290, 30] on div "Wi-Fi [PERSON_NAME] Sushi – Herald Square Toggle menu Wi-Fi Toggle menu" at bounding box center [180, 33] width 240 height 53
click at [284, 28] on button "button" at bounding box center [281, 25] width 20 height 20
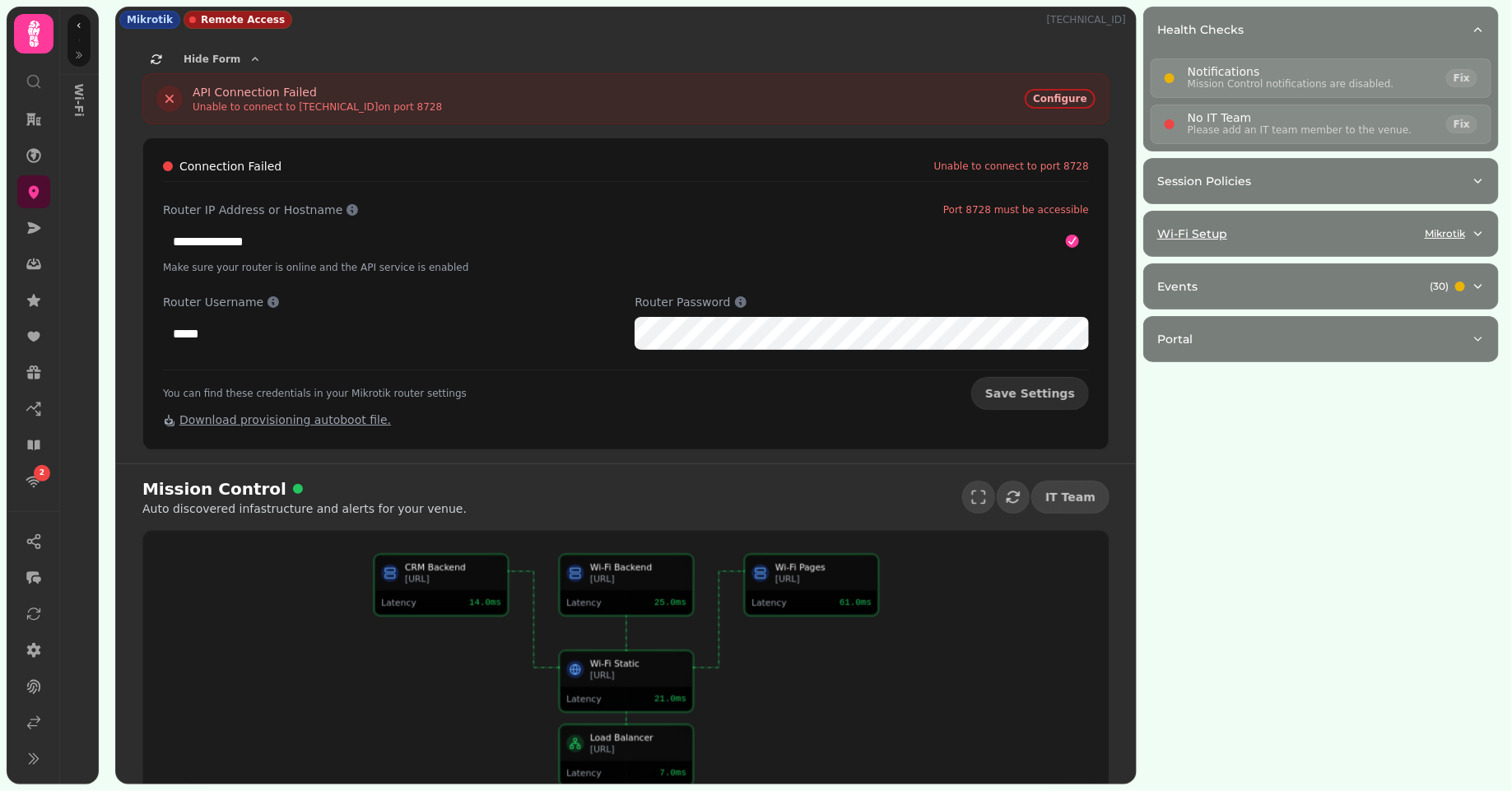
click at [1384, 252] on button "Wi-Fi Setup Mikrotik" at bounding box center [1321, 233] width 354 height 45
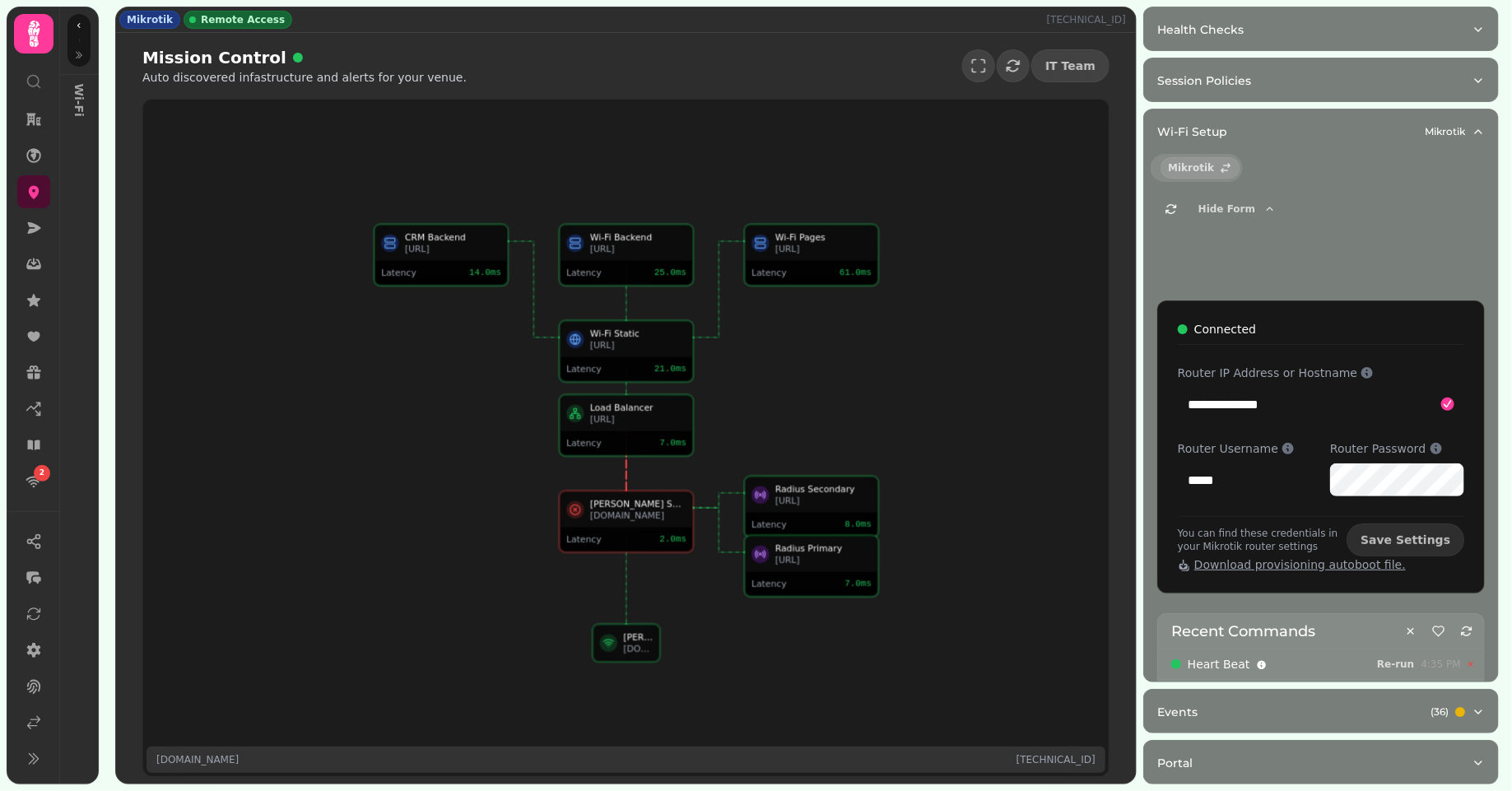
select select "**"
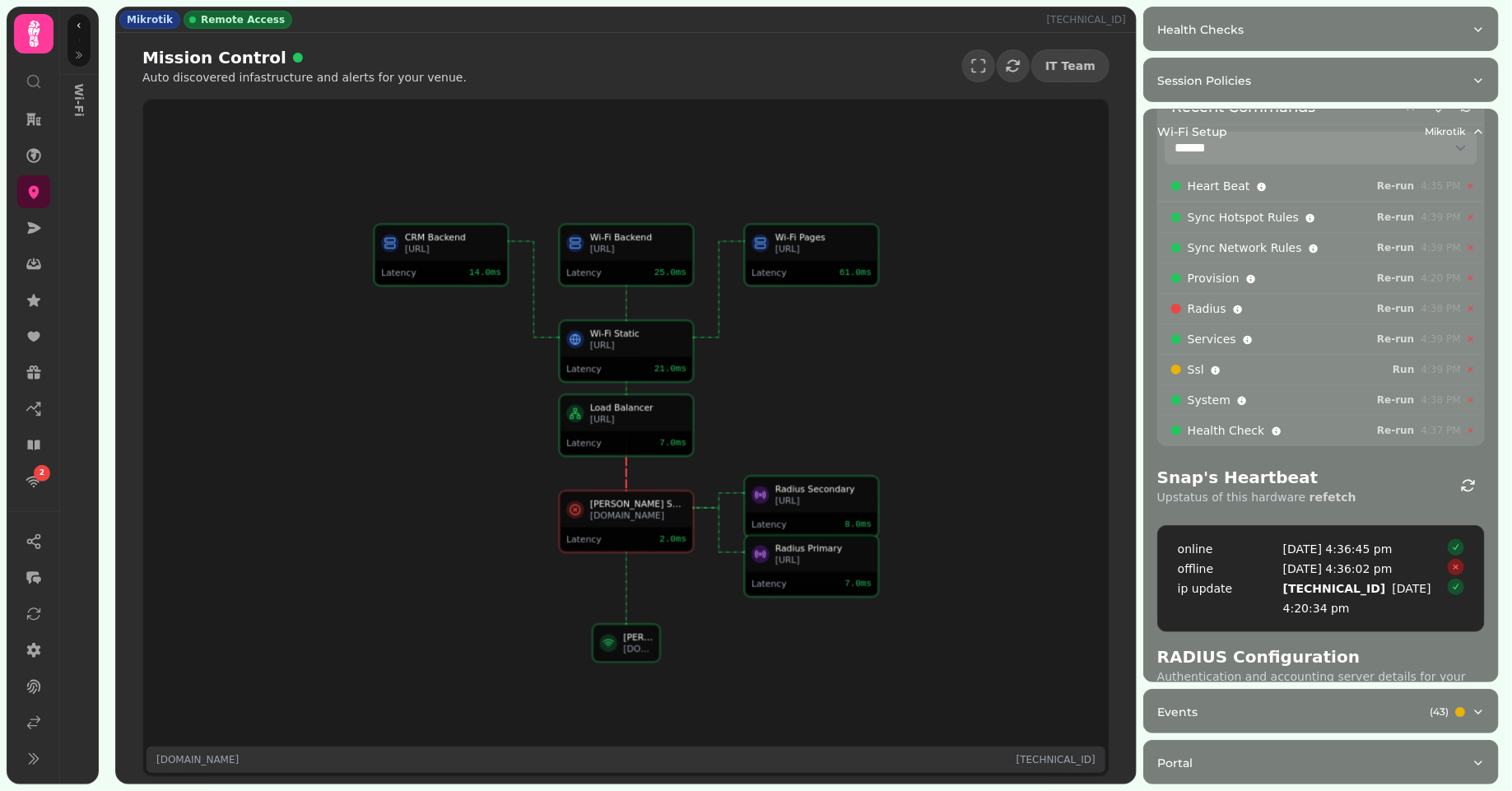
scroll to position [449, 0]
